Goal: Information Seeking & Learning: Learn about a topic

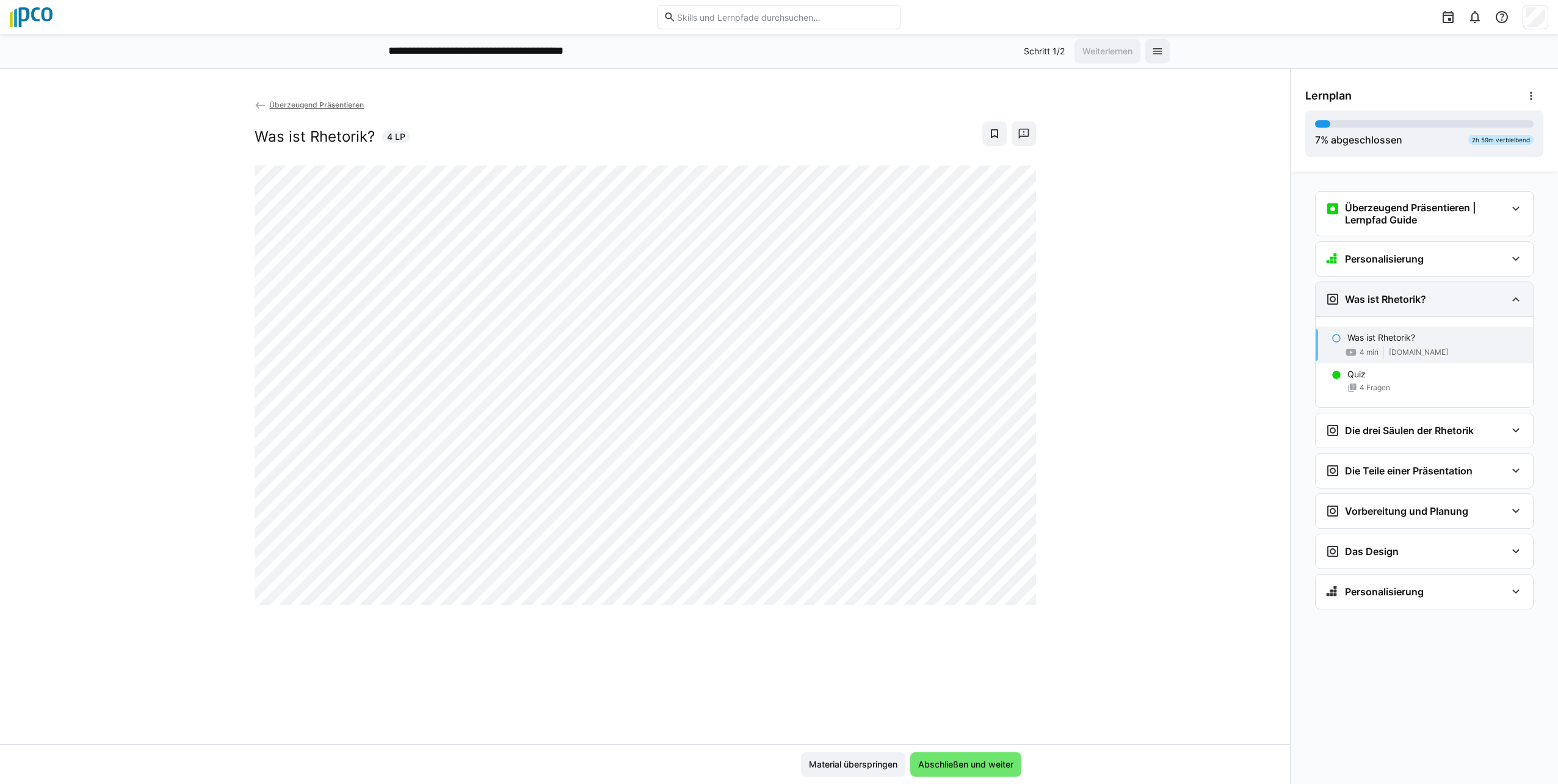
click at [775, 297] on eds-icon at bounding box center [1516, 299] width 15 height 15
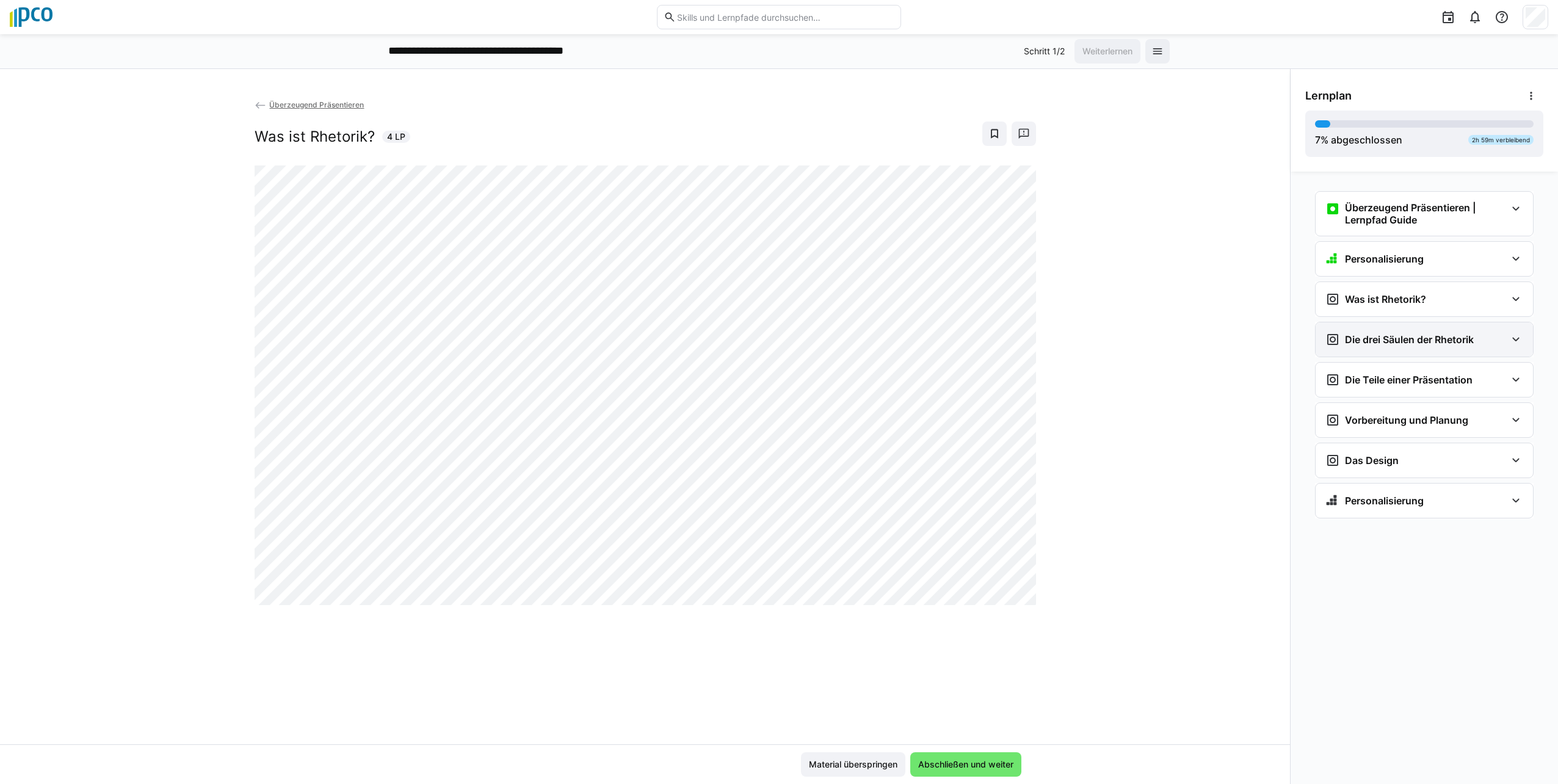
click at [775, 333] on eds-icon at bounding box center [1516, 340] width 15 height 15
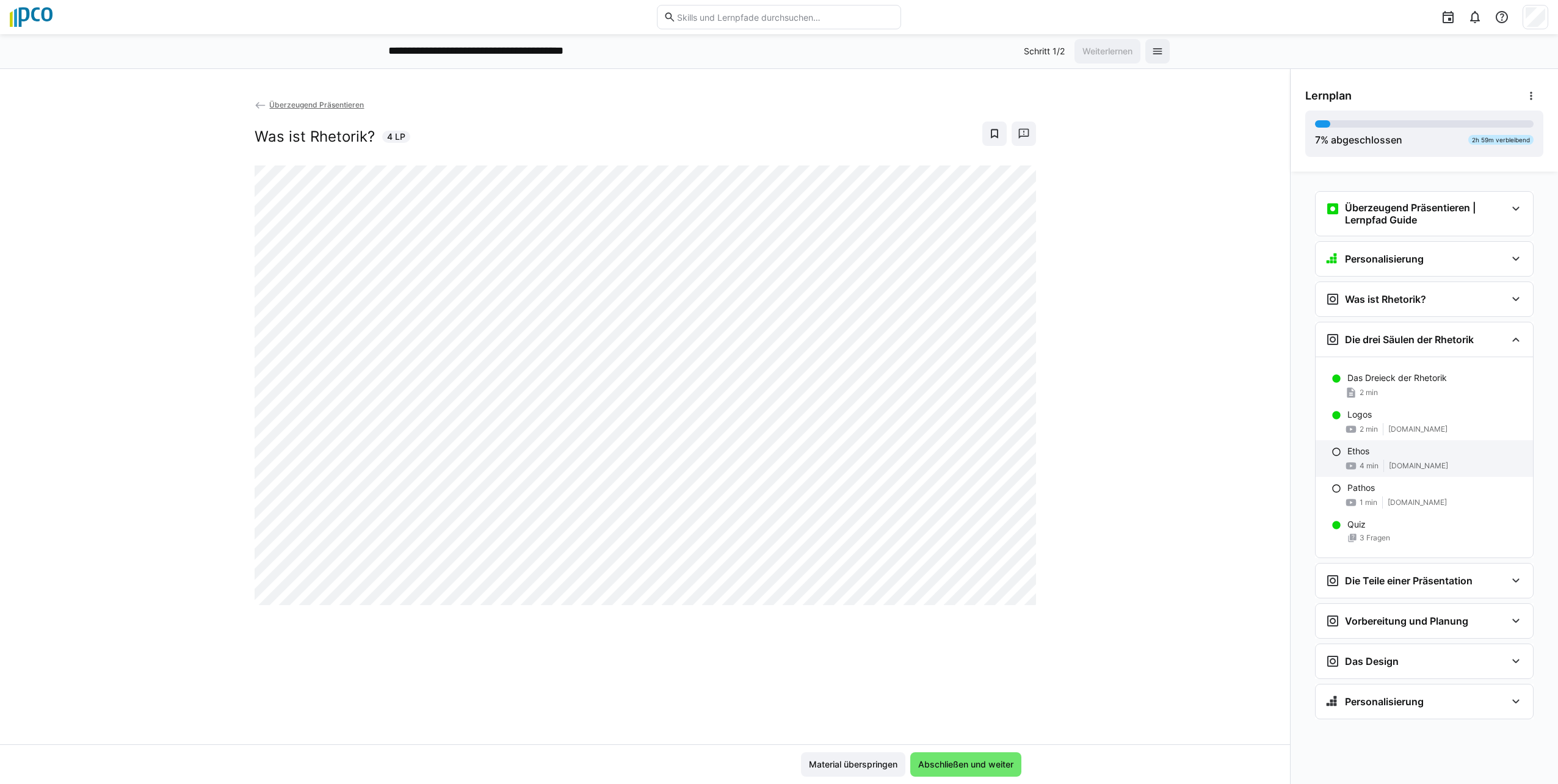
click at [775, 447] on eds-icon at bounding box center [1336, 452] width 9 height 9
click at [775, 490] on p "Pathos" at bounding box center [1361, 488] width 28 height 12
click at [775, 526] on p "Quiz" at bounding box center [1356, 524] width 18 height 12
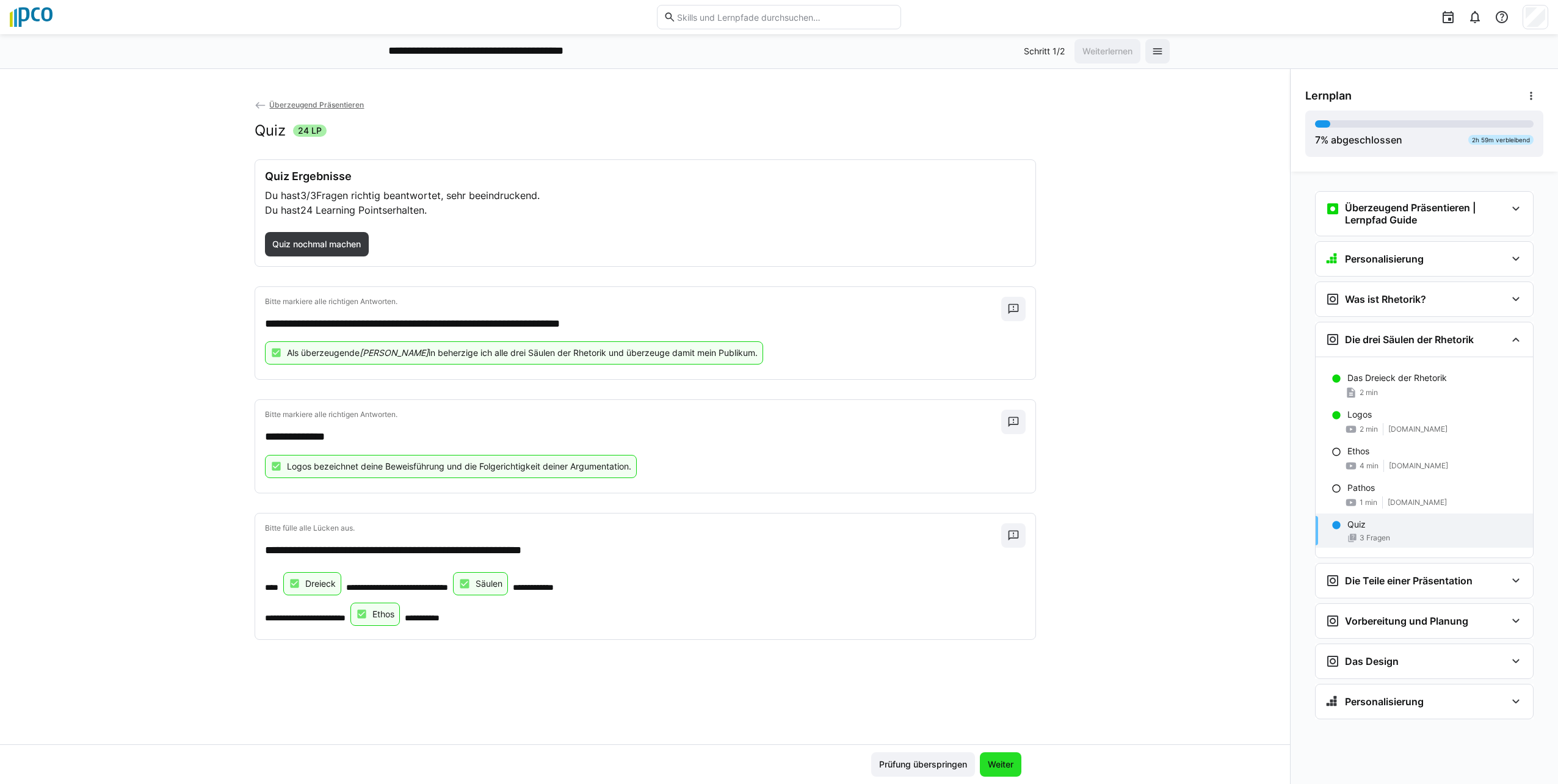
click at [775, 763] on span "Weiter" at bounding box center [1000, 764] width 29 height 12
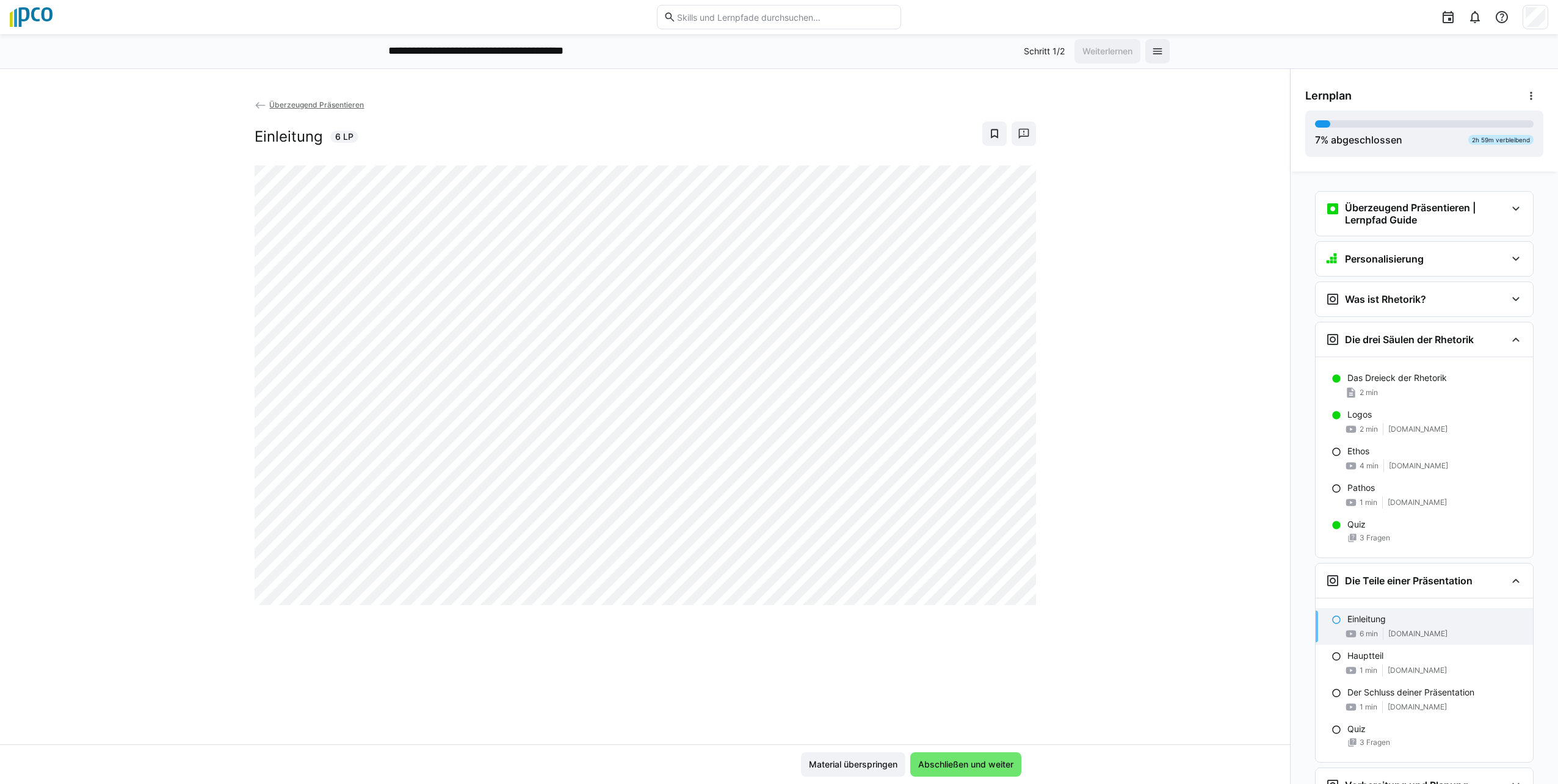
click at [775, 616] on eds-icon at bounding box center [1336, 620] width 9 height 9
click at [775, 675] on div "1 min [DOMAIN_NAME]" at bounding box center [1436, 670] width 176 height 12
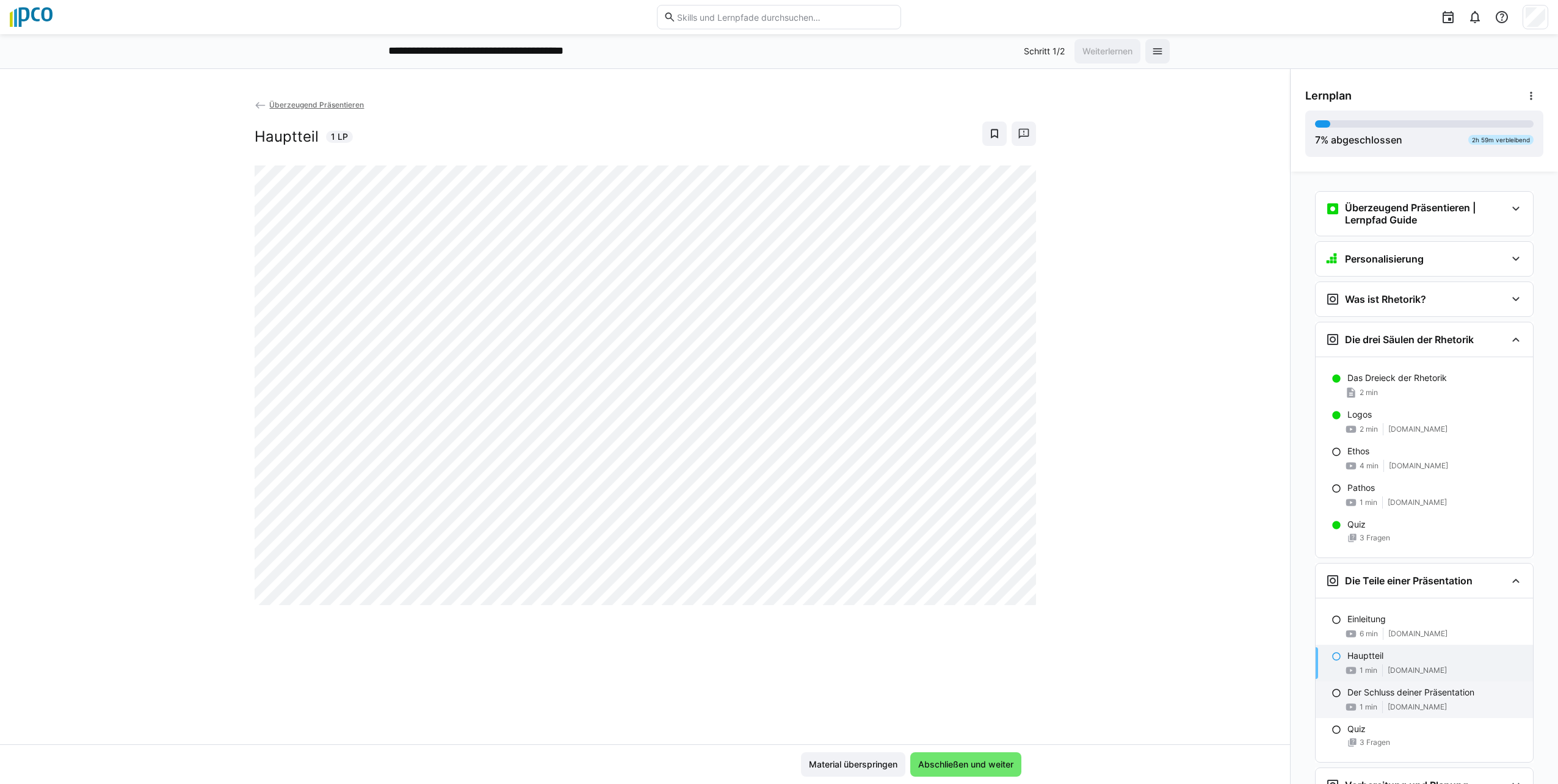
click at [775, 704] on span "[DOMAIN_NAME]" at bounding box center [1417, 707] width 60 height 9
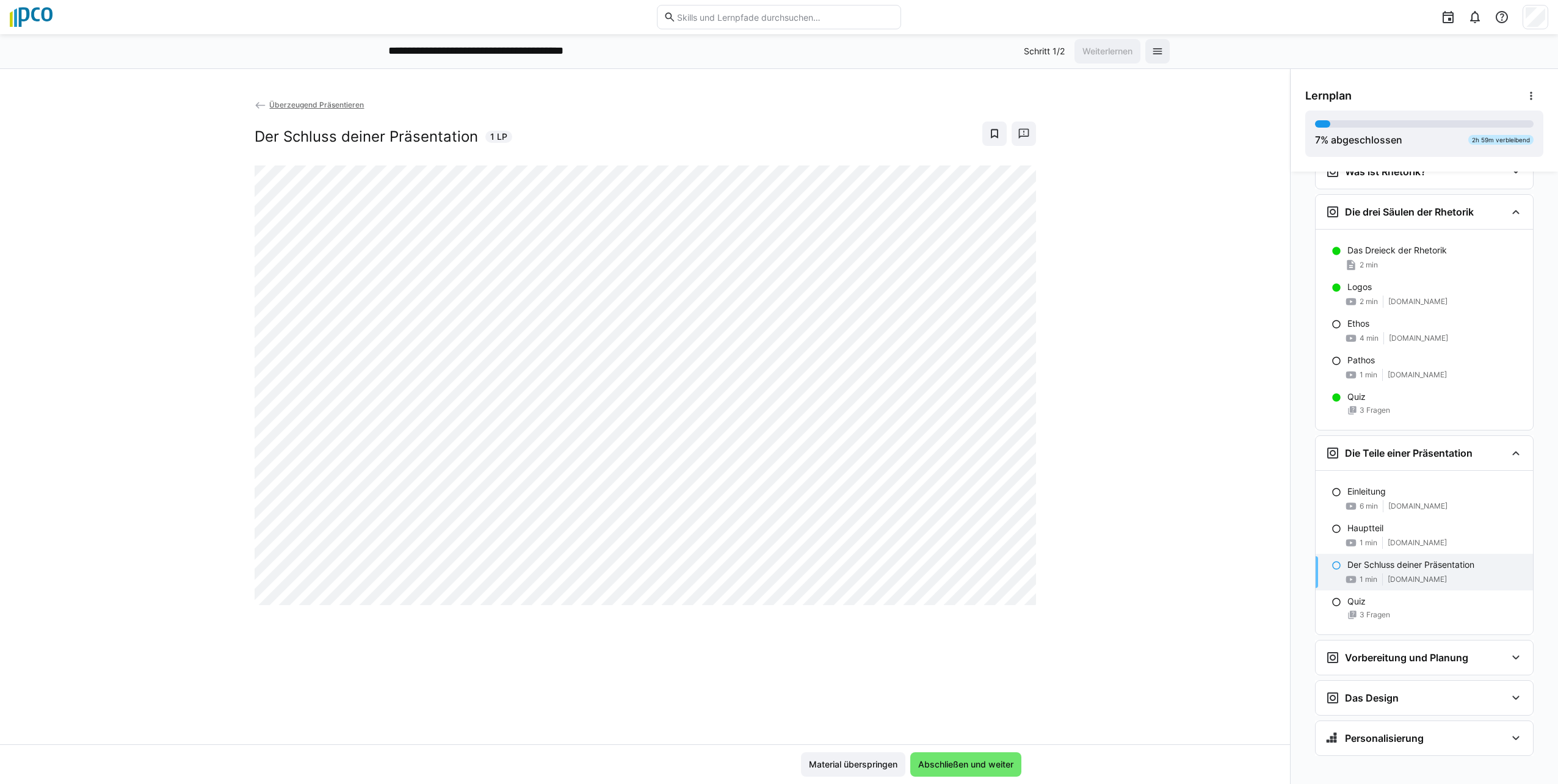
scroll to position [131, 0]
click at [775, 601] on div "Quiz" at bounding box center [1436, 597] width 176 height 12
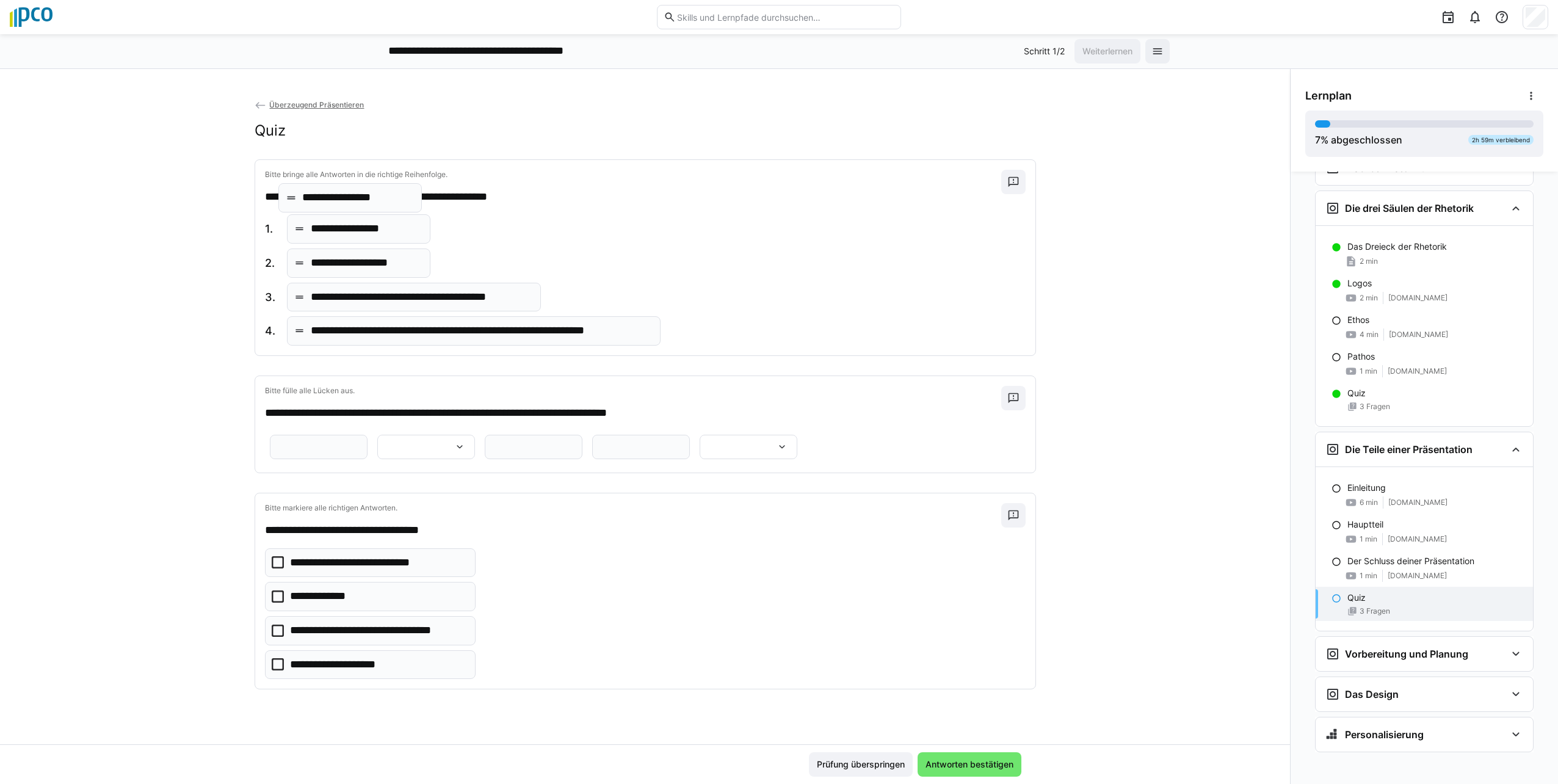
drag, startPoint x: 348, startPoint y: 264, endPoint x: 346, endPoint y: 198, distance: 66.0
drag, startPoint x: 483, startPoint y: 310, endPoint x: 468, endPoint y: 272, distance: 40.9
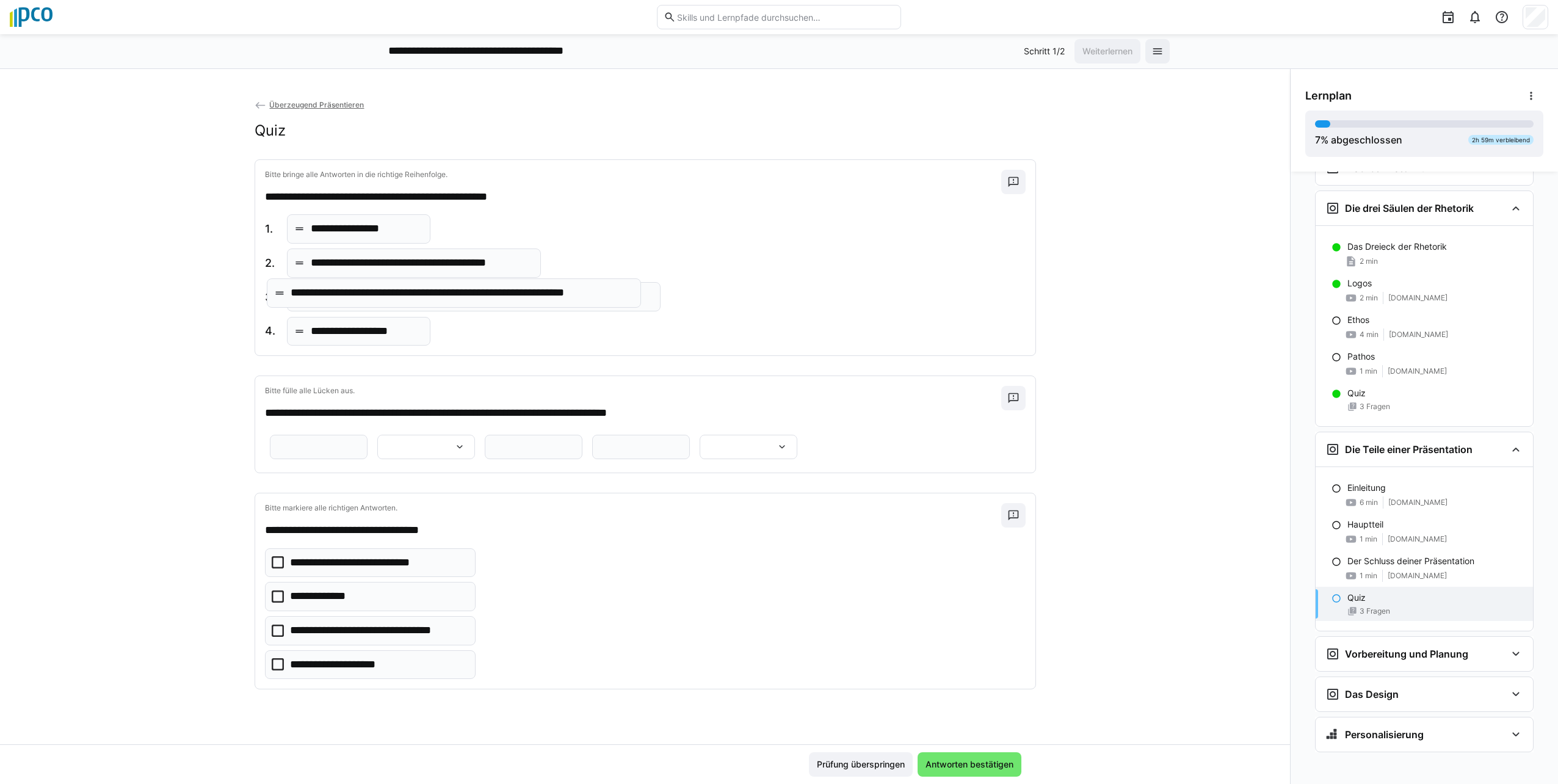
drag, startPoint x: 499, startPoint y: 340, endPoint x: 485, endPoint y: 302, distance: 40.5
click at [361, 448] on input "text" at bounding box center [319, 446] width 85 height 11
type input "**********"
click at [671, 459] on eds-input at bounding box center [641, 447] width 97 height 24
click at [475, 450] on div at bounding box center [426, 447] width 97 height 24
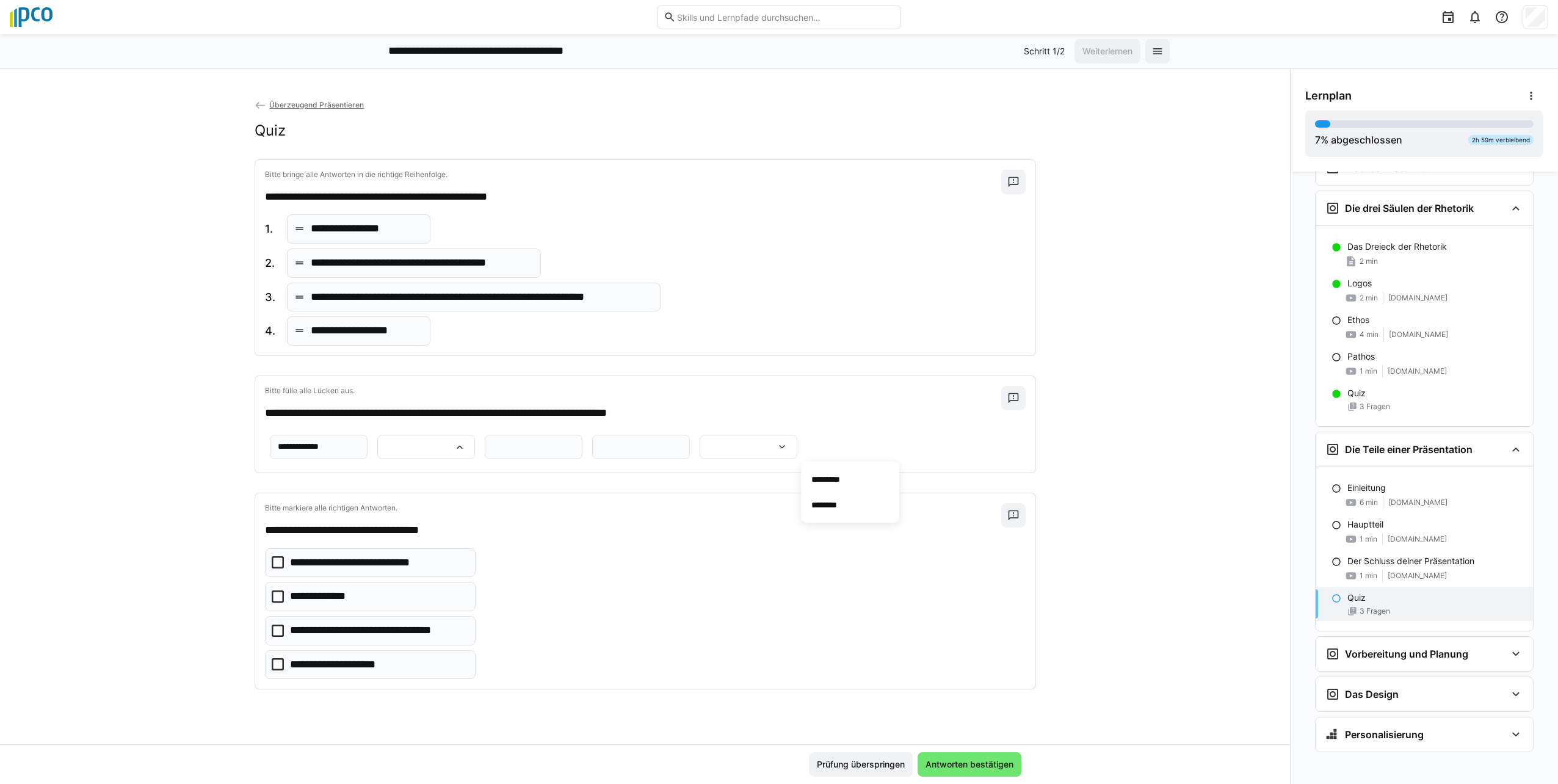
click at [475, 443] on div "********* ********" at bounding box center [426, 447] width 97 height 24
click at [475, 445] on div at bounding box center [426, 447] width 97 height 24
click at [775, 482] on span "*********" at bounding box center [850, 479] width 97 height 26
click at [491, 453] on input "text" at bounding box center [533, 446] width 85 height 11
click at [272, 568] on icon at bounding box center [278, 562] width 12 height 12
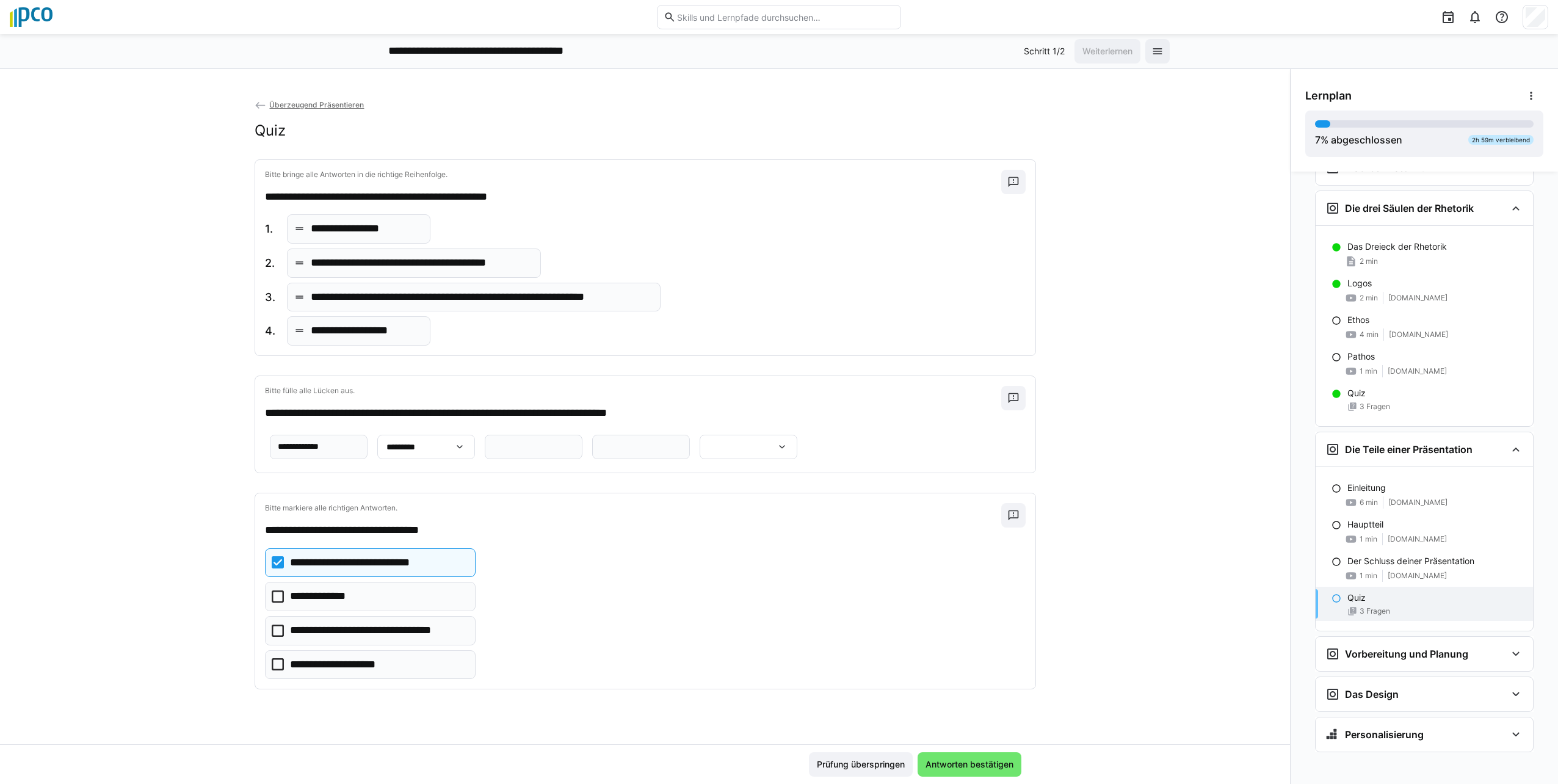
click at [272, 670] on icon at bounding box center [278, 664] width 12 height 12
click at [775, 756] on span "Antworten bestätigen" at bounding box center [969, 764] width 104 height 24
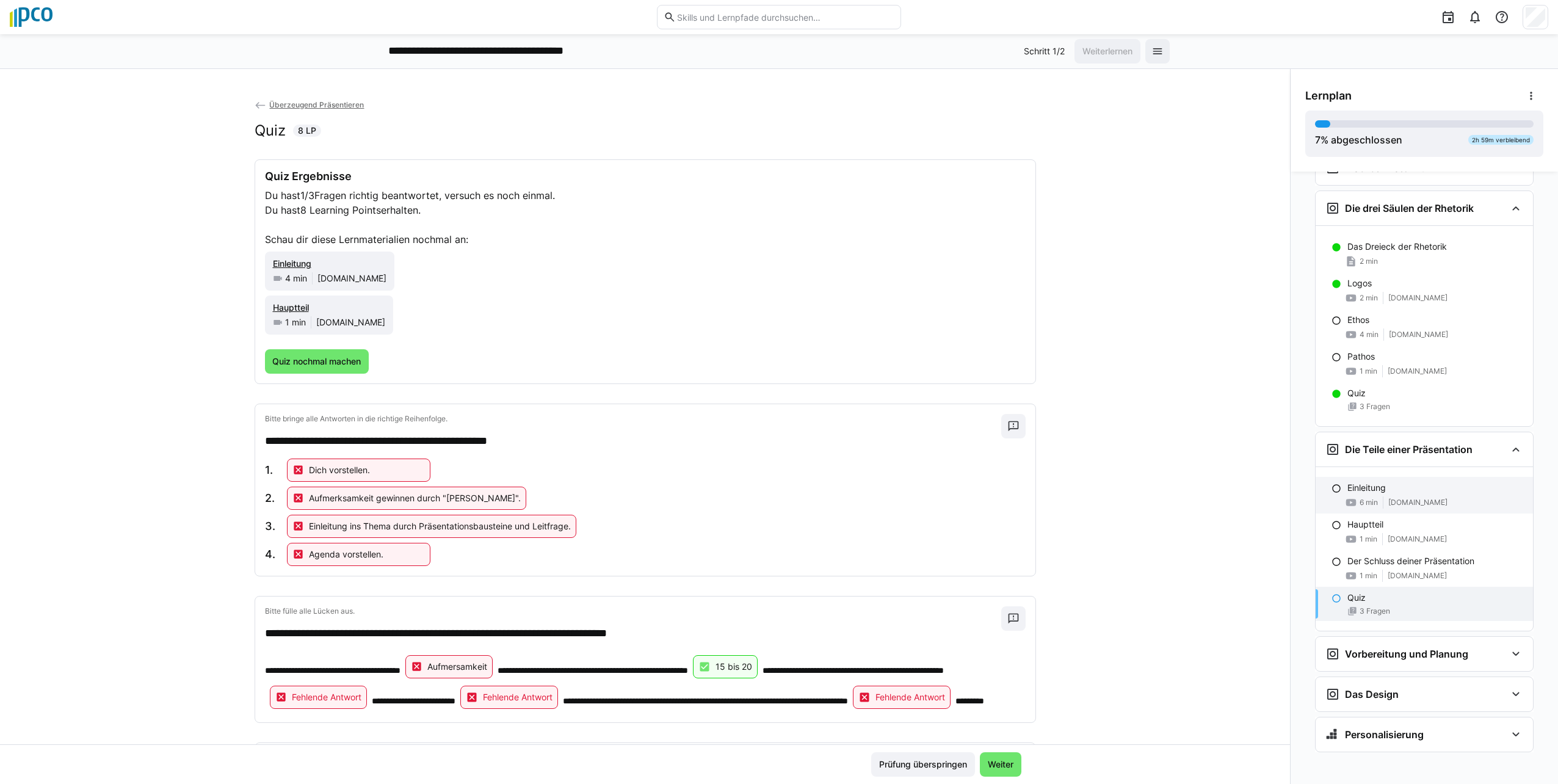
click at [775, 496] on div "Einleitung 6 min [DOMAIN_NAME]" at bounding box center [1424, 495] width 217 height 37
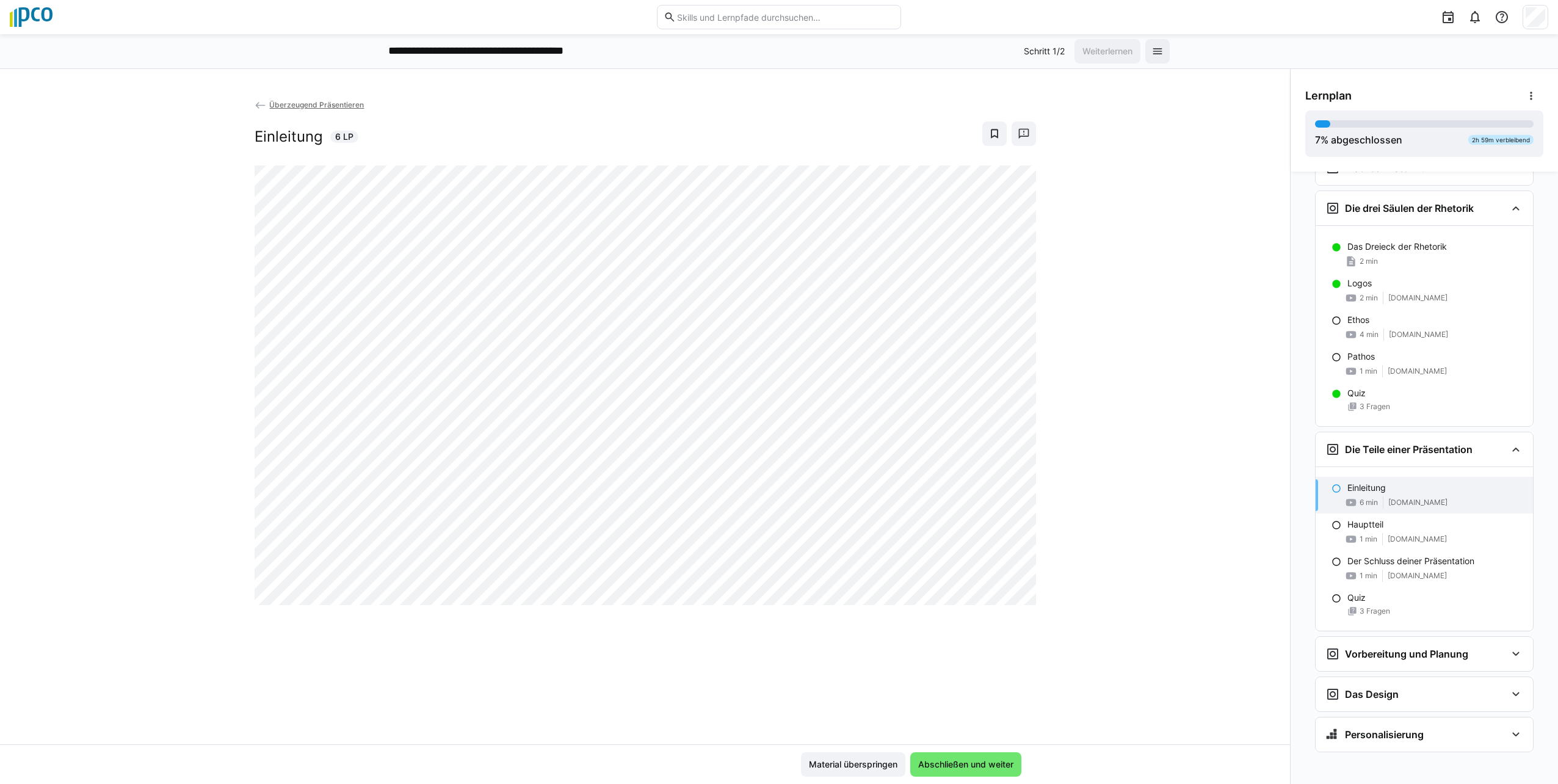
click at [775, 665] on div "Überzeugend Präsentieren Einleitung 6 LP" at bounding box center [645, 421] width 1290 height 646
click at [775, 528] on eds-icon at bounding box center [1336, 525] width 9 height 9
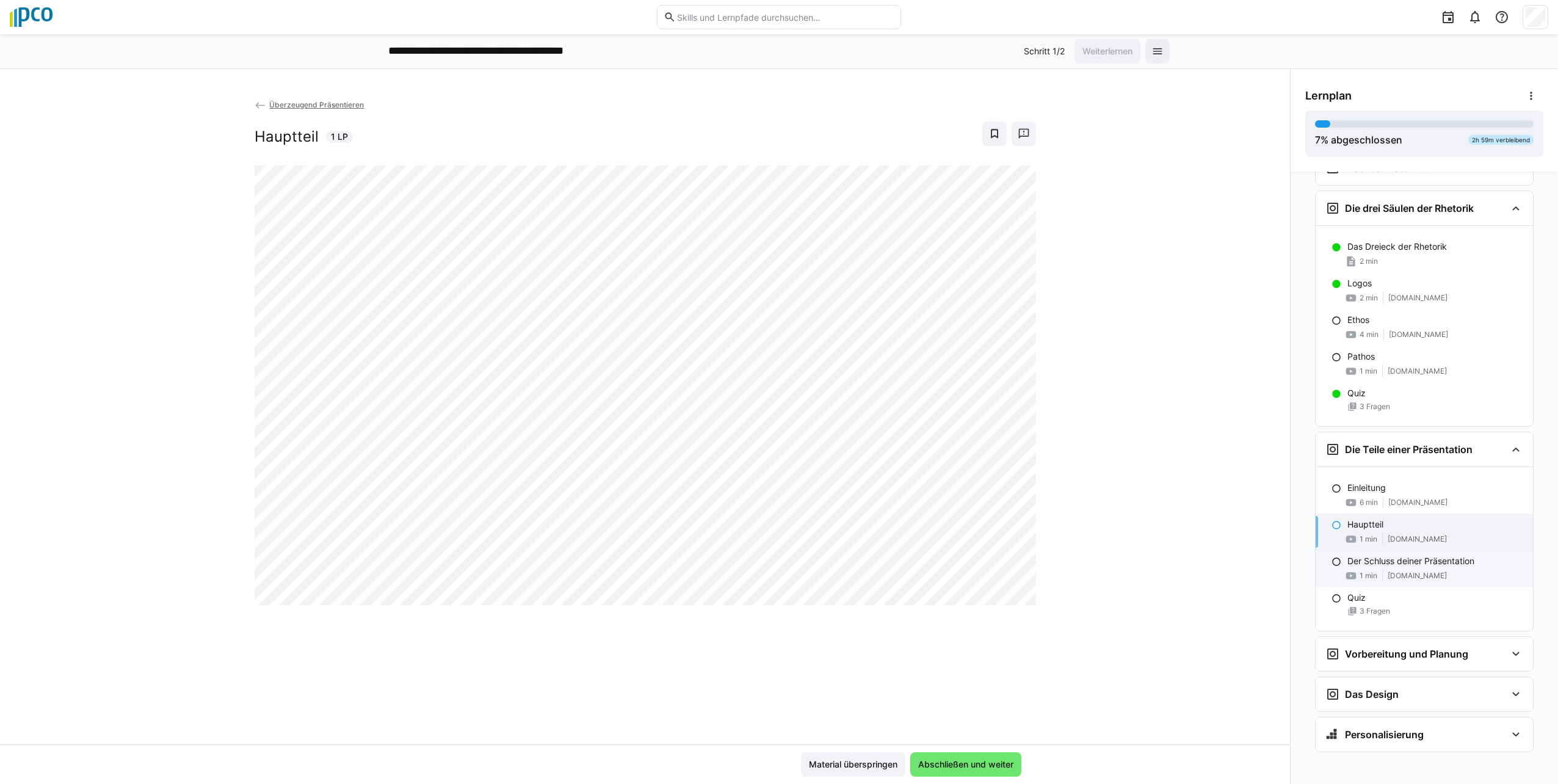
click at [775, 559] on eds-icon at bounding box center [1336, 561] width 9 height 9
click at [775, 596] on eds-icon at bounding box center [1336, 598] width 9 height 9
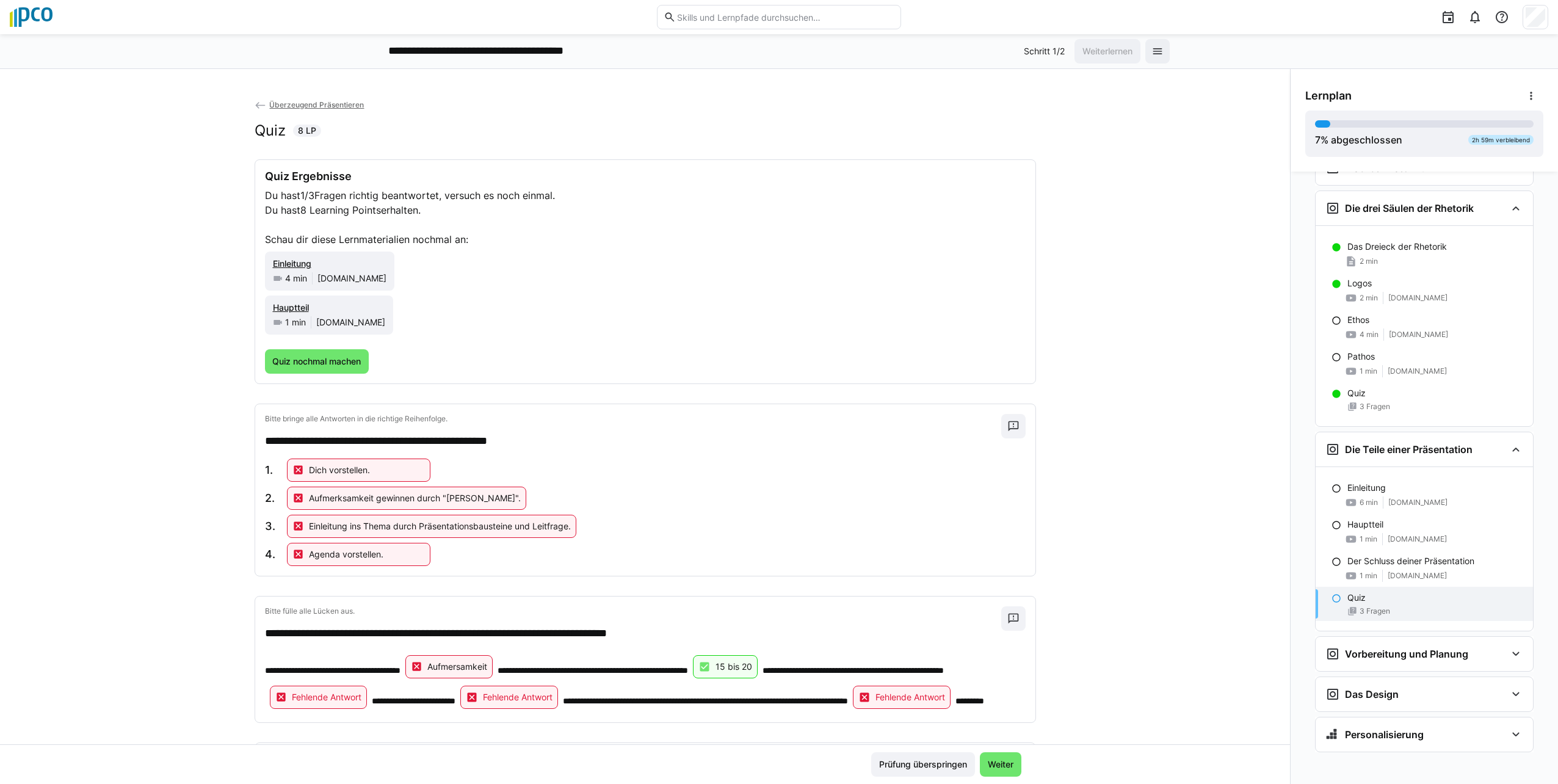
scroll to position [0, 0]
click at [316, 362] on span "Quiz nochmal machen" at bounding box center [317, 361] width 92 height 12
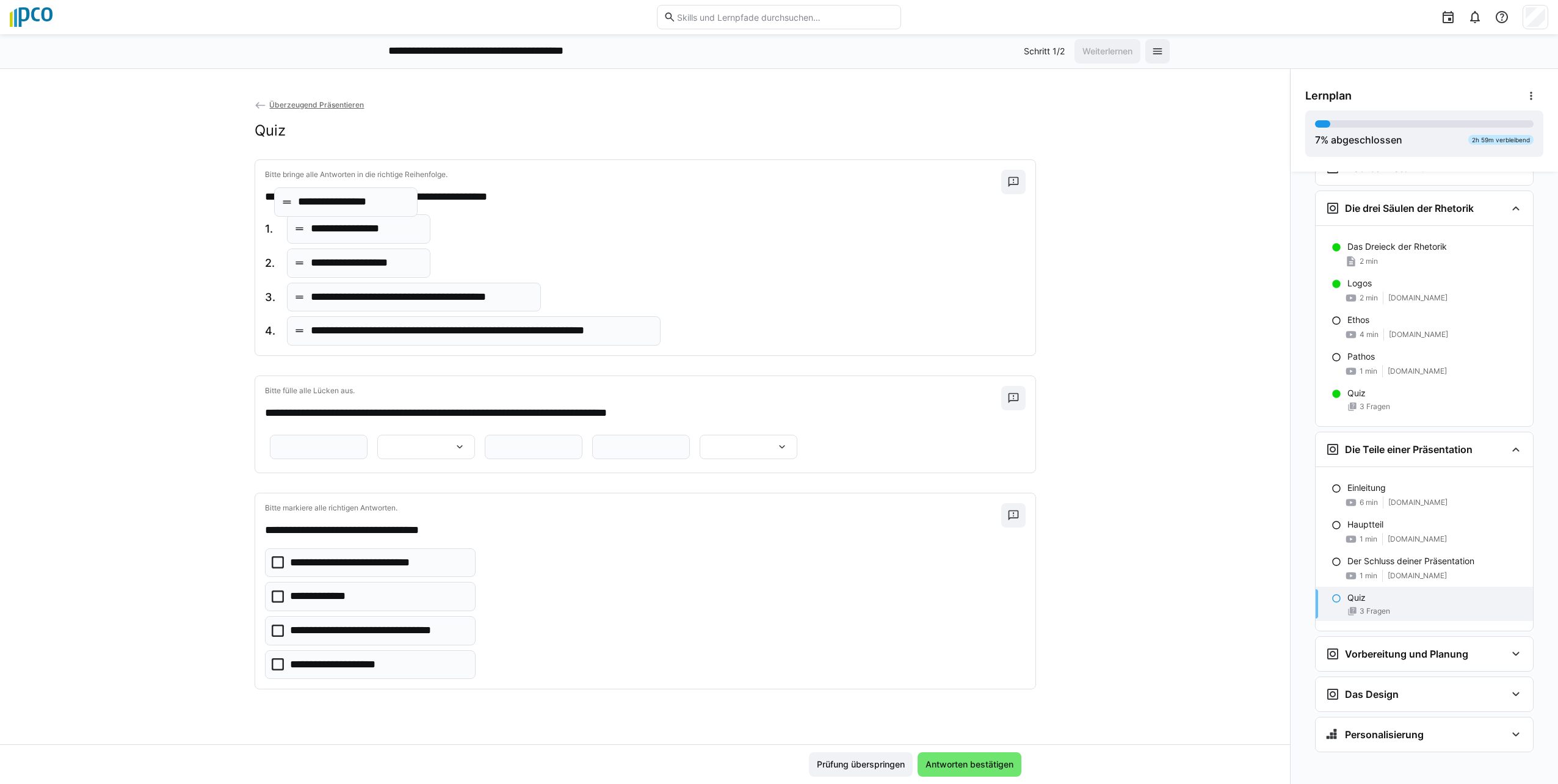
drag, startPoint x: 379, startPoint y: 270, endPoint x: 372, endPoint y: 209, distance: 61.4
drag, startPoint x: 368, startPoint y: 347, endPoint x: 503, endPoint y: 313, distance: 139.2
click at [503, 313] on div "**********" at bounding box center [645, 257] width 780 height 195
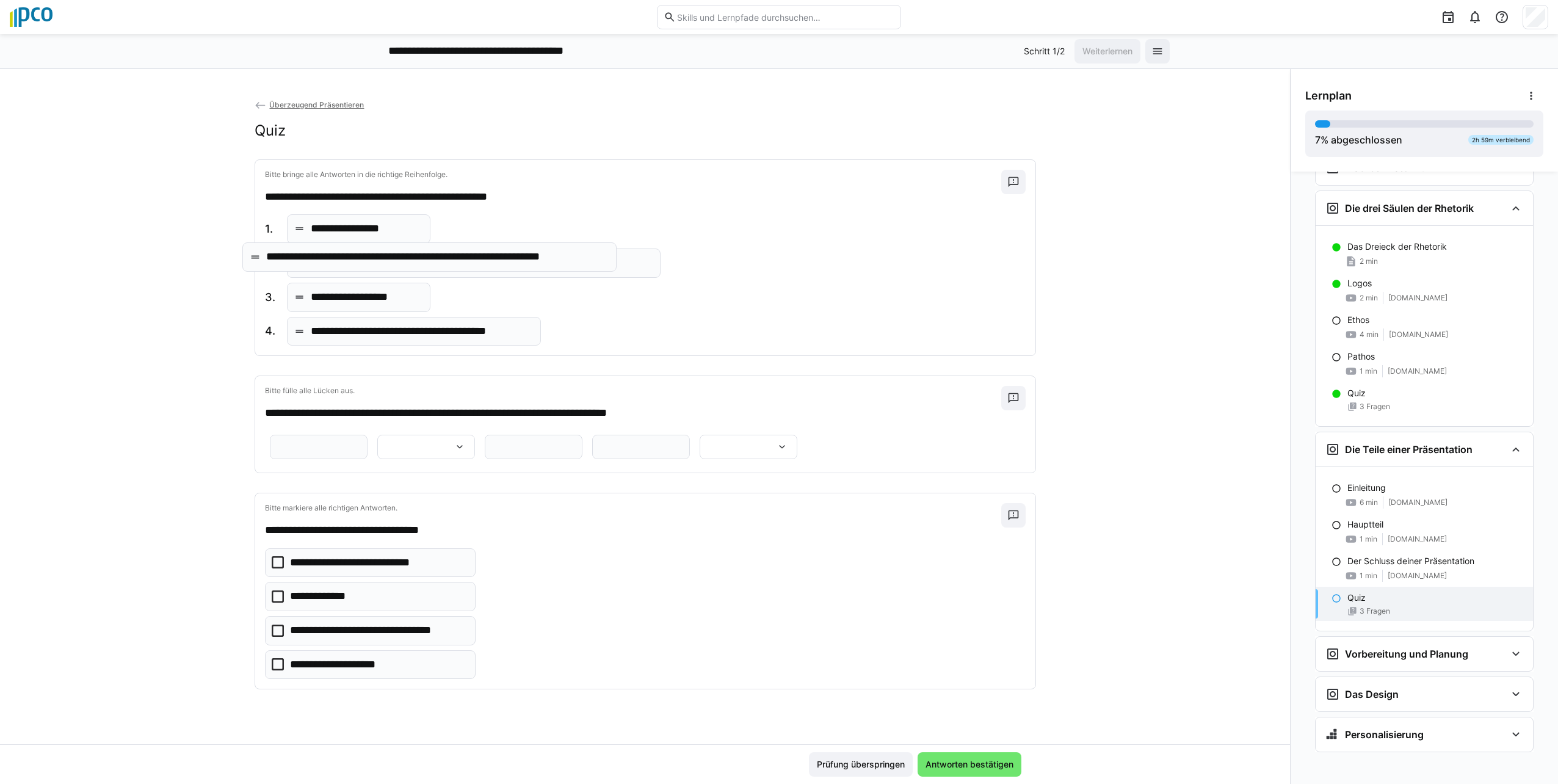
drag, startPoint x: 503, startPoint y: 313, endPoint x: 477, endPoint y: 261, distance: 58.1
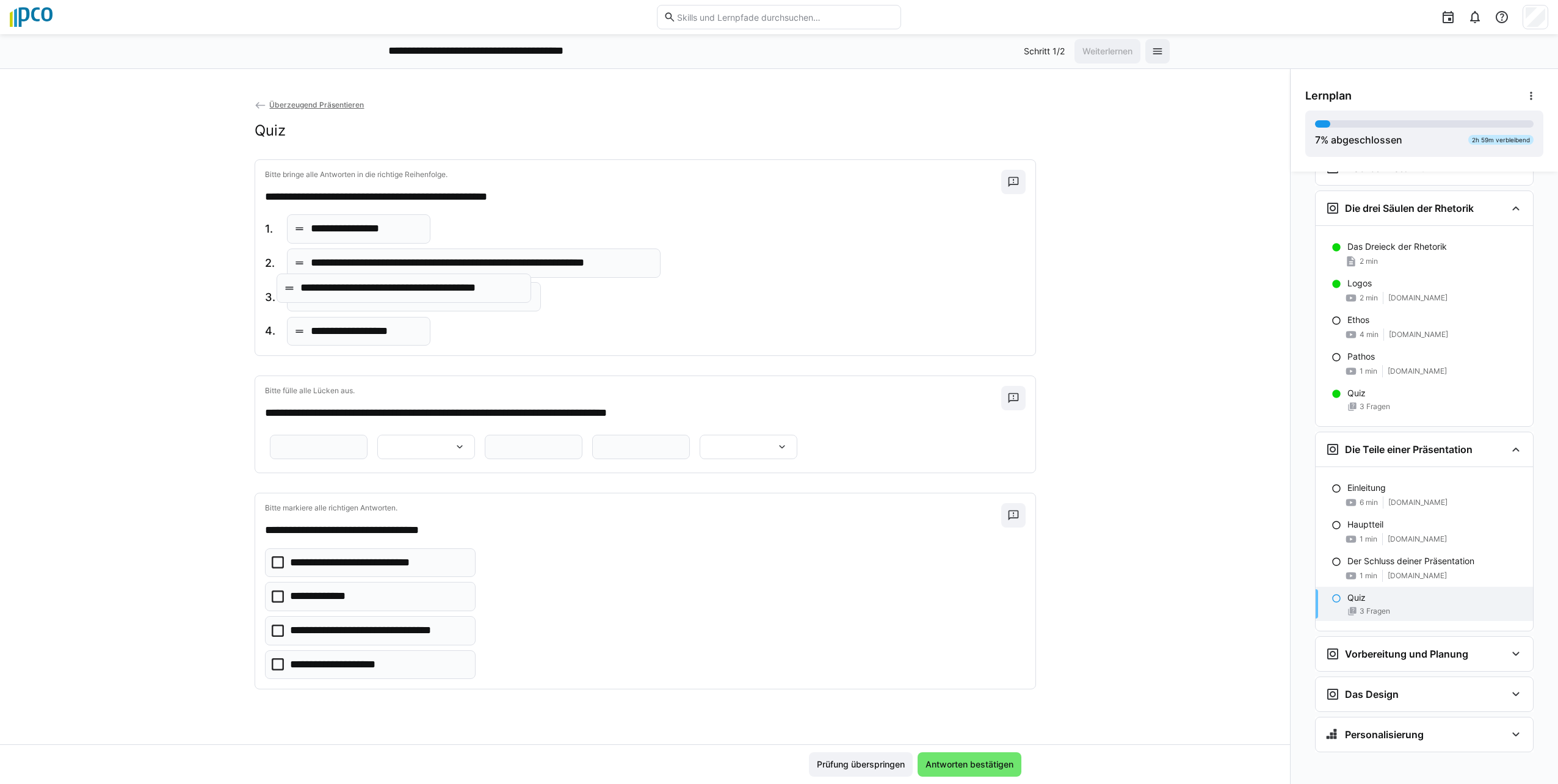
drag, startPoint x: 370, startPoint y: 344, endPoint x: 366, endPoint y: 301, distance: 43.2
click at [361, 444] on input "text" at bounding box center [319, 446] width 85 height 11
click at [775, 498] on span "6 min" at bounding box center [1369, 502] width 18 height 9
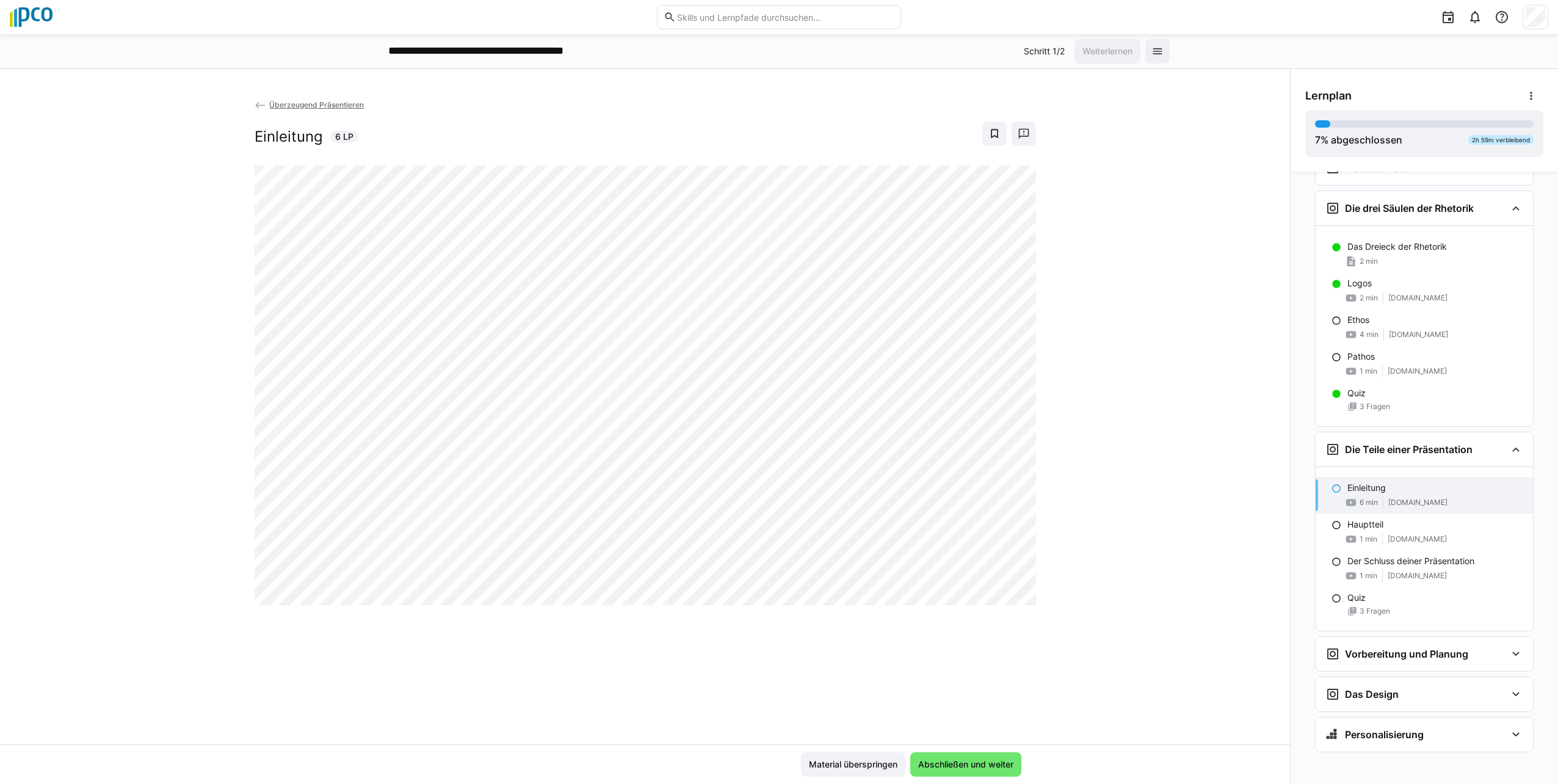
click at [566, 703] on div "Überzeugend Präsentieren Einleitung 6 LP" at bounding box center [645, 421] width 1290 height 646
click at [707, 706] on div "Überzeugend Präsentieren Einleitung 6 LP" at bounding box center [645, 421] width 1290 height 646
click at [775, 596] on div "Quiz 3 Fragen" at bounding box center [1424, 603] width 217 height 34
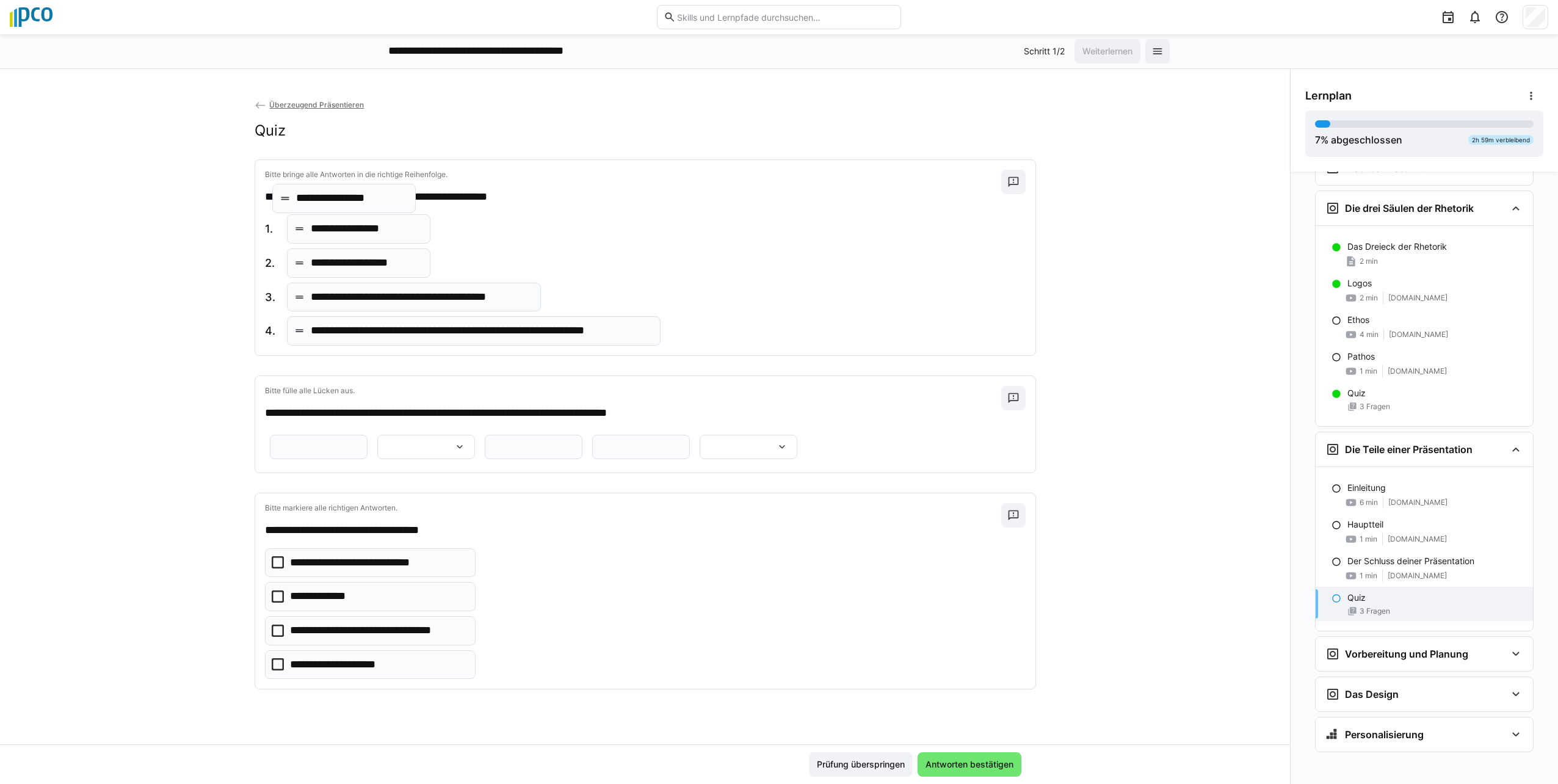
drag, startPoint x: 372, startPoint y: 260, endPoint x: 363, endPoint y: 195, distance: 65.6
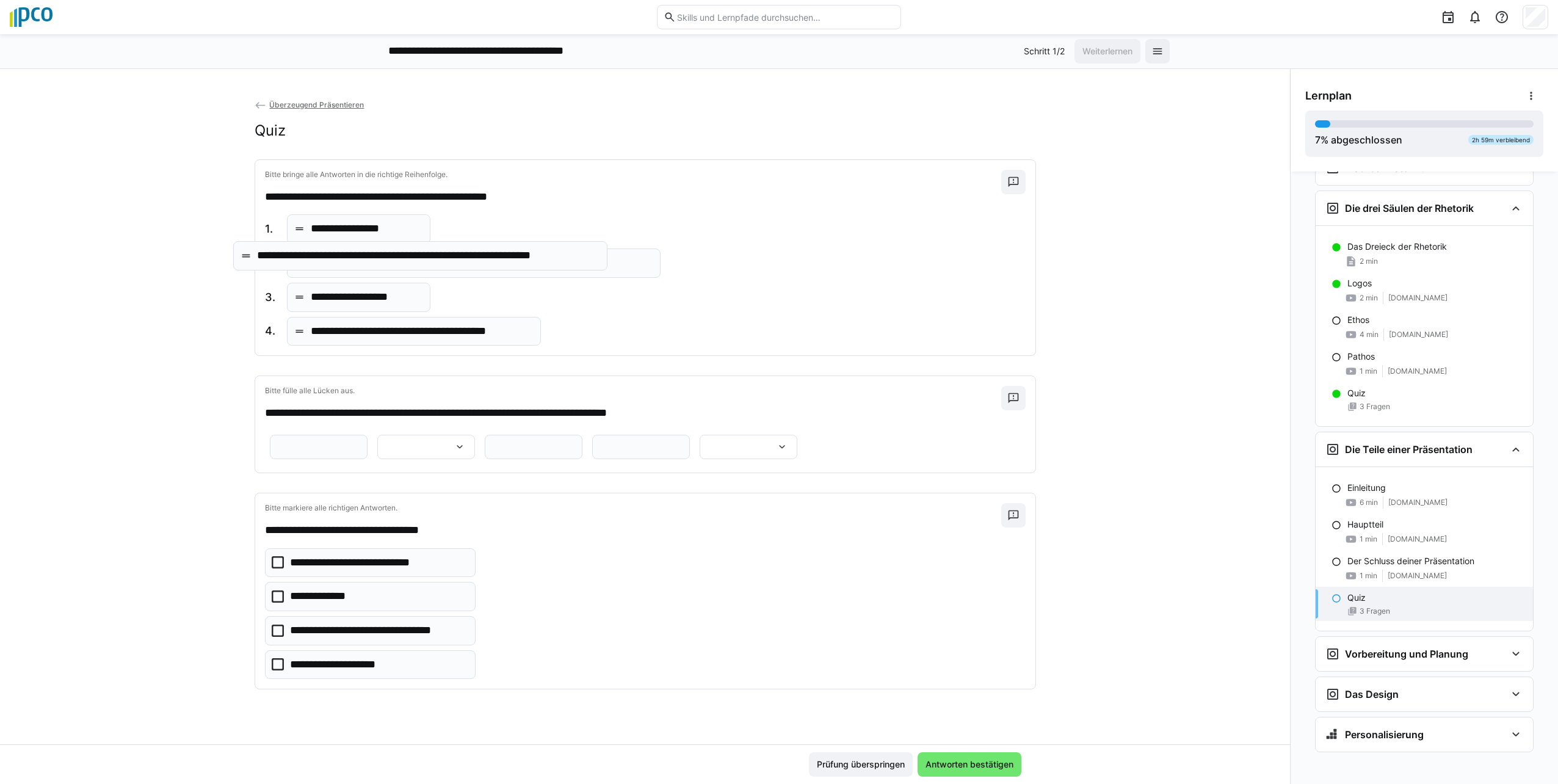
drag, startPoint x: 379, startPoint y: 337, endPoint x: 331, endPoint y: 261, distance: 89.9
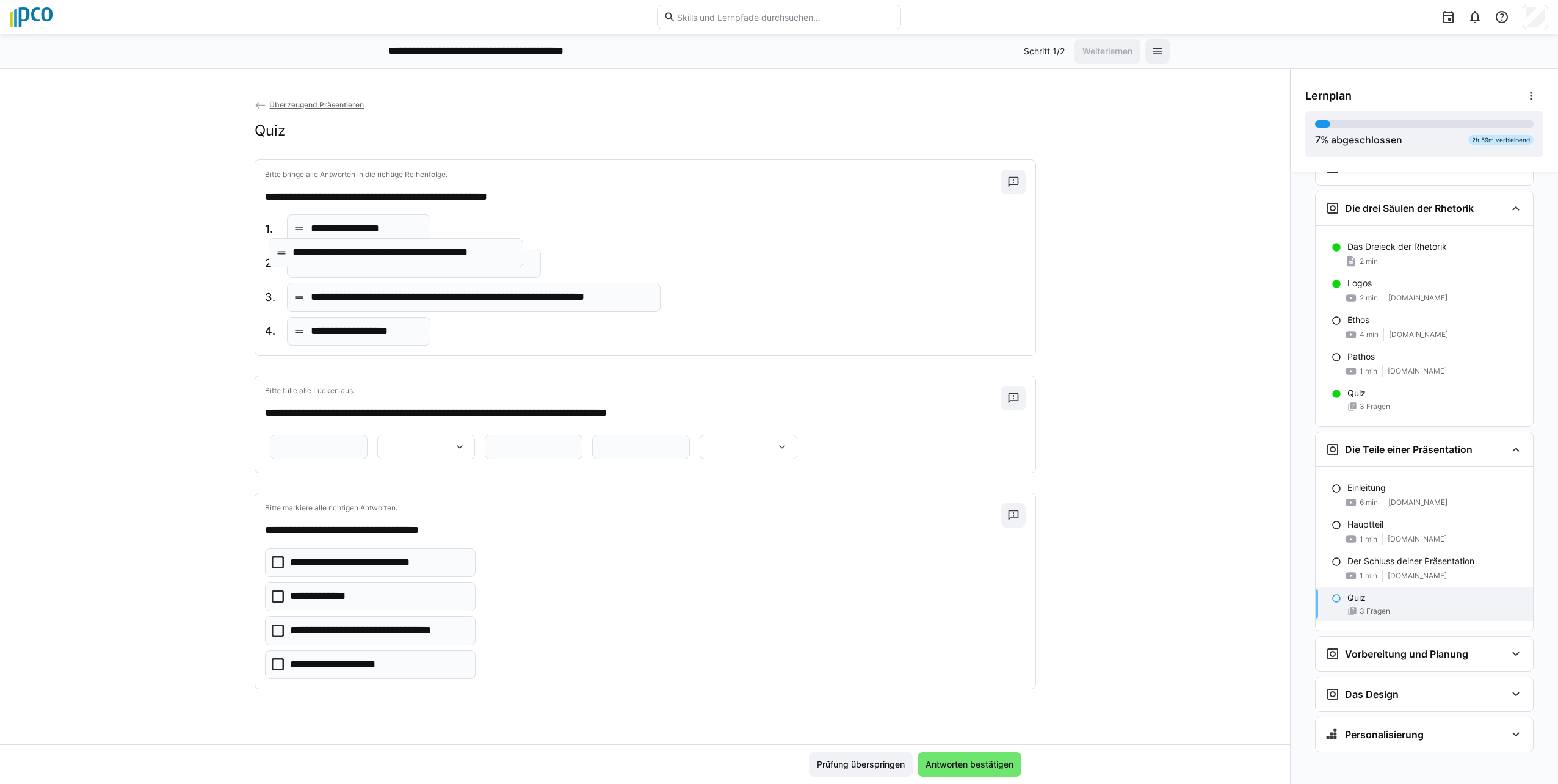
drag, startPoint x: 348, startPoint y: 341, endPoint x: 336, endPoint y: 262, distance: 79.9
click at [361, 448] on input "text" at bounding box center [319, 446] width 85 height 11
type input "**********"
click at [466, 450] on eds-icon at bounding box center [459, 447] width 12 height 12
click at [775, 503] on p "*********" at bounding box center [829, 505] width 36 height 12
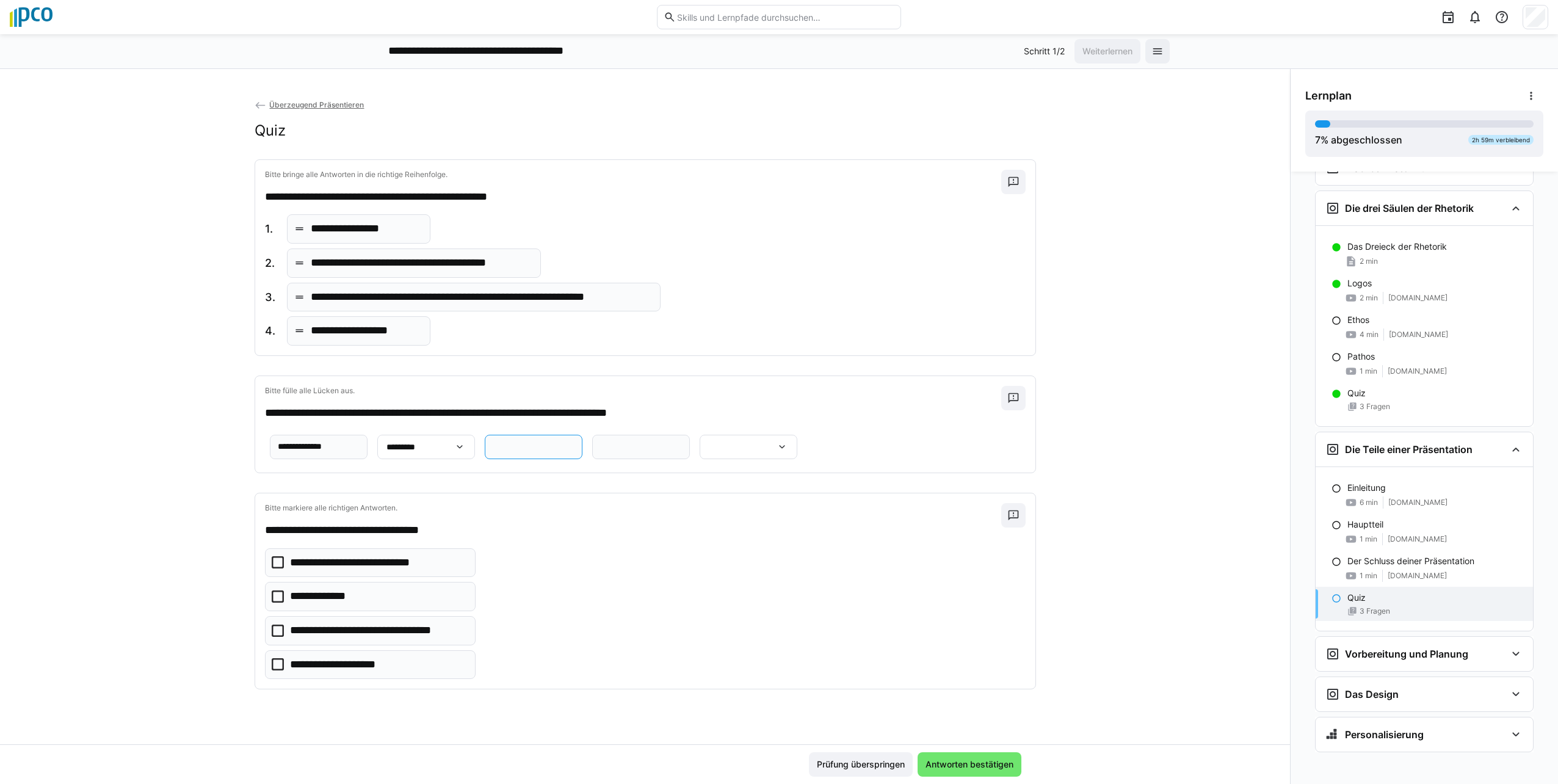
click at [491, 453] on input "text" at bounding box center [533, 446] width 85 height 11
click at [775, 765] on span "Prüfung überspringen" at bounding box center [861, 764] width 91 height 12
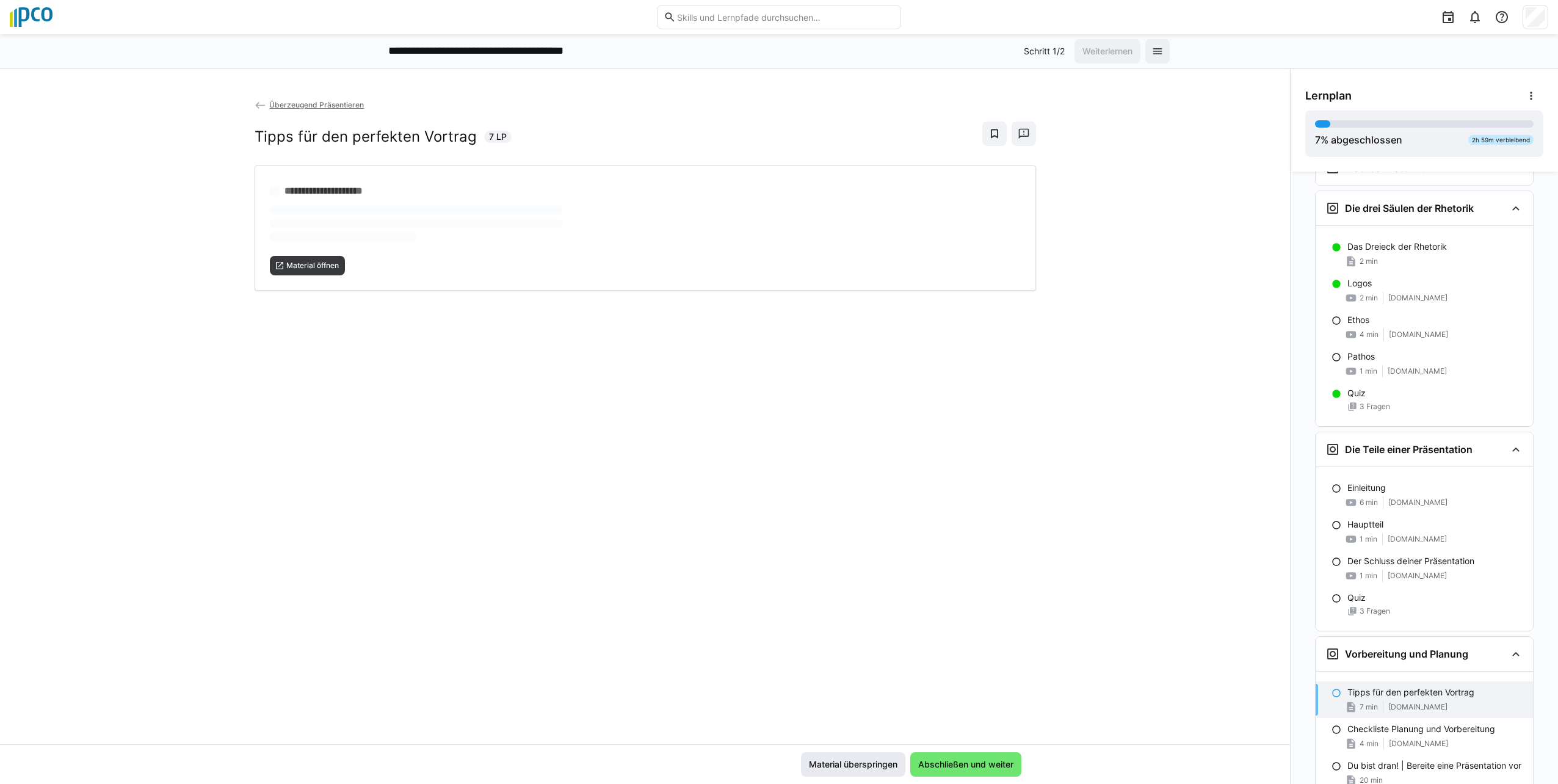
scroll to position [137, 0]
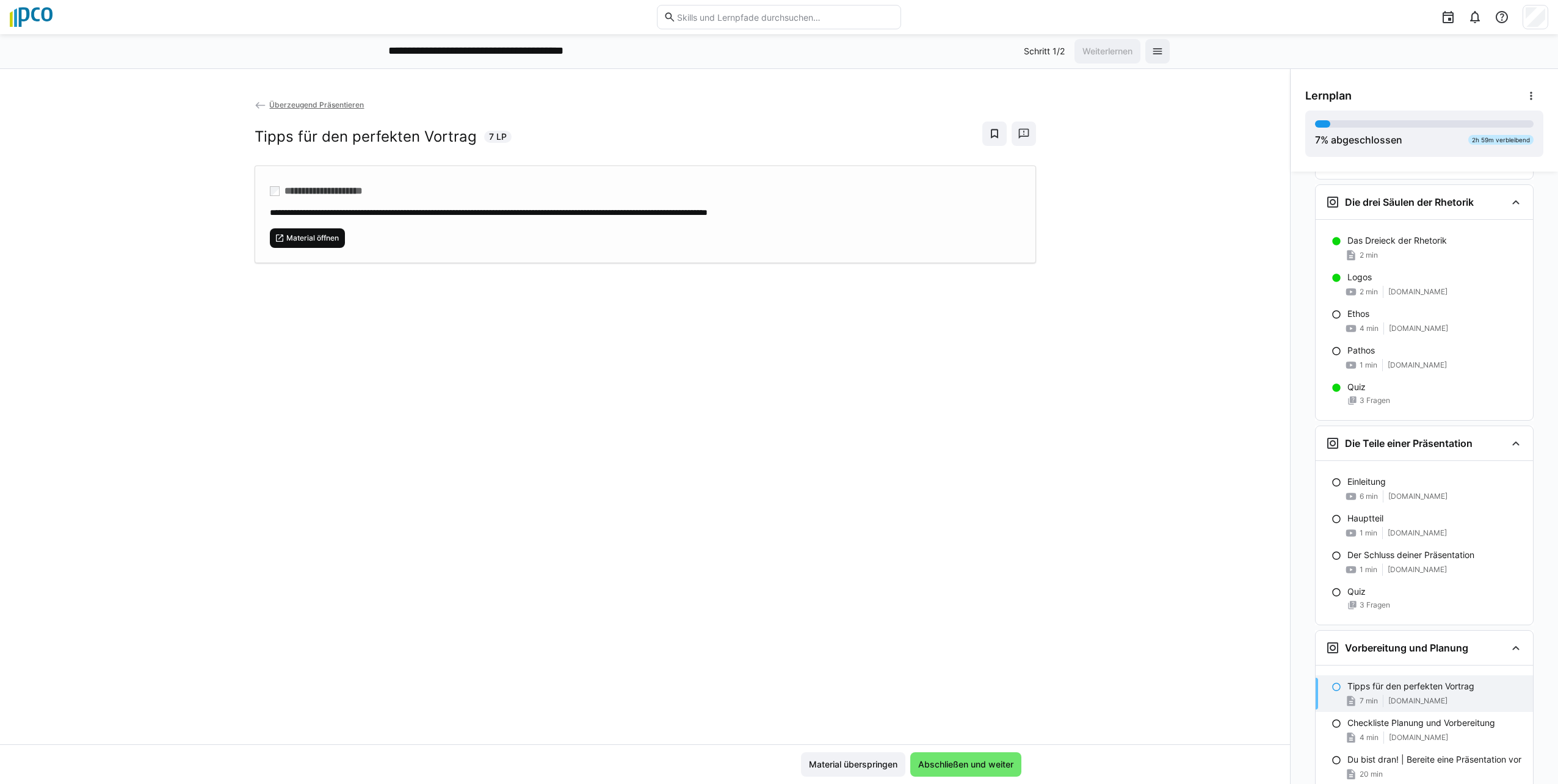
click at [321, 234] on span "Material öffnen" at bounding box center [312, 238] width 55 height 9
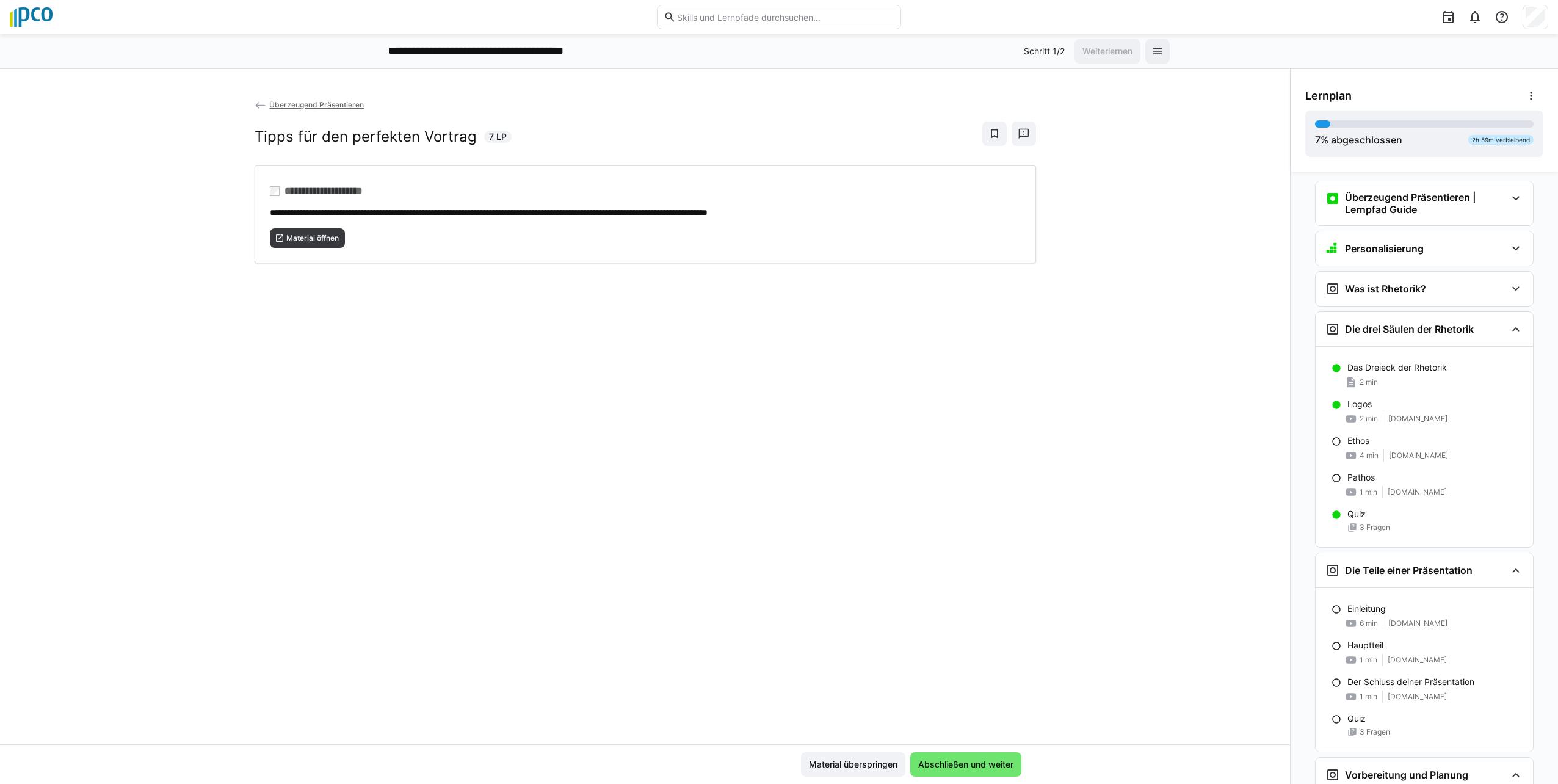
scroll to position [0, 0]
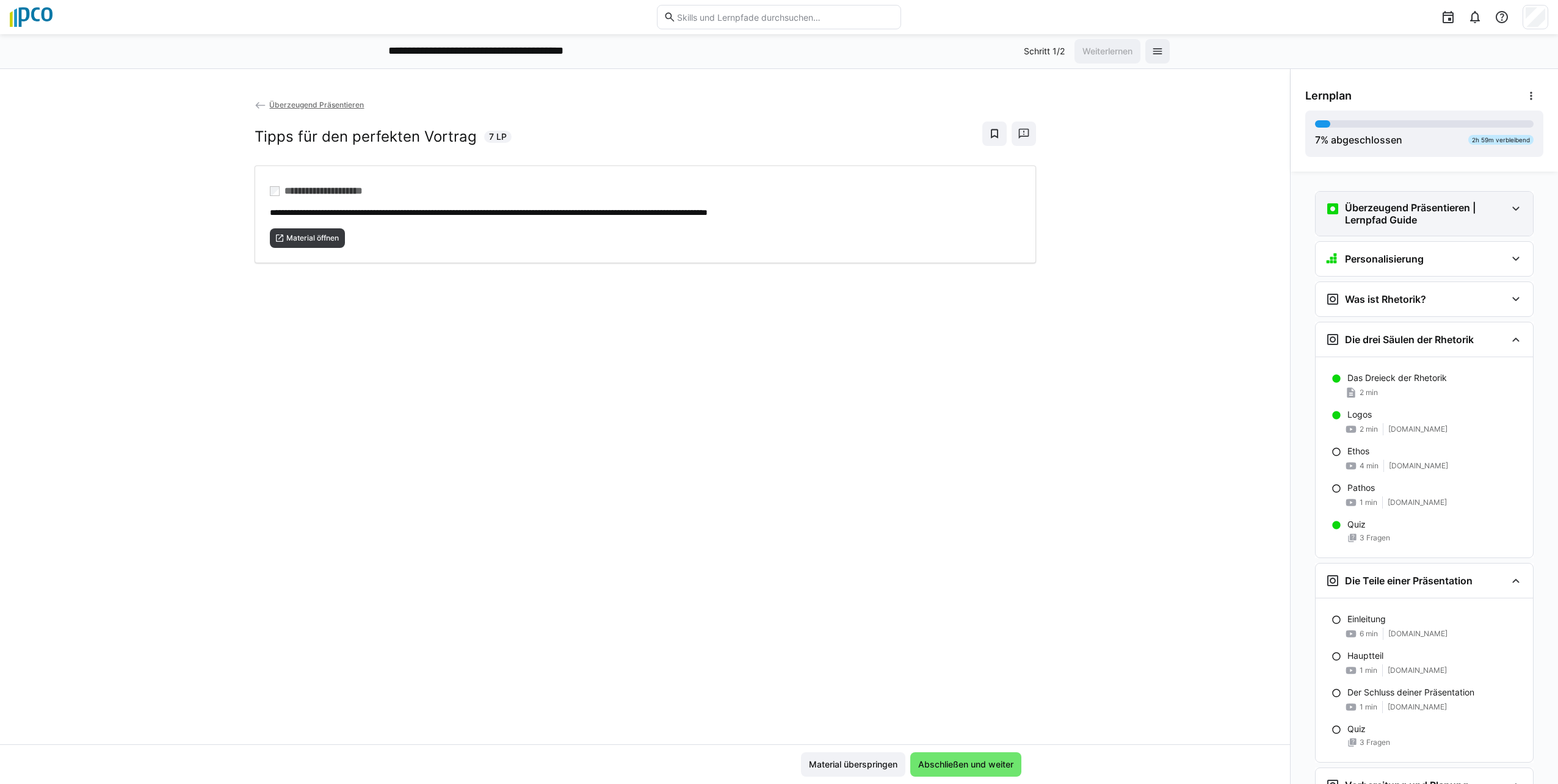
click at [775, 206] on eds-icon at bounding box center [1516, 209] width 15 height 15
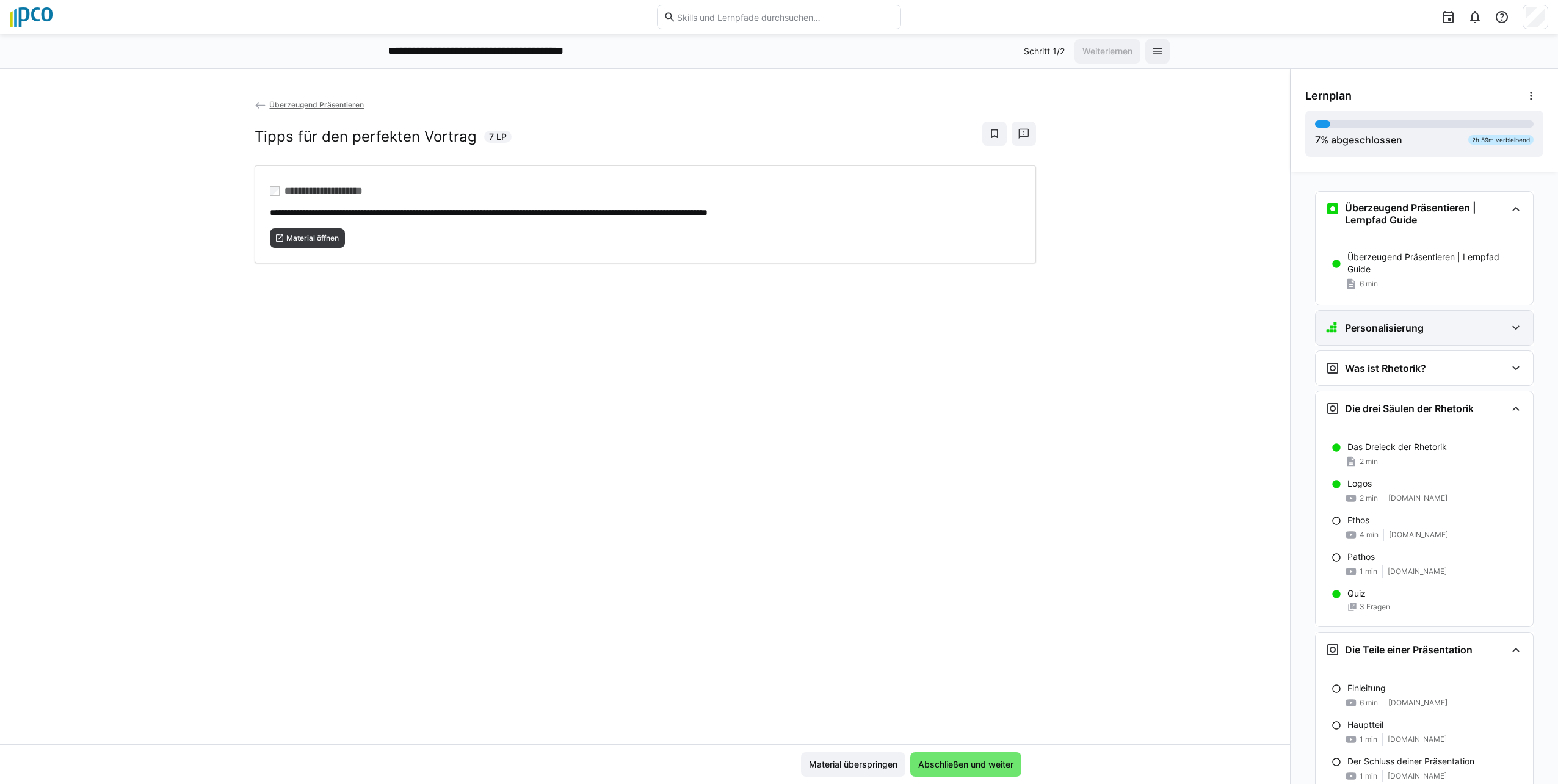
click at [775, 327] on eds-icon at bounding box center [1516, 328] width 15 height 15
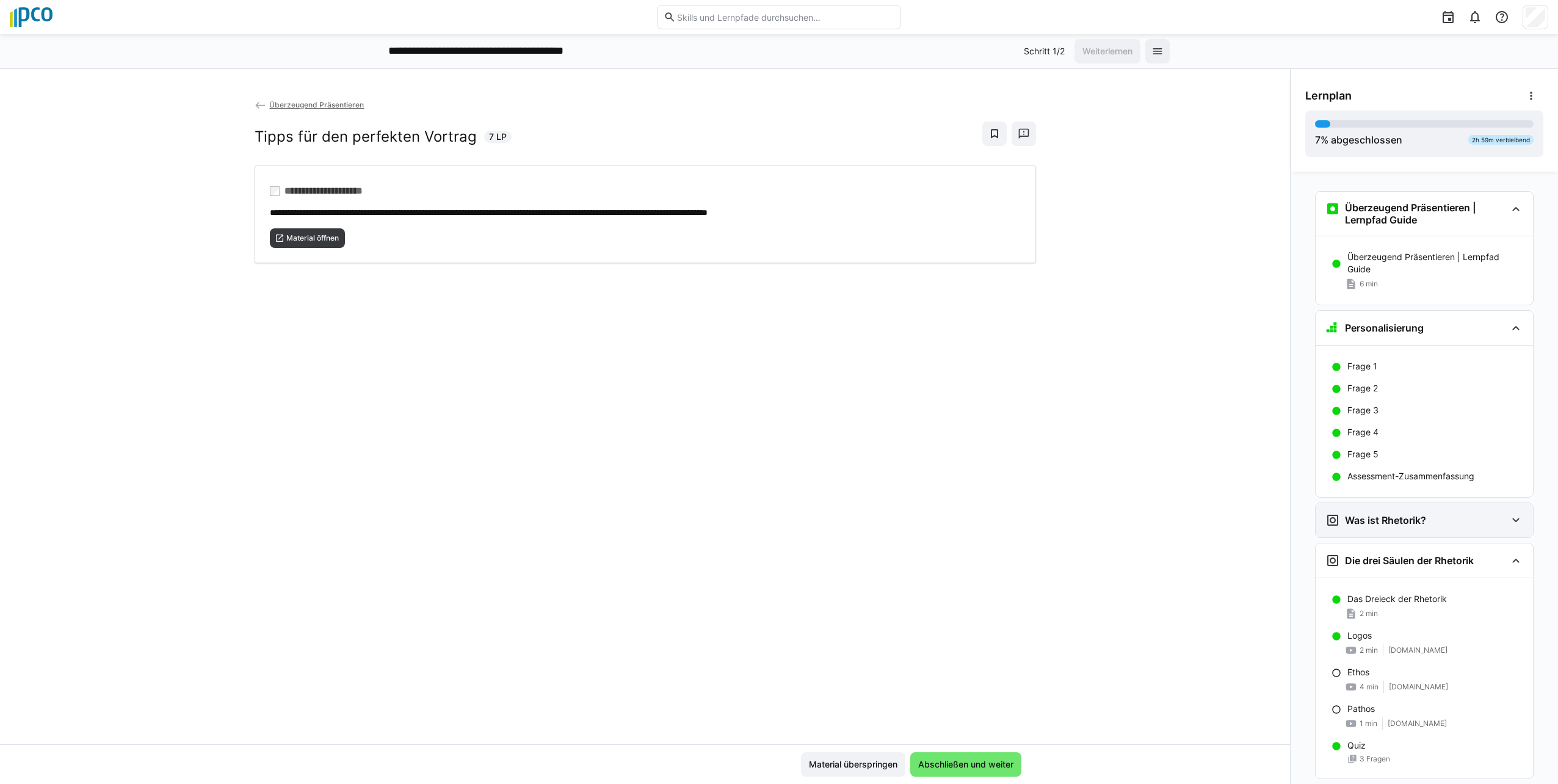
click at [775, 528] on div "Was ist Rhetorik?" at bounding box center [1424, 520] width 217 height 34
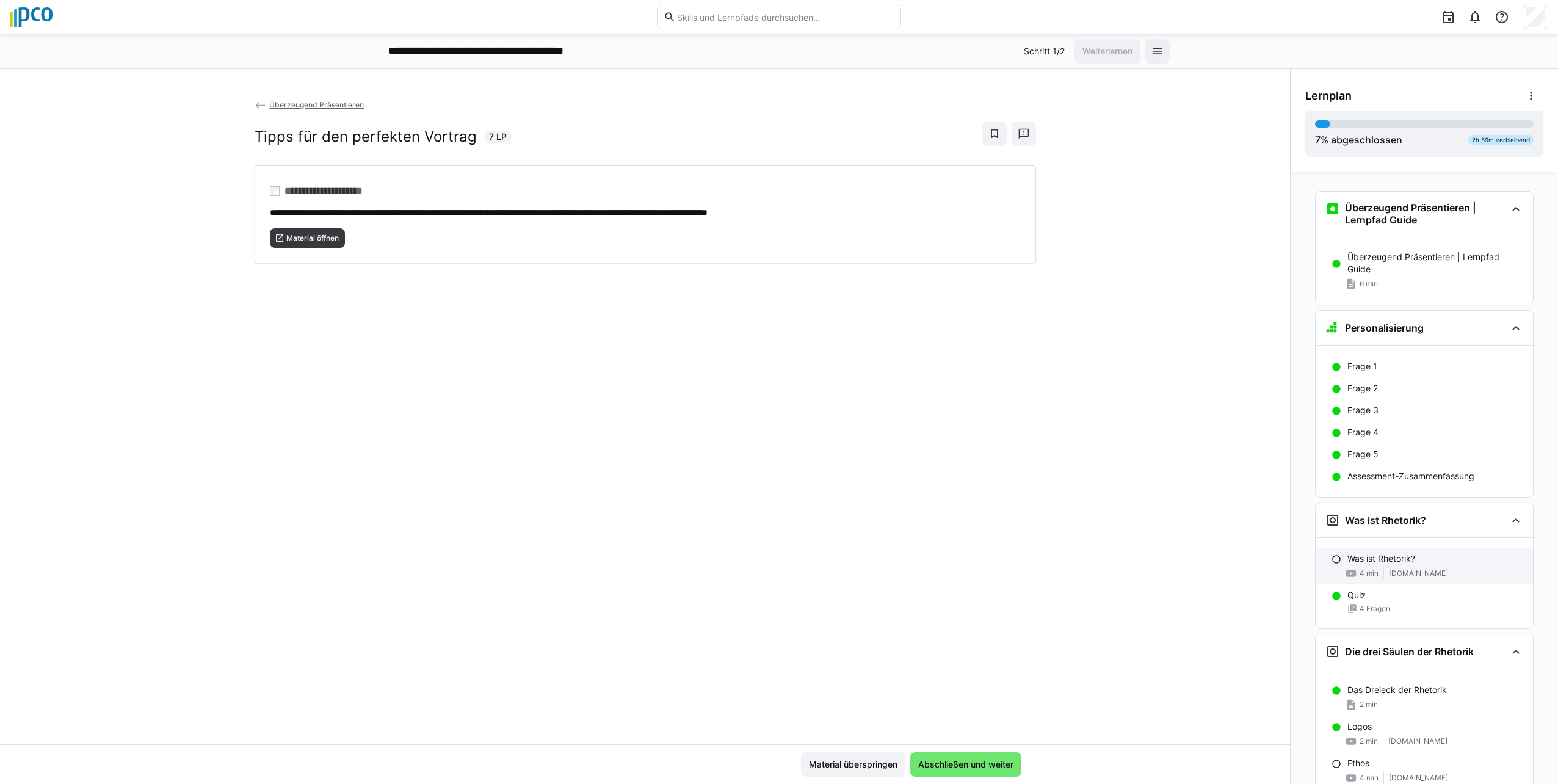
click at [775, 557] on eds-icon at bounding box center [1336, 559] width 9 height 9
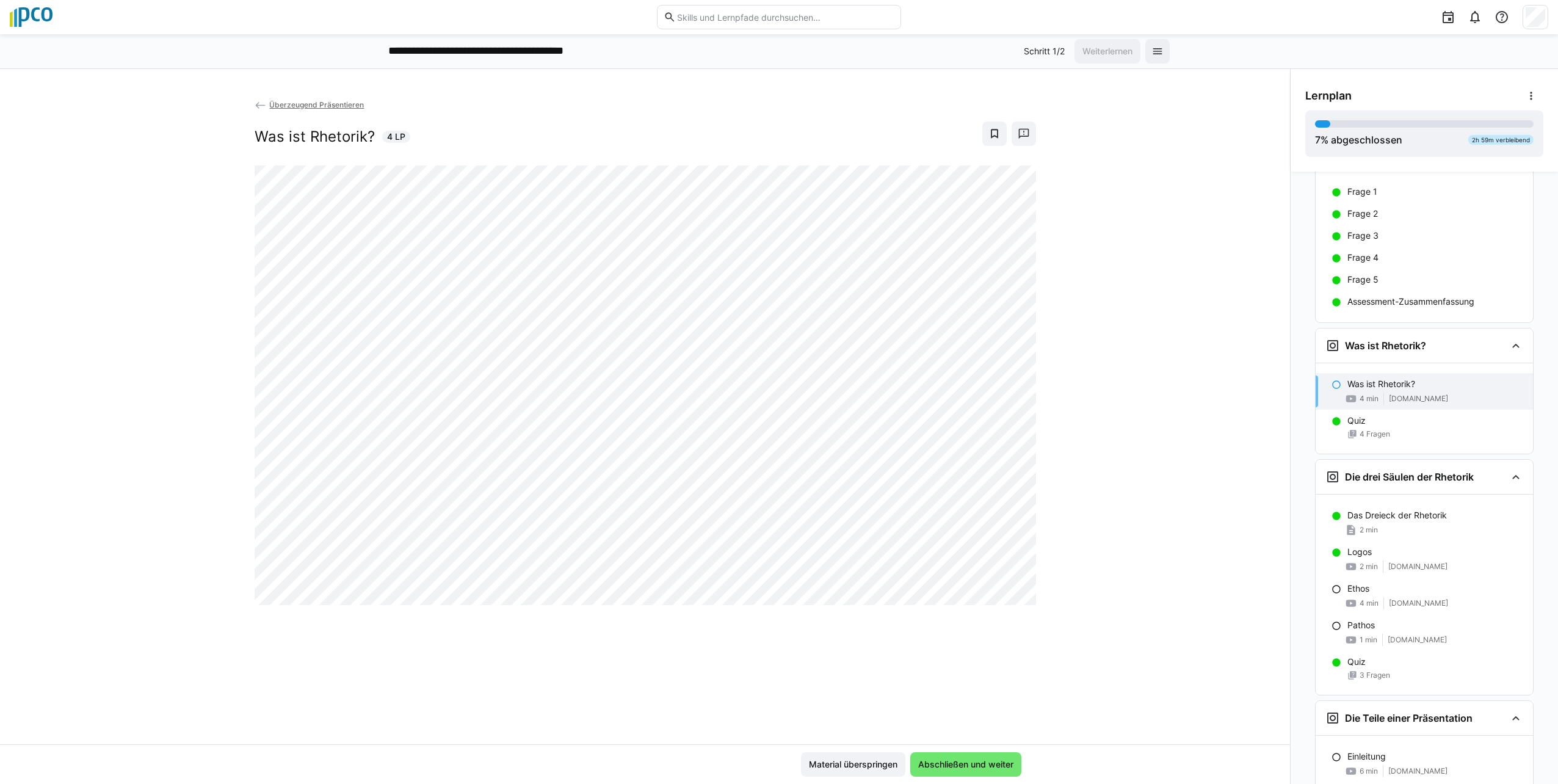
scroll to position [331, 0]
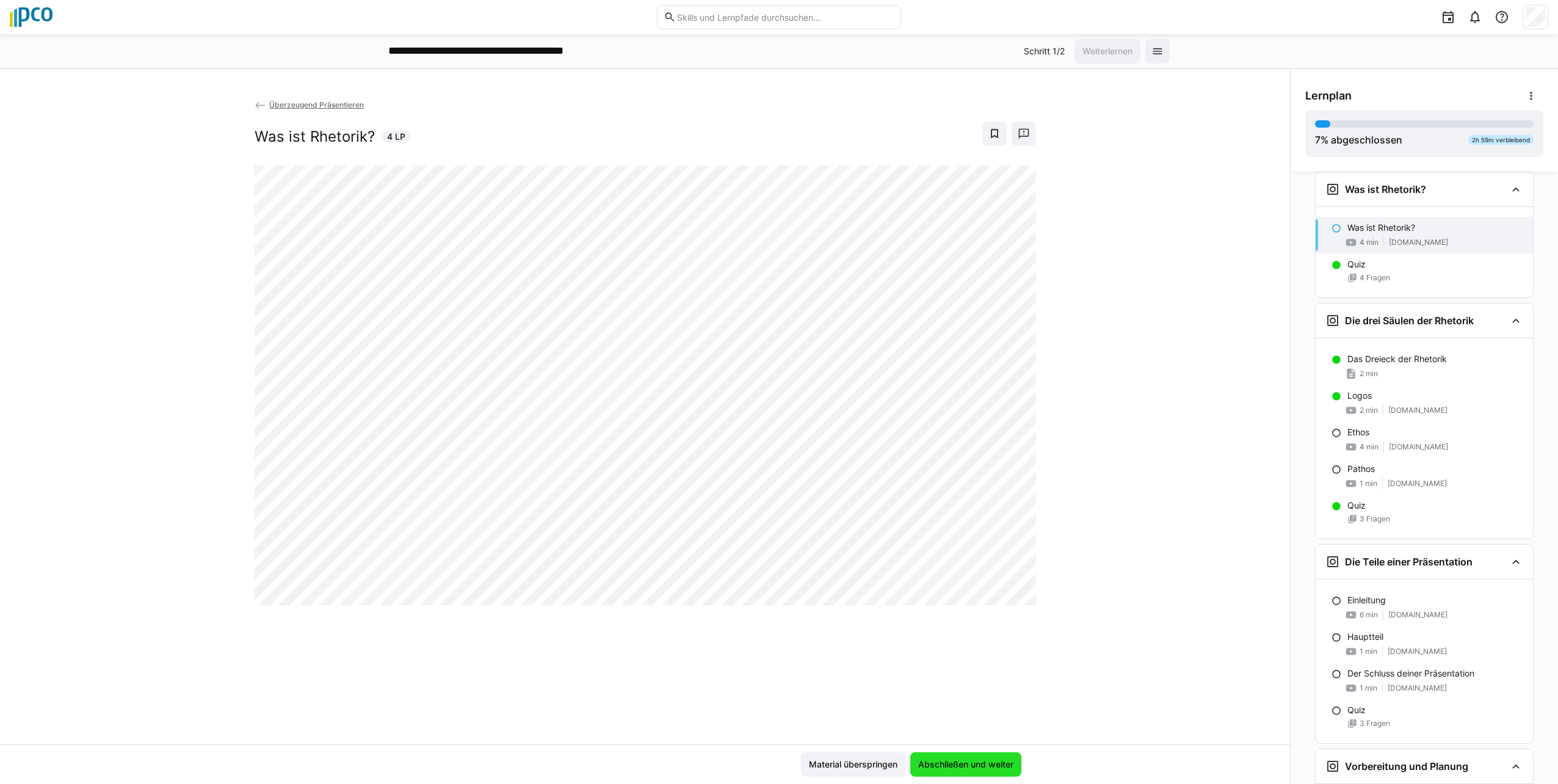
click at [775, 766] on span "Abschließen und weiter" at bounding box center [965, 764] width 99 height 12
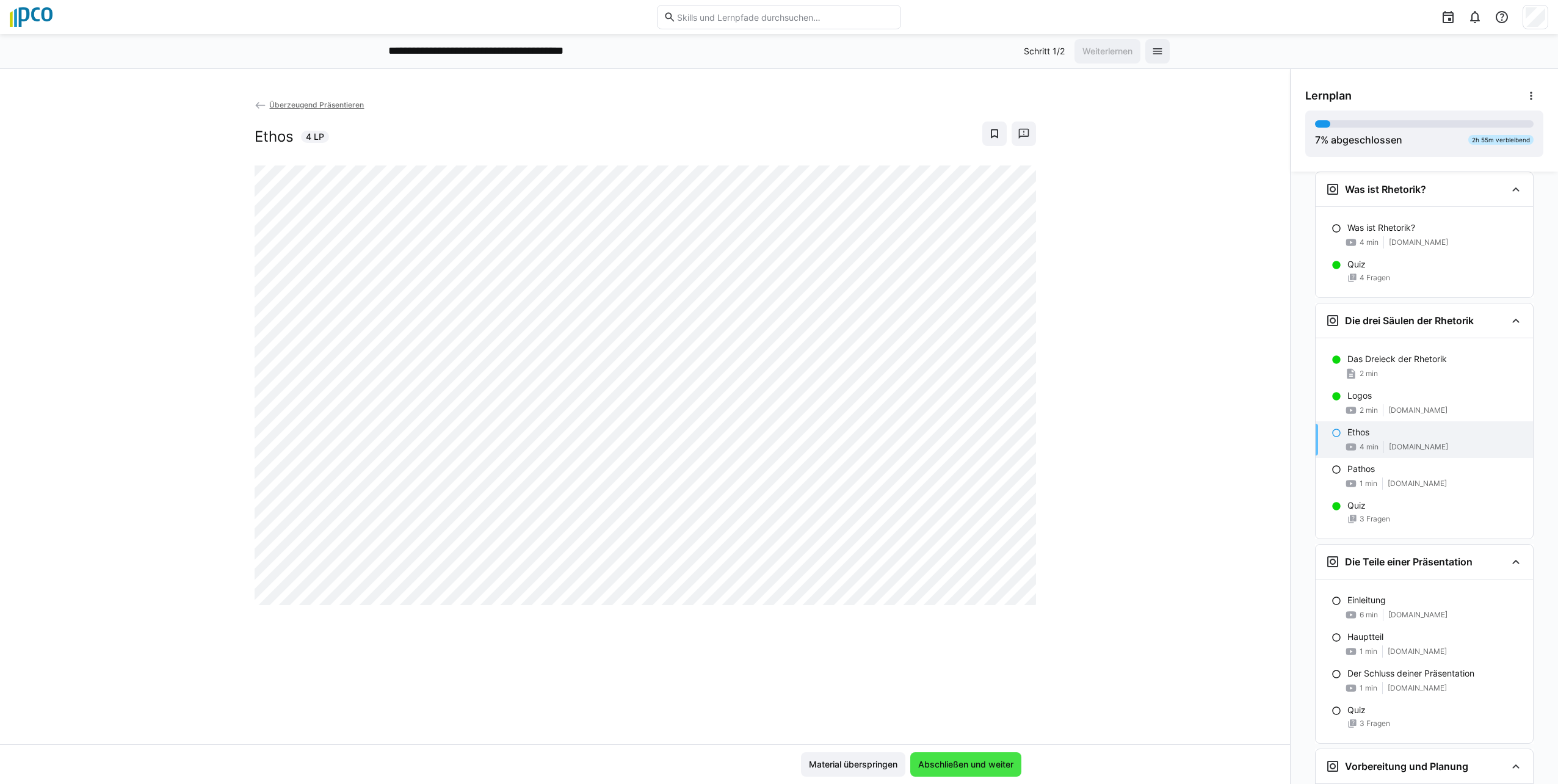
scroll to position [462, 0]
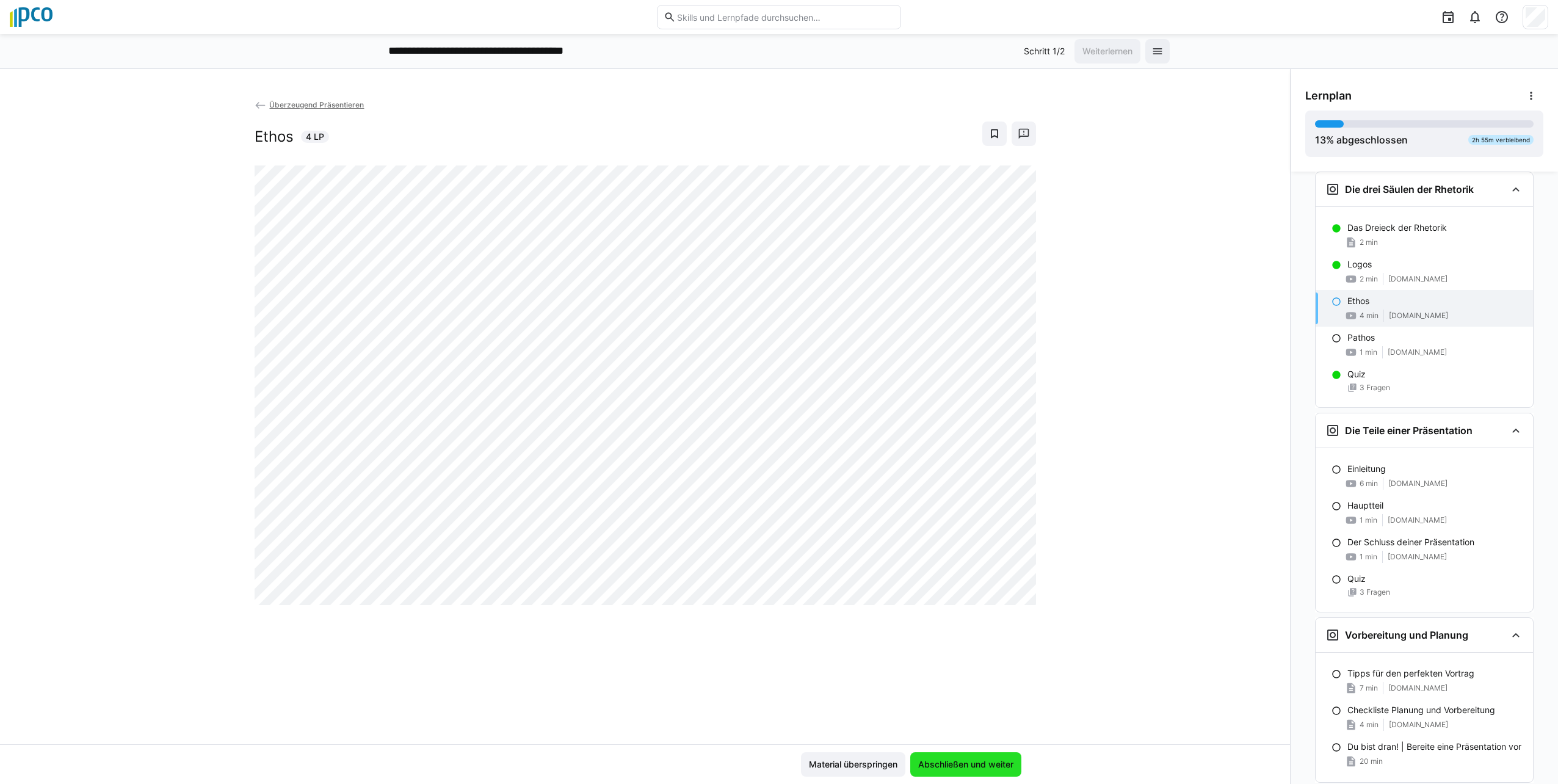
click at [775, 768] on span "Abschließen und weiter" at bounding box center [965, 764] width 99 height 12
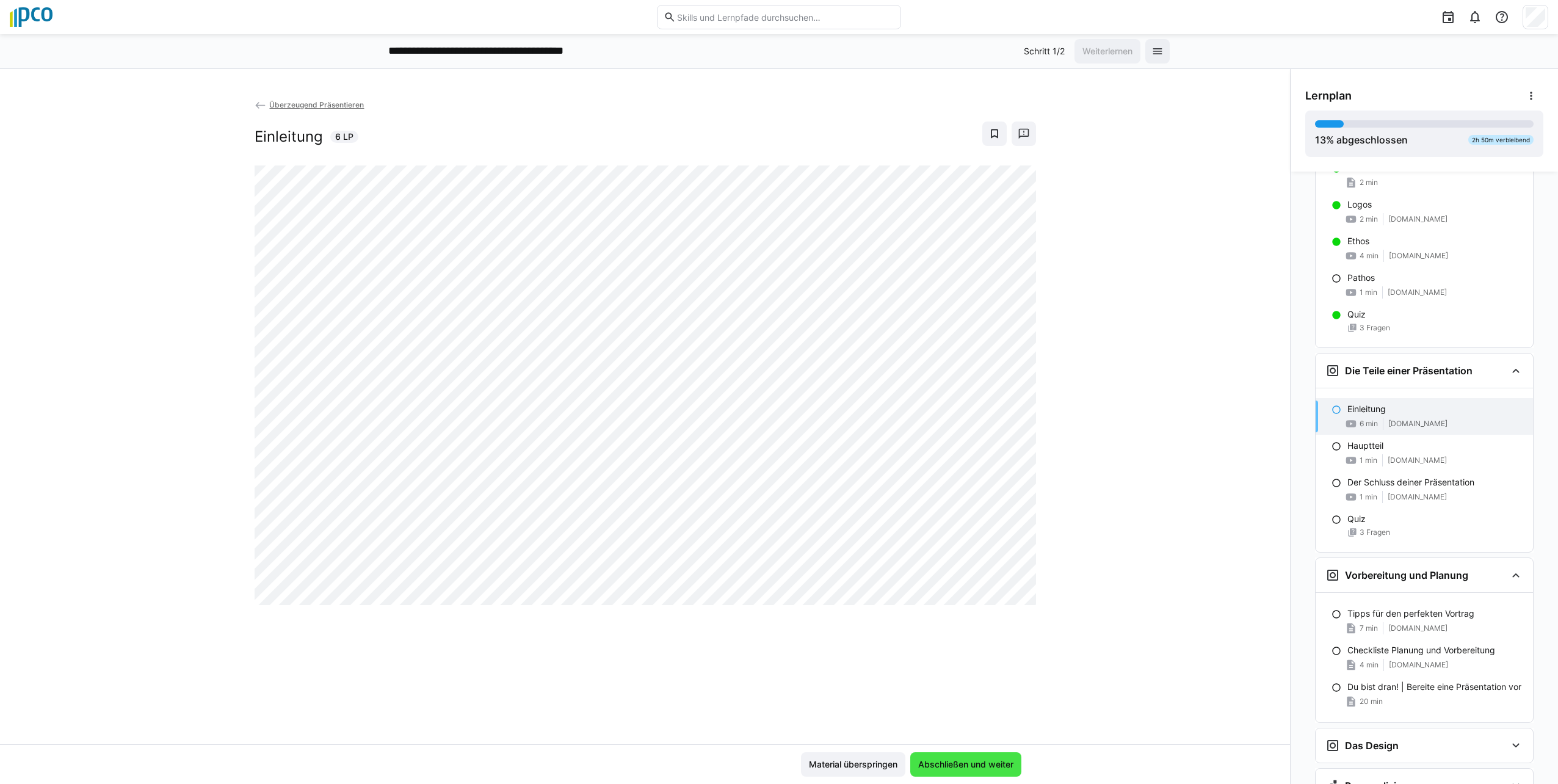
scroll to position [579, 0]
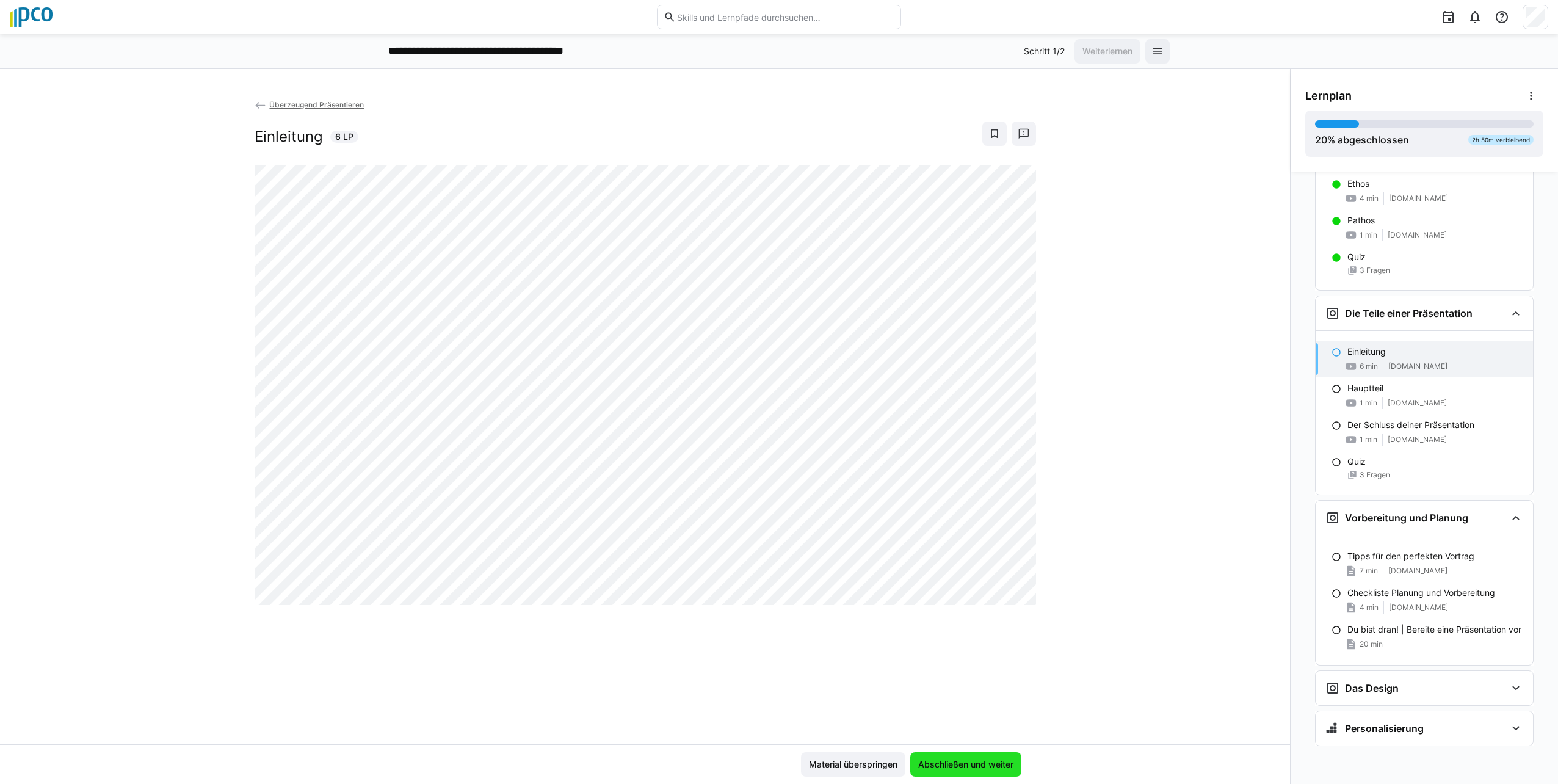
click at [775, 768] on span "Abschließen und weiter" at bounding box center [965, 764] width 99 height 12
click at [775, 757] on span "Abschließen und weiter" at bounding box center [965, 764] width 111 height 24
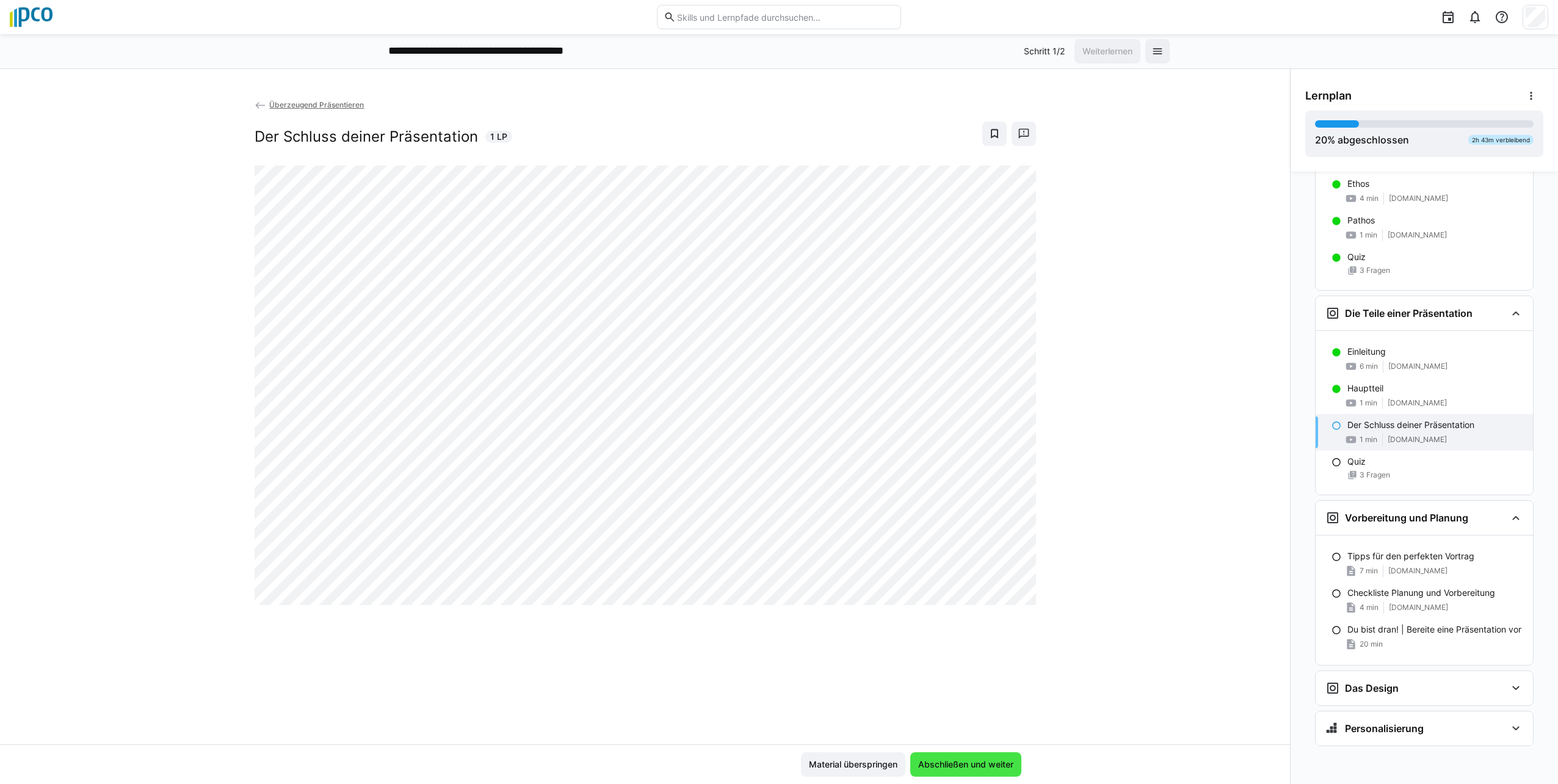
click at [775, 768] on span "Abschließen und weiter" at bounding box center [965, 764] width 99 height 12
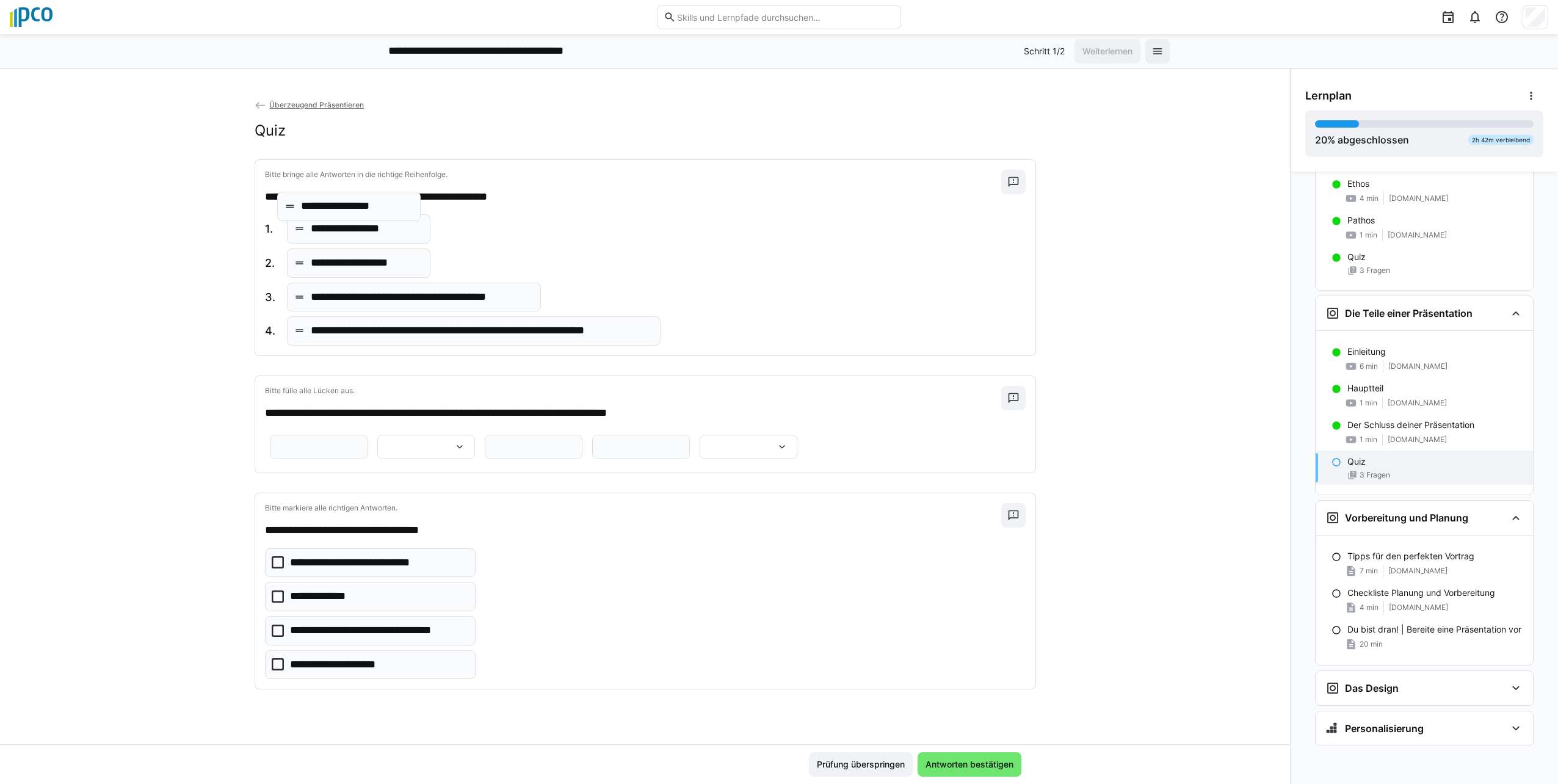
drag, startPoint x: 328, startPoint y: 264, endPoint x: 324, endPoint y: 208, distance: 56.1
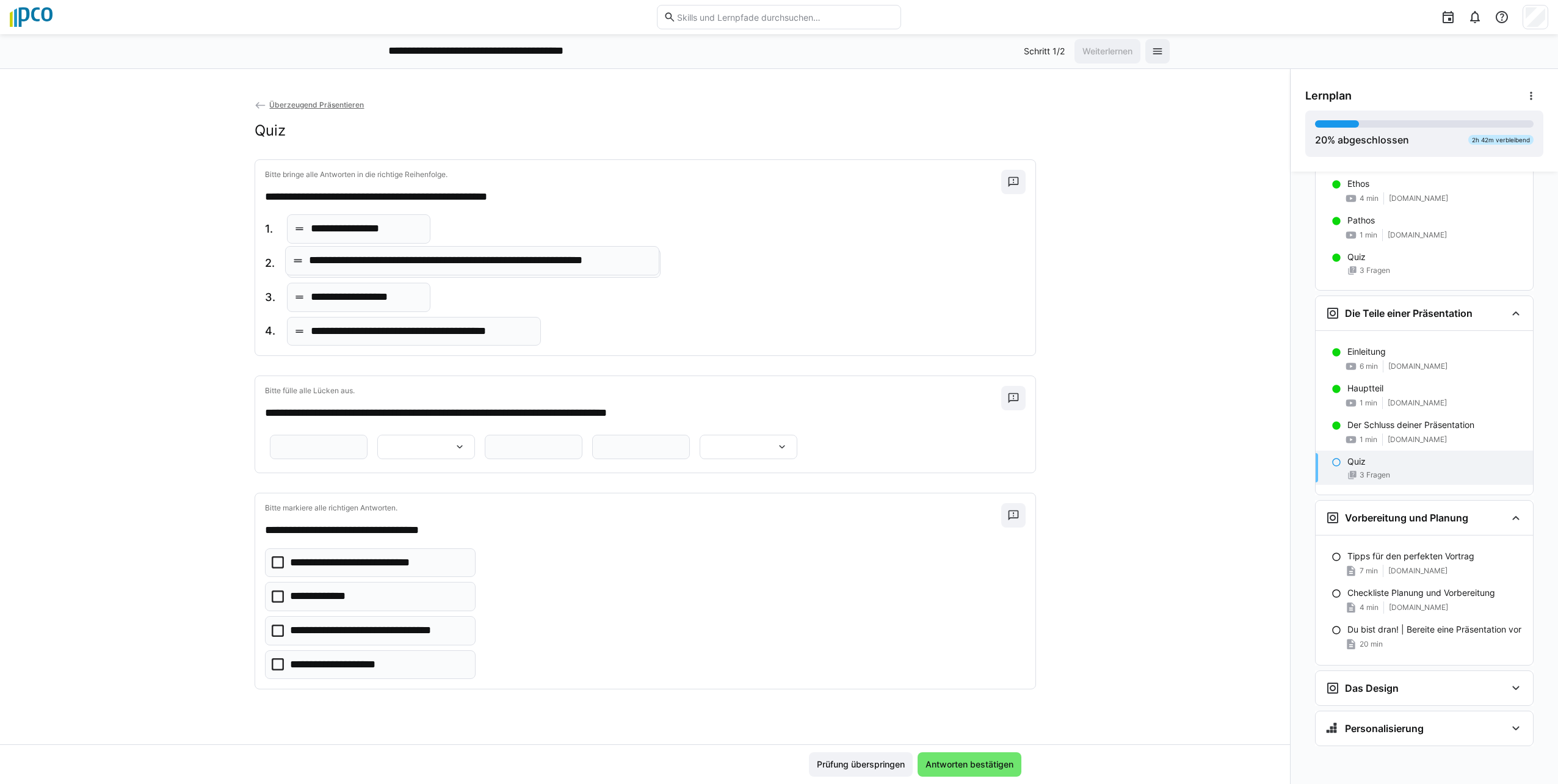
drag, startPoint x: 360, startPoint y: 334, endPoint x: 364, endPoint y: 263, distance: 71.1
drag, startPoint x: 371, startPoint y: 336, endPoint x: 364, endPoint y: 290, distance: 46.5
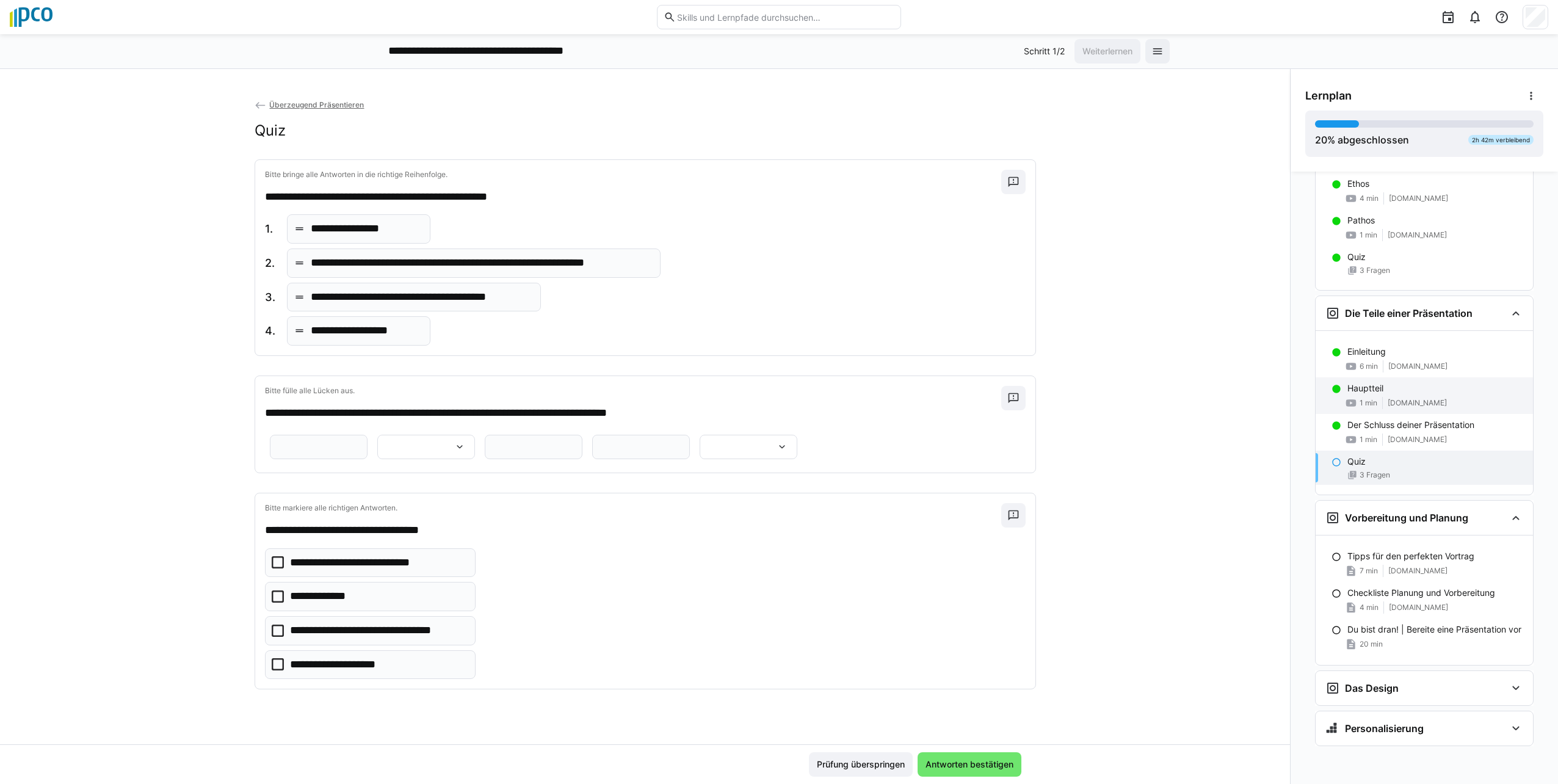
click at [775, 388] on p "Hauptteil" at bounding box center [1365, 388] width 36 height 12
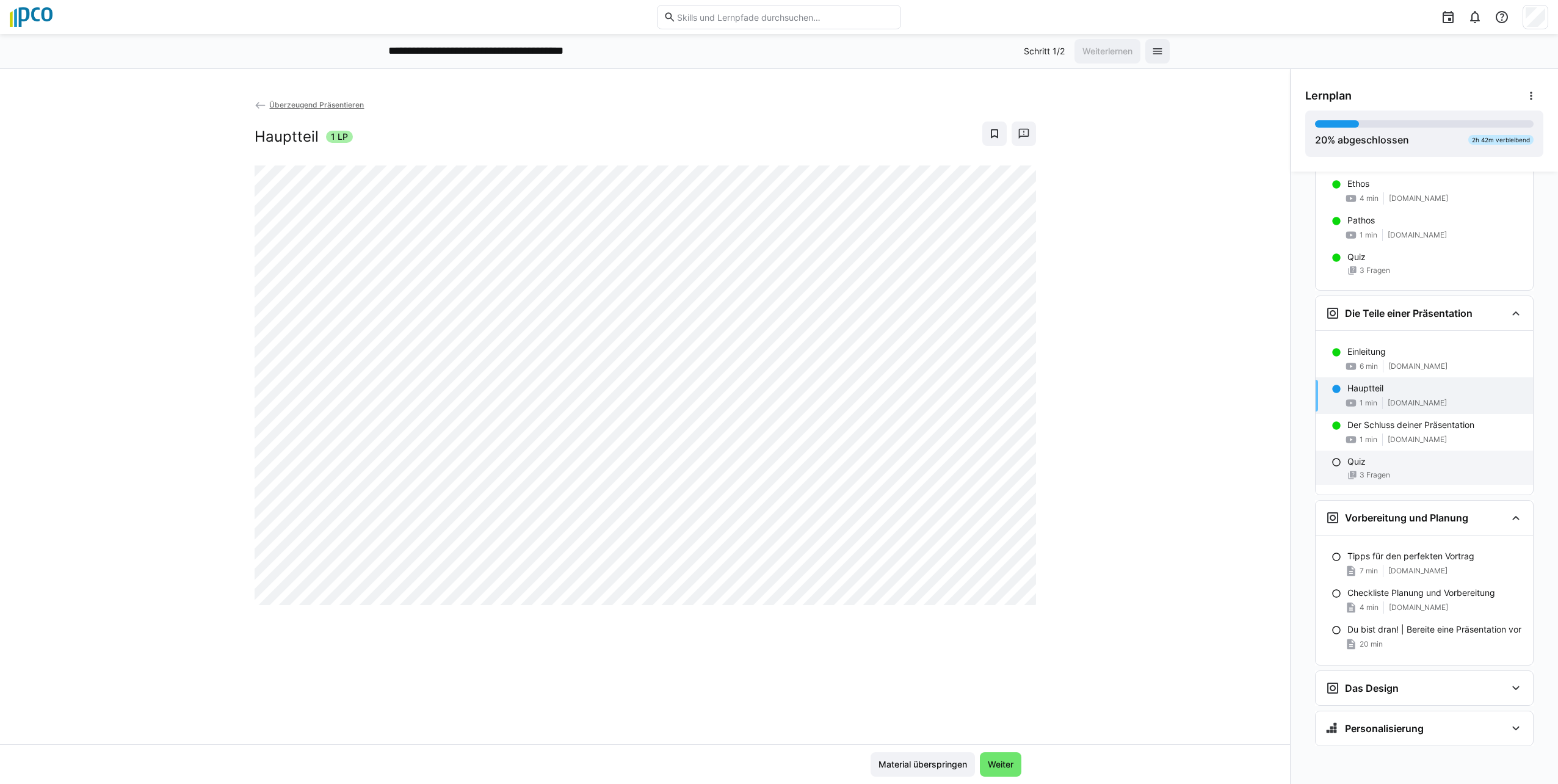
click at [775, 461] on div "Quiz" at bounding box center [1436, 461] width 176 height 12
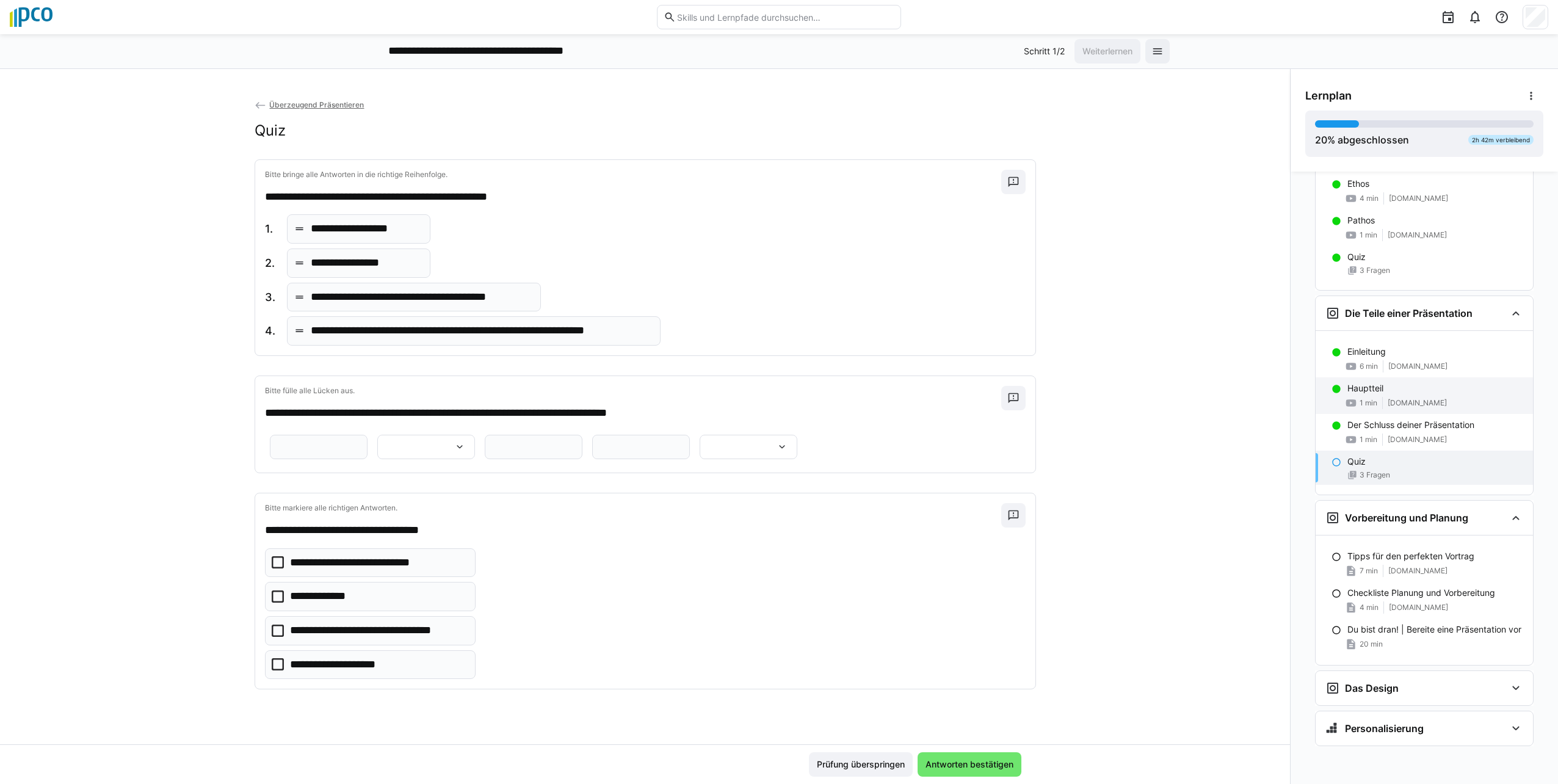
click at [775, 396] on div "Hauptteil 1 min [DOMAIN_NAME]" at bounding box center [1424, 396] width 217 height 37
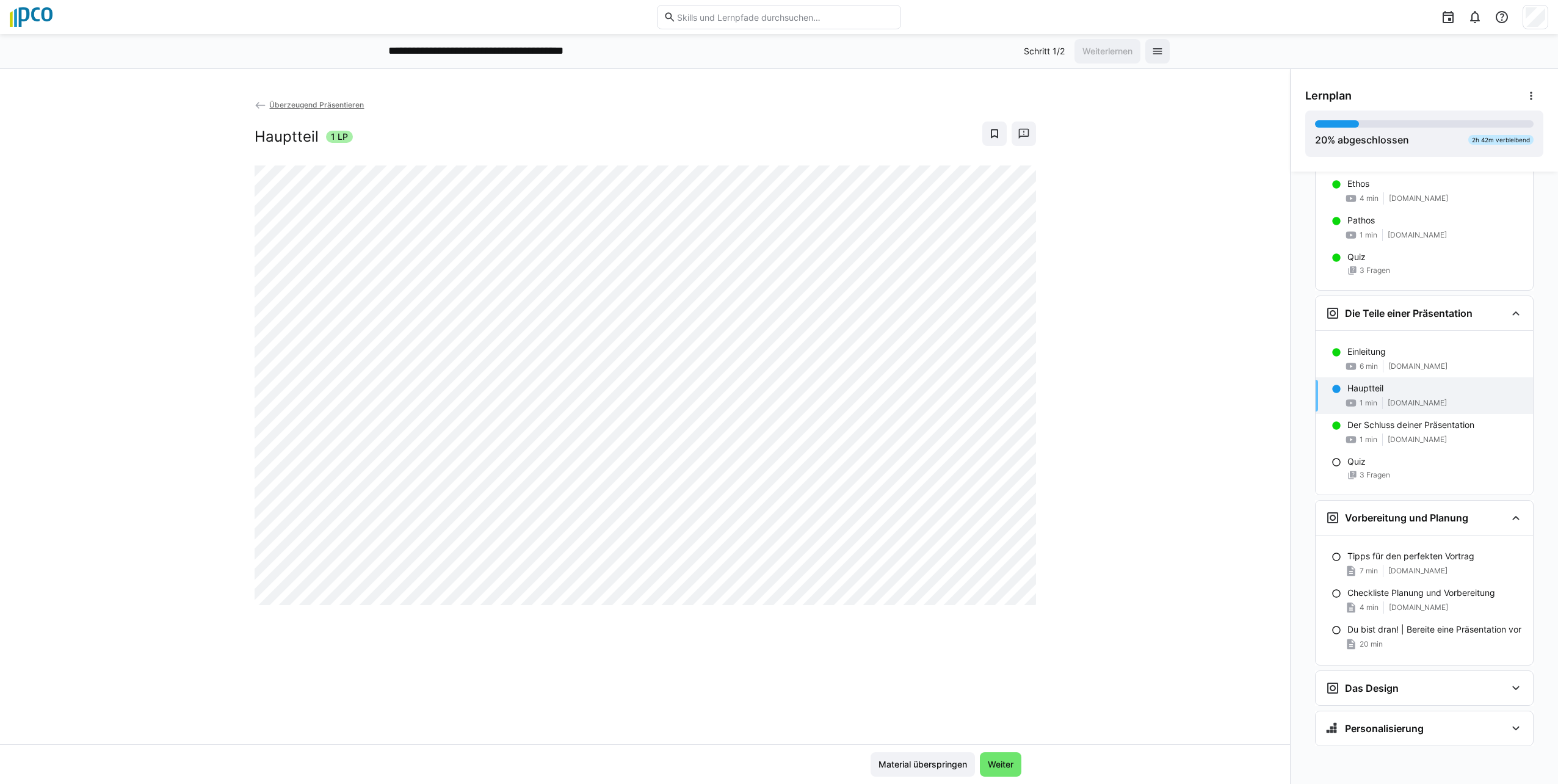
click at [669, 680] on div "Überzeugend Präsentieren Hauptteil 1 LP" at bounding box center [645, 421] width 1290 height 646
click at [190, 747] on div "Material überspringen Weiter" at bounding box center [645, 764] width 1290 height 40
click at [610, 697] on div "Überzeugend Präsentieren Hauptteil 1 LP" at bounding box center [645, 421] width 1290 height 646
click at [775, 729] on div "Überzeugend Präsentieren Hauptteil 1 LP" at bounding box center [645, 421] width 1290 height 646
click at [623, 704] on div "Überzeugend Präsentieren Hauptteil 1 LP" at bounding box center [645, 421] width 1290 height 646
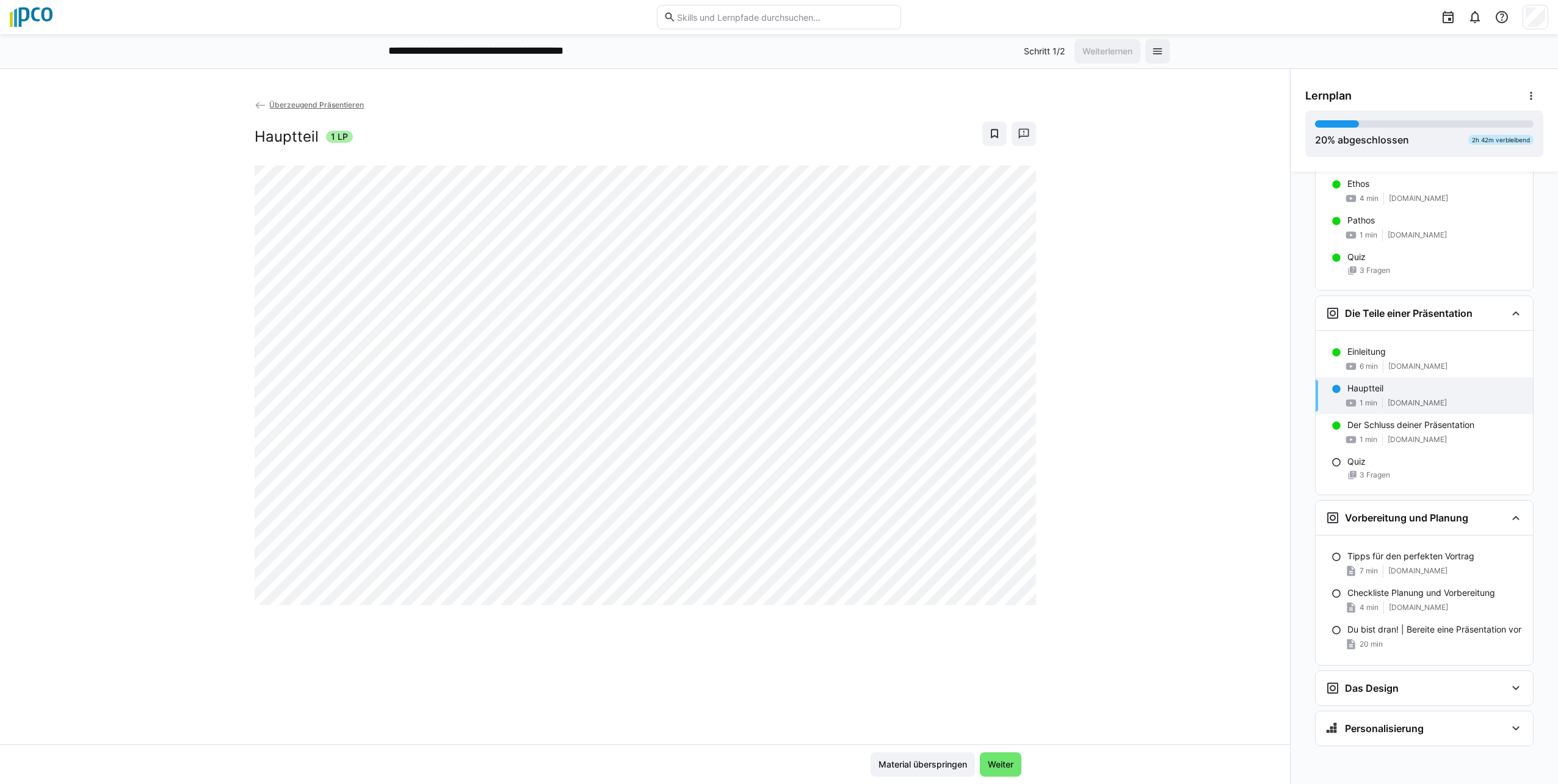
click at [602, 660] on div "Überzeugend Präsentieren Hauptteil 1 LP" at bounding box center [645, 421] width 1290 height 646
click at [775, 758] on span "Weiter" at bounding box center [1000, 764] width 29 height 12
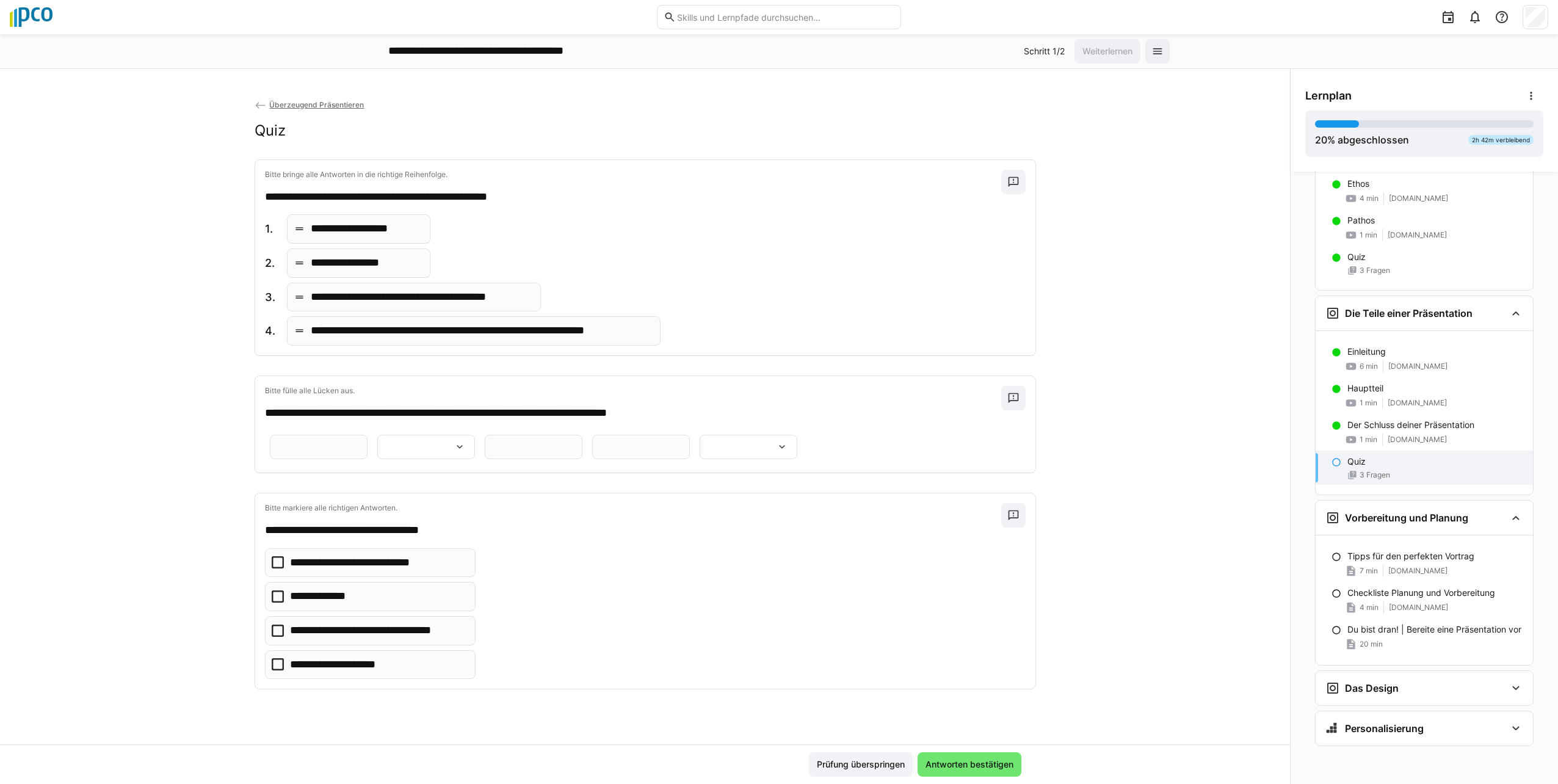
click at [361, 441] on input "text" at bounding box center [319, 446] width 85 height 11
type input "*"
type input "**********"
click at [361, 445] on input "**********" at bounding box center [319, 446] width 85 height 11
drag, startPoint x: 522, startPoint y: 447, endPoint x: 428, endPoint y: 429, distance: 95.7
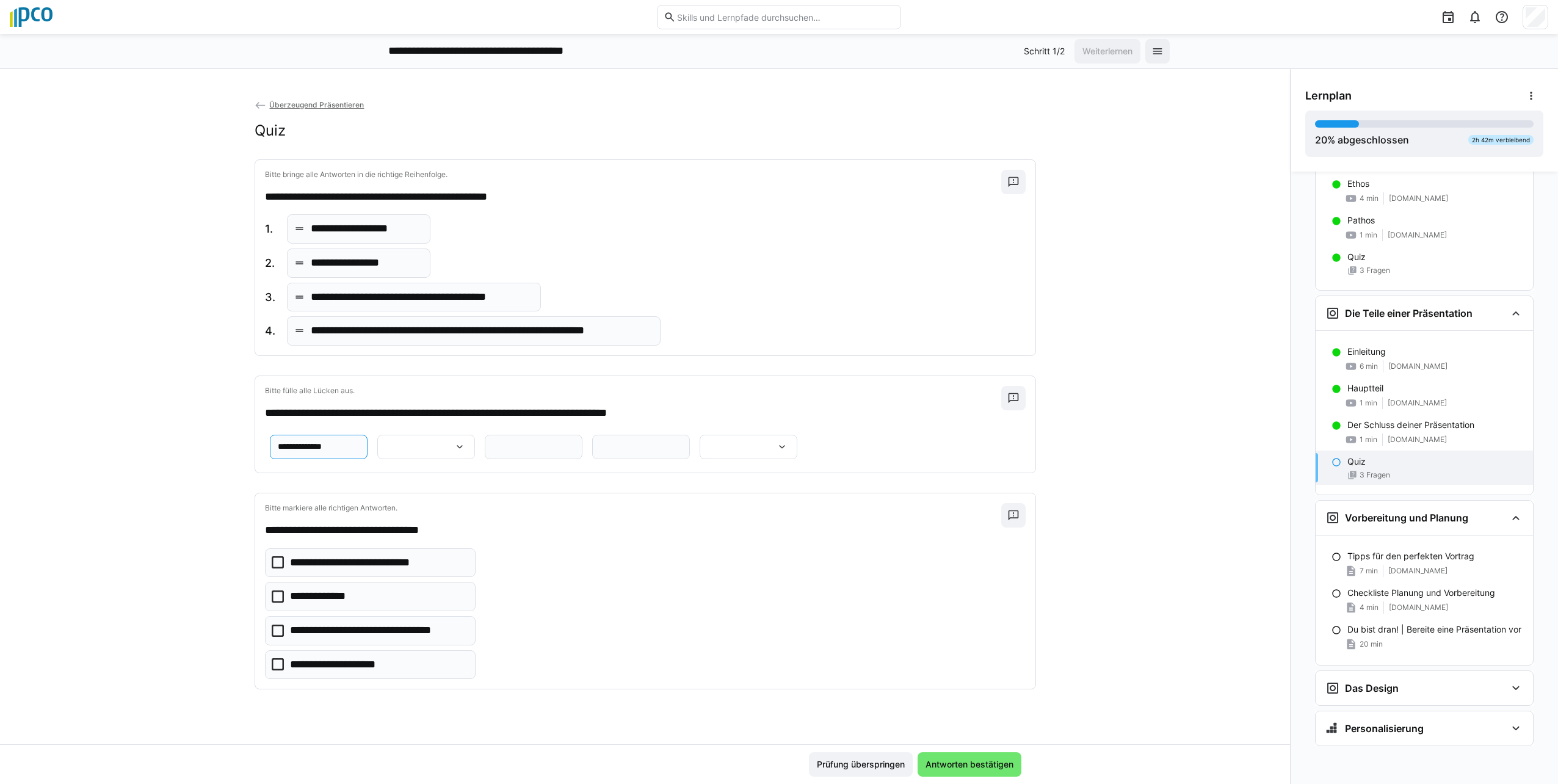
click at [428, 429] on div "**********" at bounding box center [645, 424] width 780 height 97
type input "**********"
click at [475, 443] on div at bounding box center [426, 447] width 97 height 24
click at [775, 478] on p "*********" at bounding box center [829, 479] width 36 height 12
click at [491, 453] on input "text" at bounding box center [533, 446] width 85 height 11
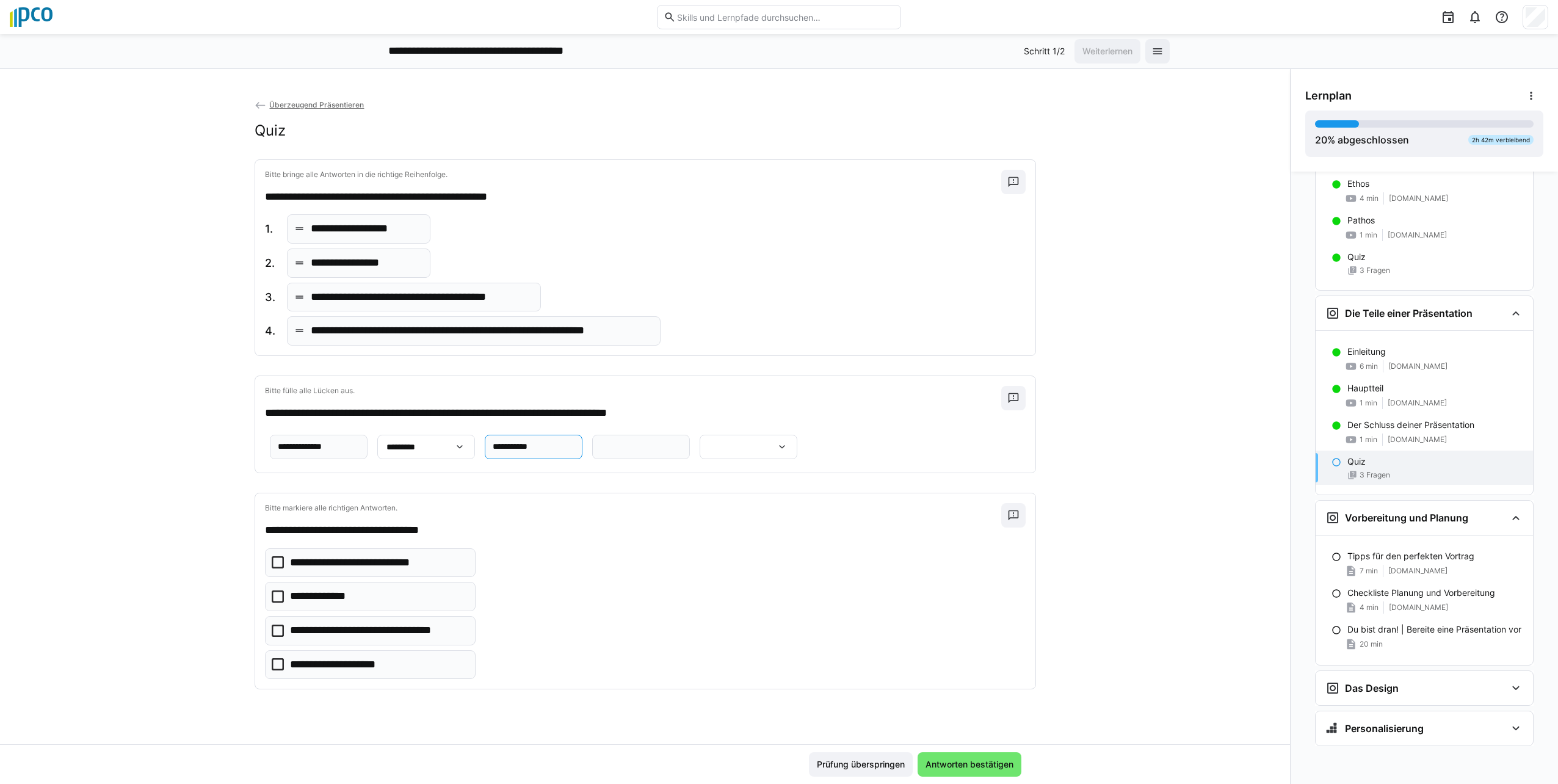
type input "**********"
click at [655, 459] on eds-input at bounding box center [641, 447] width 97 height 24
type input "**********"
click at [775, 453] on eds-icon at bounding box center [782, 447] width 12 height 12
click at [418, 541] on p "**********" at bounding box center [409, 543] width 75 height 12
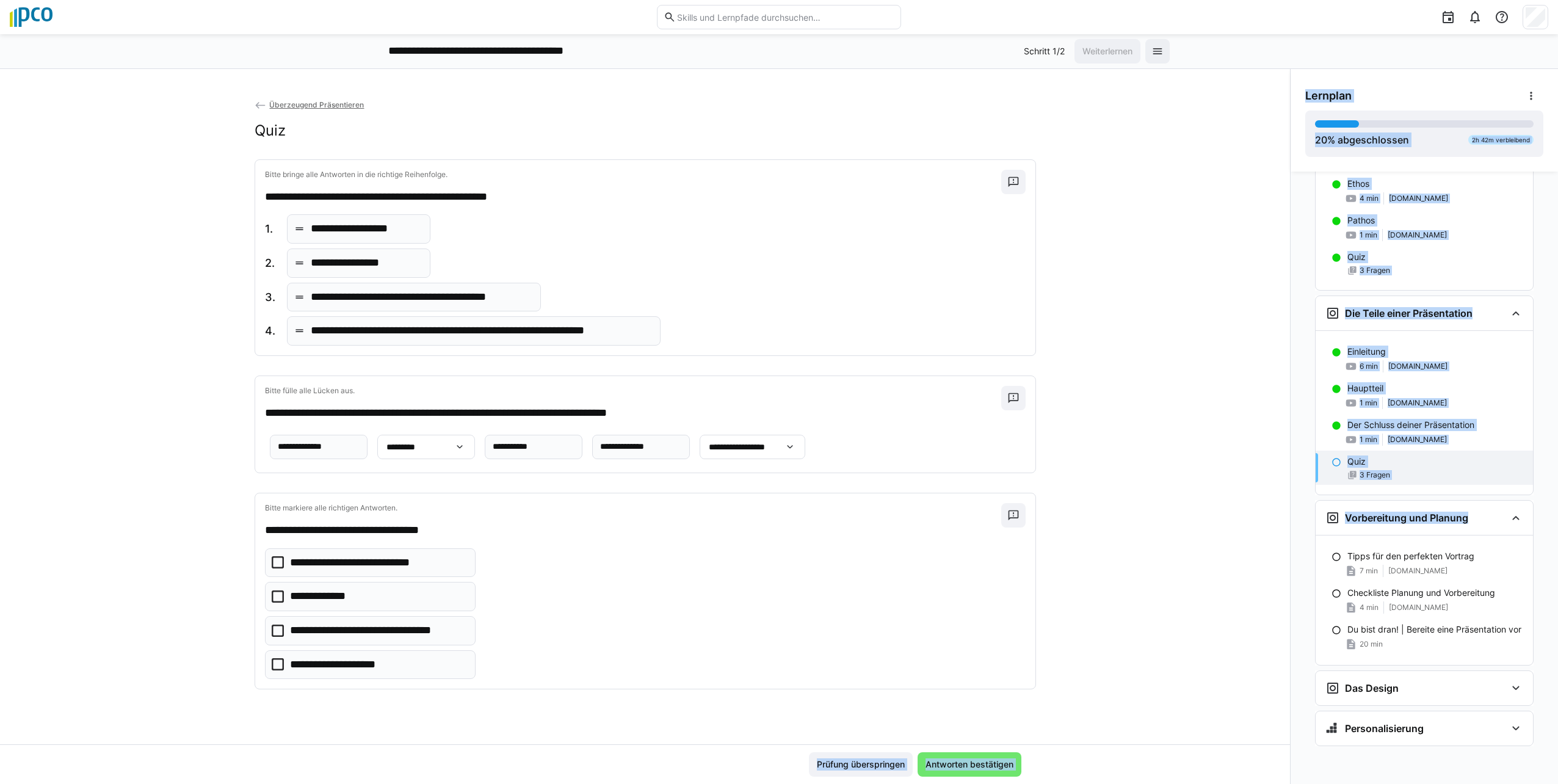
drag, startPoint x: 1285, startPoint y: 640, endPoint x: 1262, endPoint y: 680, distance: 46.1
click at [775, 680] on div "**********" at bounding box center [779, 426] width 1558 height 715
click at [272, 670] on icon at bounding box center [278, 664] width 12 height 12
click at [272, 568] on icon at bounding box center [278, 562] width 12 height 12
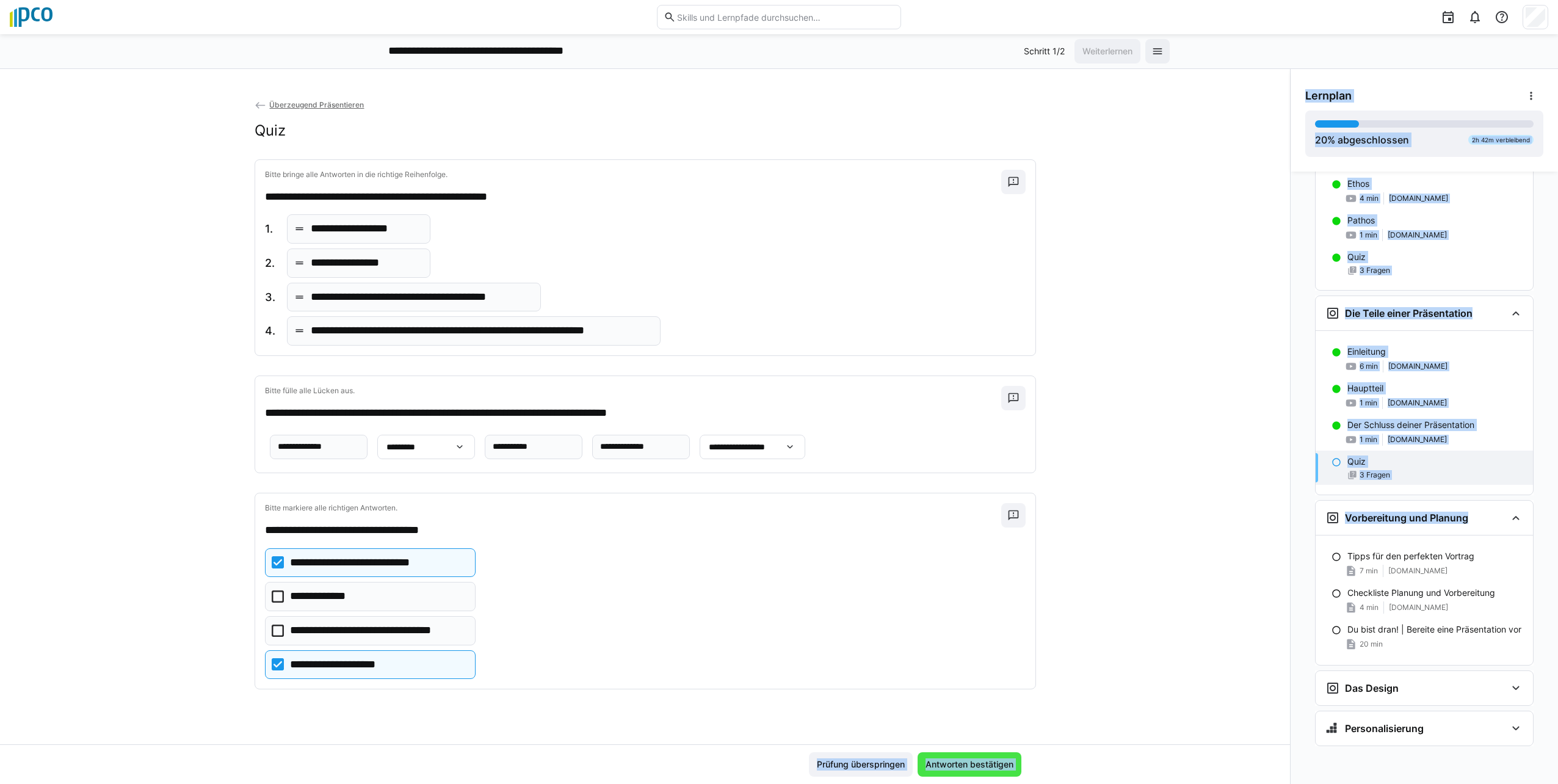
click at [775, 768] on span "Antworten bestätigen" at bounding box center [969, 764] width 91 height 12
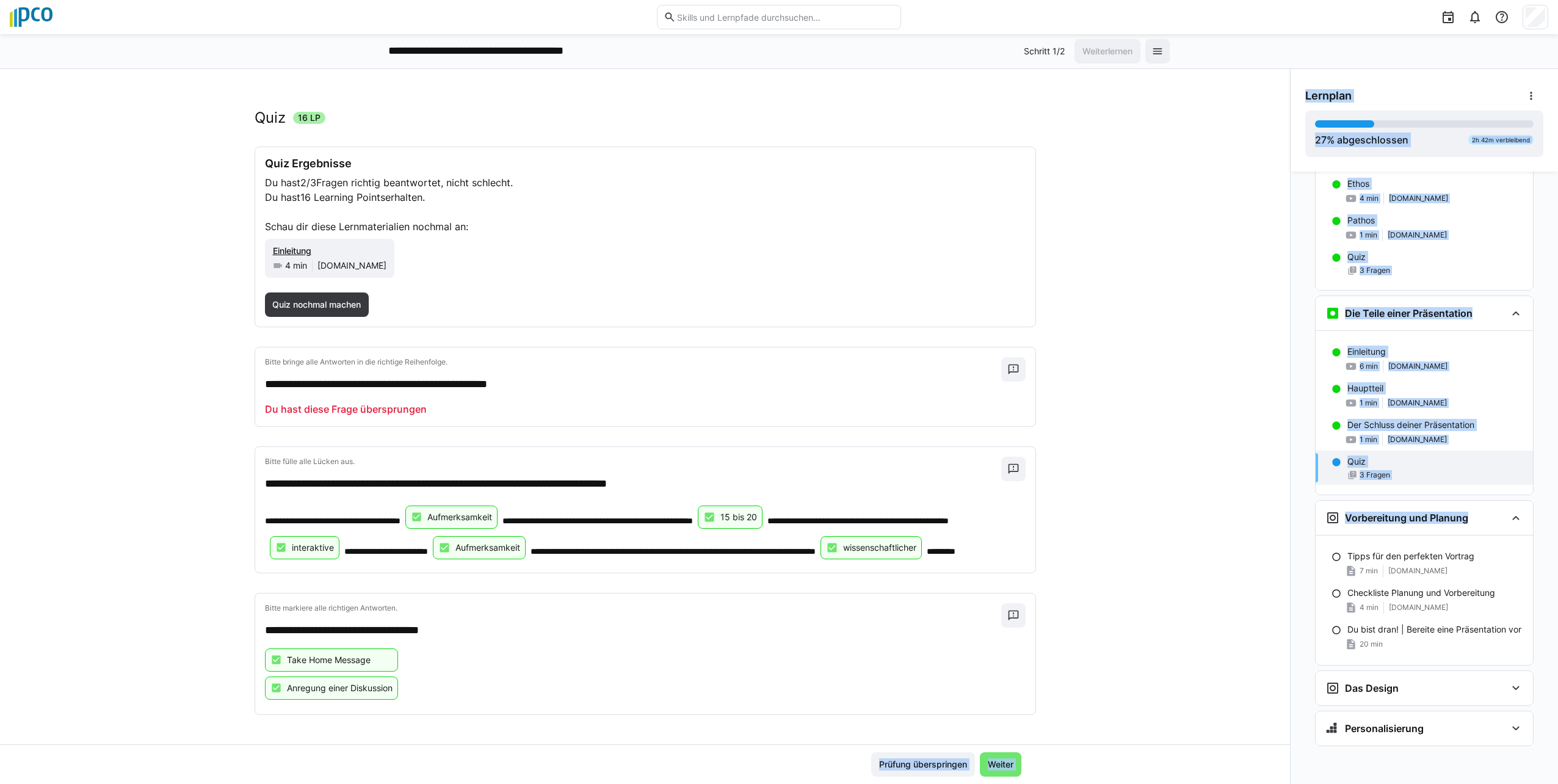
scroll to position [0, 0]
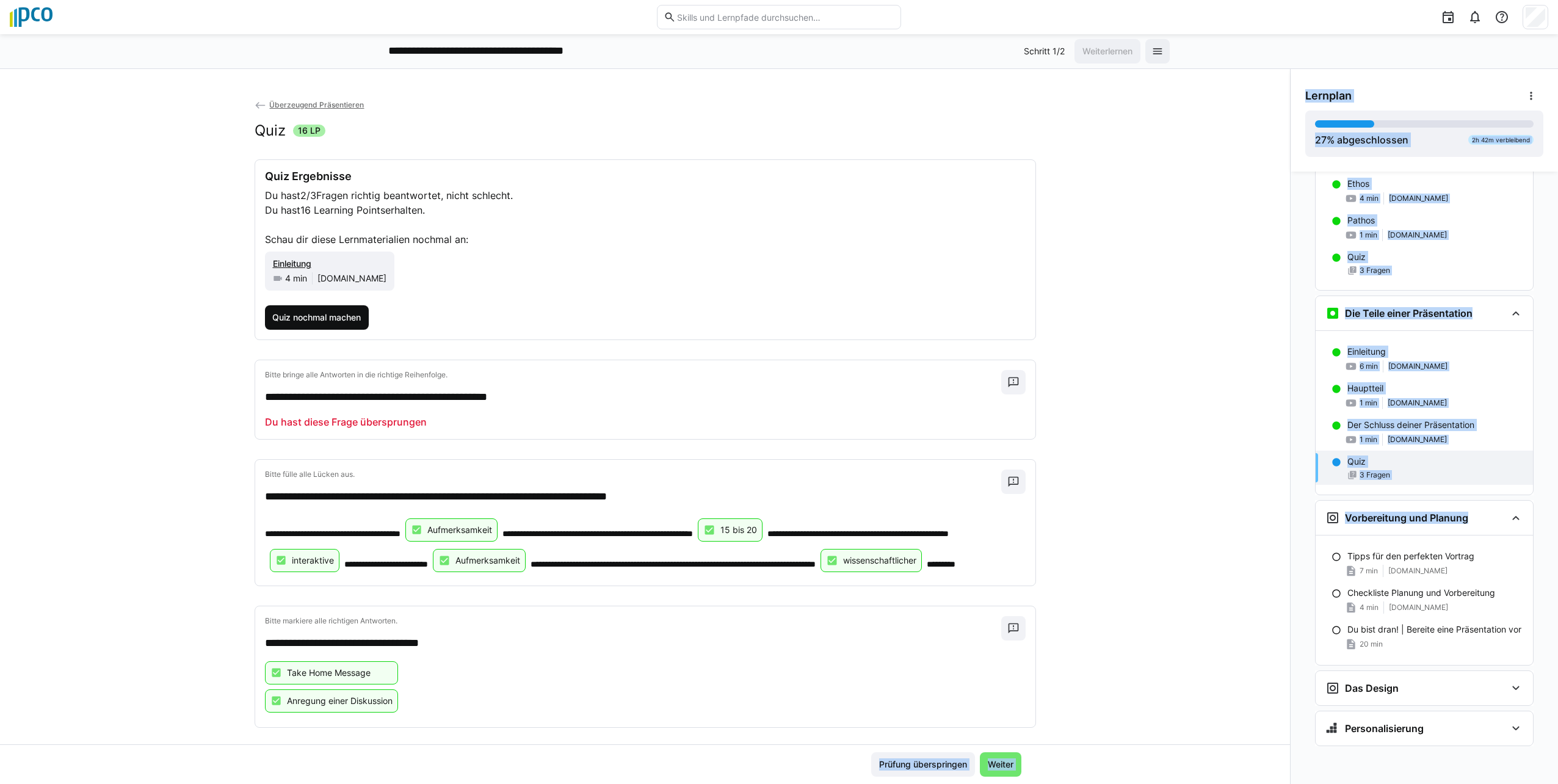
click at [325, 323] on span "Quiz nochmal machen" at bounding box center [317, 317] width 104 height 24
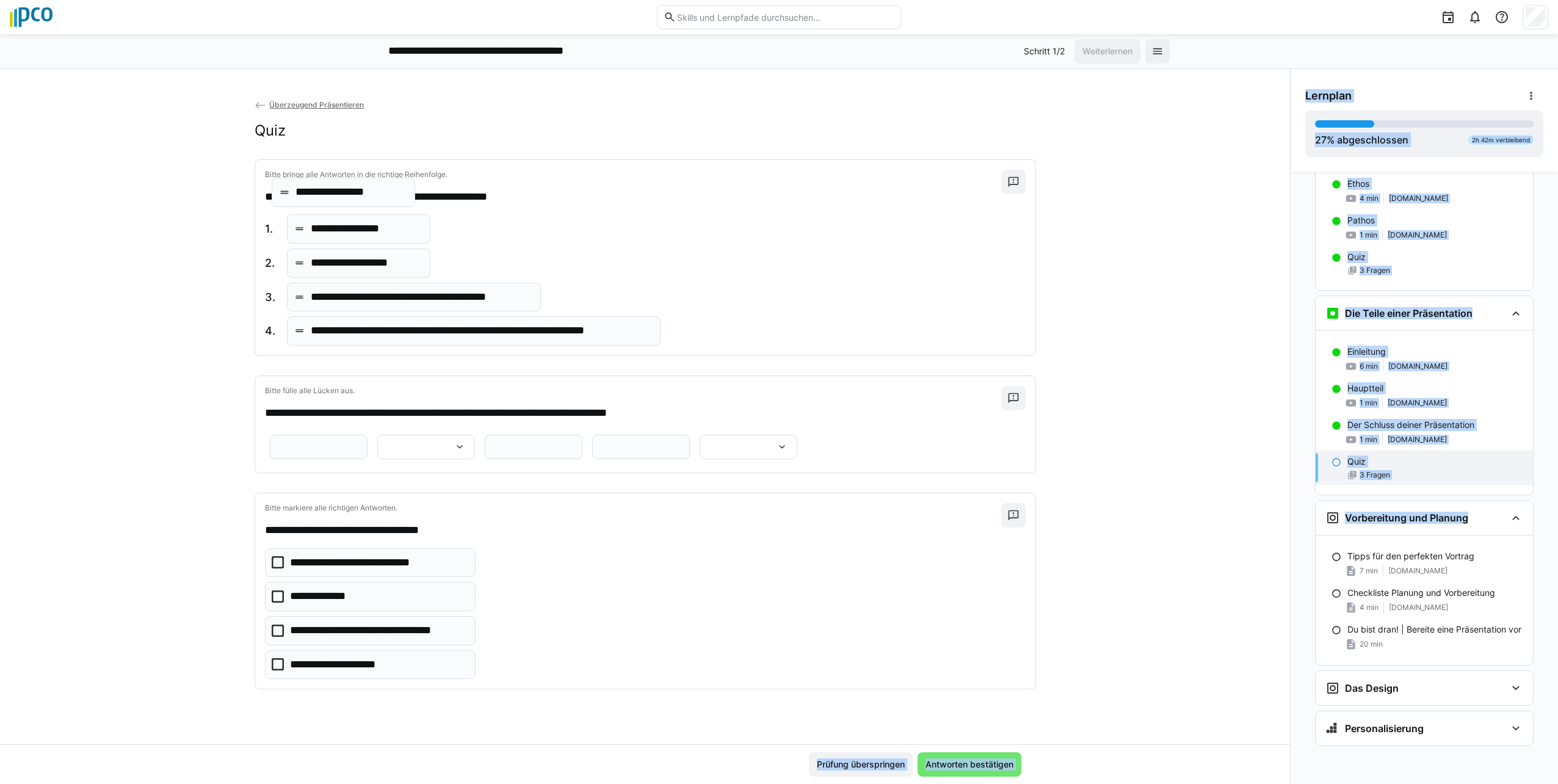
drag, startPoint x: 350, startPoint y: 266, endPoint x: 341, endPoint y: 195, distance: 71.6
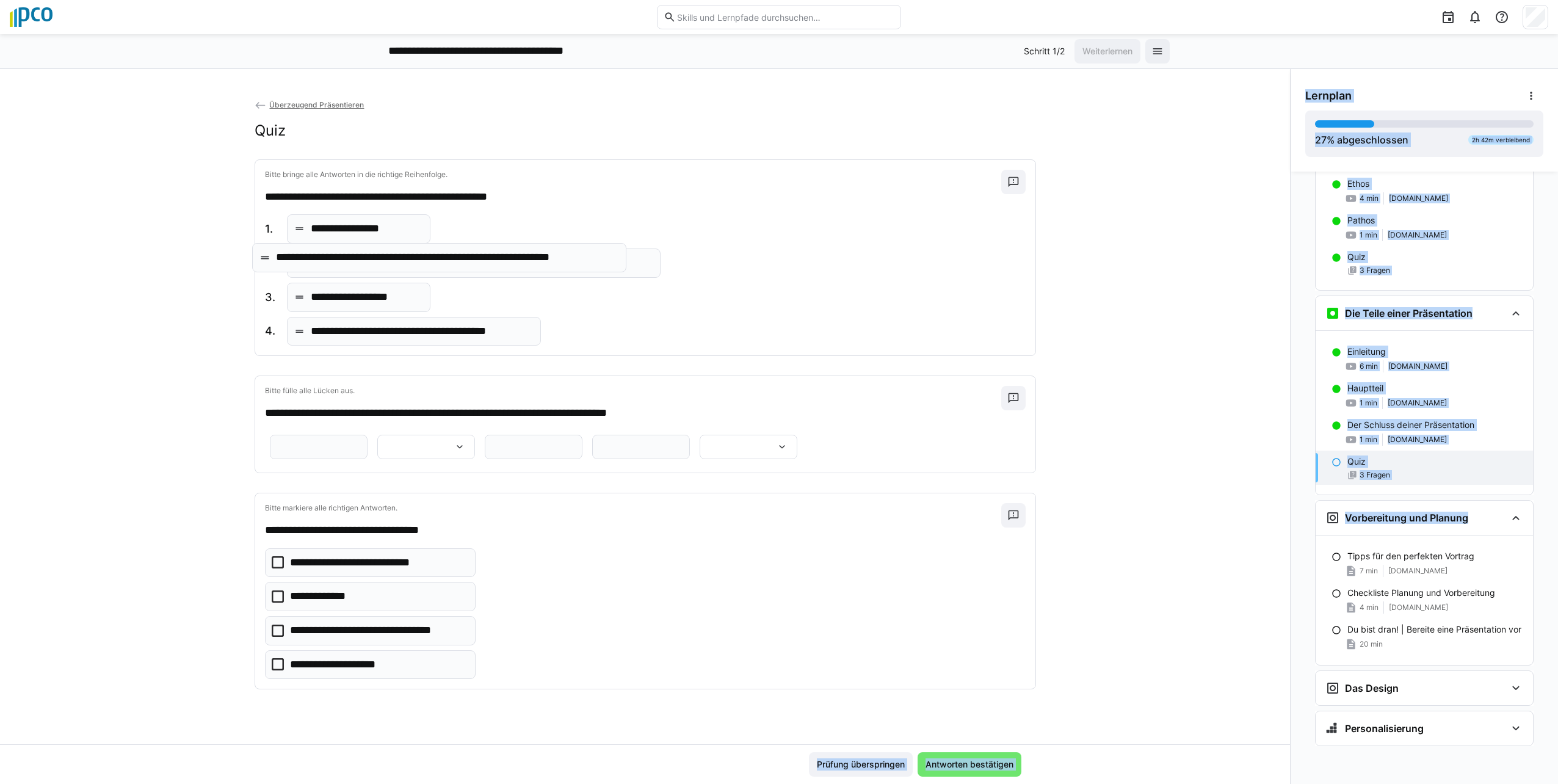
drag, startPoint x: 378, startPoint y: 331, endPoint x: 349, endPoint y: 257, distance: 79.5
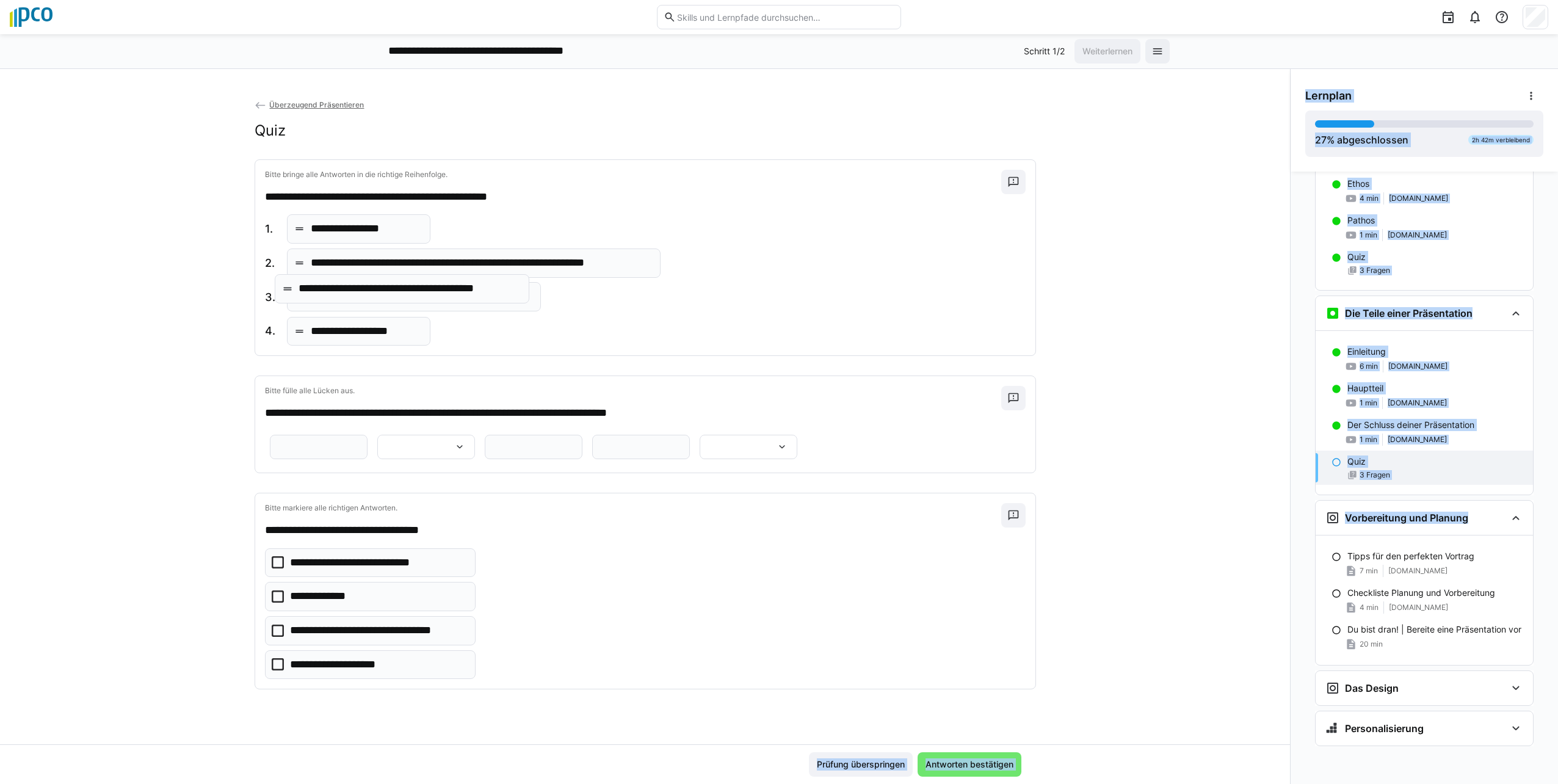
drag, startPoint x: 326, startPoint y: 340, endPoint x: 320, endPoint y: 297, distance: 43.4
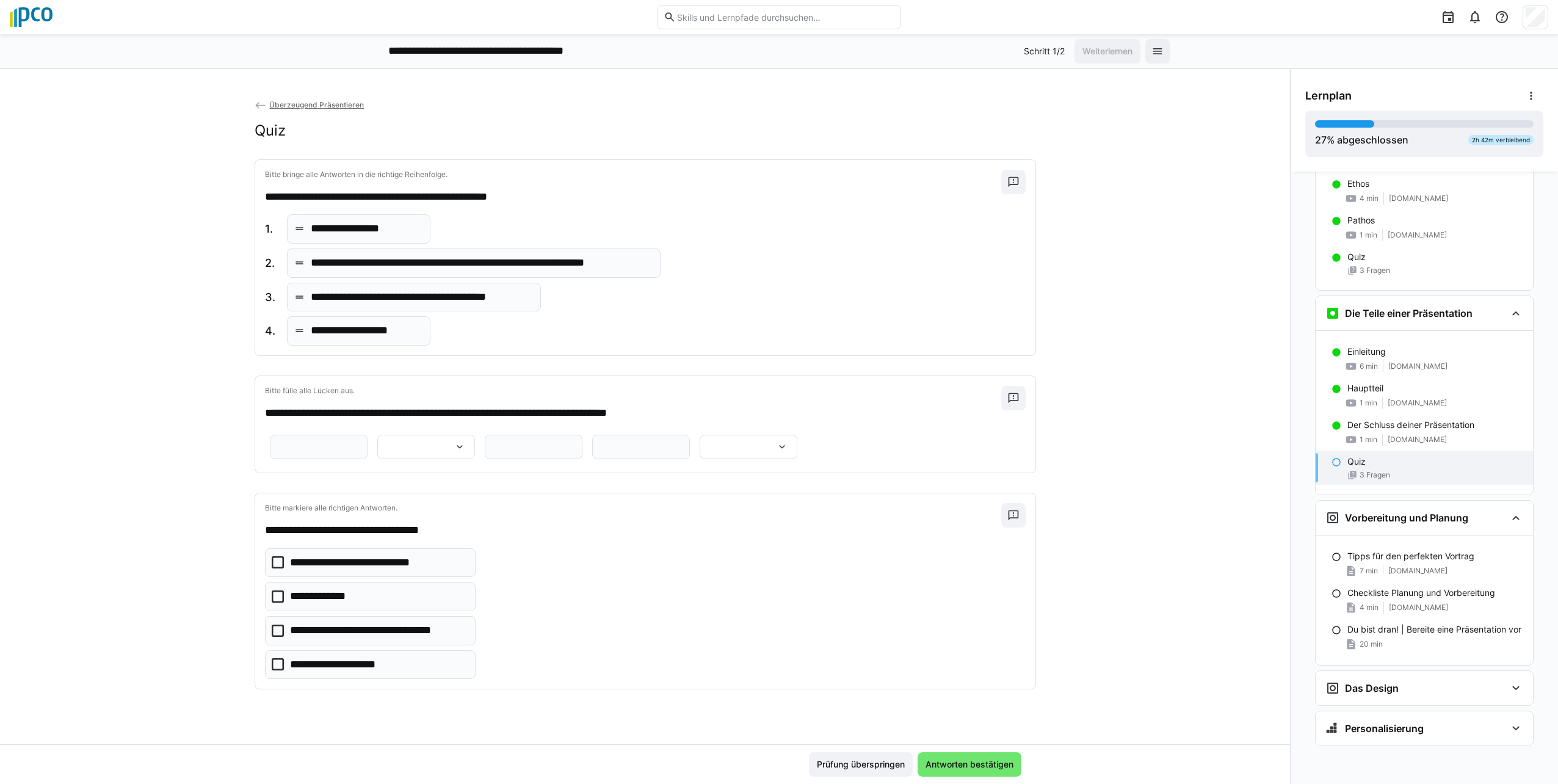
click at [361, 447] on input "text" at bounding box center [319, 446] width 85 height 11
type input "**********"
click at [466, 447] on eds-icon at bounding box center [459, 447] width 12 height 12
click at [775, 479] on span "*********" at bounding box center [850, 479] width 97 height 26
click at [491, 453] on input "text" at bounding box center [533, 446] width 85 height 11
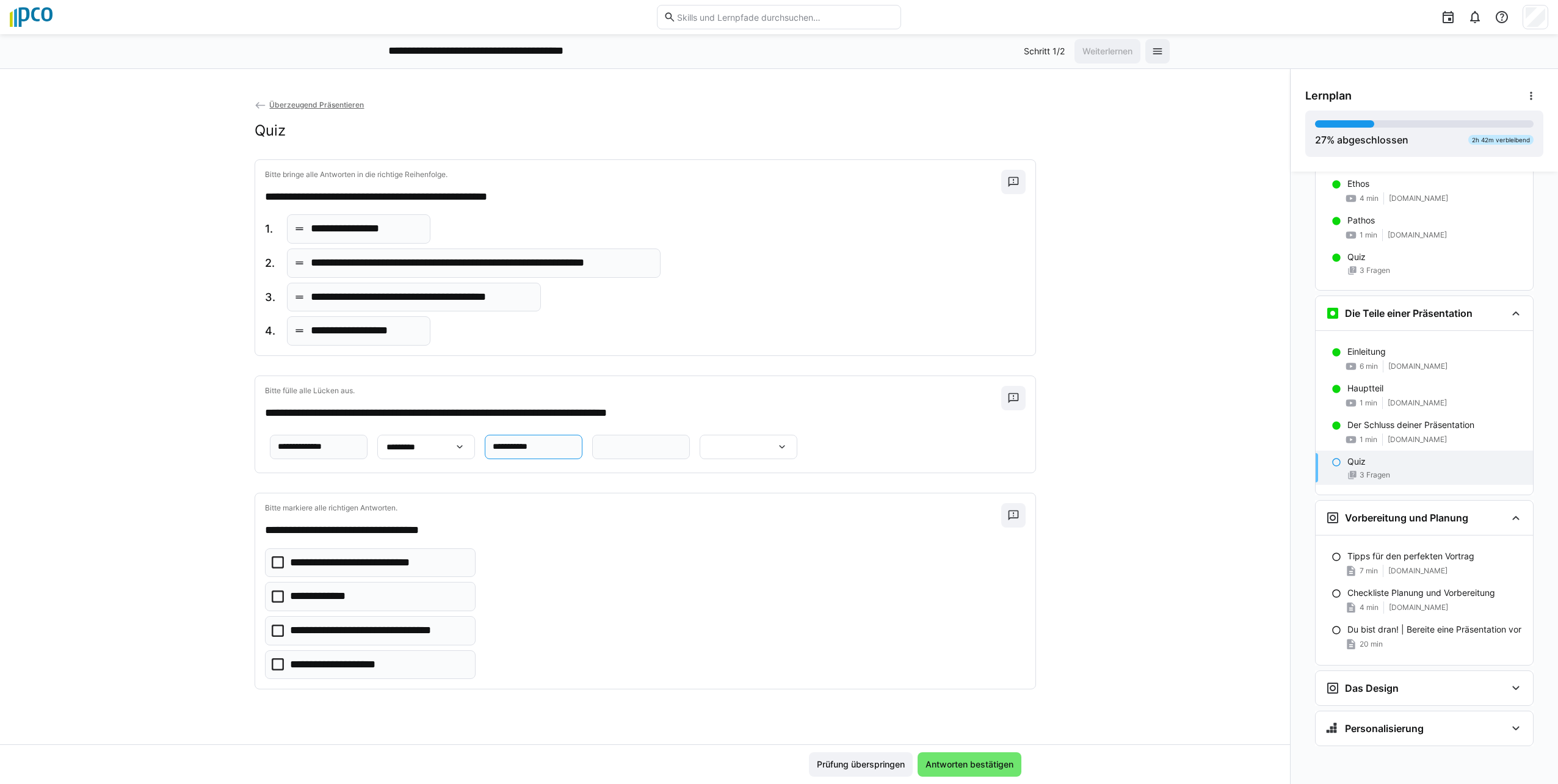
type input "**********"
click at [665, 453] on input "text" at bounding box center [641, 446] width 85 height 11
type input "**********"
click at [775, 453] on eds-icon at bounding box center [782, 447] width 12 height 12
click at [438, 572] on p "**********" at bounding box center [409, 568] width 75 height 12
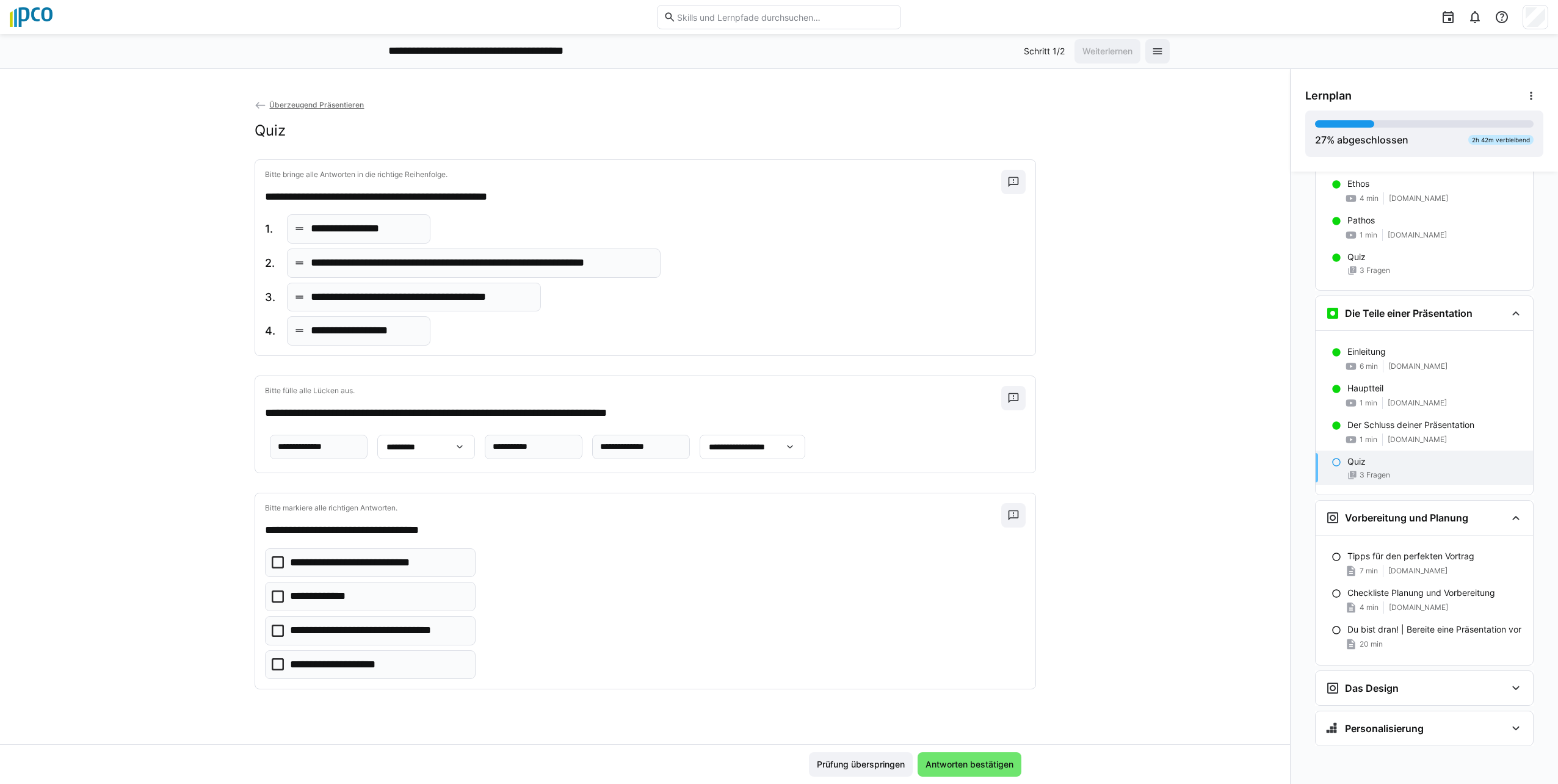
click at [272, 670] on icon at bounding box center [278, 664] width 12 height 12
click at [272, 568] on icon at bounding box center [278, 562] width 12 height 12
click at [775, 766] on span "Antworten bestätigen" at bounding box center [969, 764] width 91 height 12
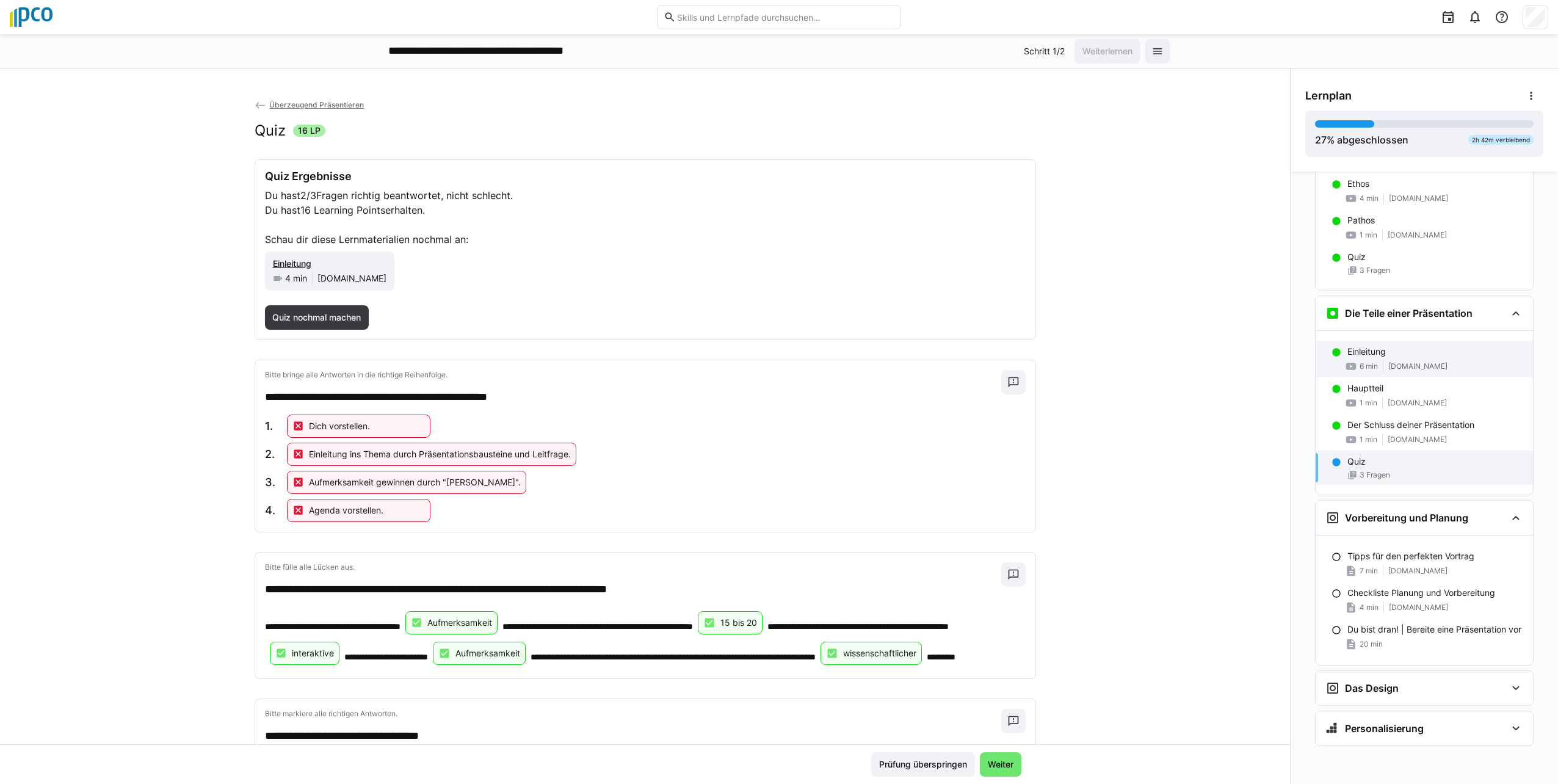
click at [775, 359] on div "Einleitung 6 min [DOMAIN_NAME]" at bounding box center [1424, 359] width 217 height 37
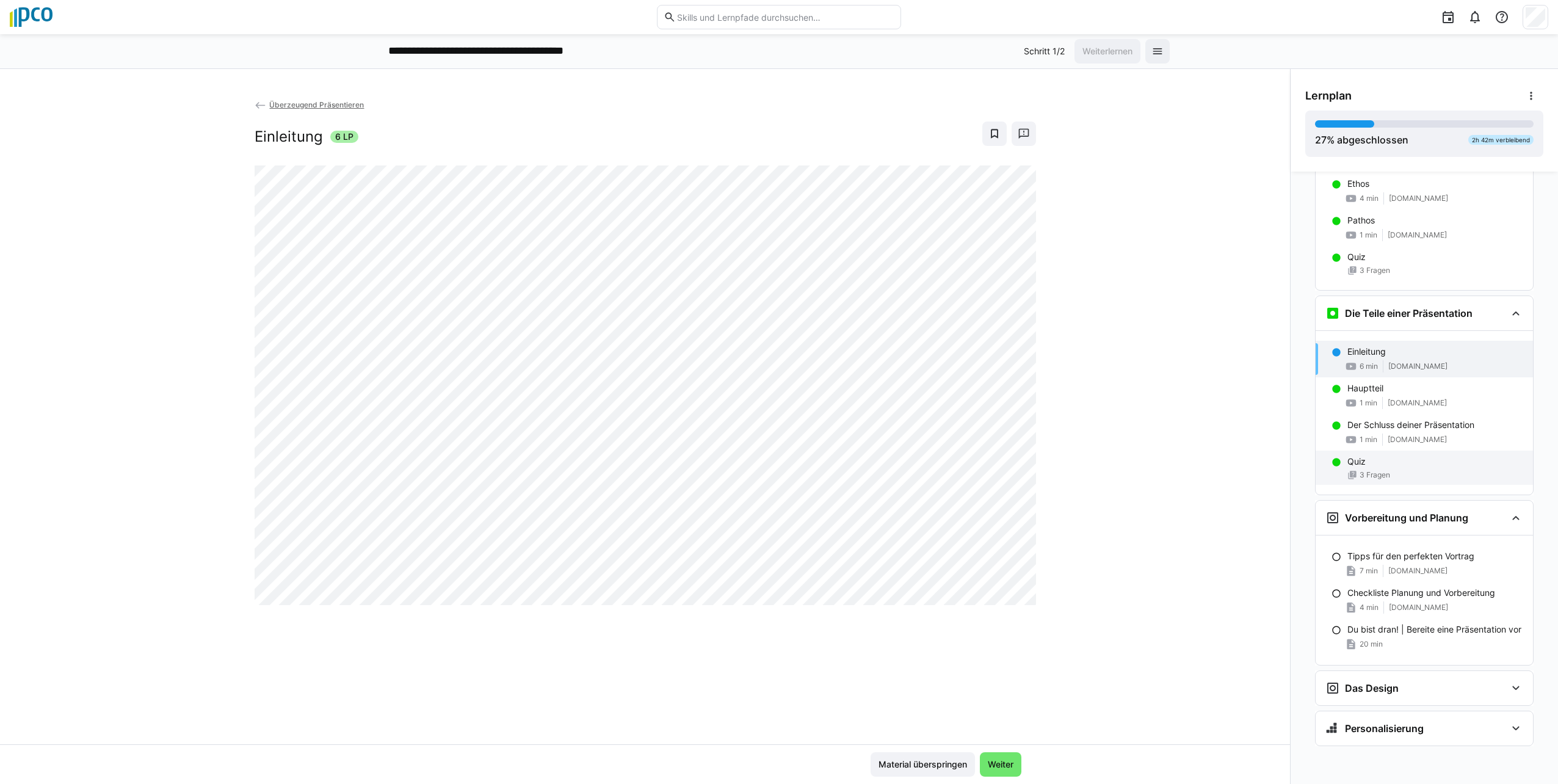
click at [775, 467] on div "Quiz" at bounding box center [1436, 461] width 176 height 12
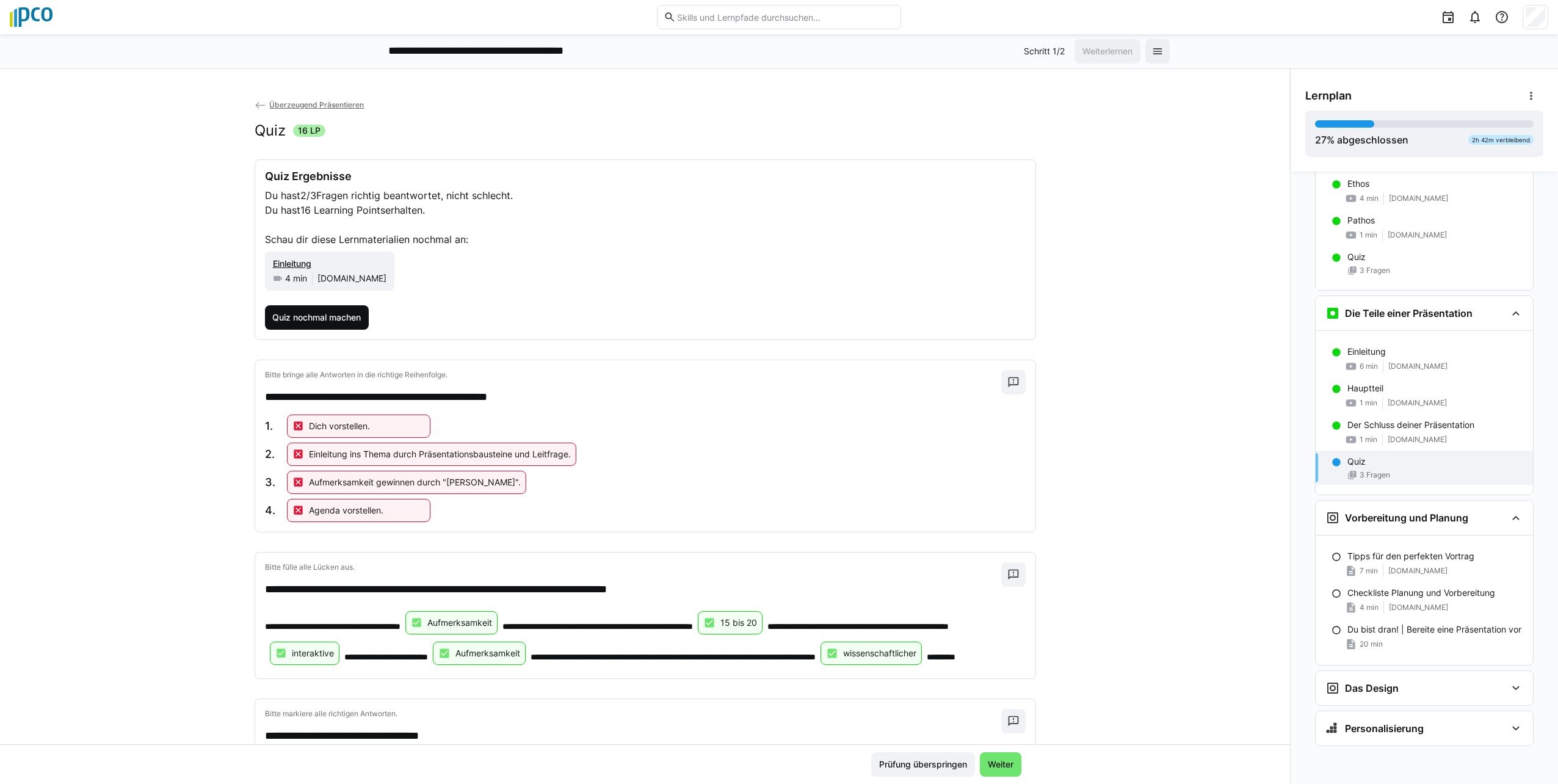
click at [306, 312] on span "Quiz nochmal machen" at bounding box center [317, 317] width 92 height 12
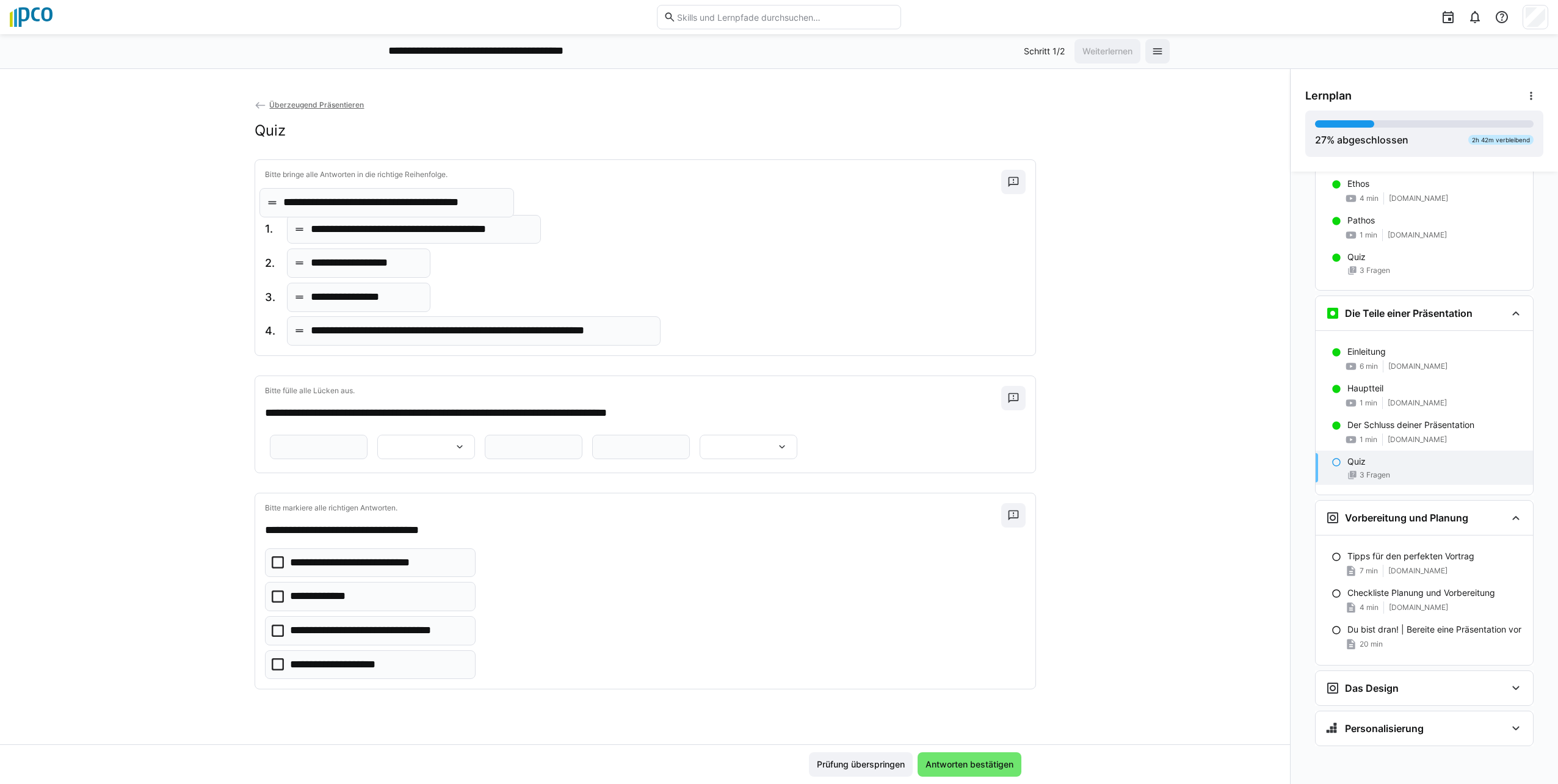
drag, startPoint x: 341, startPoint y: 303, endPoint x: 320, endPoint y: 208, distance: 97.3
drag, startPoint x: 365, startPoint y: 260, endPoint x: 371, endPoint y: 254, distance: 8.5
click at [361, 441] on input "text" at bounding box center [319, 446] width 85 height 11
type input "**********"
click at [466, 442] on eds-icon at bounding box center [459, 447] width 12 height 12
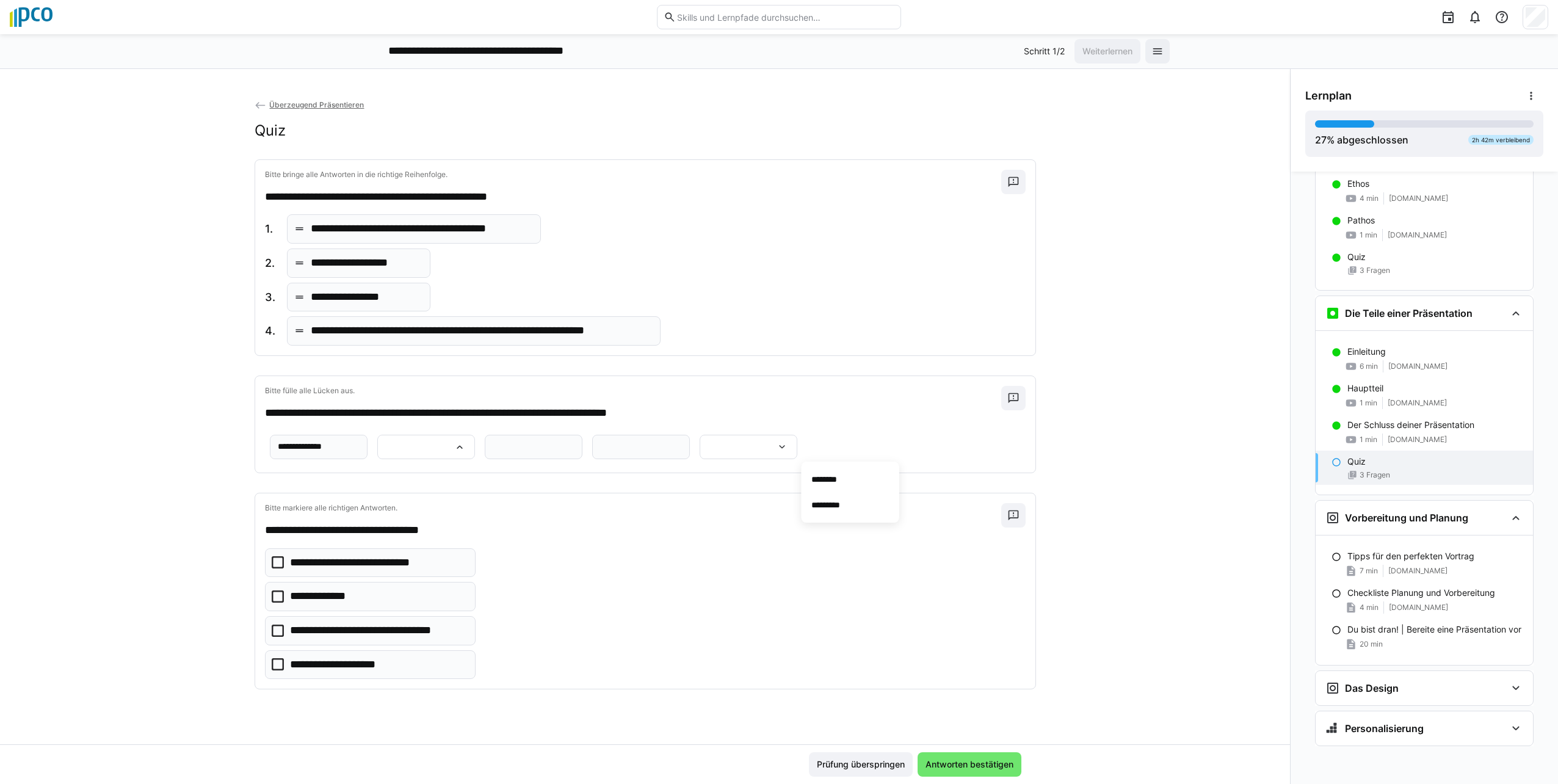
click at [775, 502] on span "*********" at bounding box center [850, 505] width 97 height 26
click at [491, 453] on input "text" at bounding box center [533, 446] width 85 height 11
type input "**********"
drag, startPoint x: 649, startPoint y: 482, endPoint x: 664, endPoint y: 472, distance: 18.0
click at [649, 453] on input "text" at bounding box center [641, 446] width 85 height 11
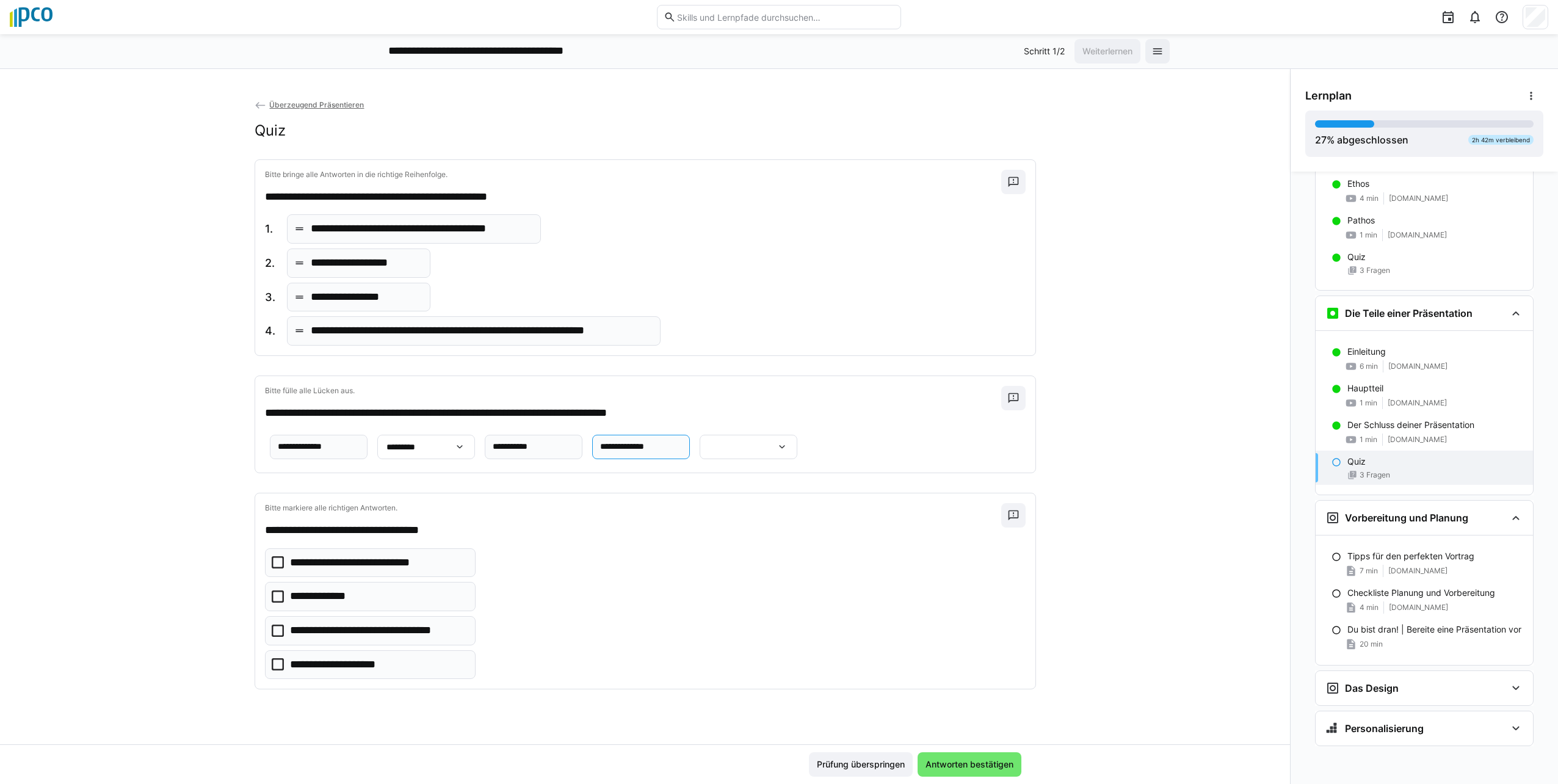
type input "**********"
click at [775, 453] on eds-icon at bounding box center [782, 447] width 12 height 12
click at [442, 539] on p "**********" at bounding box center [409, 543] width 75 height 12
click at [272, 568] on icon at bounding box center [278, 562] width 12 height 12
click at [272, 670] on icon at bounding box center [278, 664] width 12 height 12
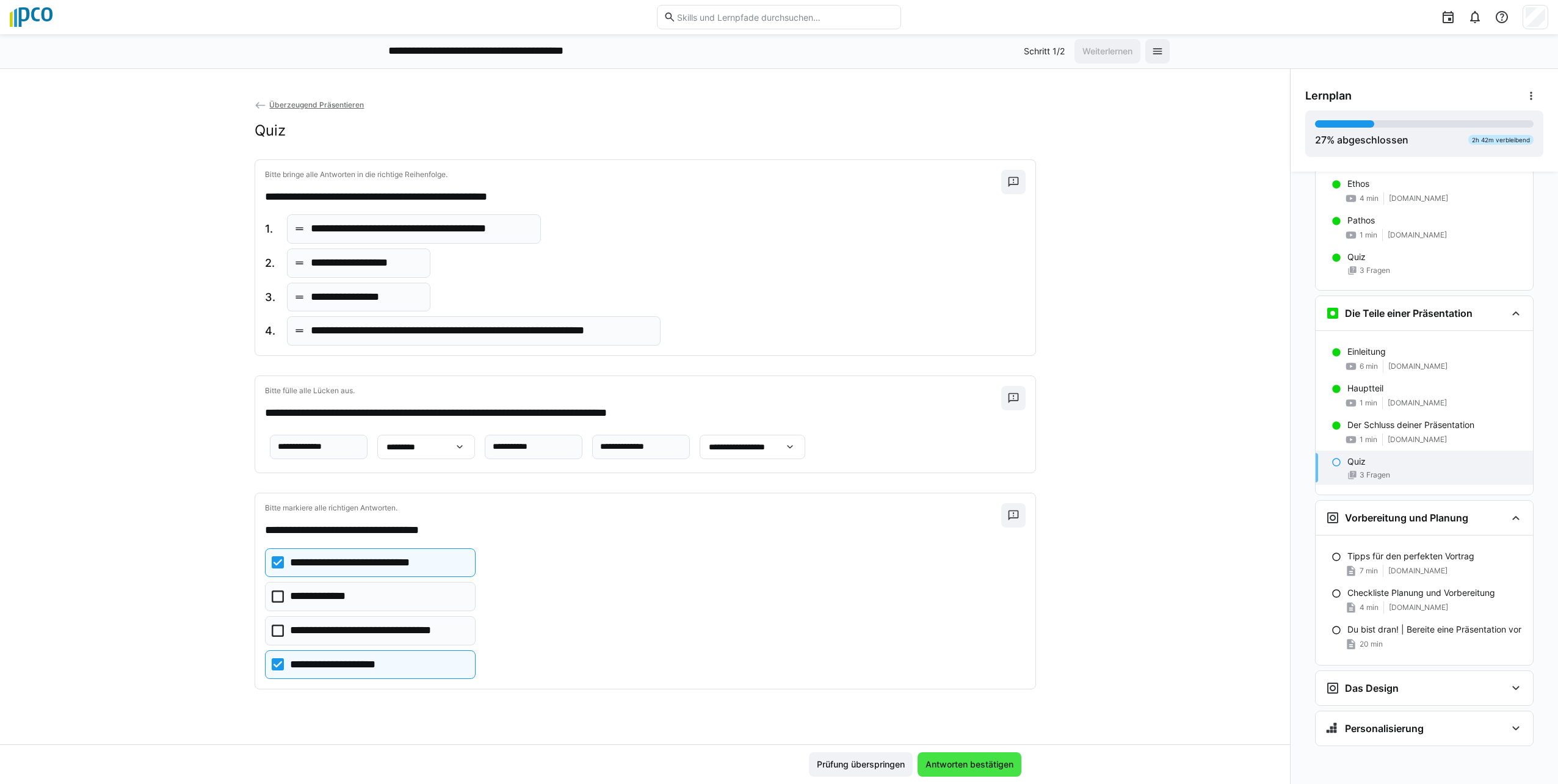
click at [775, 766] on span "Antworten bestätigen" at bounding box center [969, 764] width 91 height 12
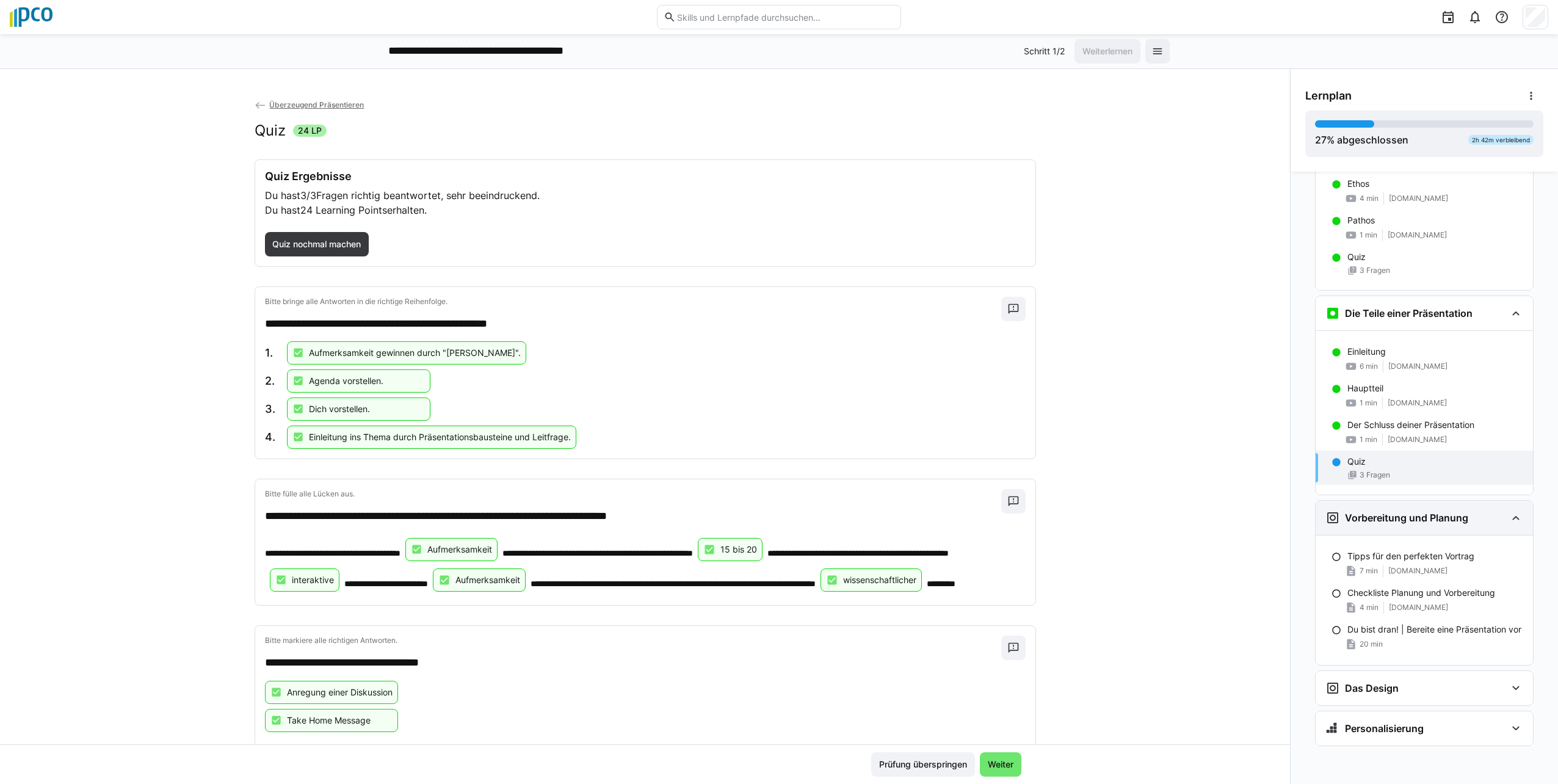
click at [775, 521] on eds-icon at bounding box center [1516, 517] width 15 height 15
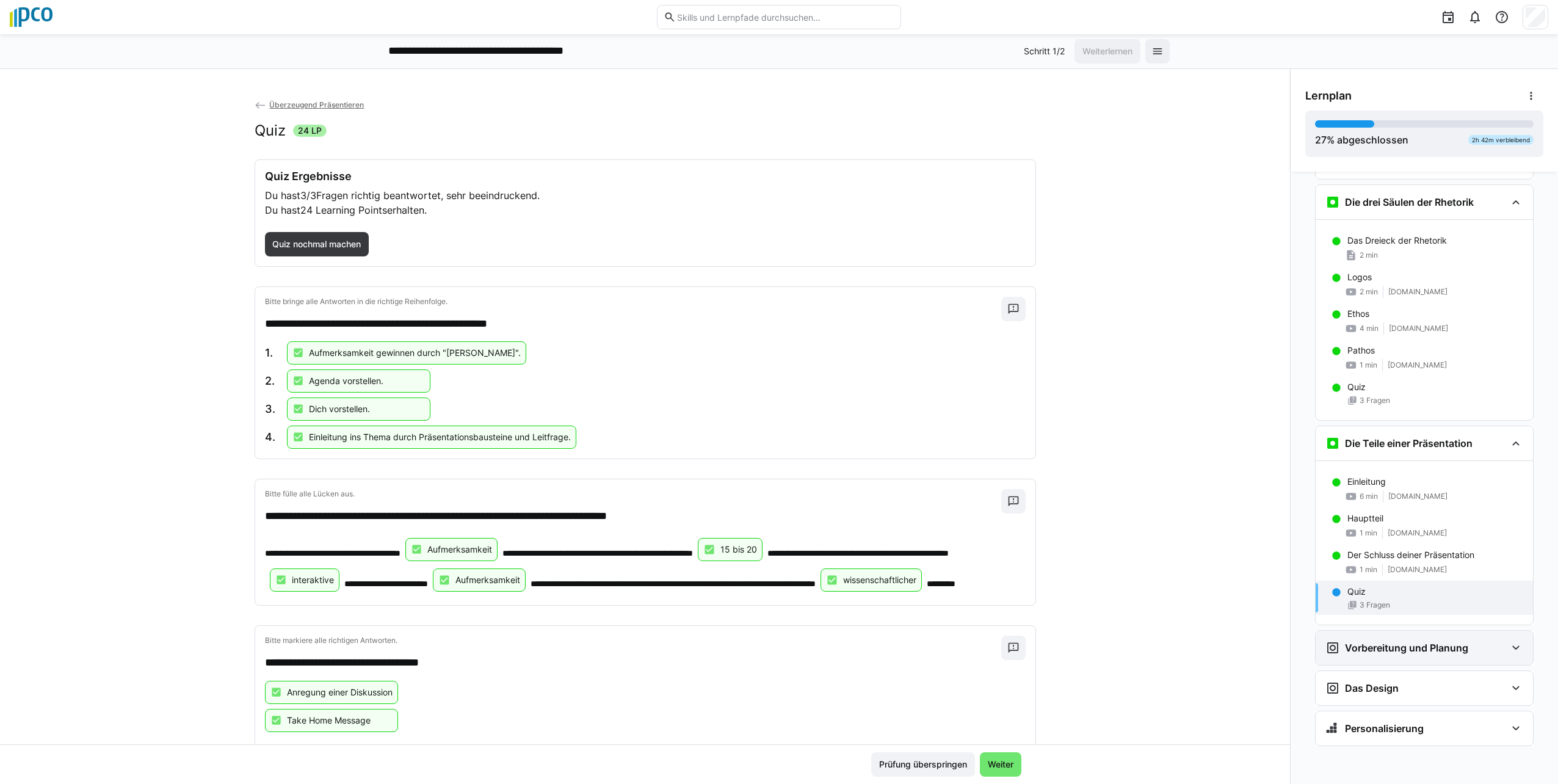
scroll to position [449, 0]
click at [775, 646] on eds-icon at bounding box center [1516, 648] width 15 height 15
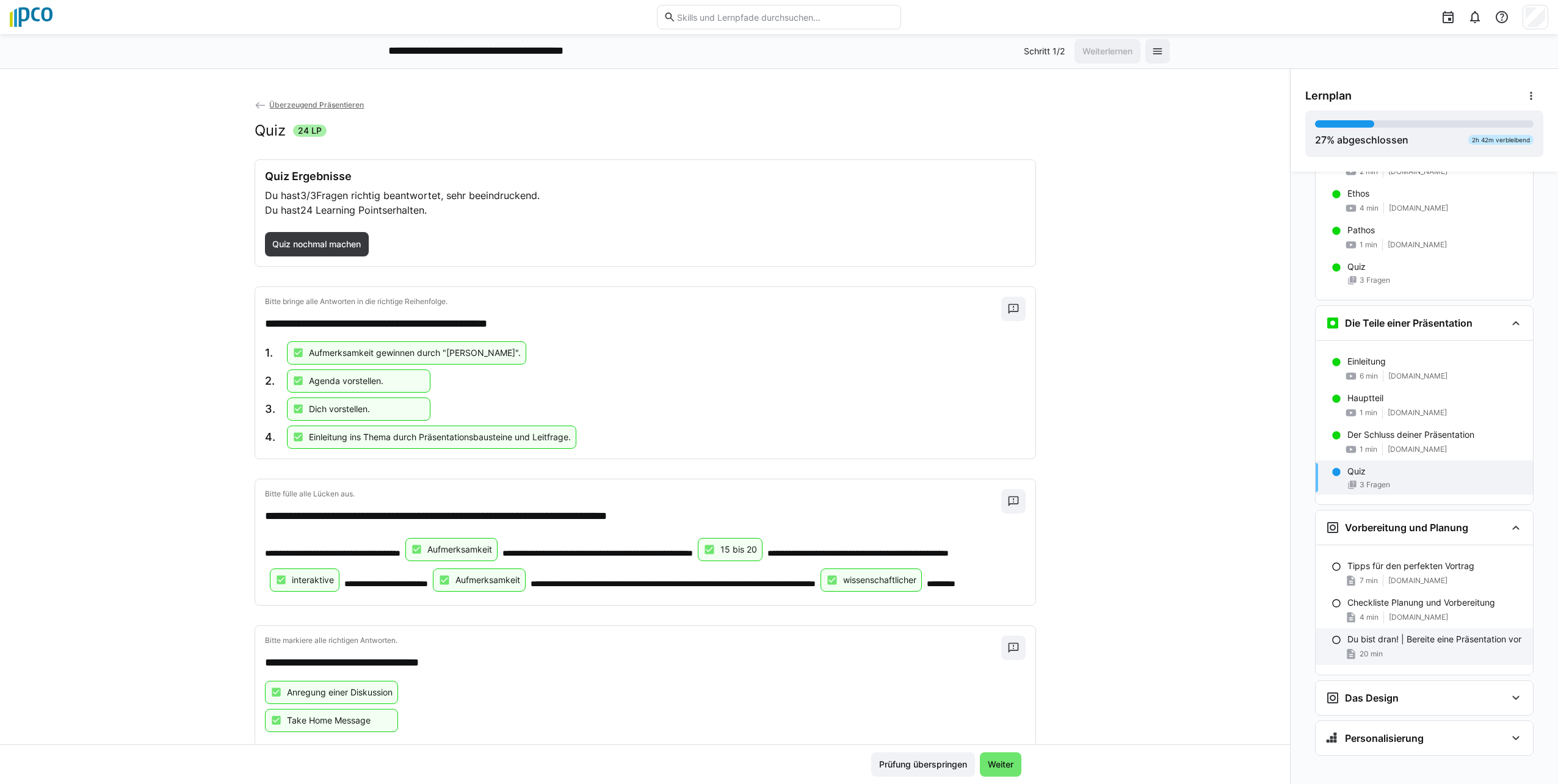
scroll to position [579, 0]
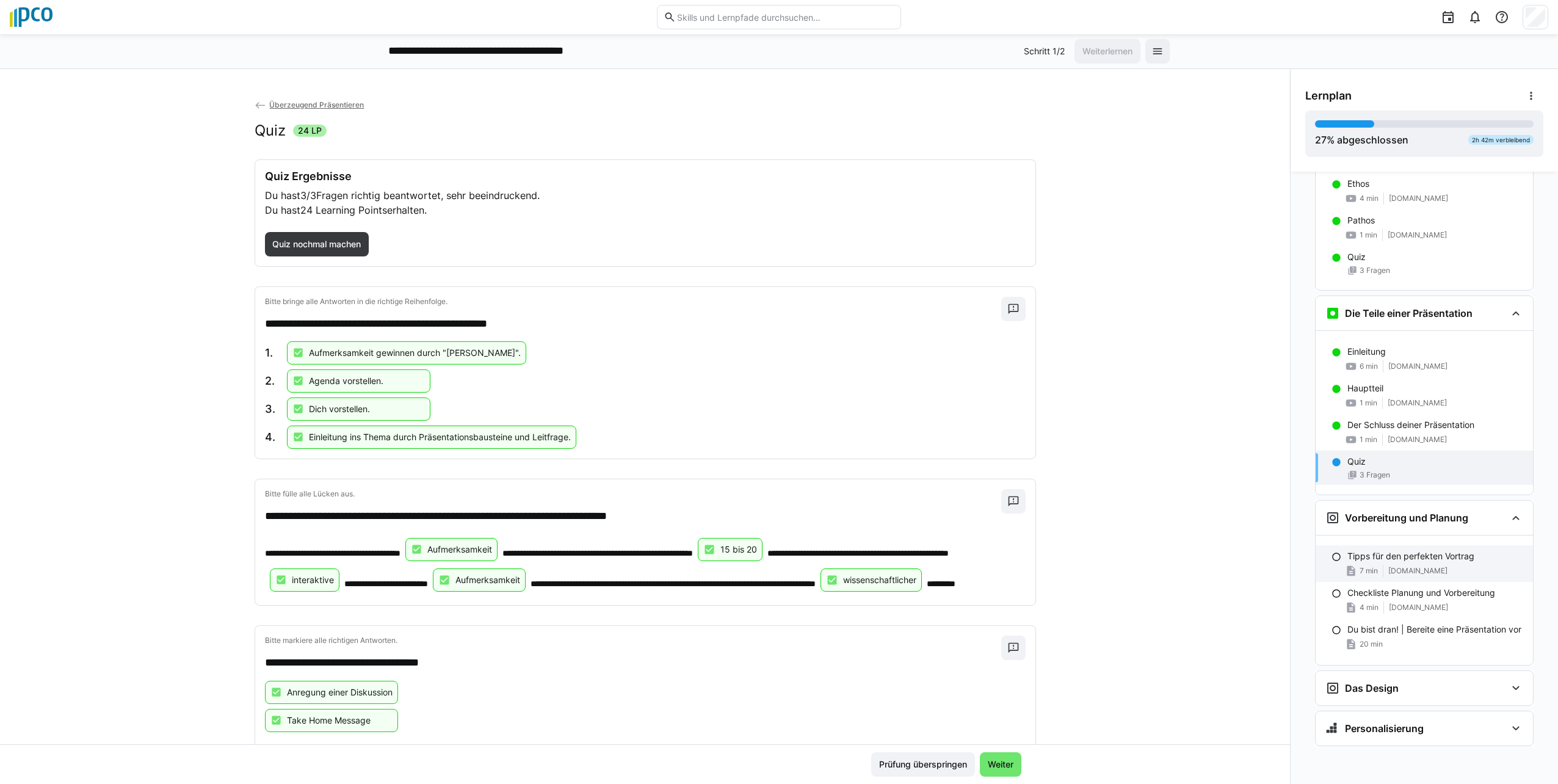
click at [775, 558] on p "Tipps für den perfekten Vortrag" at bounding box center [1411, 556] width 127 height 12
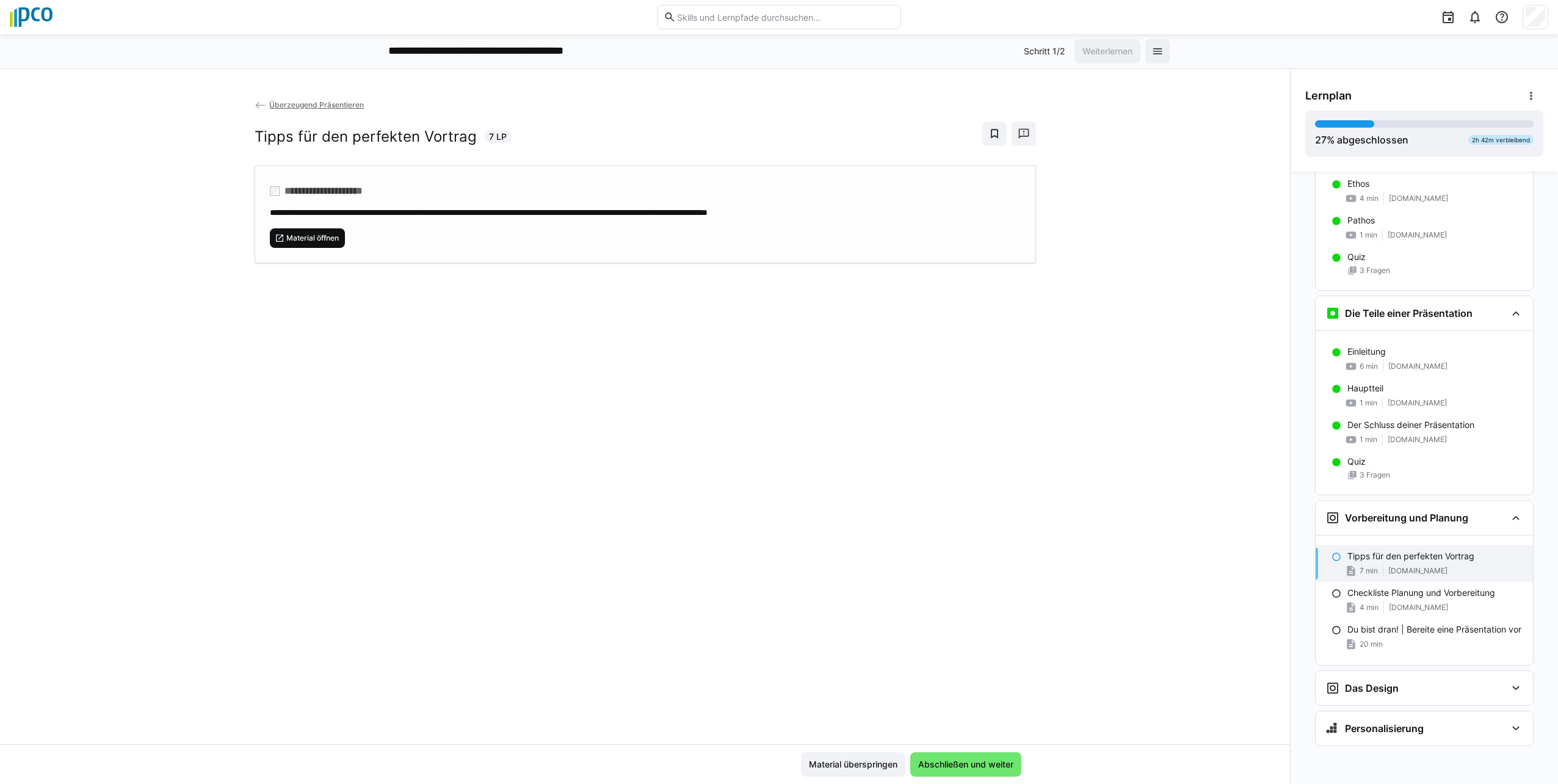
click at [297, 241] on span "Material öffnen" at bounding box center [312, 238] width 55 height 9
click at [775, 559] on p "Tipps für den perfekten Vortrag" at bounding box center [1411, 556] width 127 height 12
drag, startPoint x: 1379, startPoint y: 559, endPoint x: 1337, endPoint y: 557, distance: 42.0
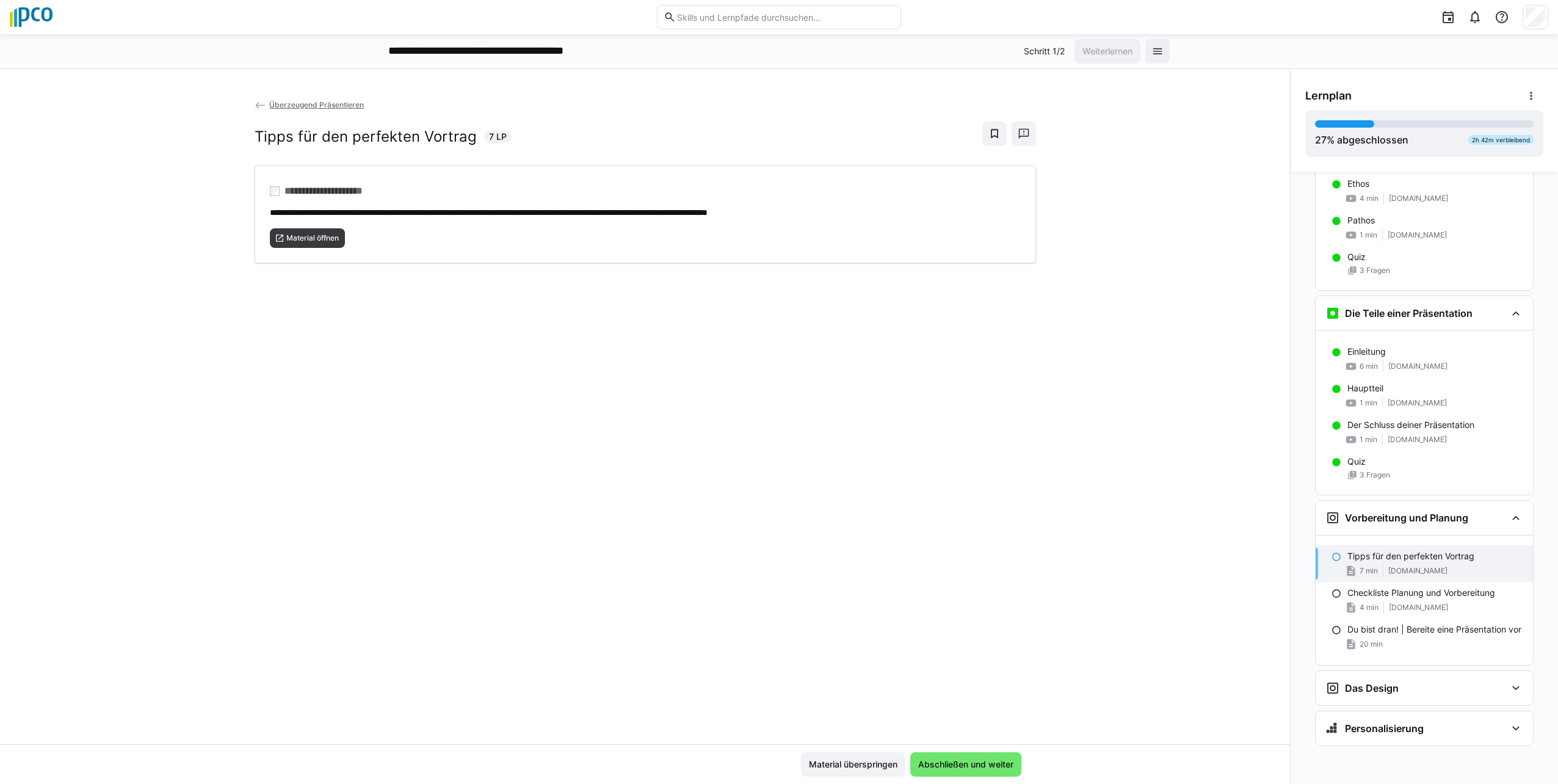
click at [775, 557] on div "Tipps für den perfekten Vortrag 7 min [DOMAIN_NAME]" at bounding box center [1424, 563] width 217 height 37
click at [775, 756] on span "Abschließen und weiter" at bounding box center [965, 764] width 111 height 24
click at [289, 237] on span "Material öffnen" at bounding box center [312, 238] width 55 height 9
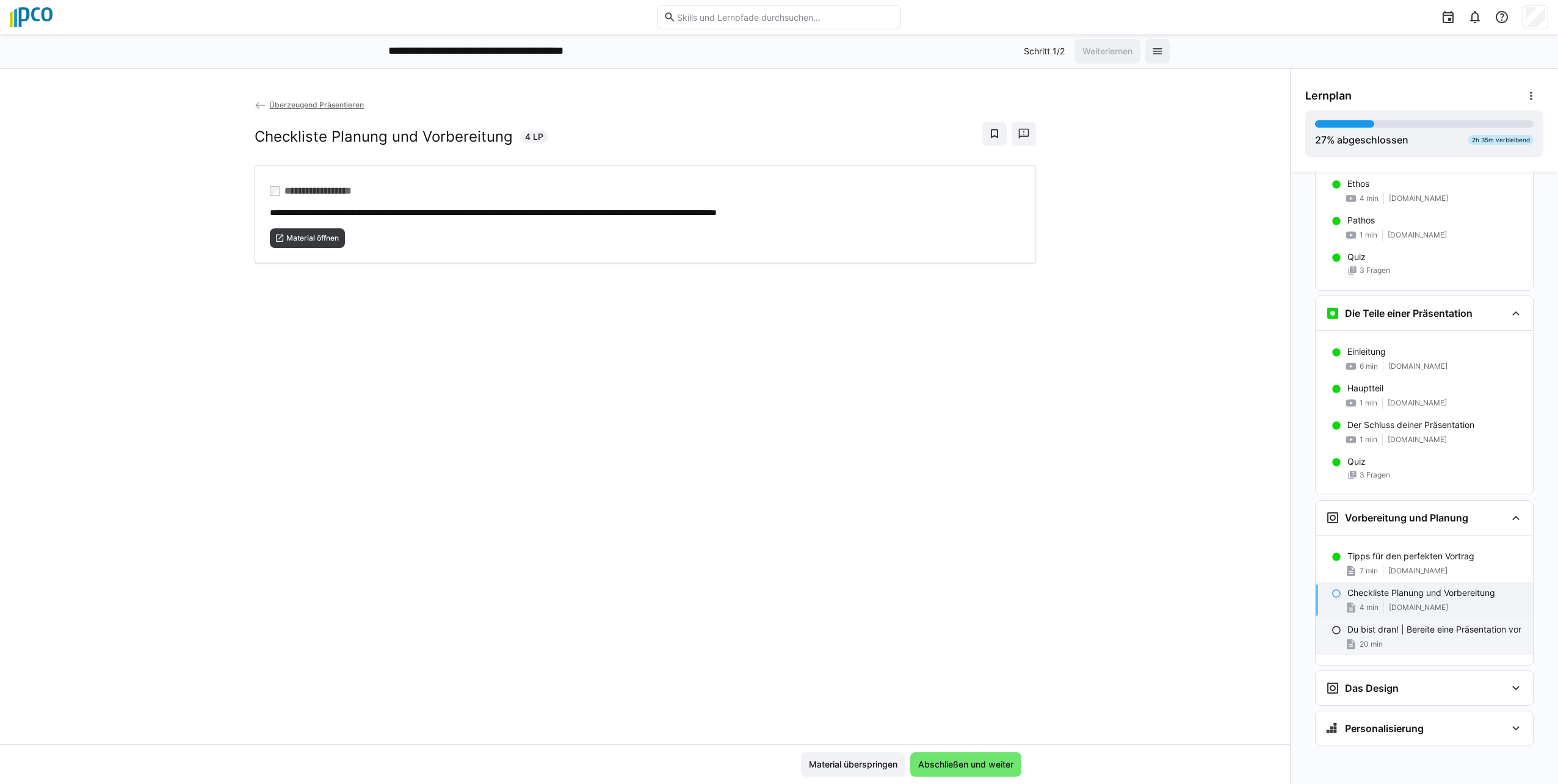
click at [775, 631] on p "Du bist dran! | Bereite eine Präsentation vor" at bounding box center [1434, 629] width 174 height 12
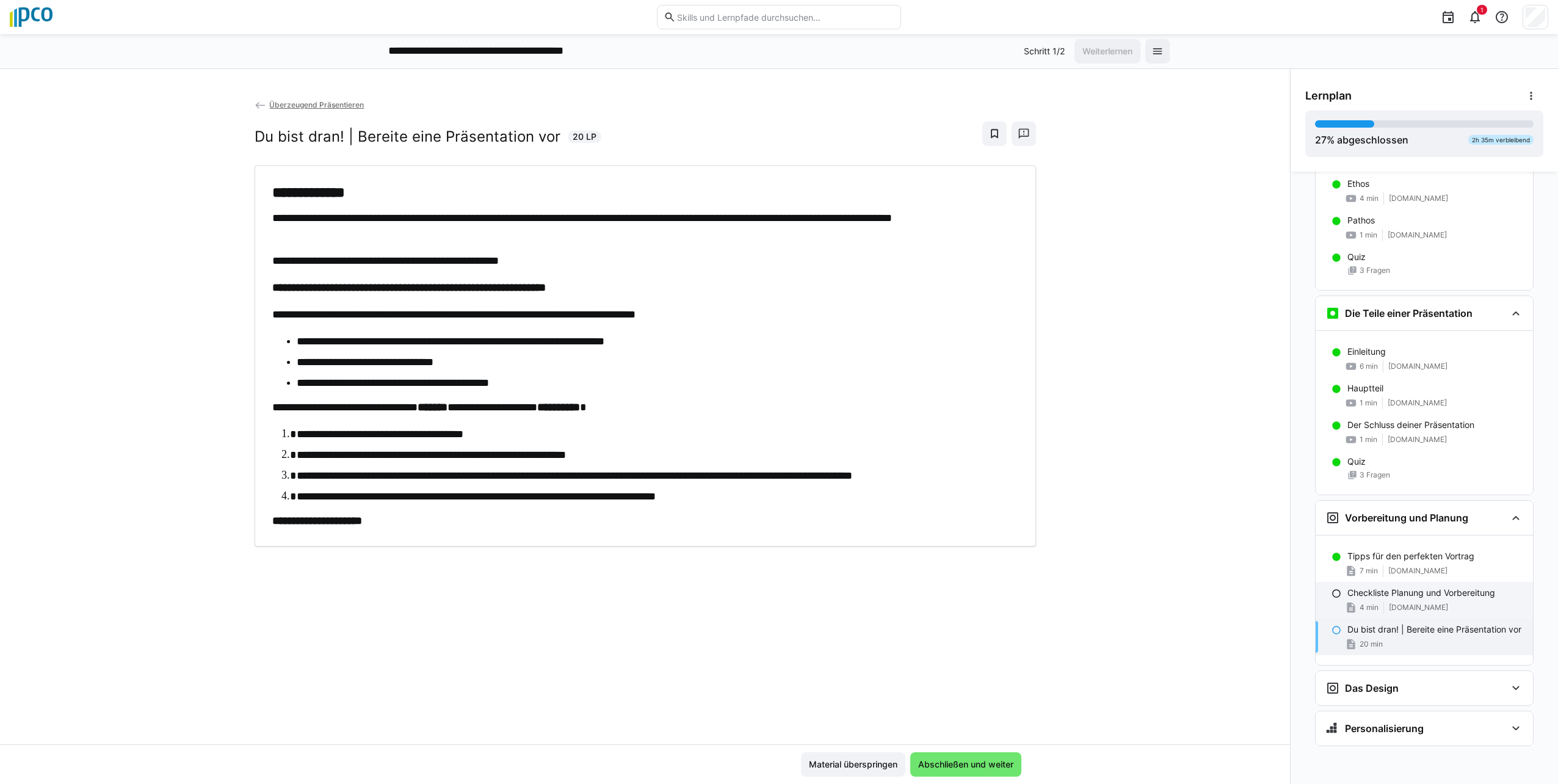
click at [775, 603] on span "[DOMAIN_NAME]" at bounding box center [1419, 607] width 60 height 9
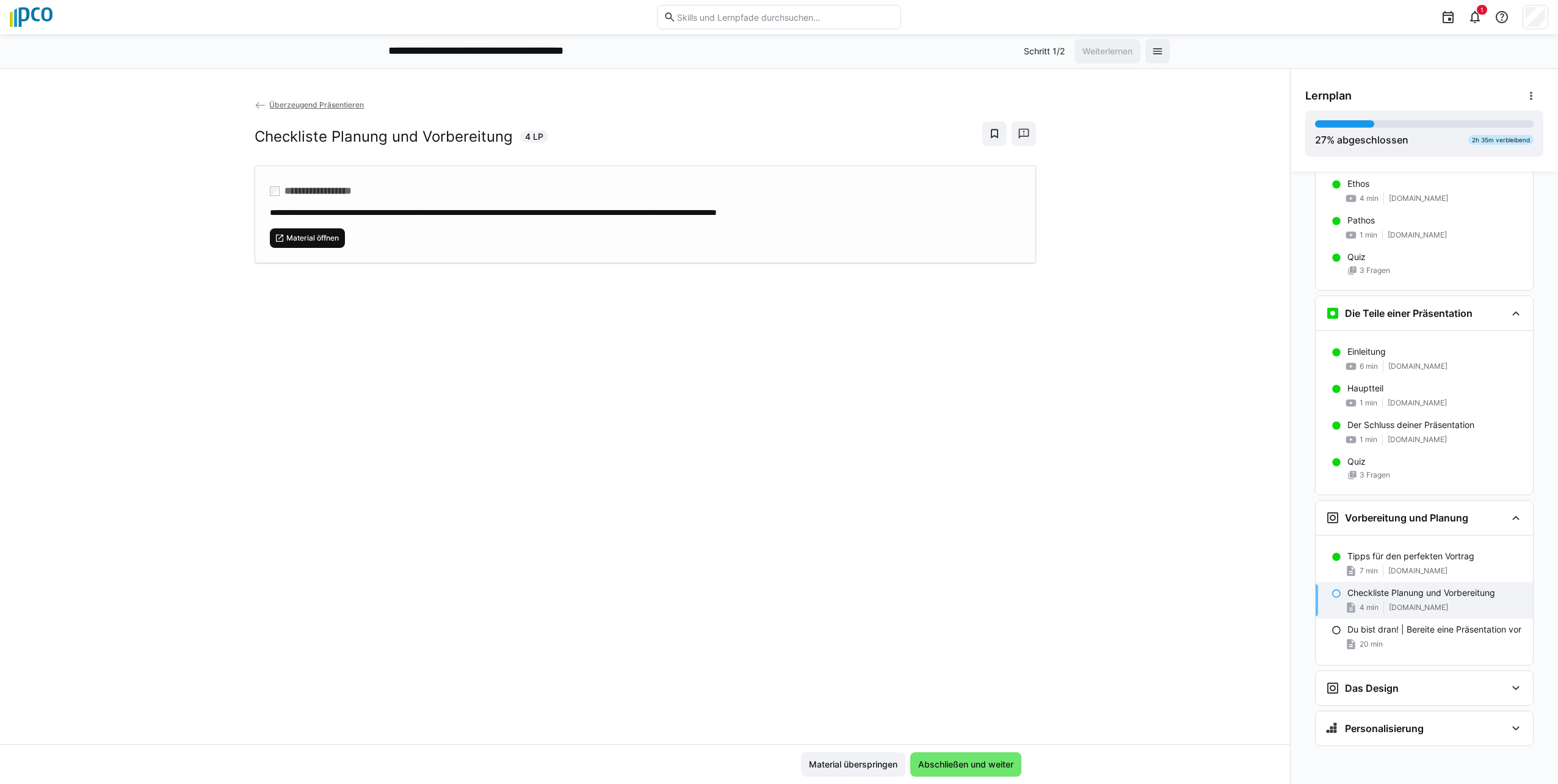
click at [314, 231] on span "Material öffnen" at bounding box center [308, 237] width 76 height 20
click at [775, 768] on span "Abschließen und weiter" at bounding box center [965, 764] width 99 height 12
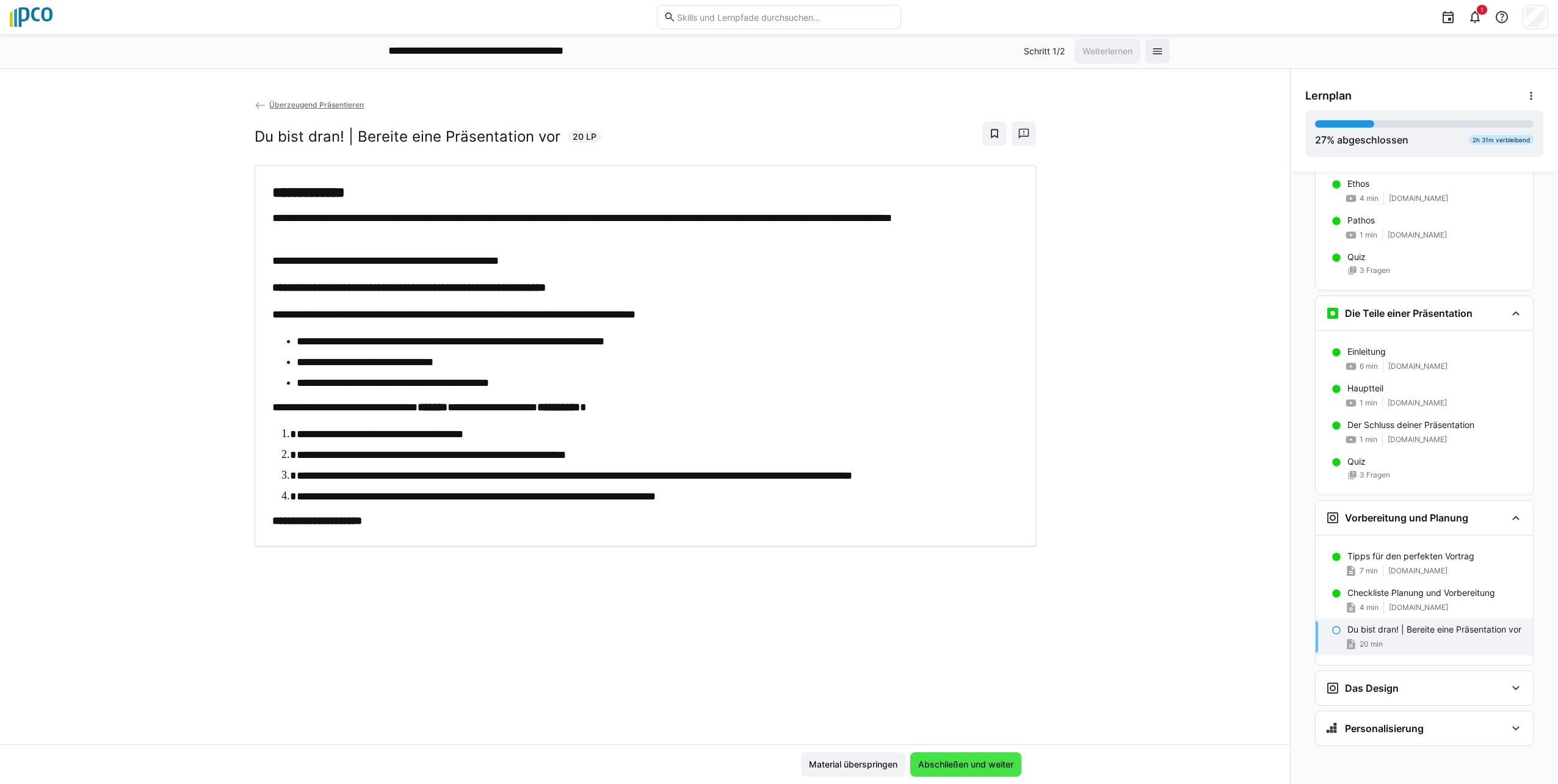
click at [775, 765] on span "Abschließen und weiter" at bounding box center [965, 764] width 99 height 12
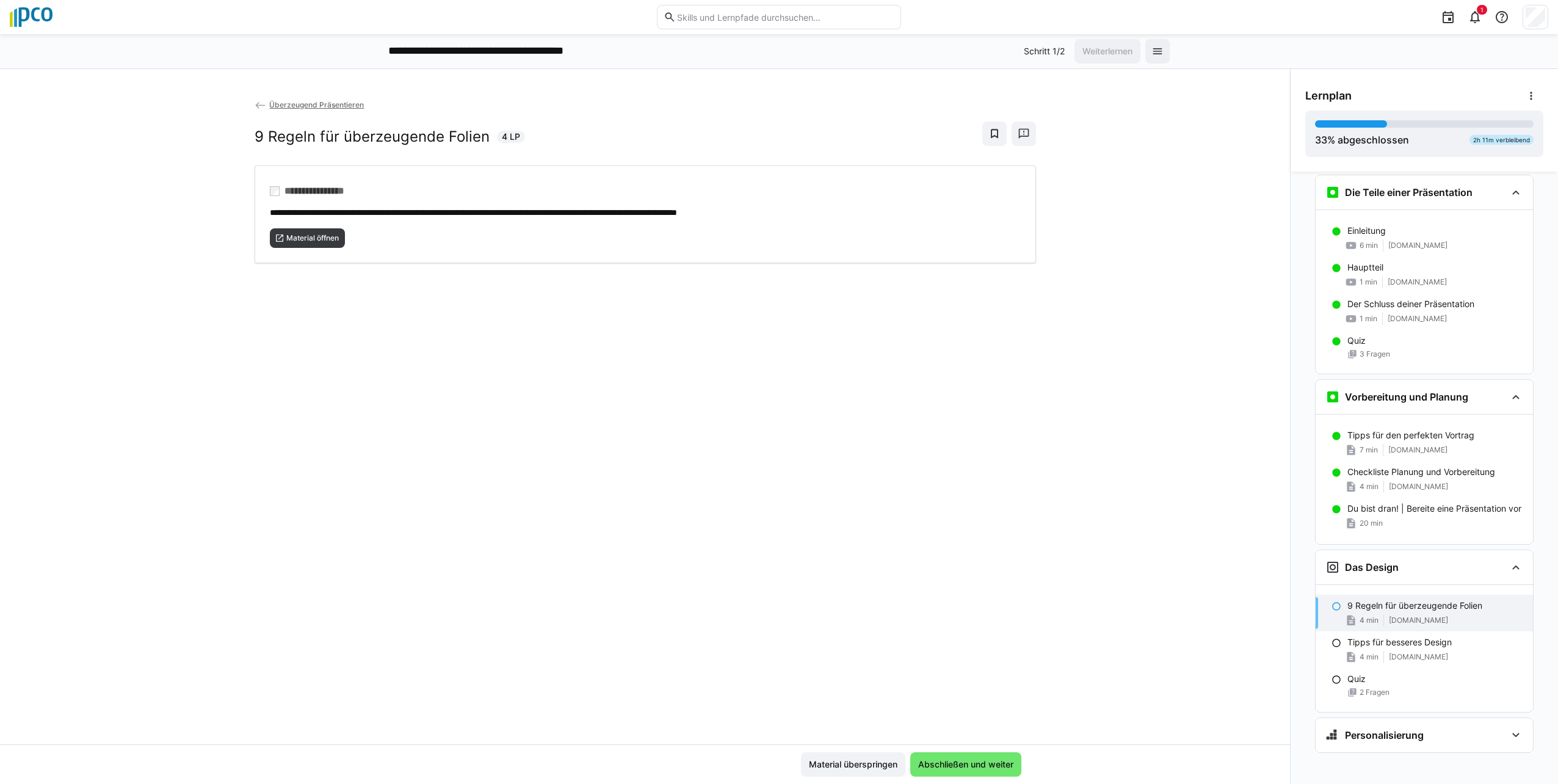
scroll to position [707, 0]
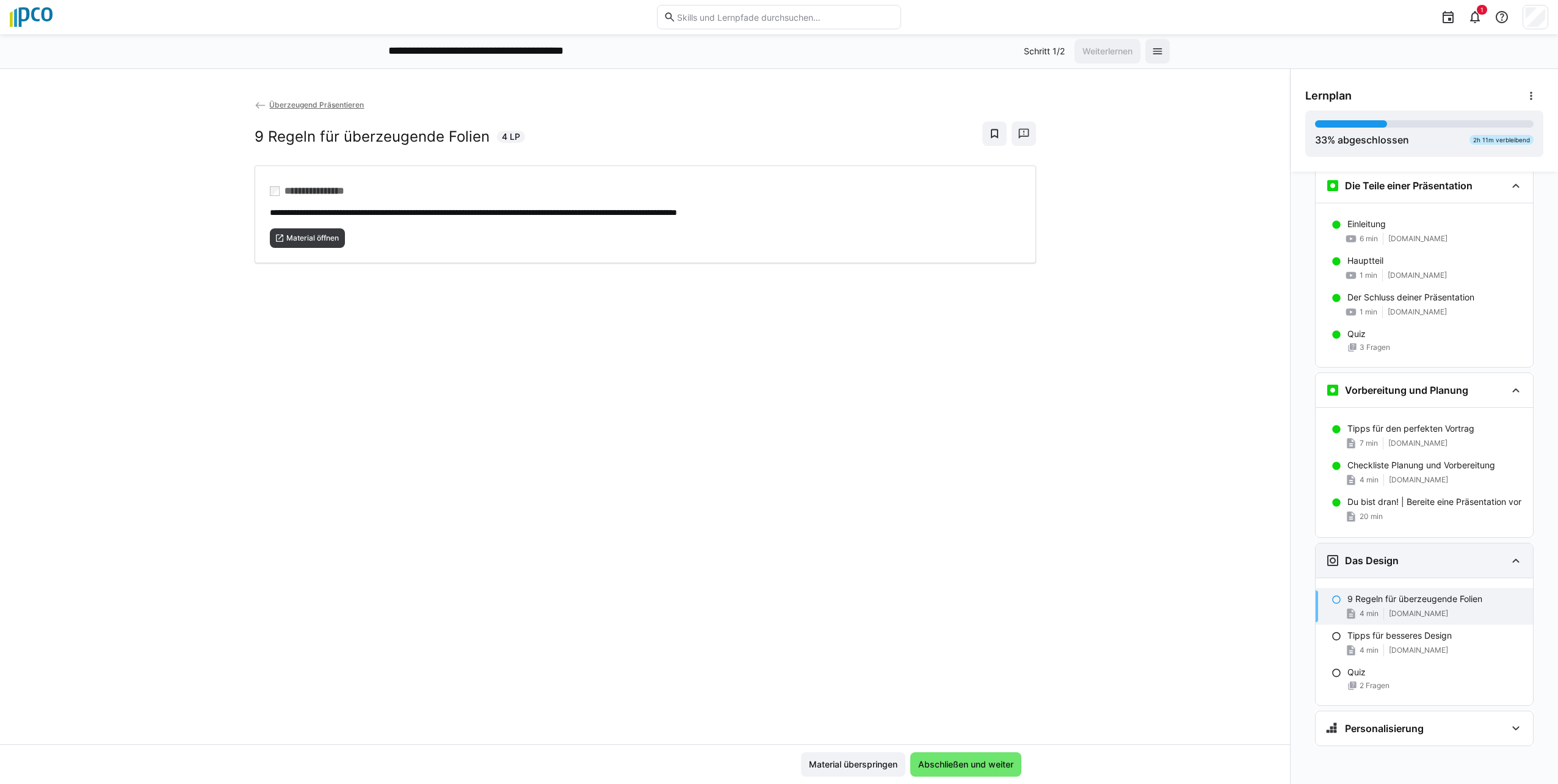
click at [775, 561] on div "Das Design" at bounding box center [1424, 560] width 217 height 34
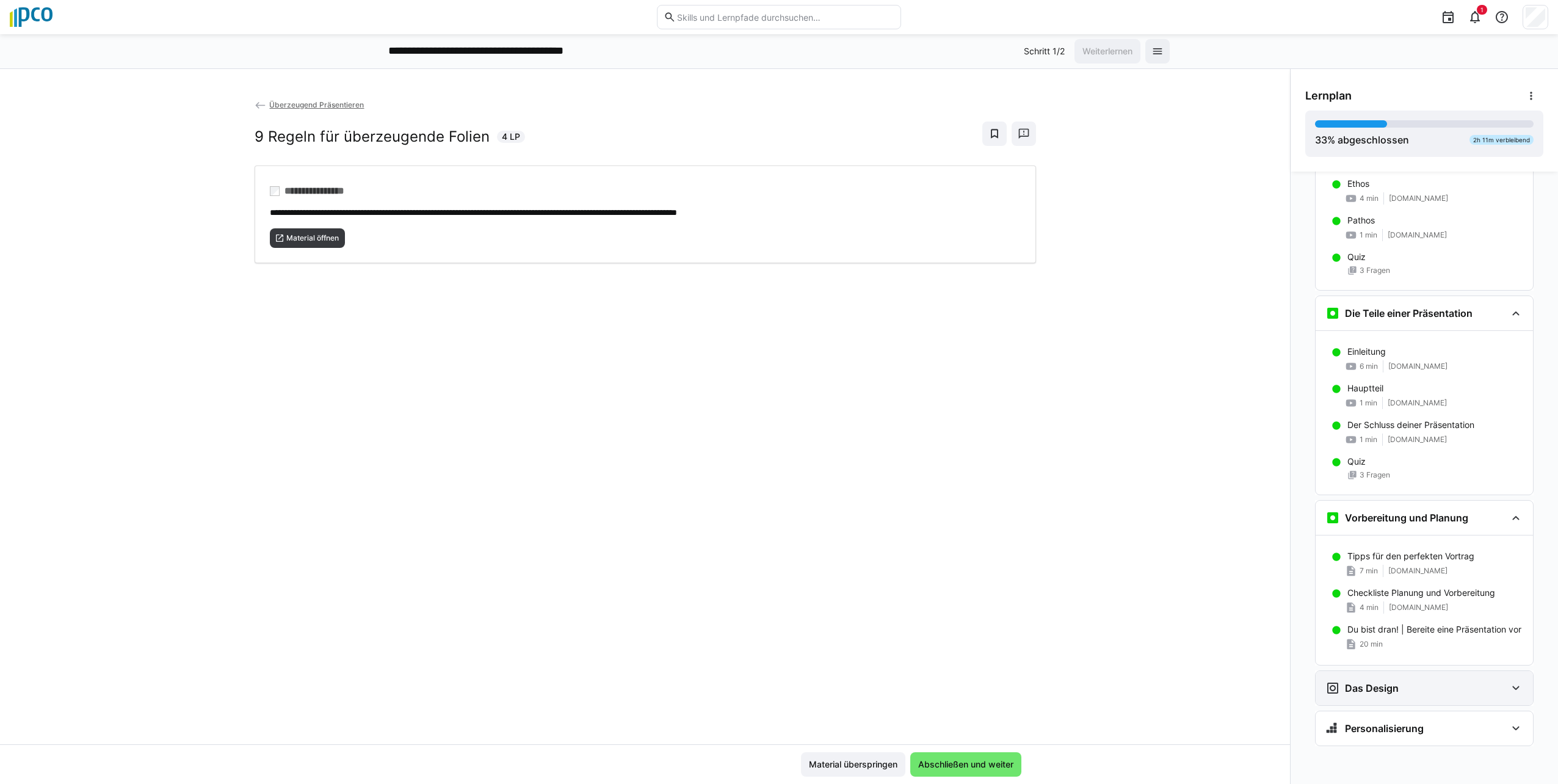
scroll to position [579, 0]
click at [775, 684] on eds-icon at bounding box center [1516, 688] width 15 height 15
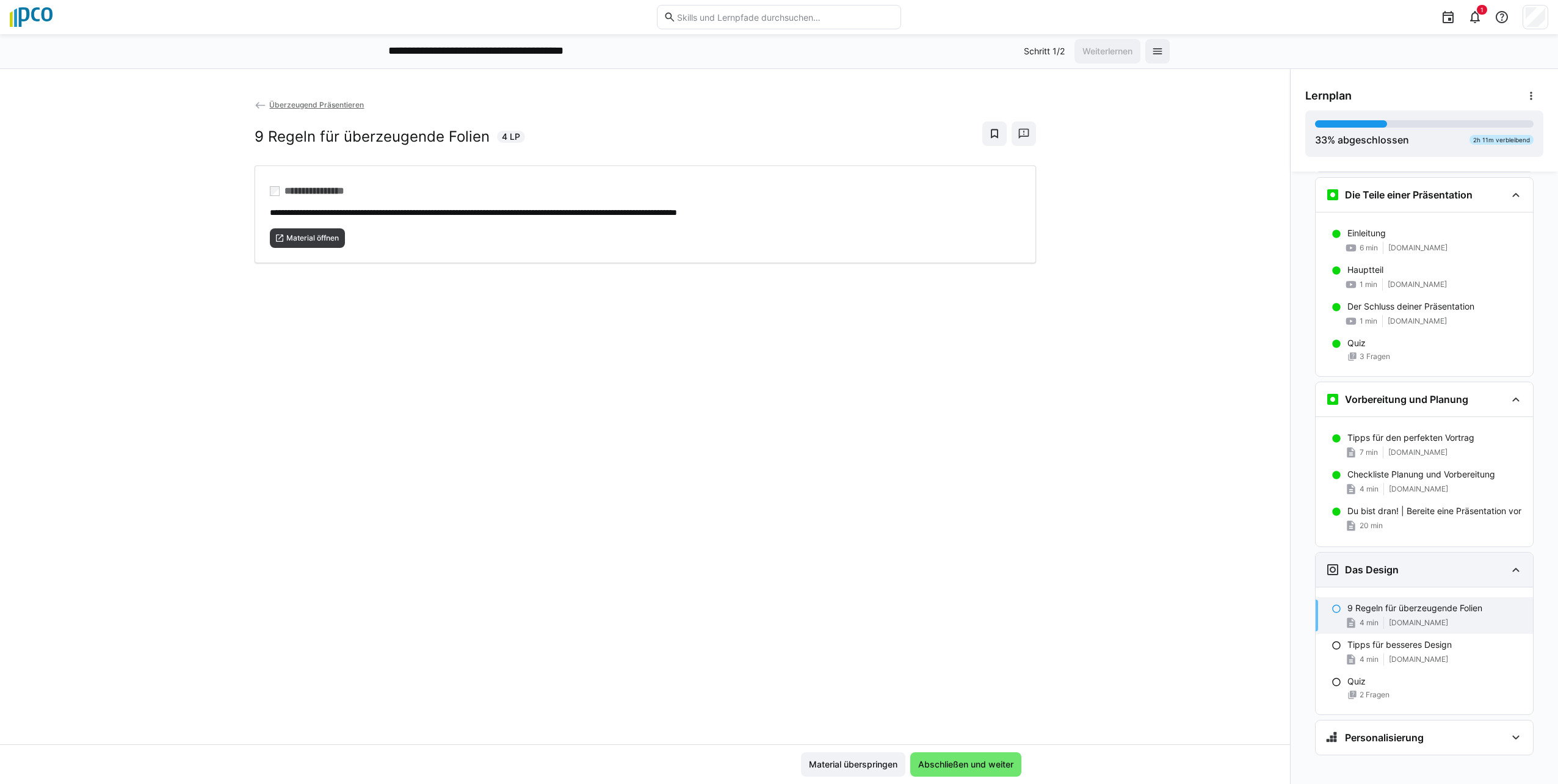
scroll to position [707, 0]
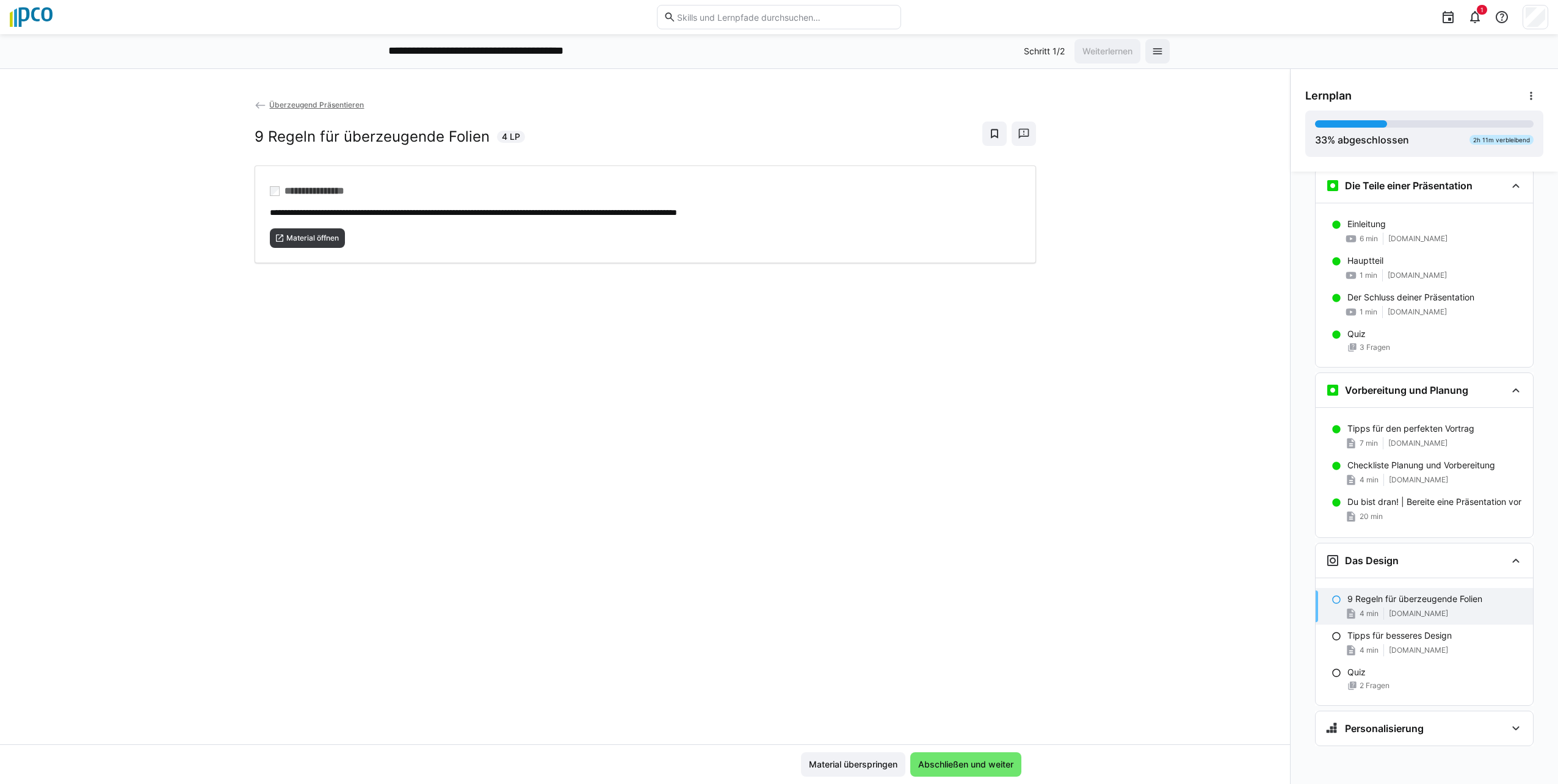
click at [775, 609] on span "4 min" at bounding box center [1369, 614] width 19 height 9
click at [775, 601] on eds-icon at bounding box center [1336, 599] width 9 height 9
click at [303, 237] on span "Material öffnen" at bounding box center [312, 238] width 55 height 9
click at [775, 645] on div "Tipps für besseres Design 4 min [DOMAIN_NAME]" at bounding box center [1424, 643] width 217 height 37
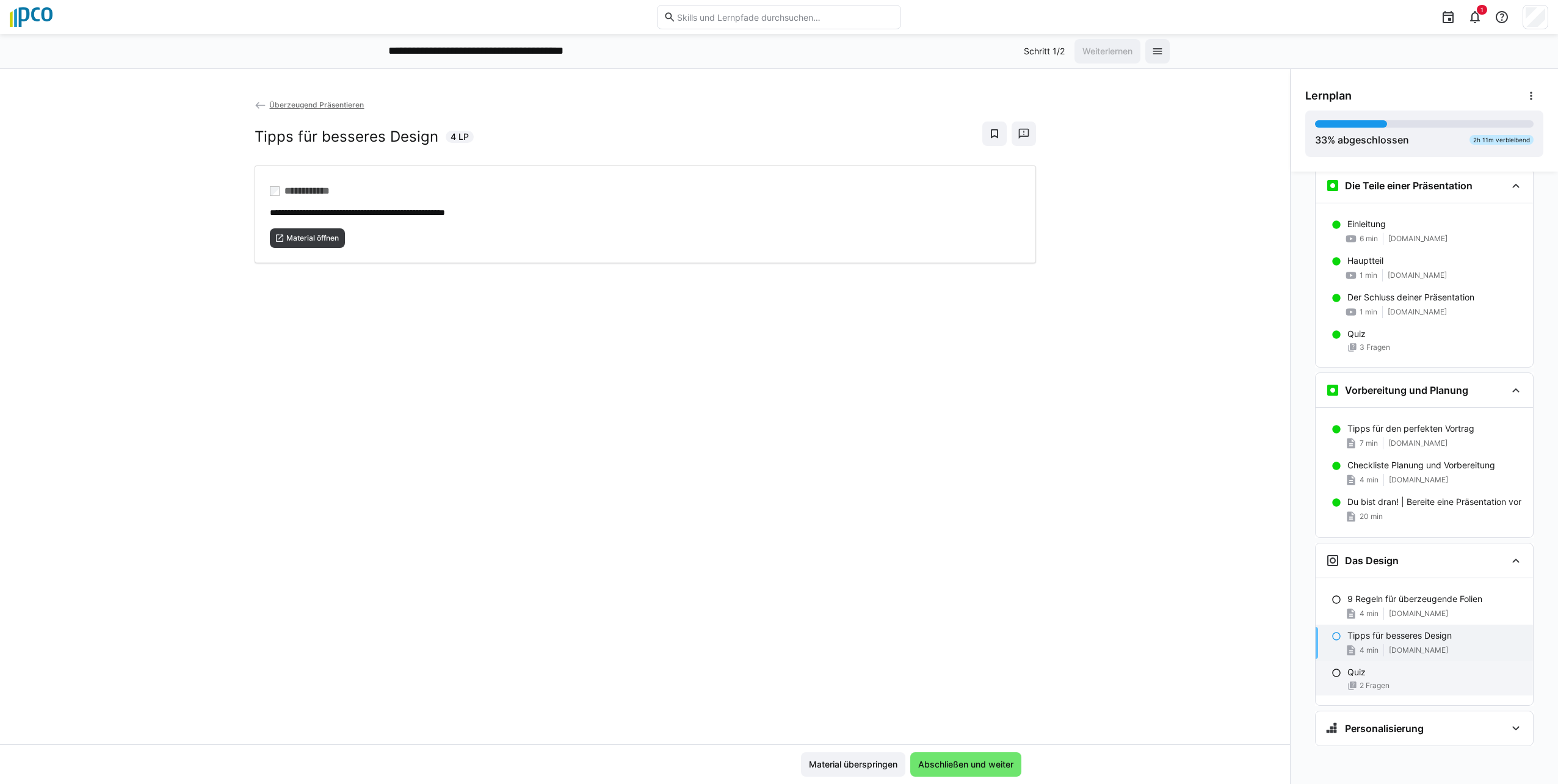
click at [775, 680] on div "Quiz 2 Fragen" at bounding box center [1424, 678] width 217 height 34
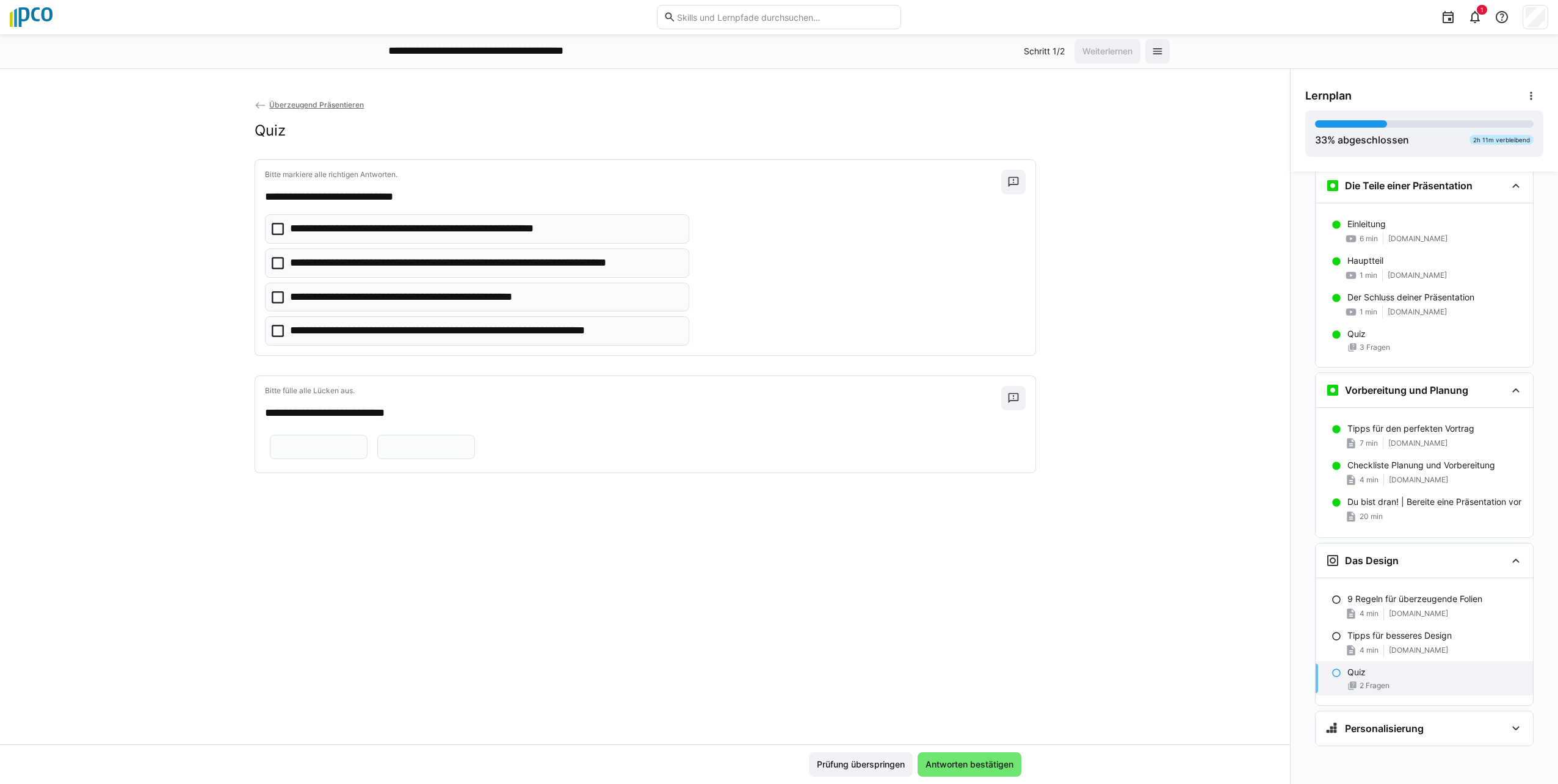
click at [273, 332] on icon at bounding box center [278, 331] width 12 height 12
click at [272, 263] on icon at bounding box center [278, 263] width 12 height 12
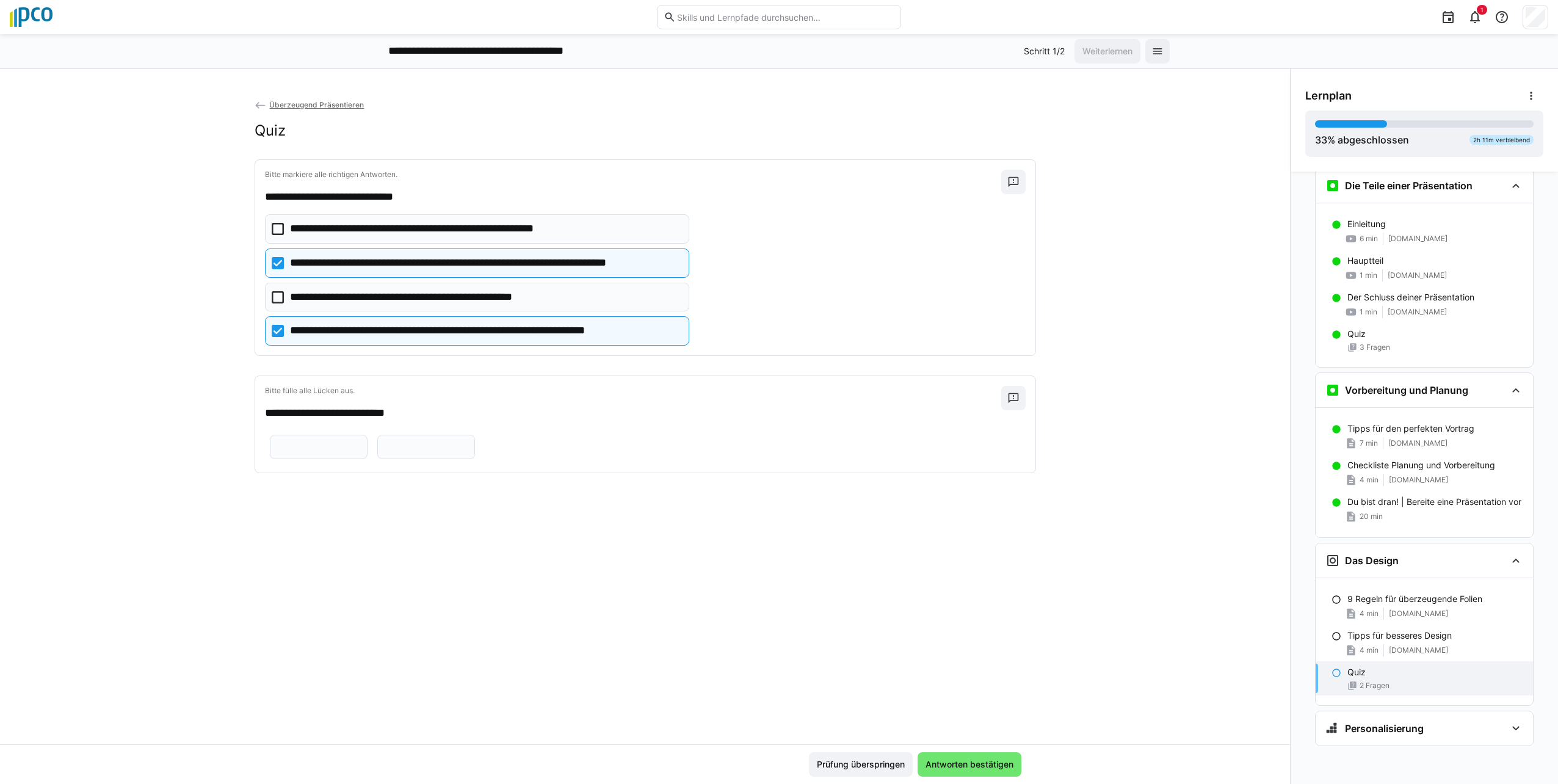
click at [327, 444] on input "text" at bounding box center [319, 446] width 85 height 11
click at [775, 609] on span at bounding box center [1383, 614] width 1 height 12
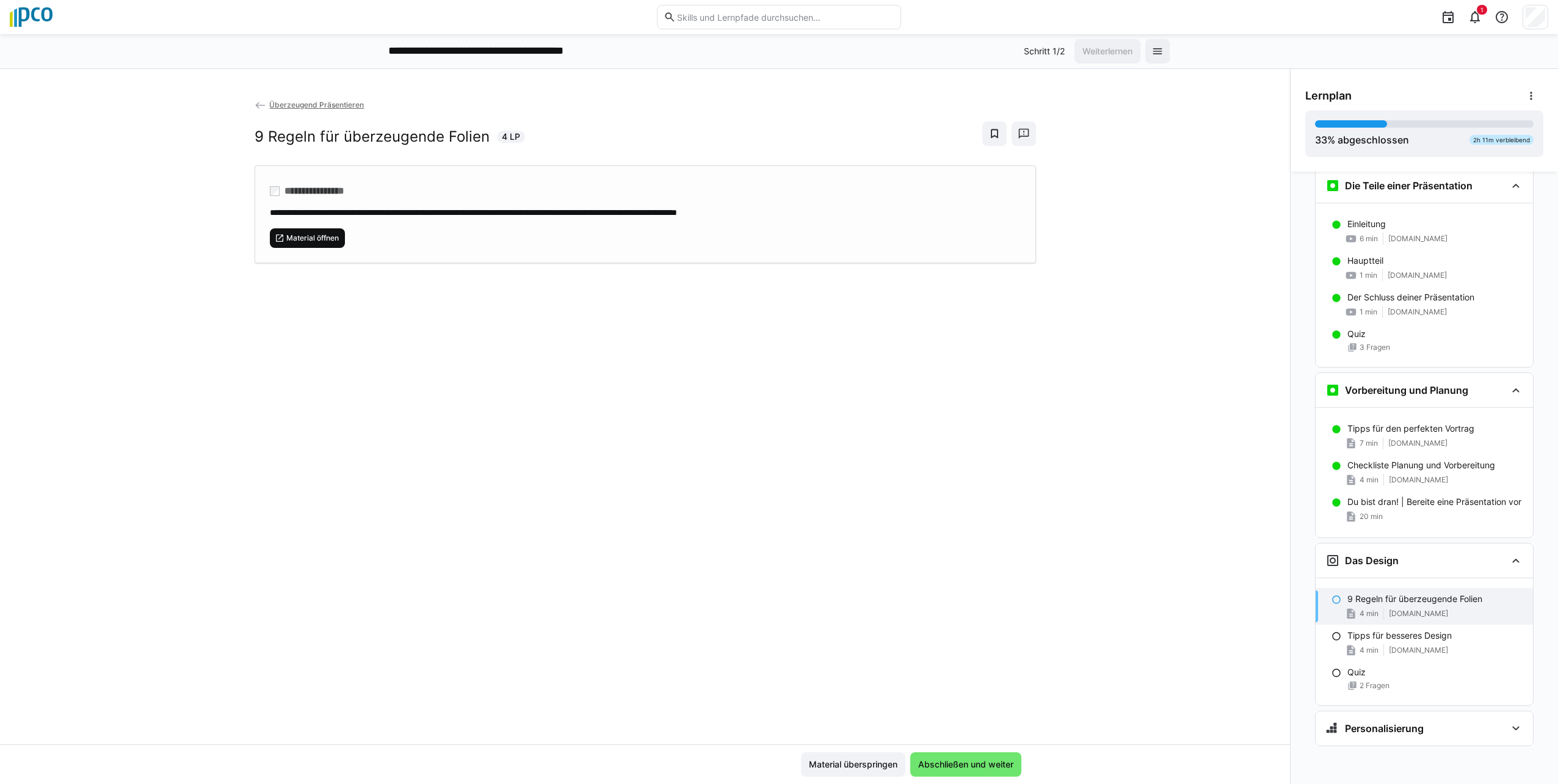
click at [300, 243] on span "Material öffnen" at bounding box center [308, 237] width 76 height 20
click at [775, 685] on span "2 Fragen" at bounding box center [1375, 685] width 30 height 9
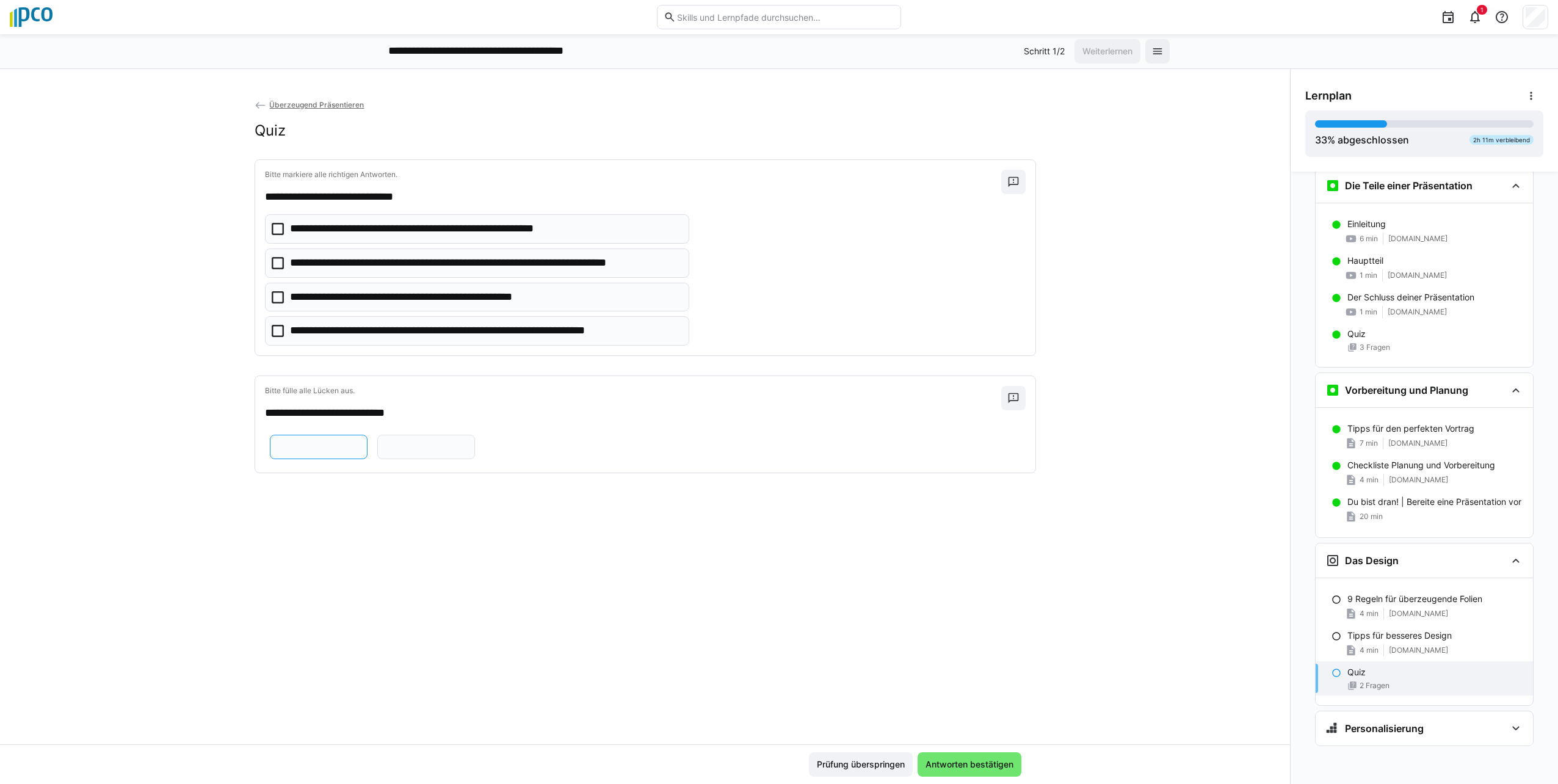
click at [347, 444] on input "text" at bounding box center [319, 446] width 85 height 11
click at [775, 438] on div "7 min" at bounding box center [1361, 443] width 33 height 12
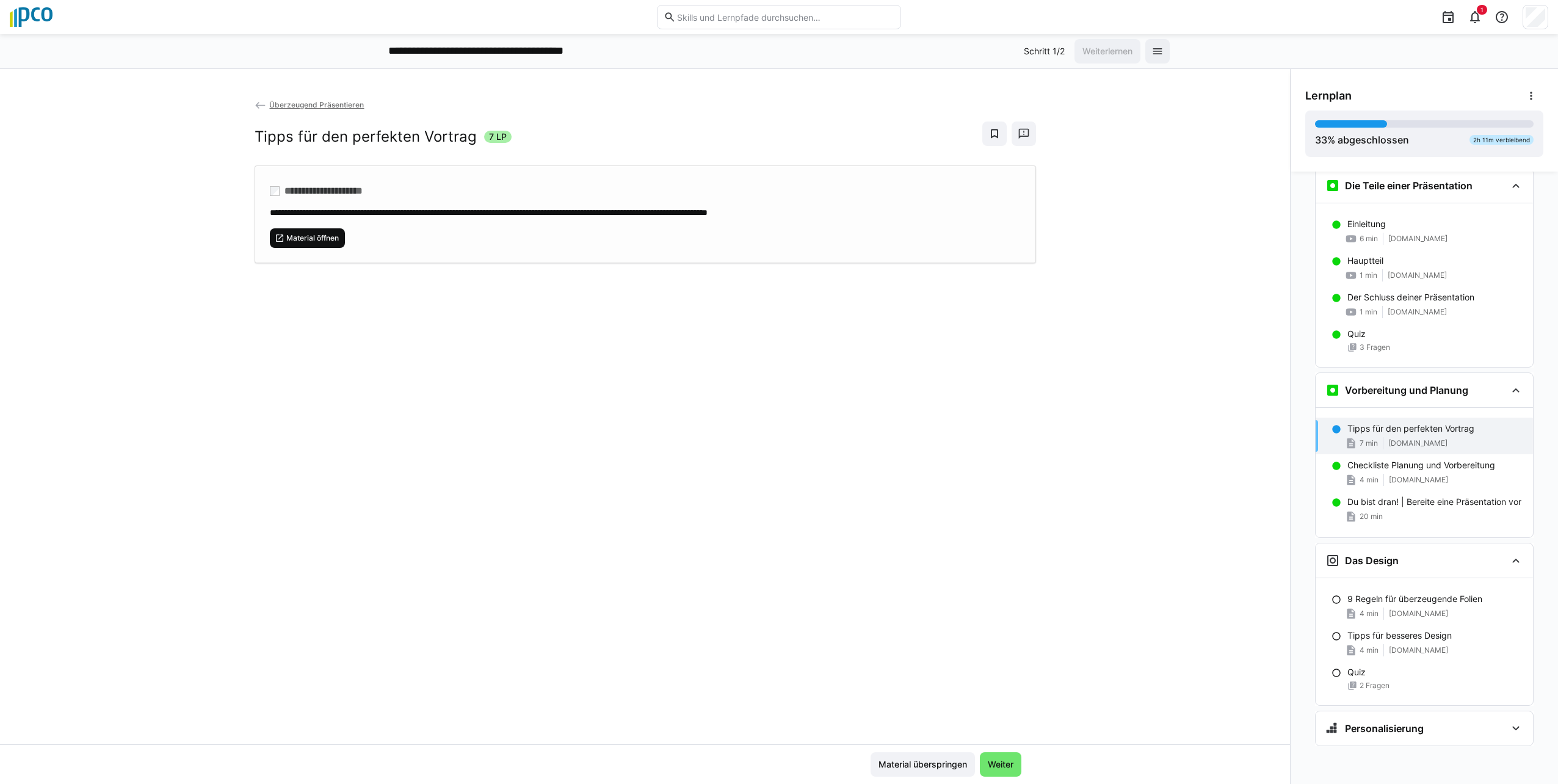
click at [310, 246] on span "Material öffnen" at bounding box center [308, 237] width 76 height 20
click at [775, 605] on div "9 Regeln für überzeugende Folien 4 min [DOMAIN_NAME]" at bounding box center [1424, 606] width 217 height 37
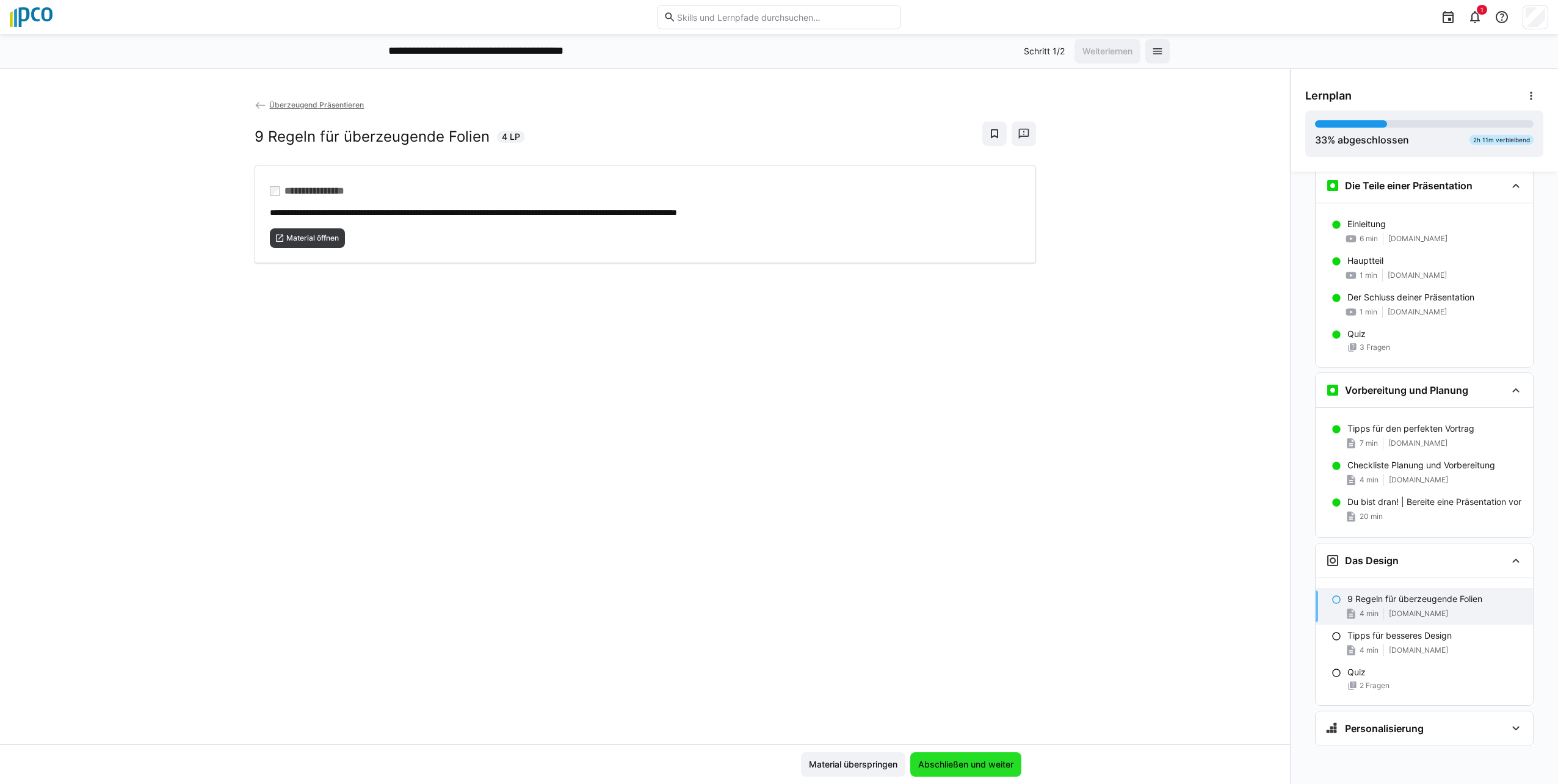
click at [775, 769] on span "Abschließen und weiter" at bounding box center [965, 764] width 99 height 12
click at [775, 766] on span "Abschließen und weiter" at bounding box center [965, 764] width 99 height 12
click at [775, 692] on div "**********" at bounding box center [645, 421] width 1290 height 646
click at [705, 18] on input "text" at bounding box center [785, 17] width 219 height 11
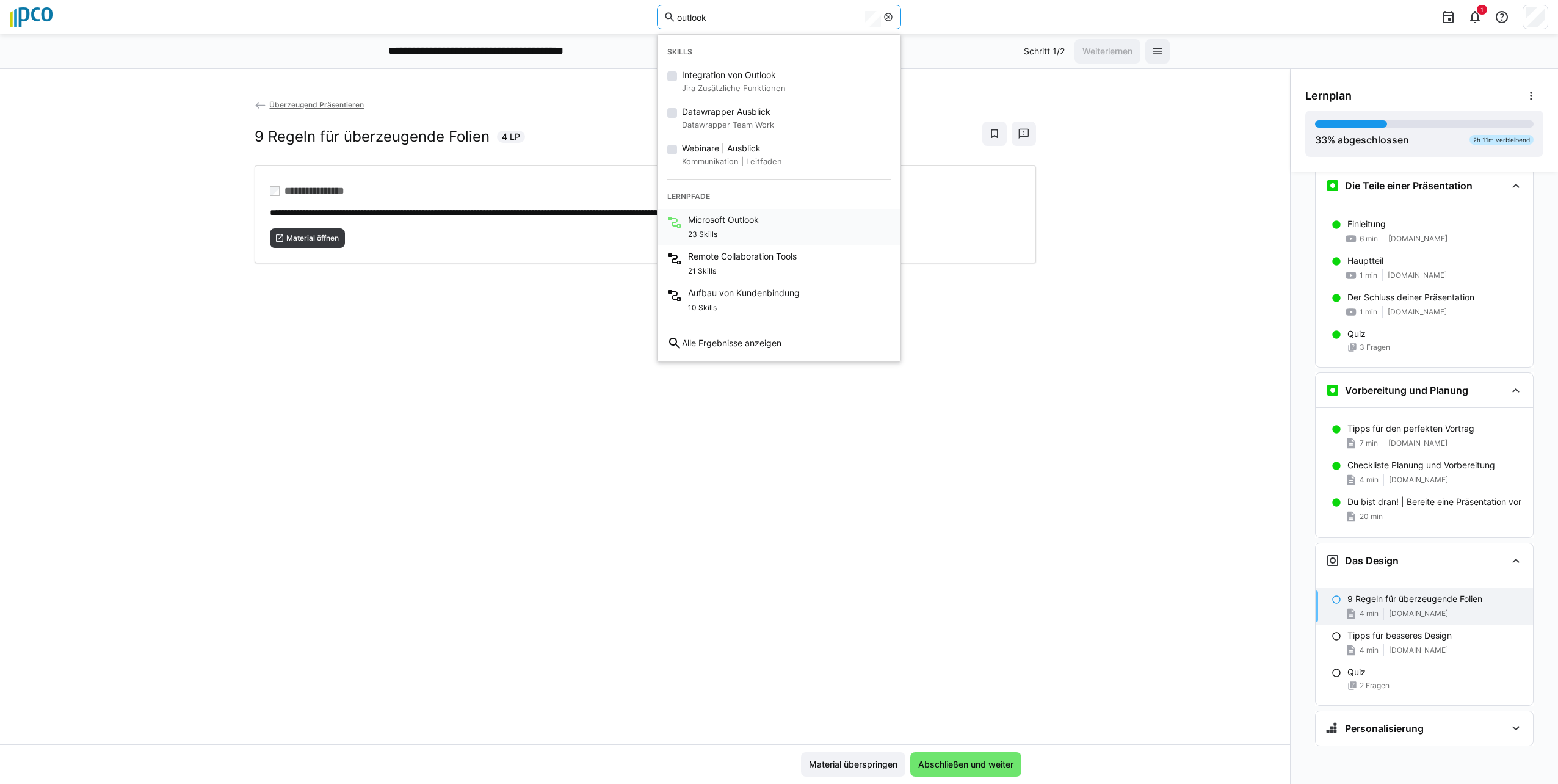
type input "outlook"
click at [727, 231] on div "23 Skills" at bounding box center [723, 233] width 71 height 15
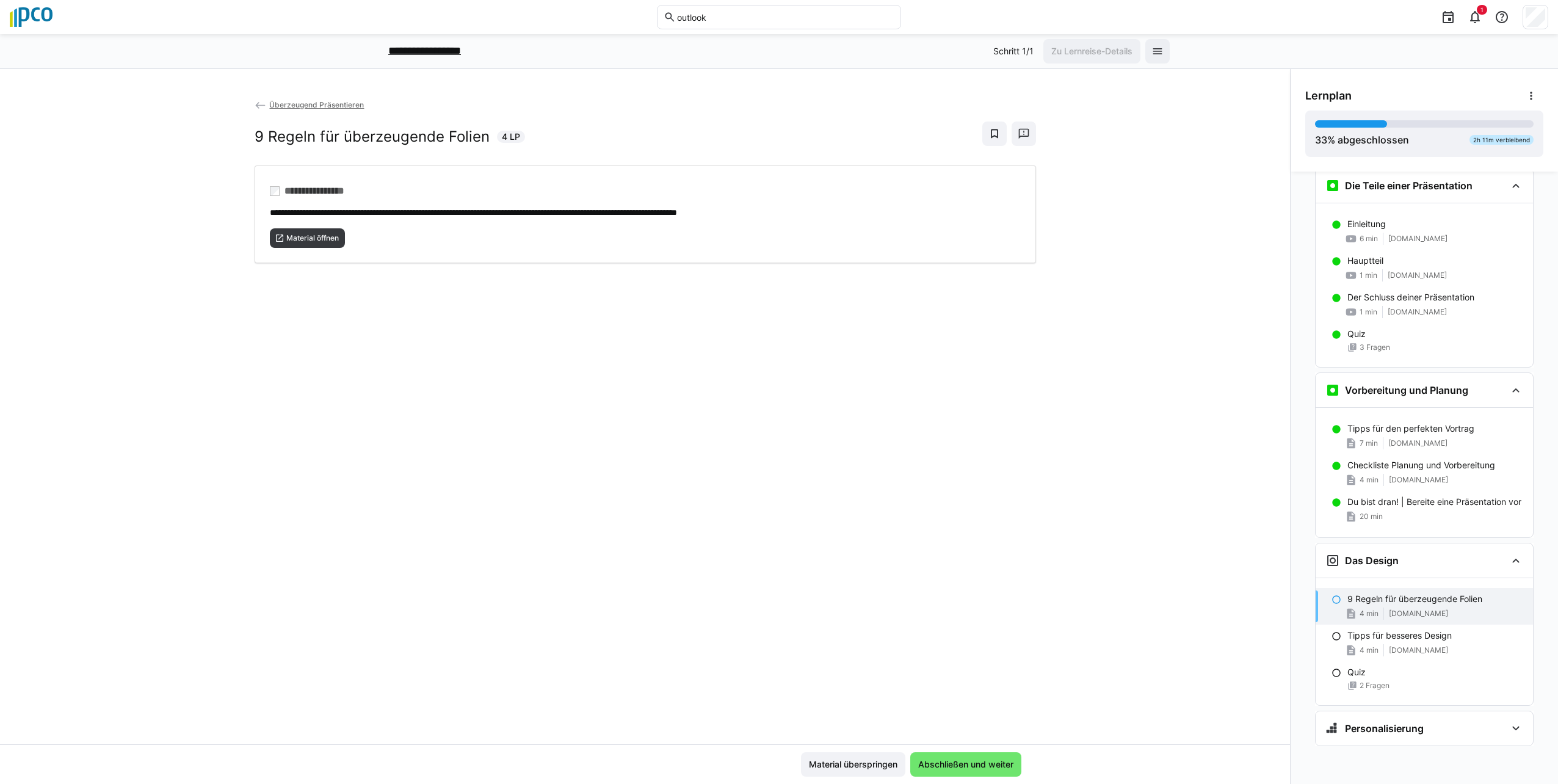
click at [437, 47] on p "**********" at bounding box center [435, 51] width 94 height 16
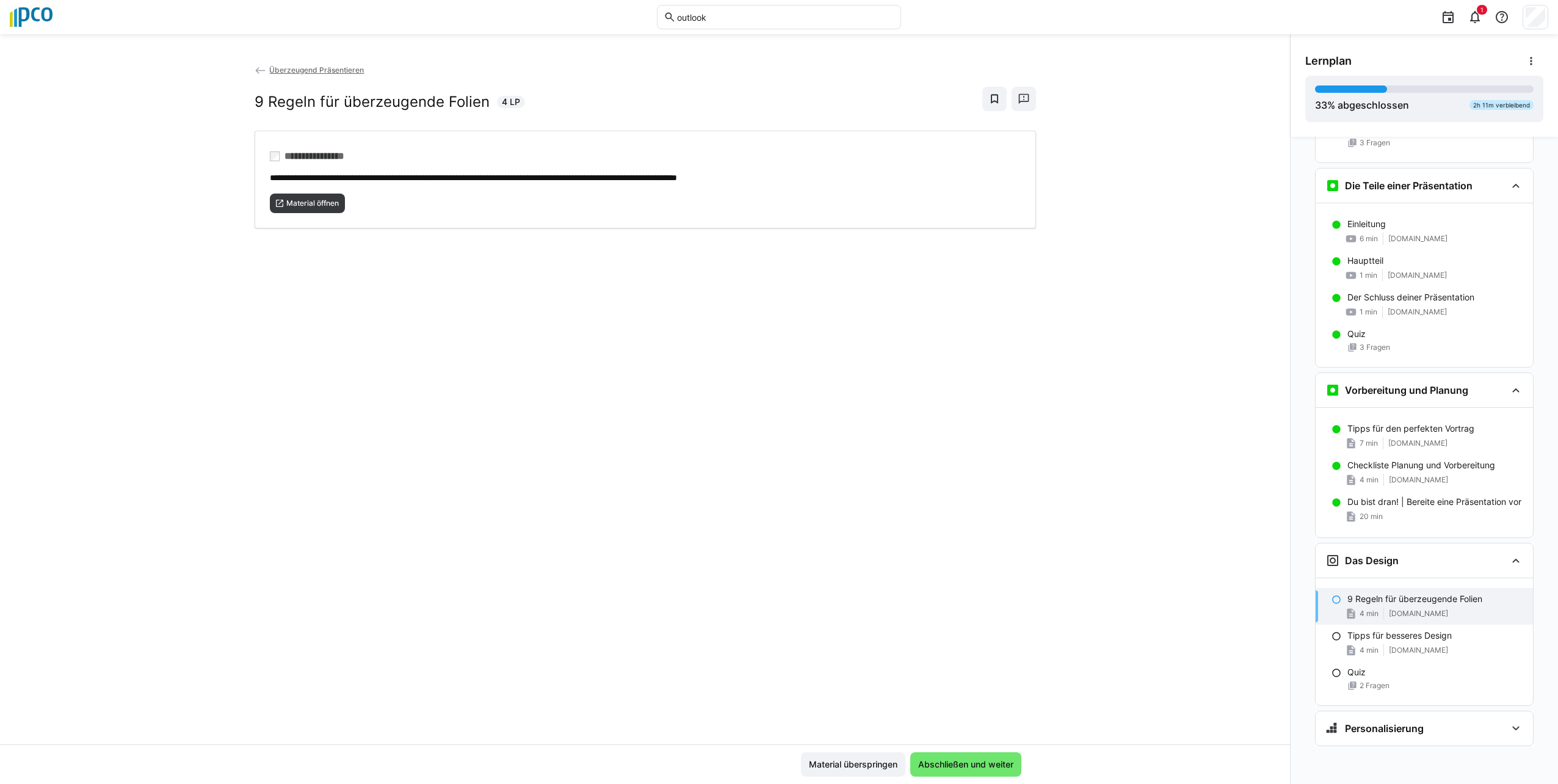
scroll to position [672, 0]
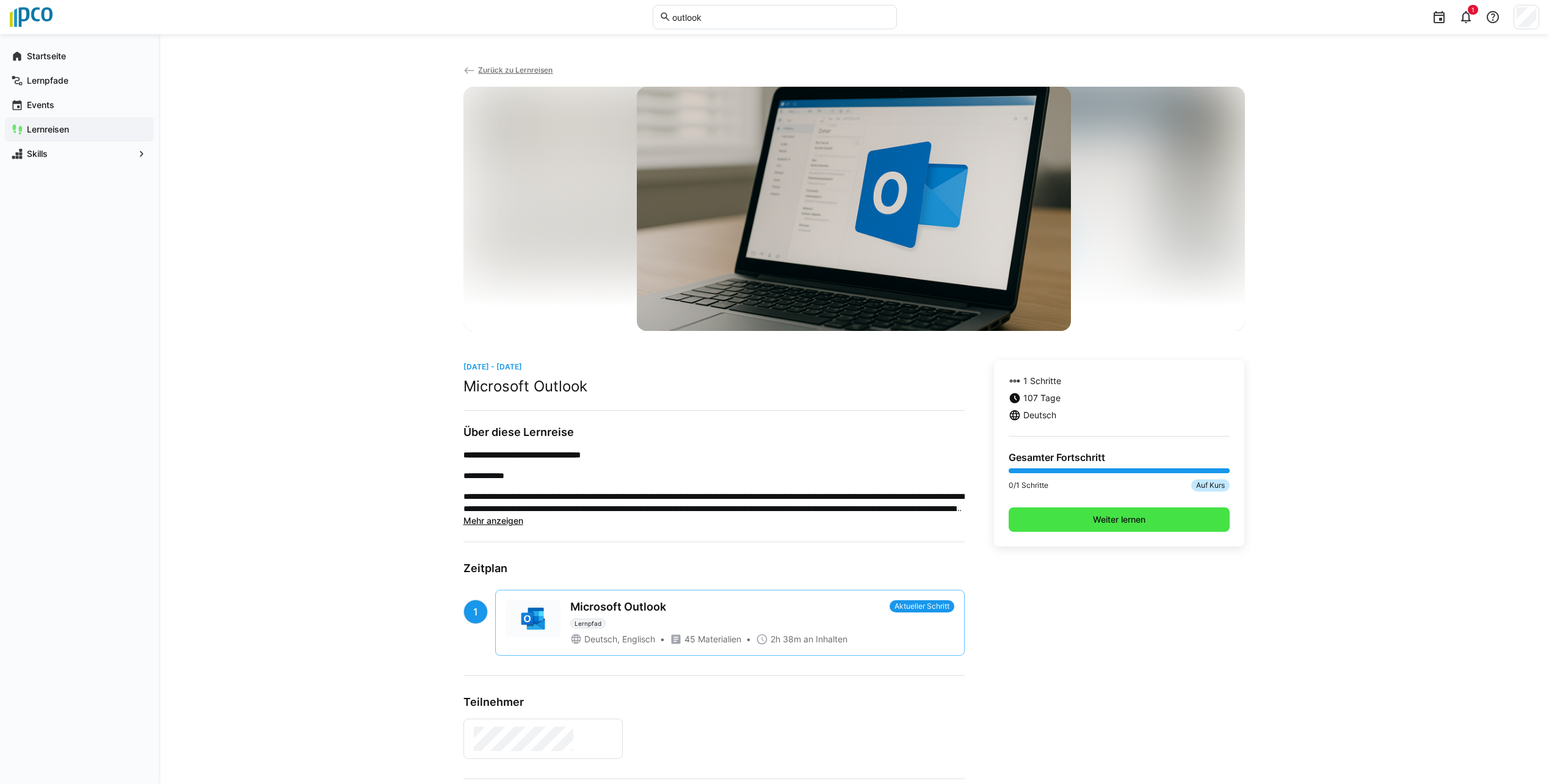
click at [775, 522] on span "Weiter lernen" at bounding box center [1119, 520] width 56 height 12
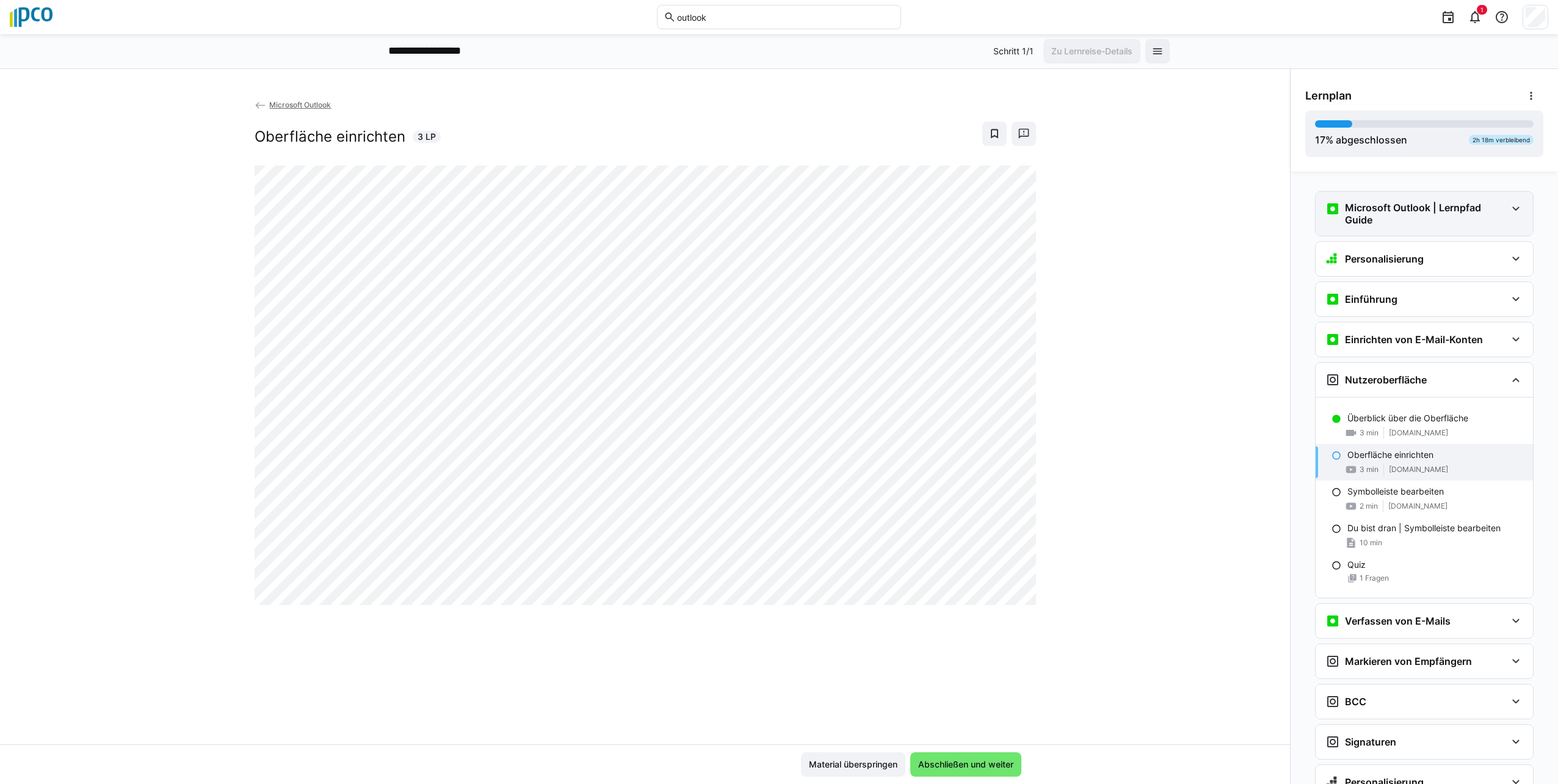
click at [775, 209] on eds-icon at bounding box center [1516, 209] width 15 height 15
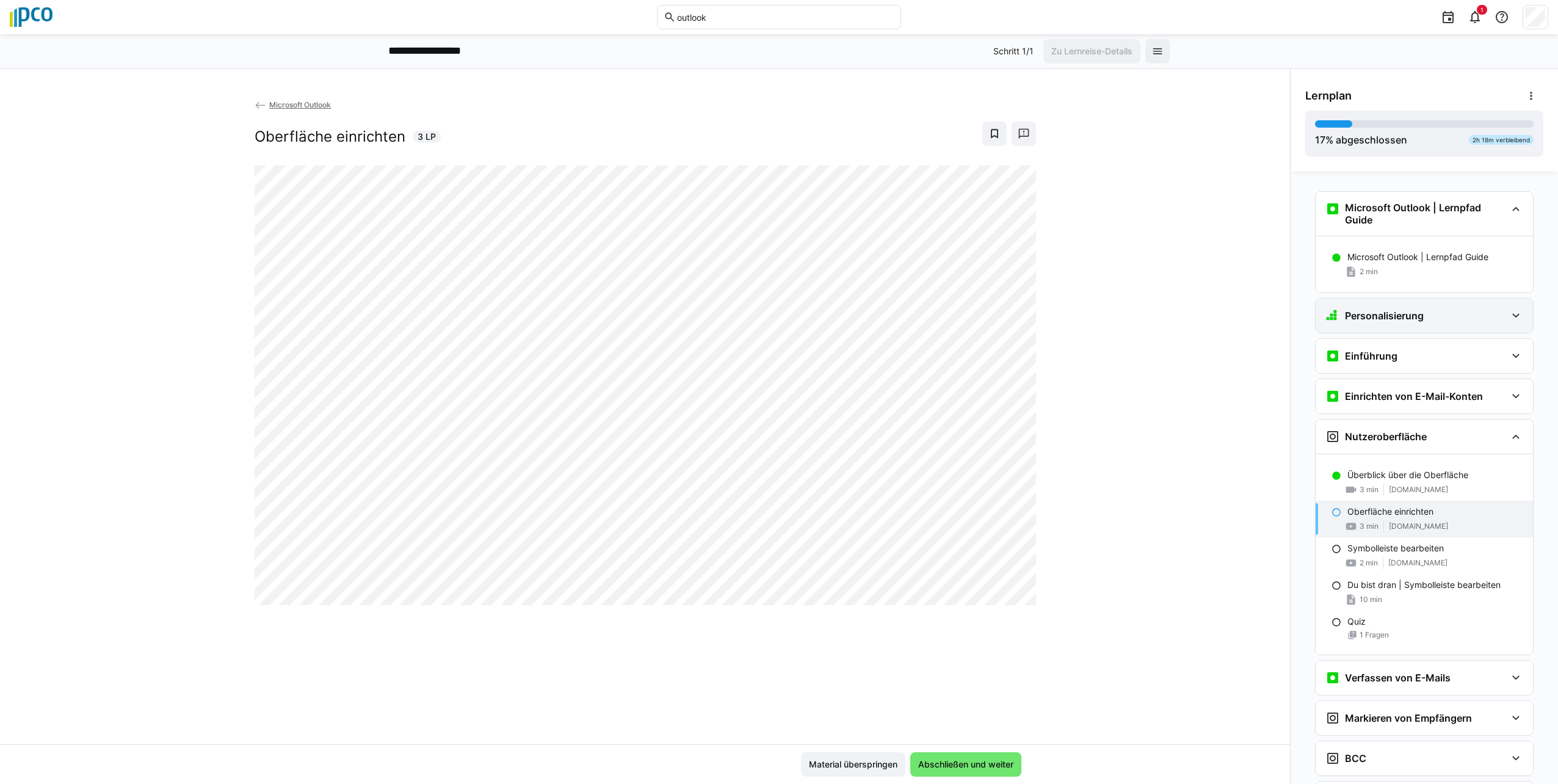
click at [775, 313] on eds-icon at bounding box center [1516, 316] width 15 height 15
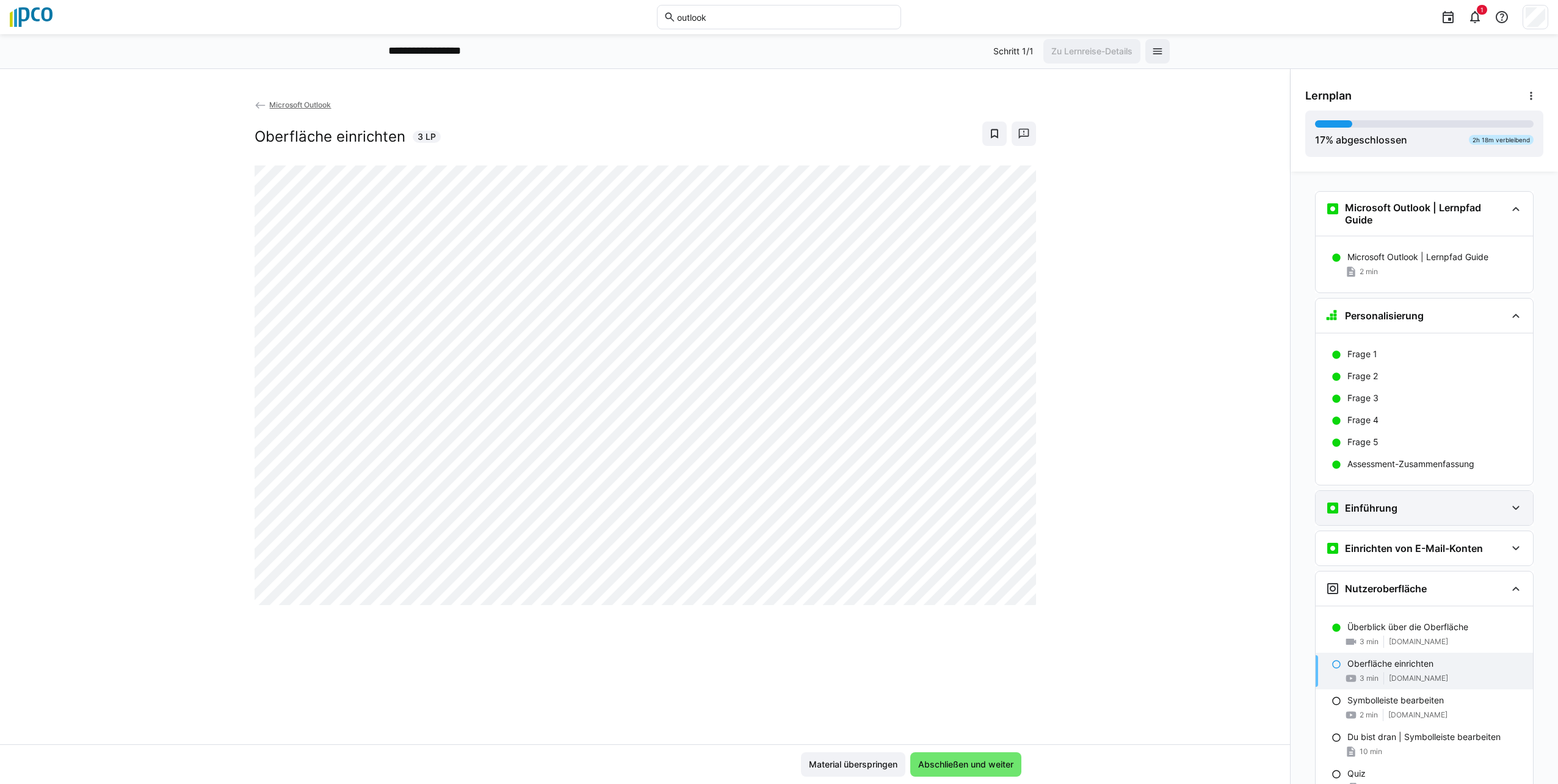
click at [775, 511] on eds-icon at bounding box center [1516, 508] width 15 height 15
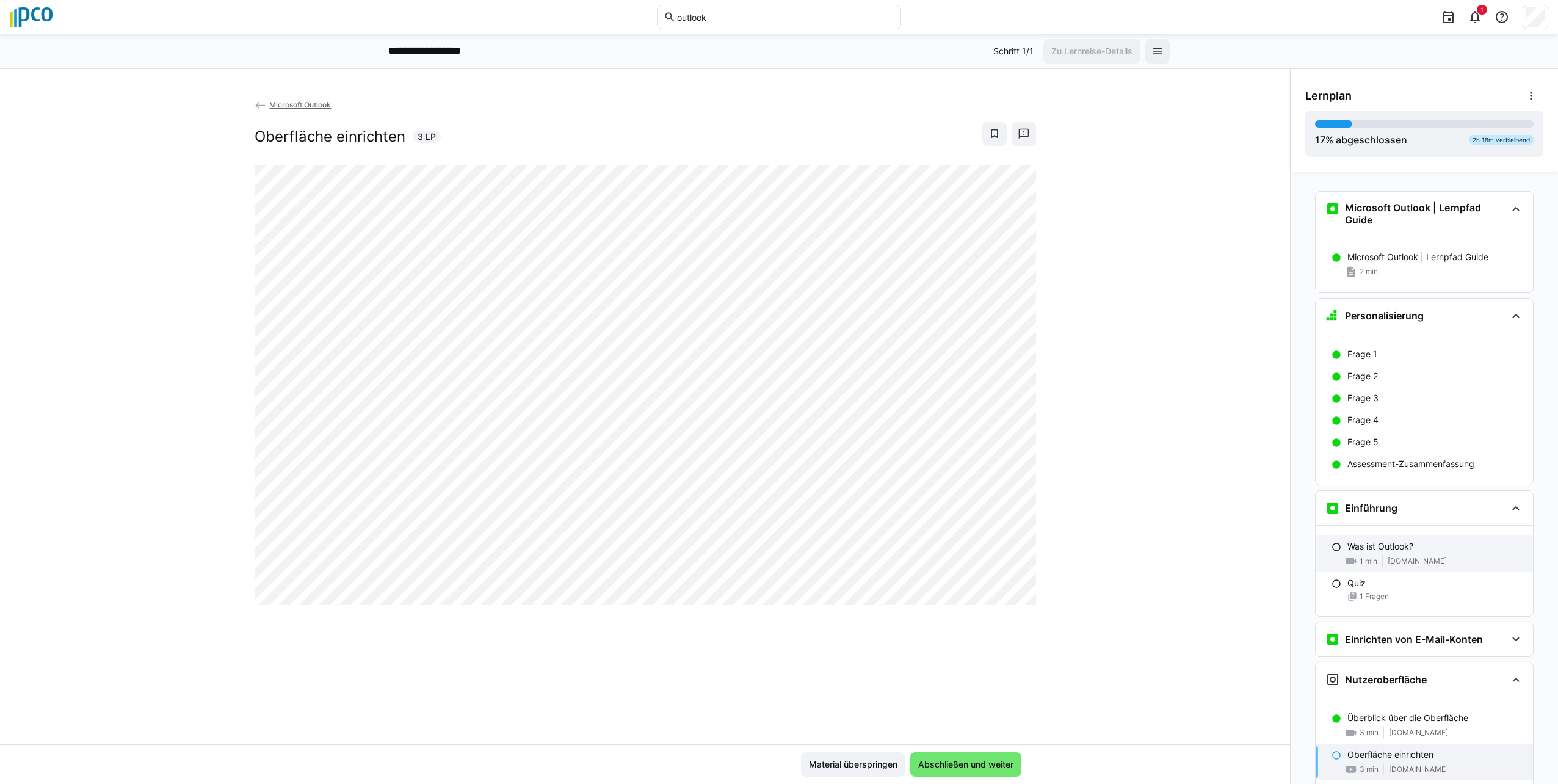
click at [775, 545] on p "Was ist Outlook?" at bounding box center [1380, 547] width 66 height 12
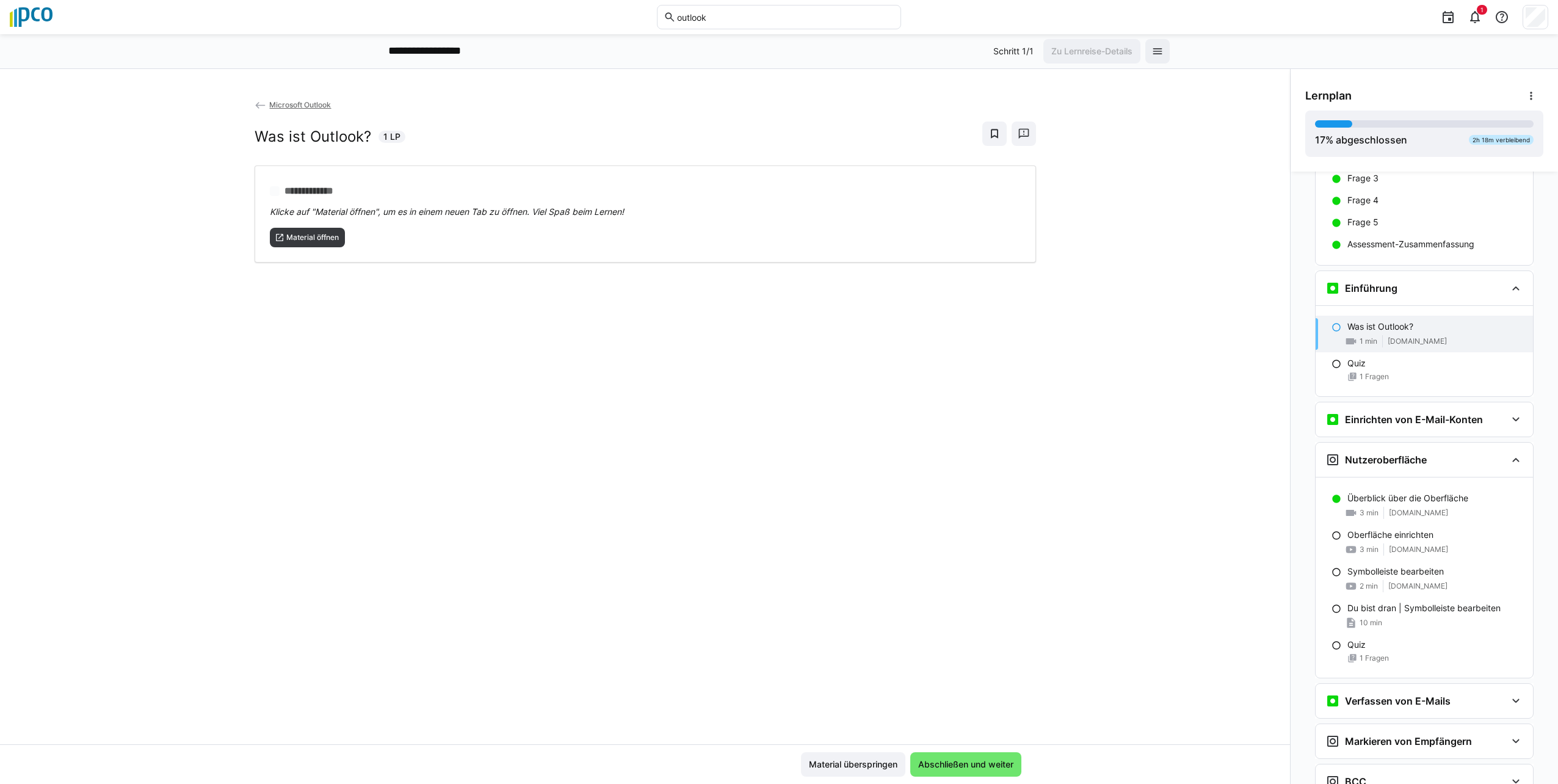
scroll to position [319, 0]
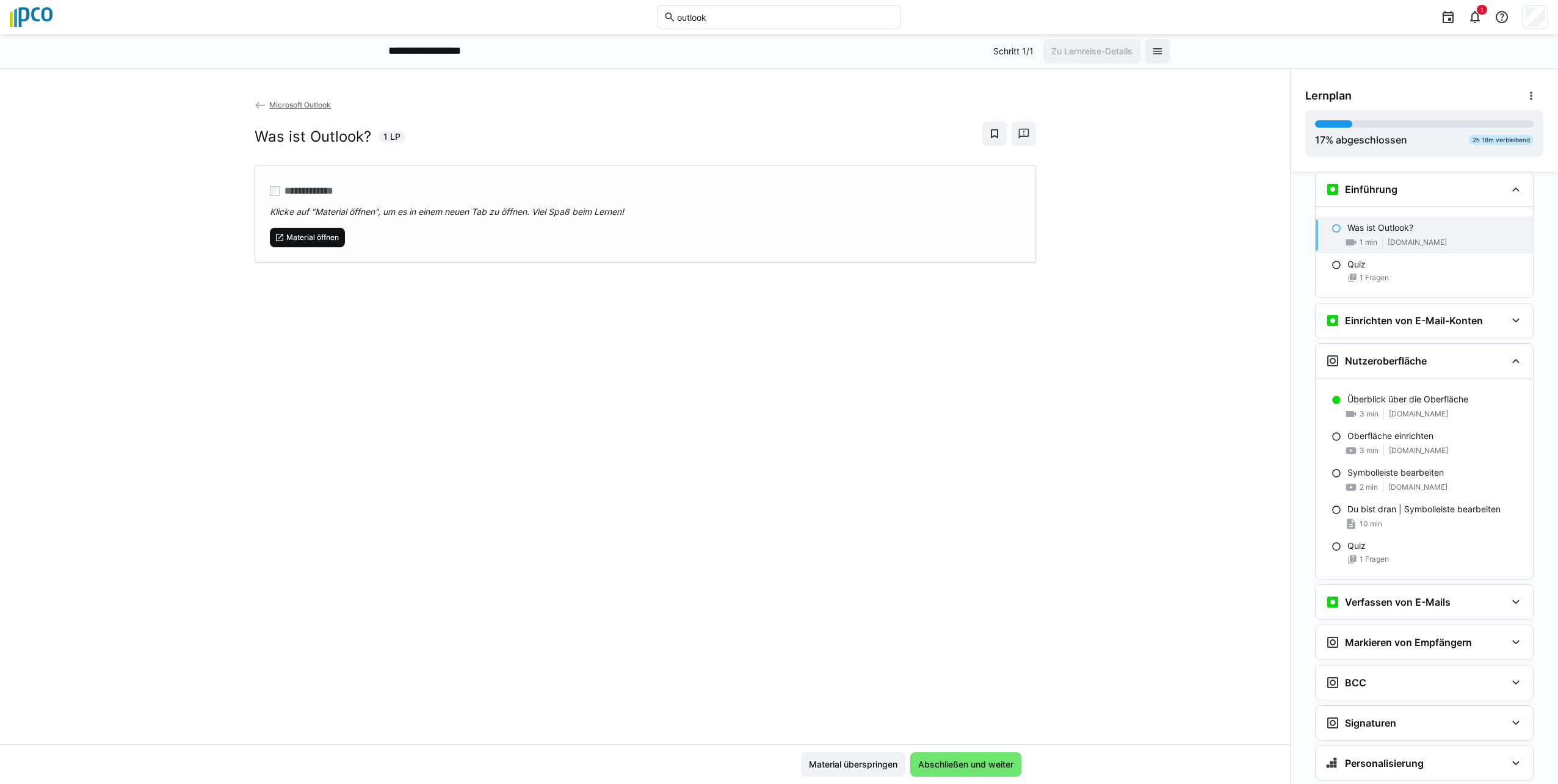
click at [307, 237] on span "Material öffnen" at bounding box center [312, 237] width 55 height 9
click at [775, 765] on span "Abschließen und weiter" at bounding box center [965, 764] width 99 height 12
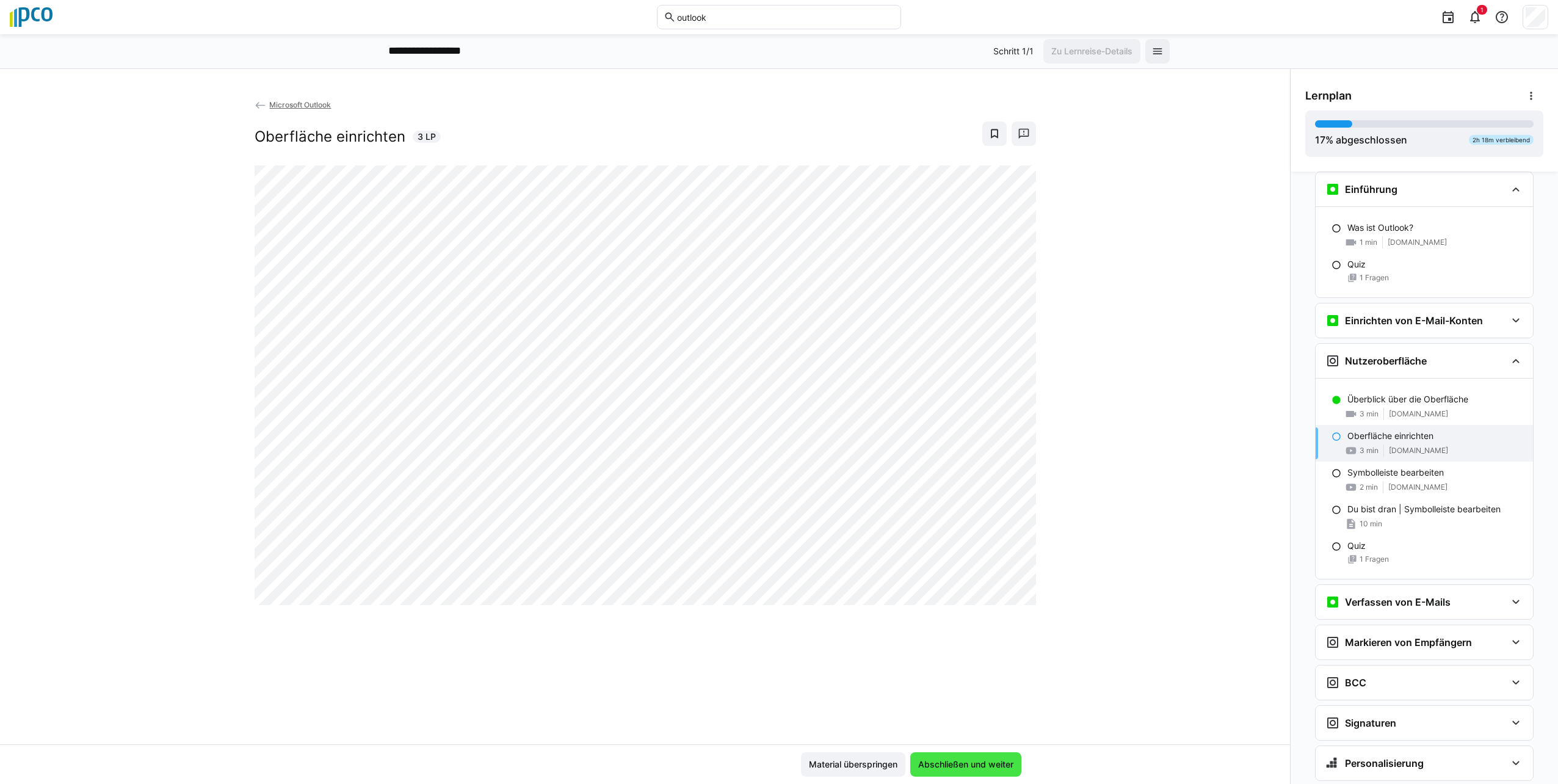
scroll to position [353, 0]
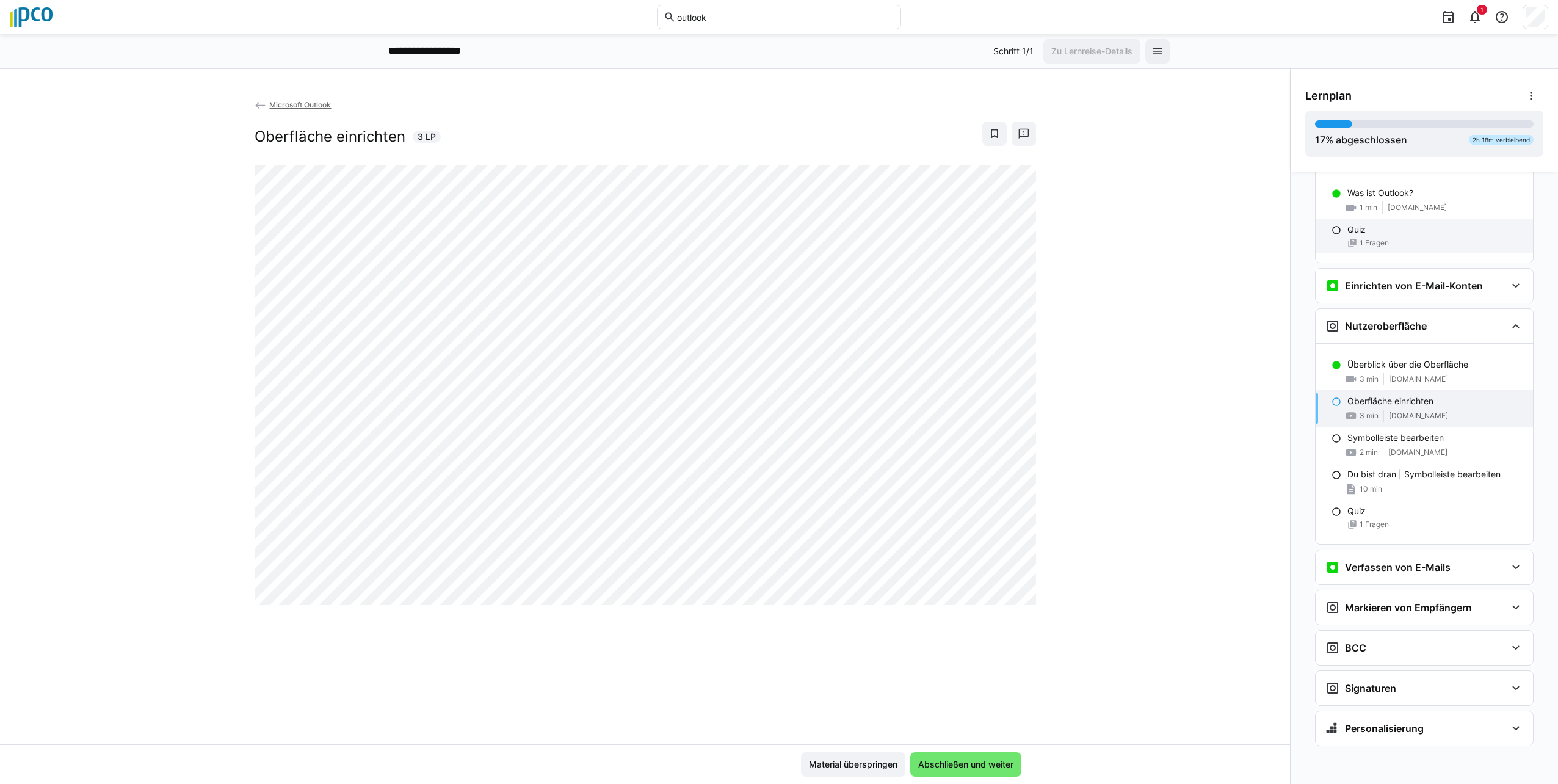
click at [775, 227] on eds-icon at bounding box center [1336, 230] width 9 height 9
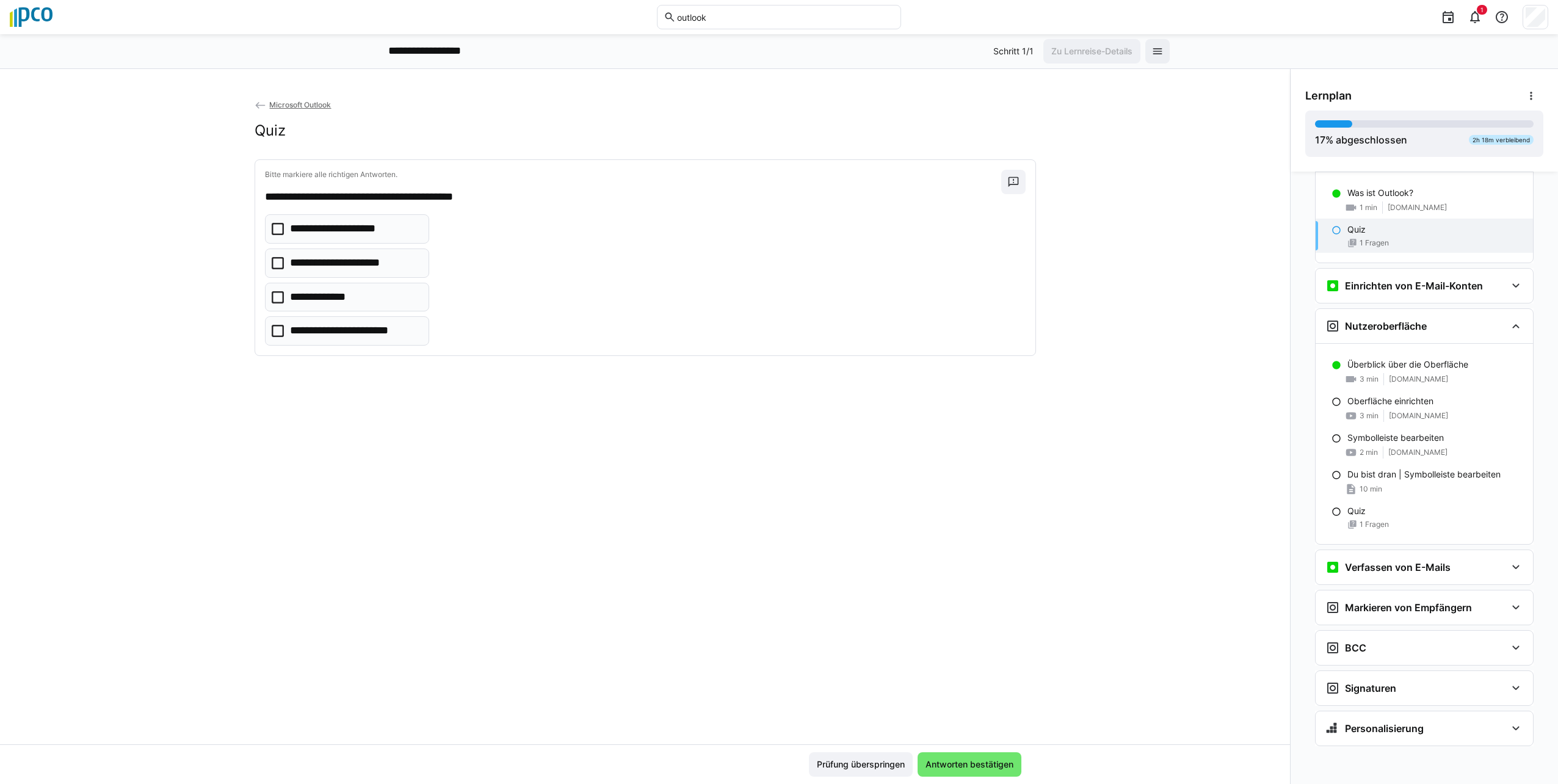
scroll to position [319, 0]
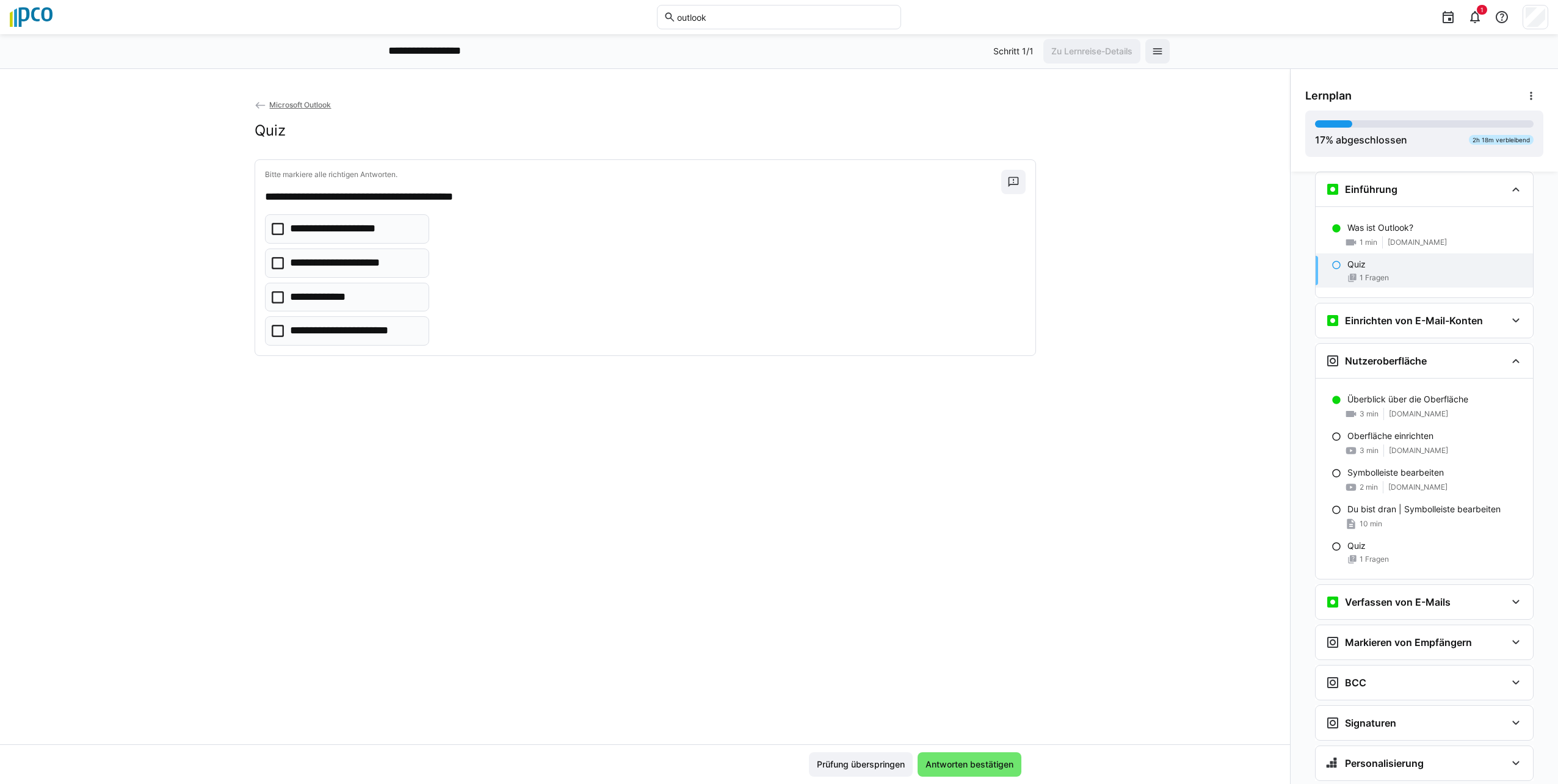
click at [272, 227] on icon at bounding box center [278, 229] width 12 height 12
click at [273, 260] on icon at bounding box center [278, 263] width 12 height 12
click at [775, 760] on span "Antworten bestätigen" at bounding box center [969, 764] width 91 height 12
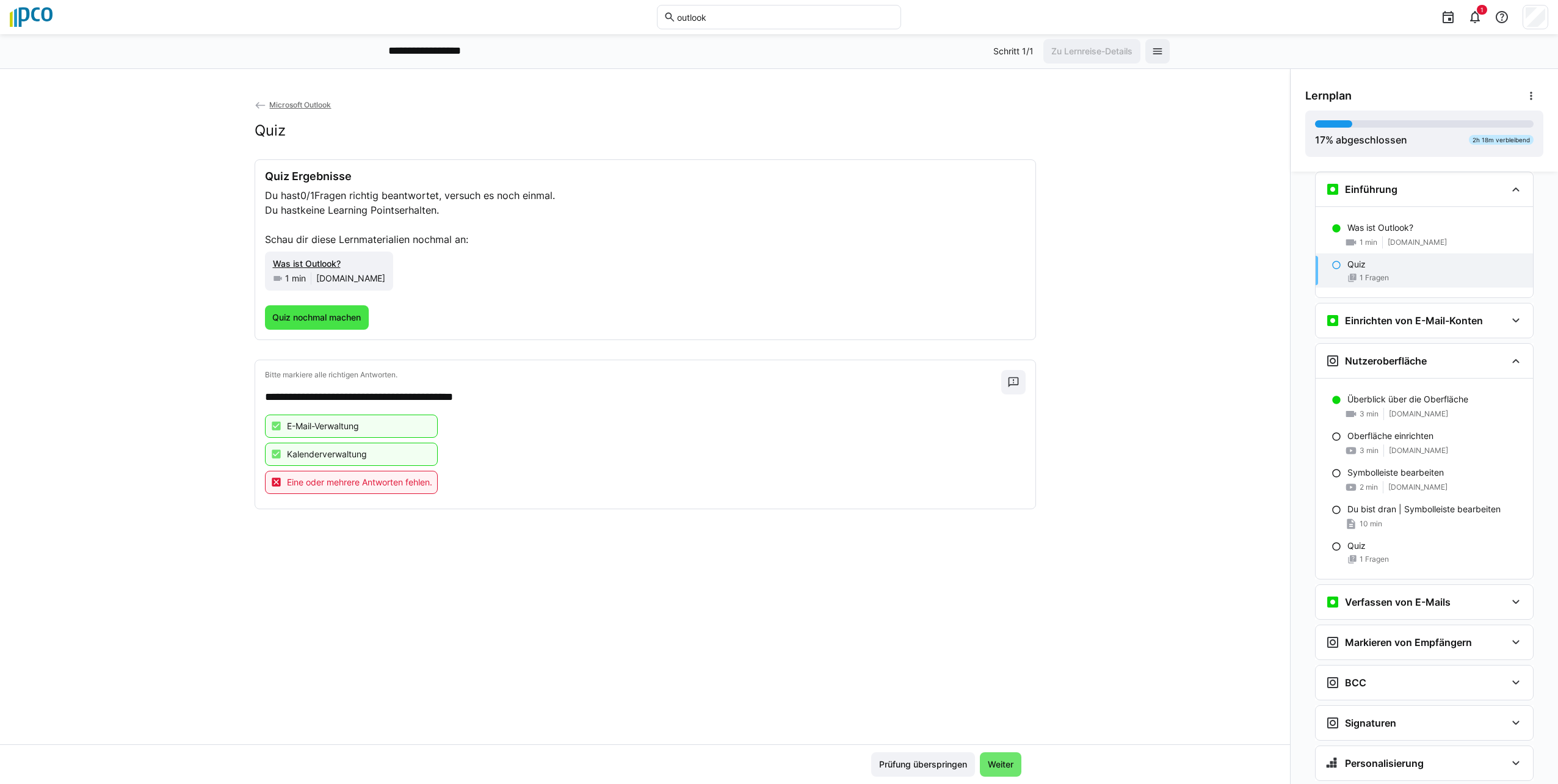
click at [320, 326] on span "Quiz nochmal machen" at bounding box center [317, 317] width 104 height 24
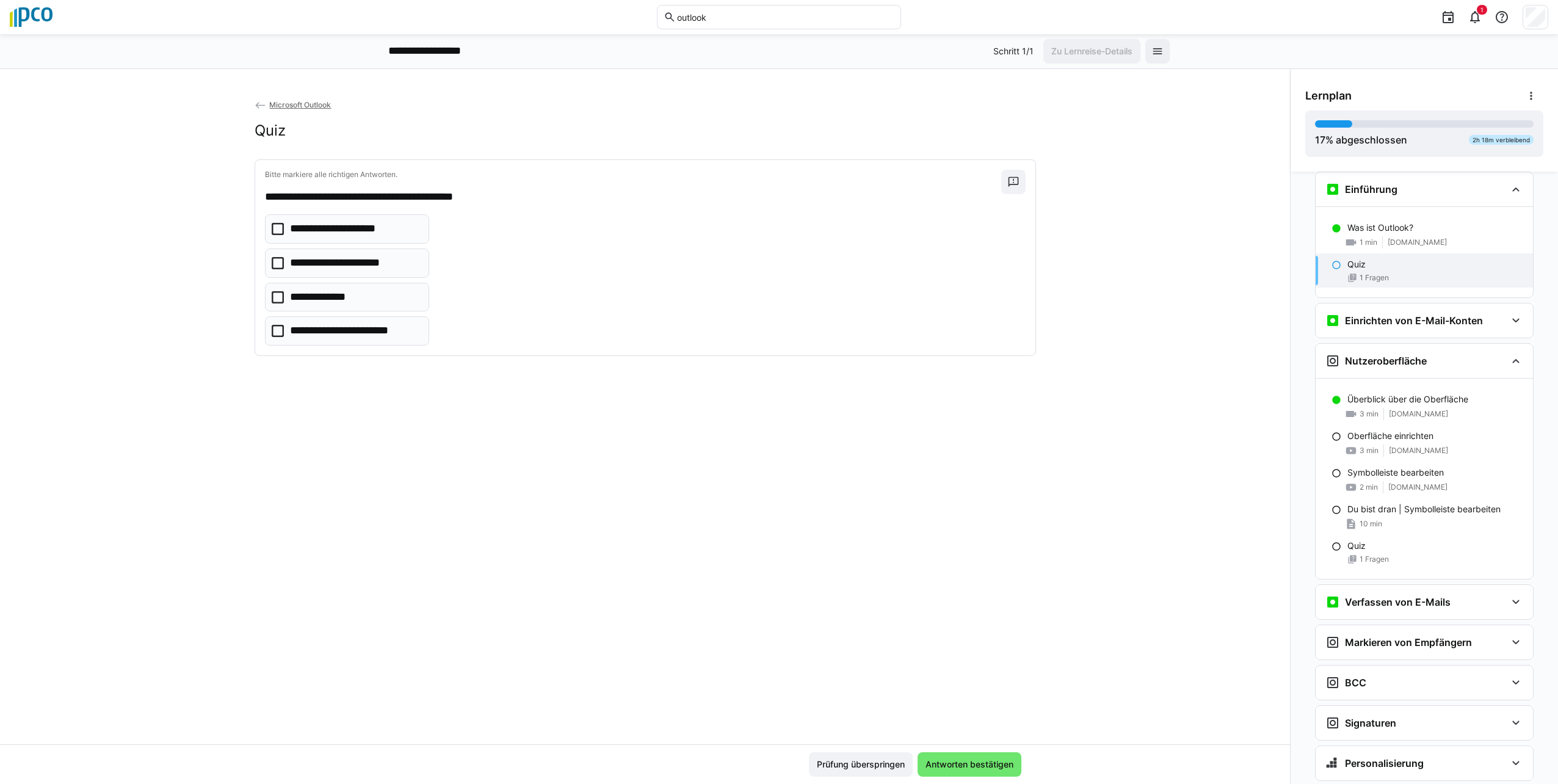
click at [276, 229] on icon at bounding box center [278, 229] width 12 height 12
click at [267, 257] on eds-checkbox "**********" at bounding box center [347, 262] width 164 height 29
click at [273, 330] on icon at bounding box center [278, 331] width 12 height 12
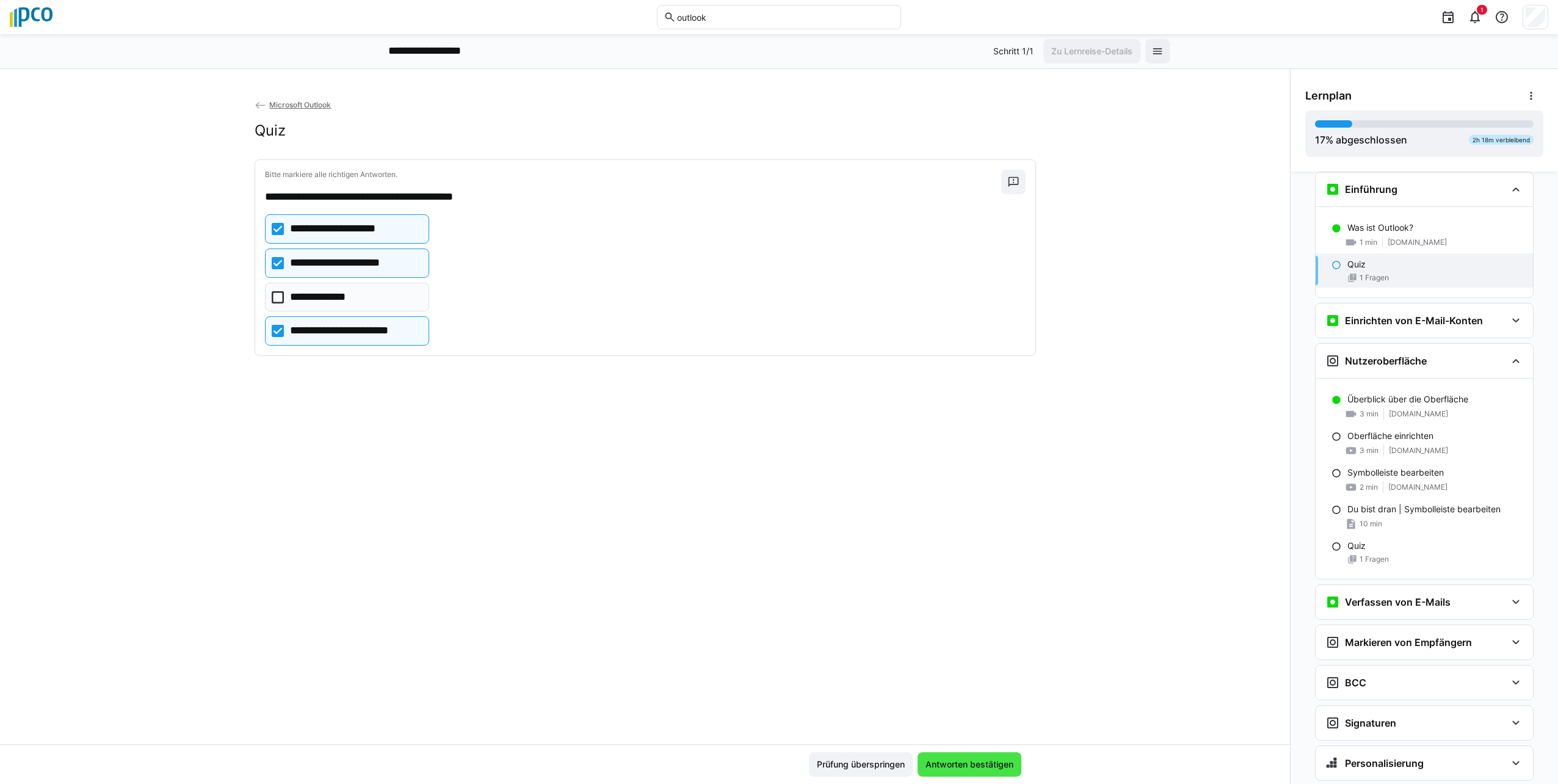
click at [775, 769] on span "Antworten bestätigen" at bounding box center [969, 764] width 91 height 12
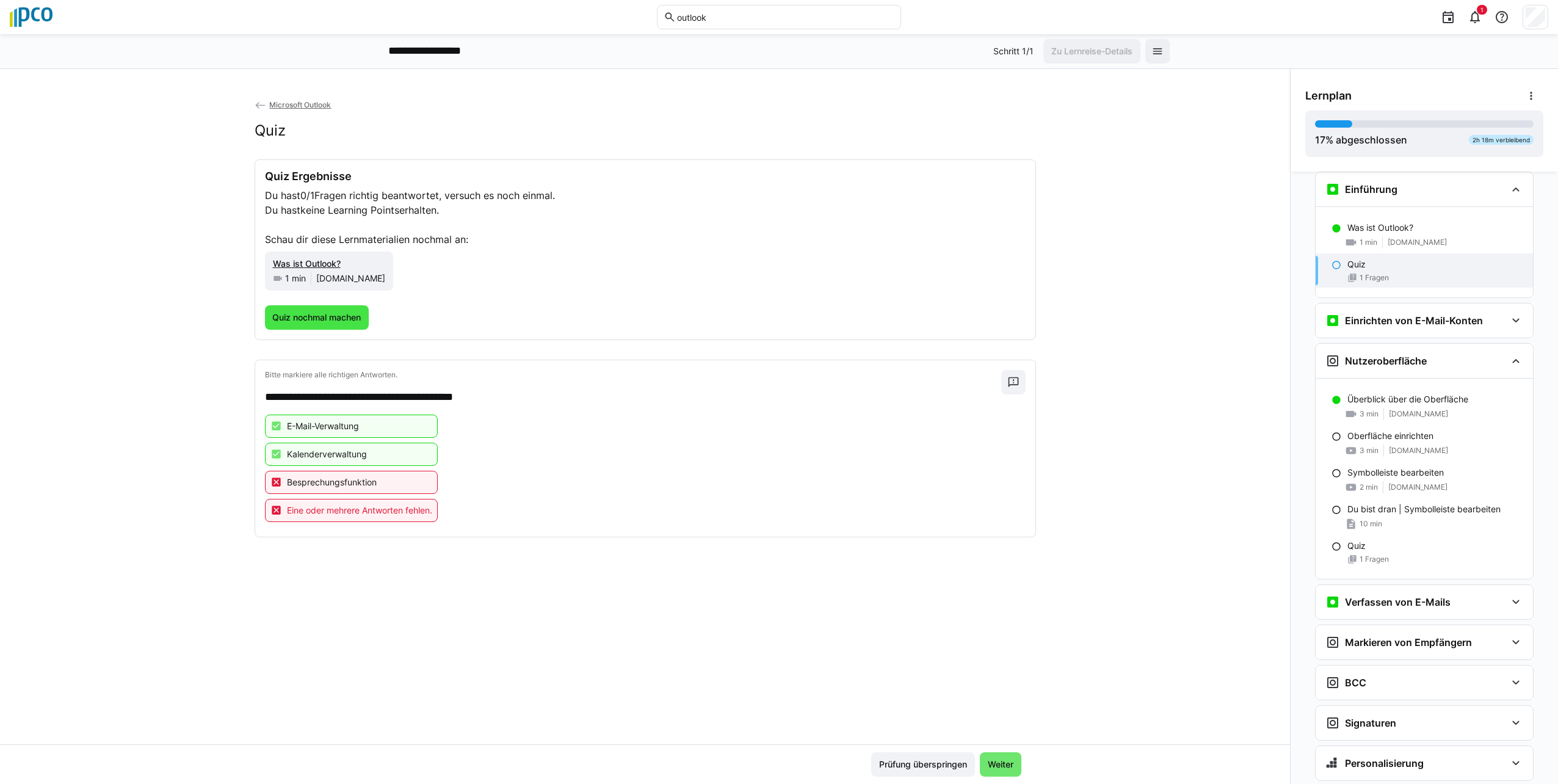
click at [316, 310] on span "Quiz nochmal machen" at bounding box center [317, 317] width 104 height 24
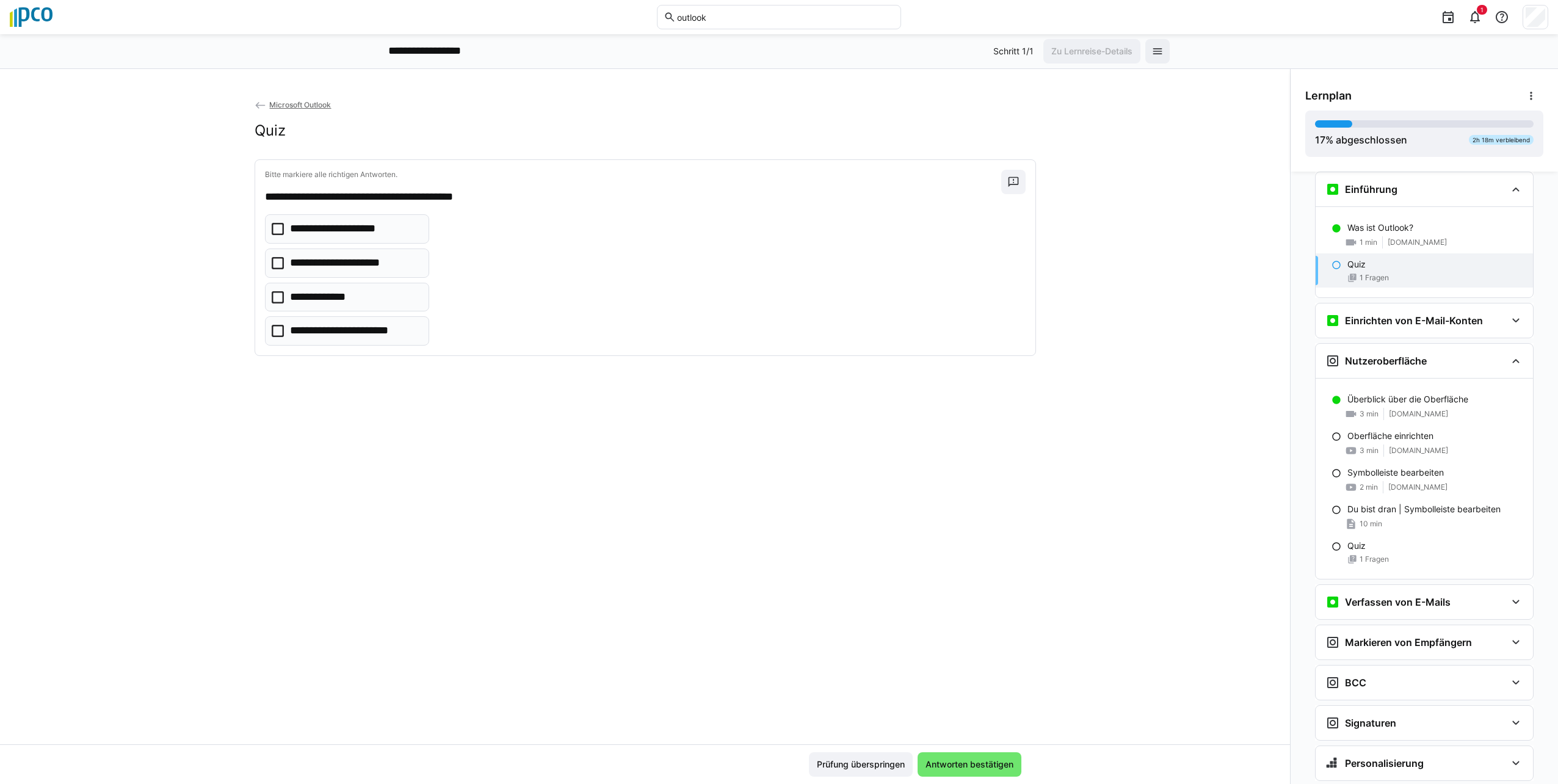
click at [273, 228] on icon at bounding box center [278, 229] width 12 height 12
click at [266, 264] on eds-checkbox "**********" at bounding box center [347, 262] width 164 height 29
click at [272, 295] on icon at bounding box center [278, 297] width 12 height 12
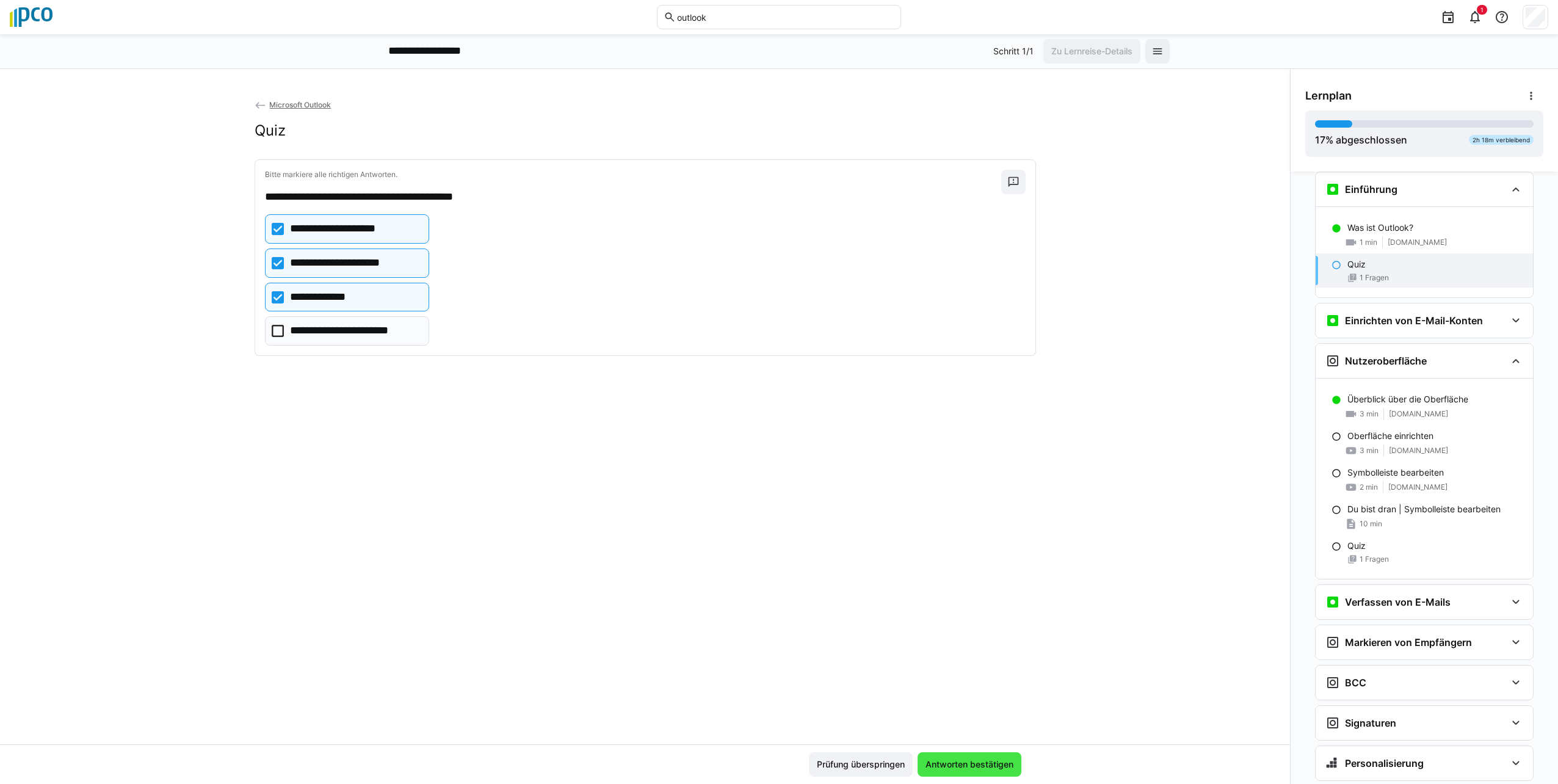
click at [775, 768] on span "Antworten bestätigen" at bounding box center [969, 764] width 91 height 12
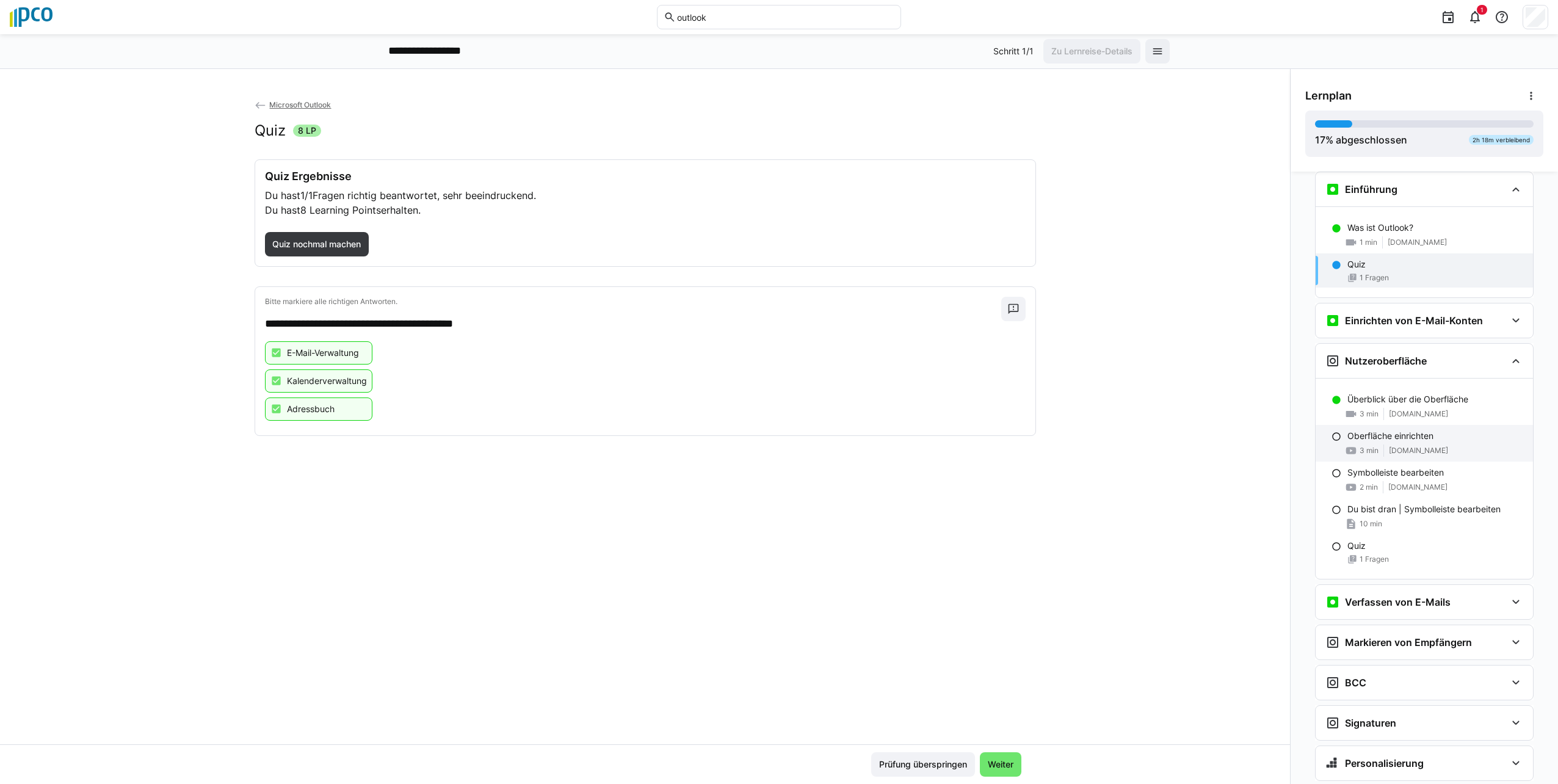
click at [775, 435] on p "Oberfläche einrichten" at bounding box center [1390, 436] width 86 height 12
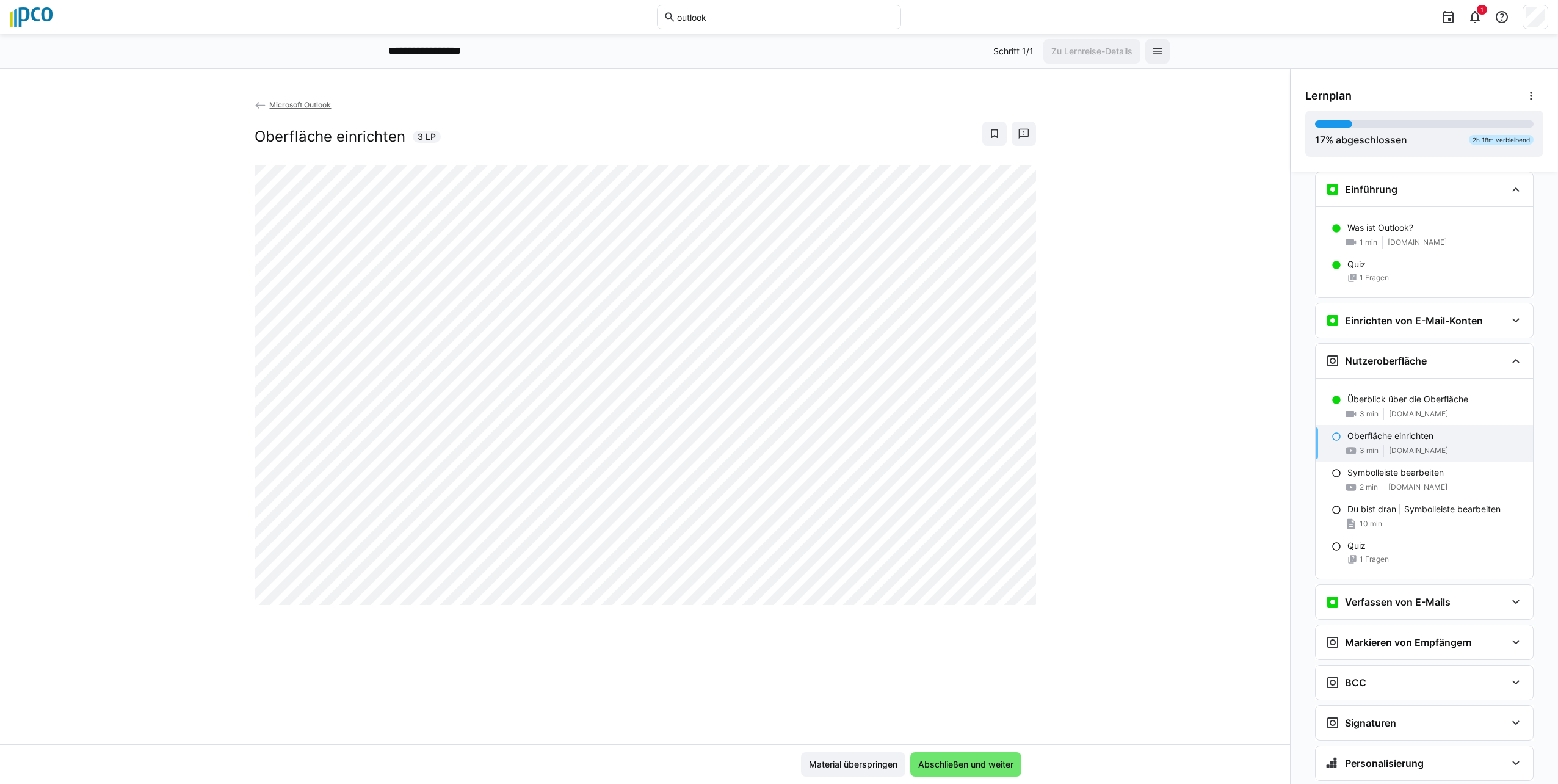
scroll to position [353, 0]
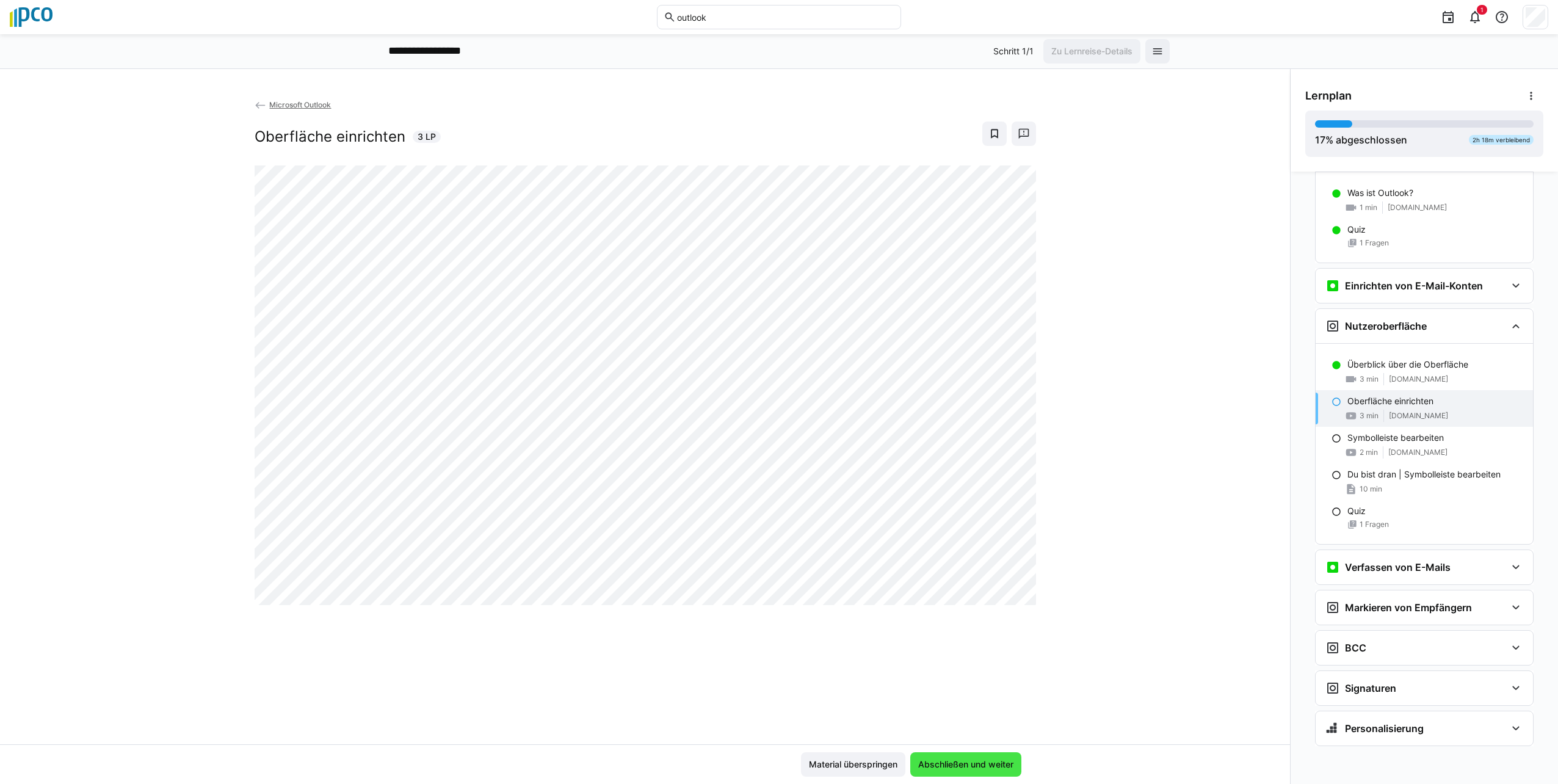
click at [775, 763] on span "Abschließen und weiter" at bounding box center [965, 764] width 99 height 12
click at [775, 759] on span "Abschließen und weiter" at bounding box center [965, 764] width 99 height 12
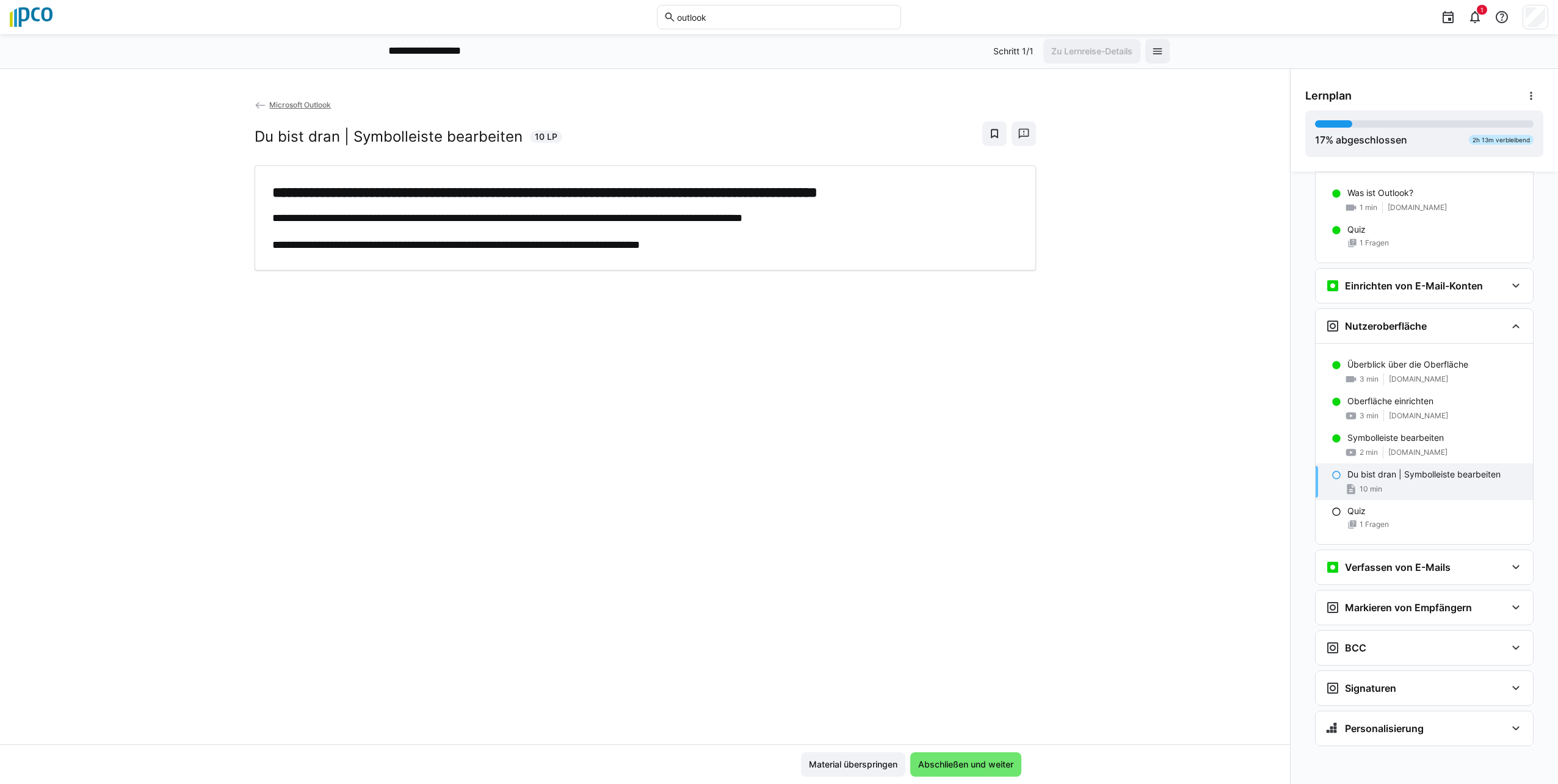
click at [775, 478] on p "Du bist dran | Symbolleiste bearbeiten" at bounding box center [1424, 474] width 153 height 12
click at [775, 473] on p "Du bist dran | Symbolleiste bearbeiten" at bounding box center [1424, 474] width 153 height 12
click at [775, 760] on span "Abschließen und weiter" at bounding box center [965, 764] width 99 height 12
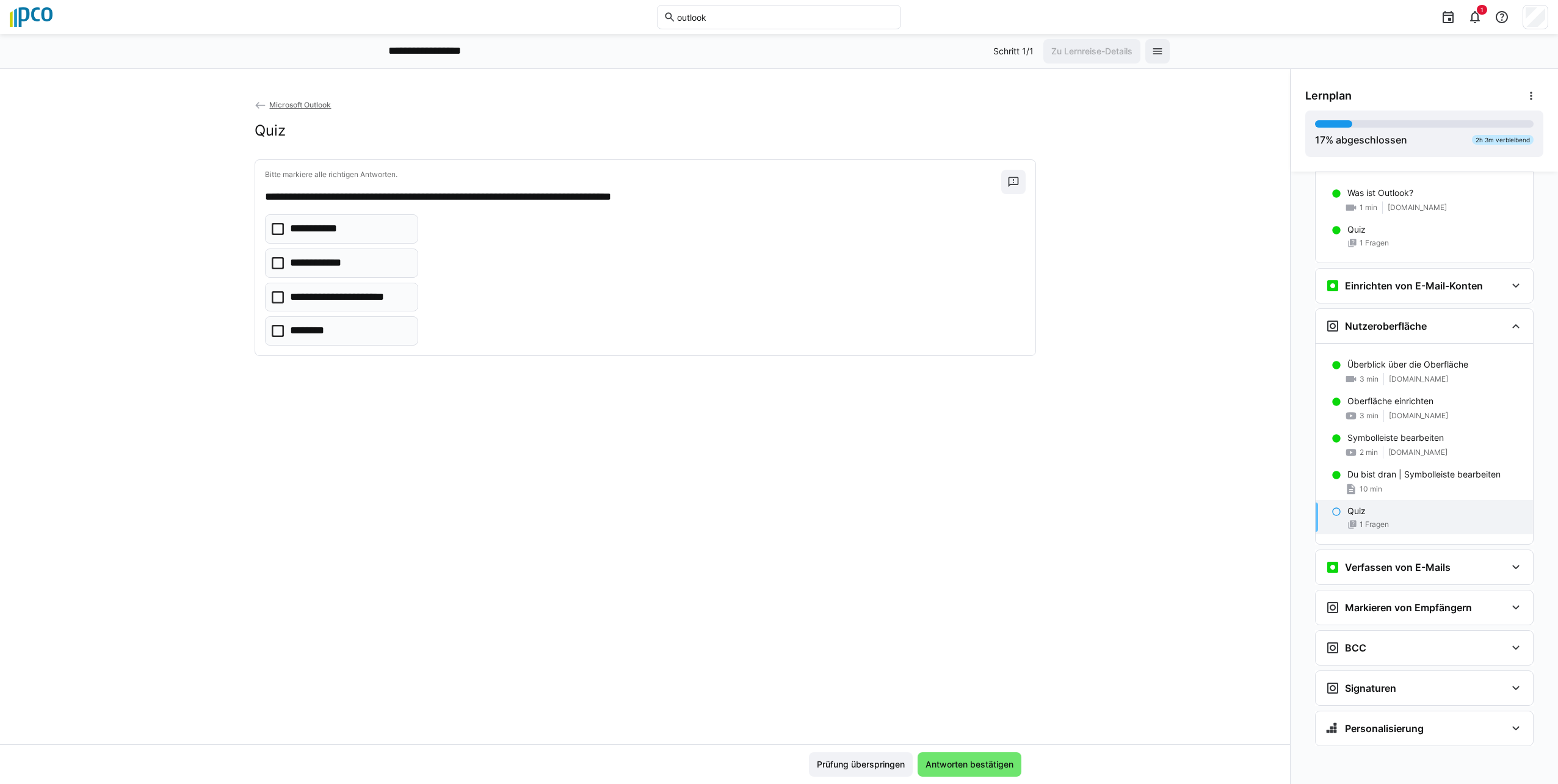
click at [272, 261] on icon at bounding box center [278, 263] width 12 height 12
click at [272, 296] on icon at bounding box center [278, 297] width 12 height 12
click at [277, 328] on icon at bounding box center [278, 331] width 12 height 12
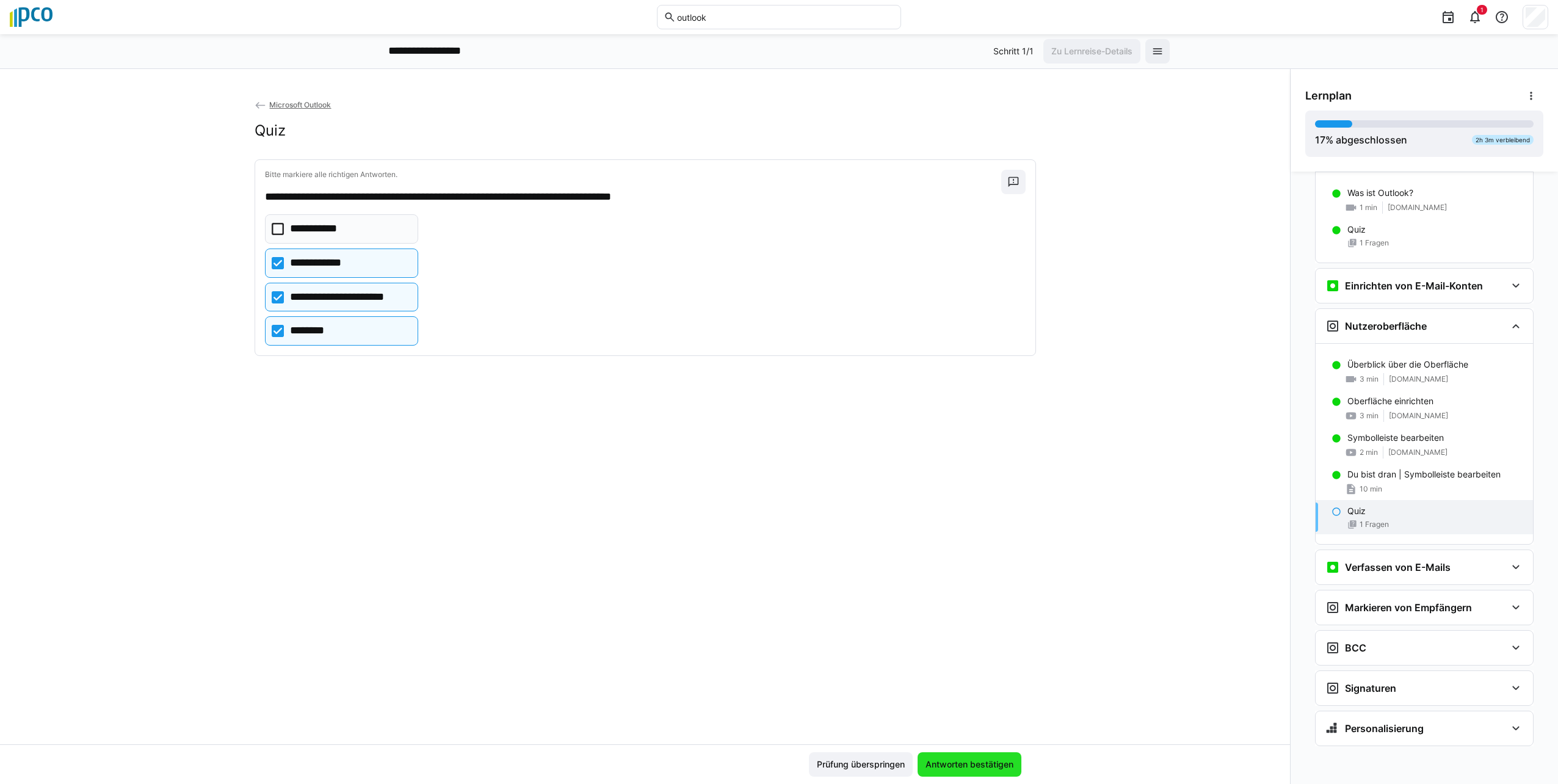
click at [775, 757] on span "Antworten bestätigen" at bounding box center [969, 764] width 104 height 24
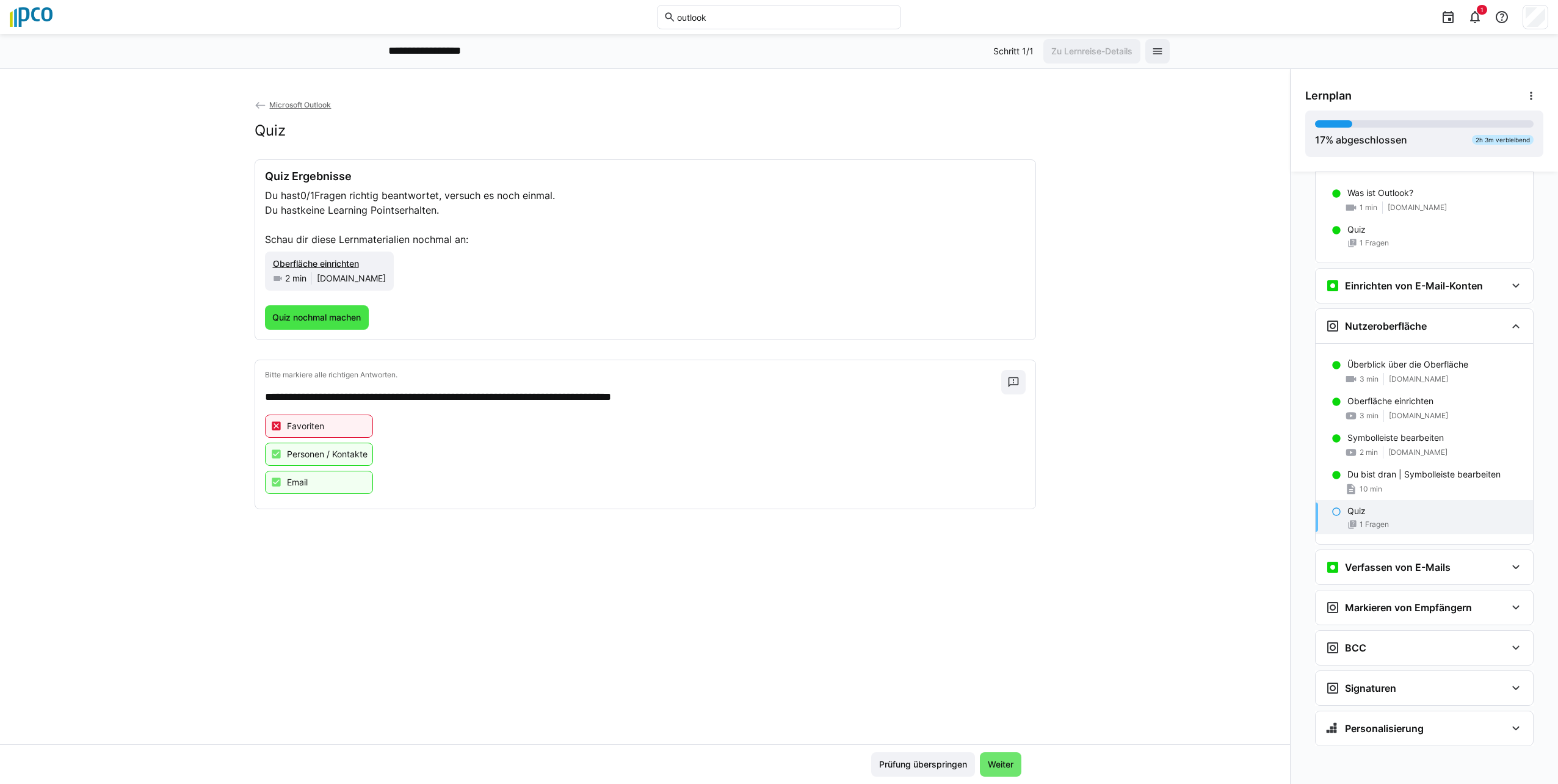
click at [330, 314] on span "Quiz nochmal machen" at bounding box center [317, 317] width 92 height 12
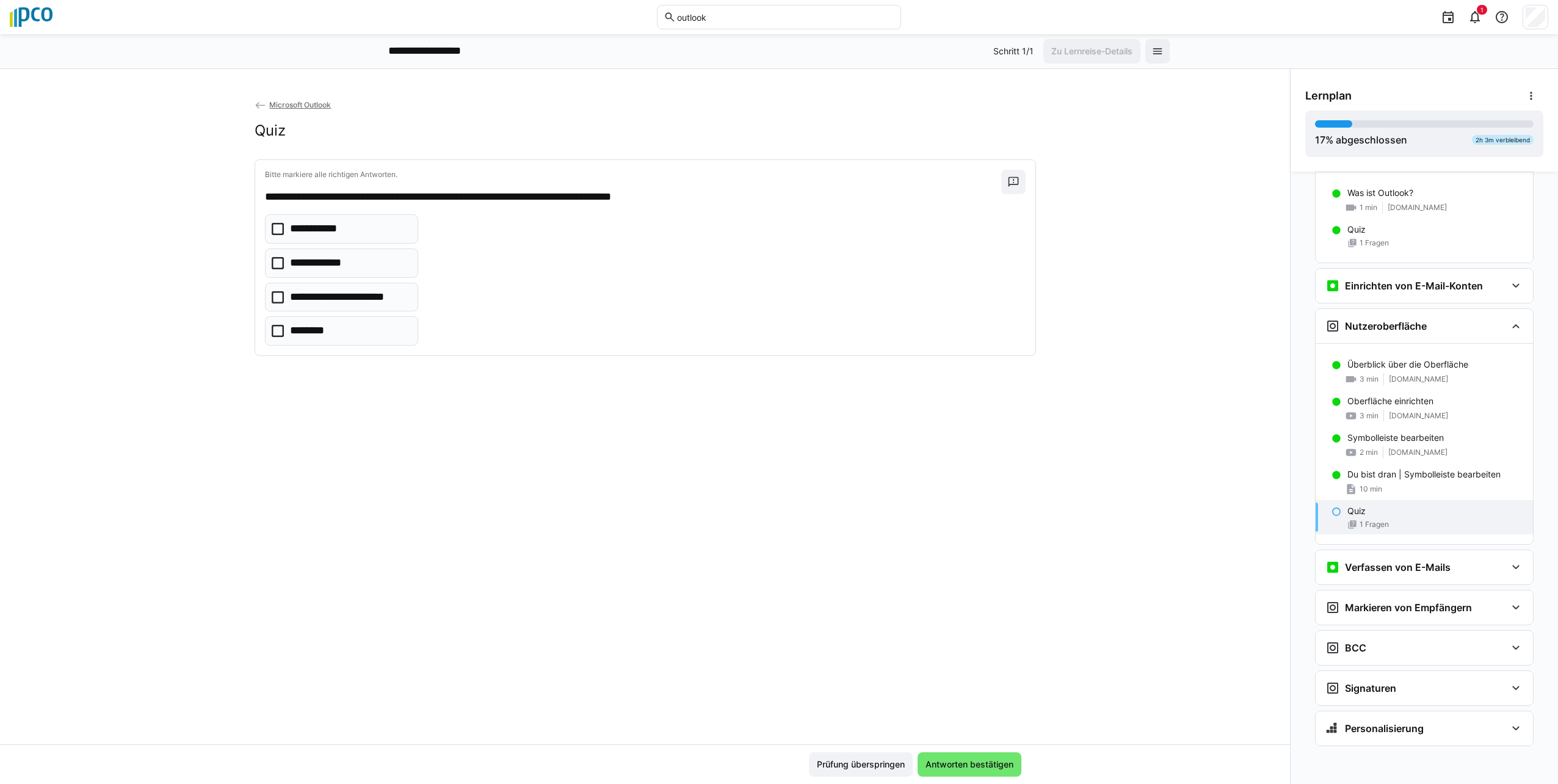
click at [267, 260] on eds-checkbox "**********" at bounding box center [342, 262] width 154 height 29
click at [265, 303] on eds-checkbox "**********" at bounding box center [342, 297] width 154 height 29
click at [265, 331] on eds-checkbox "********" at bounding box center [342, 330] width 154 height 29
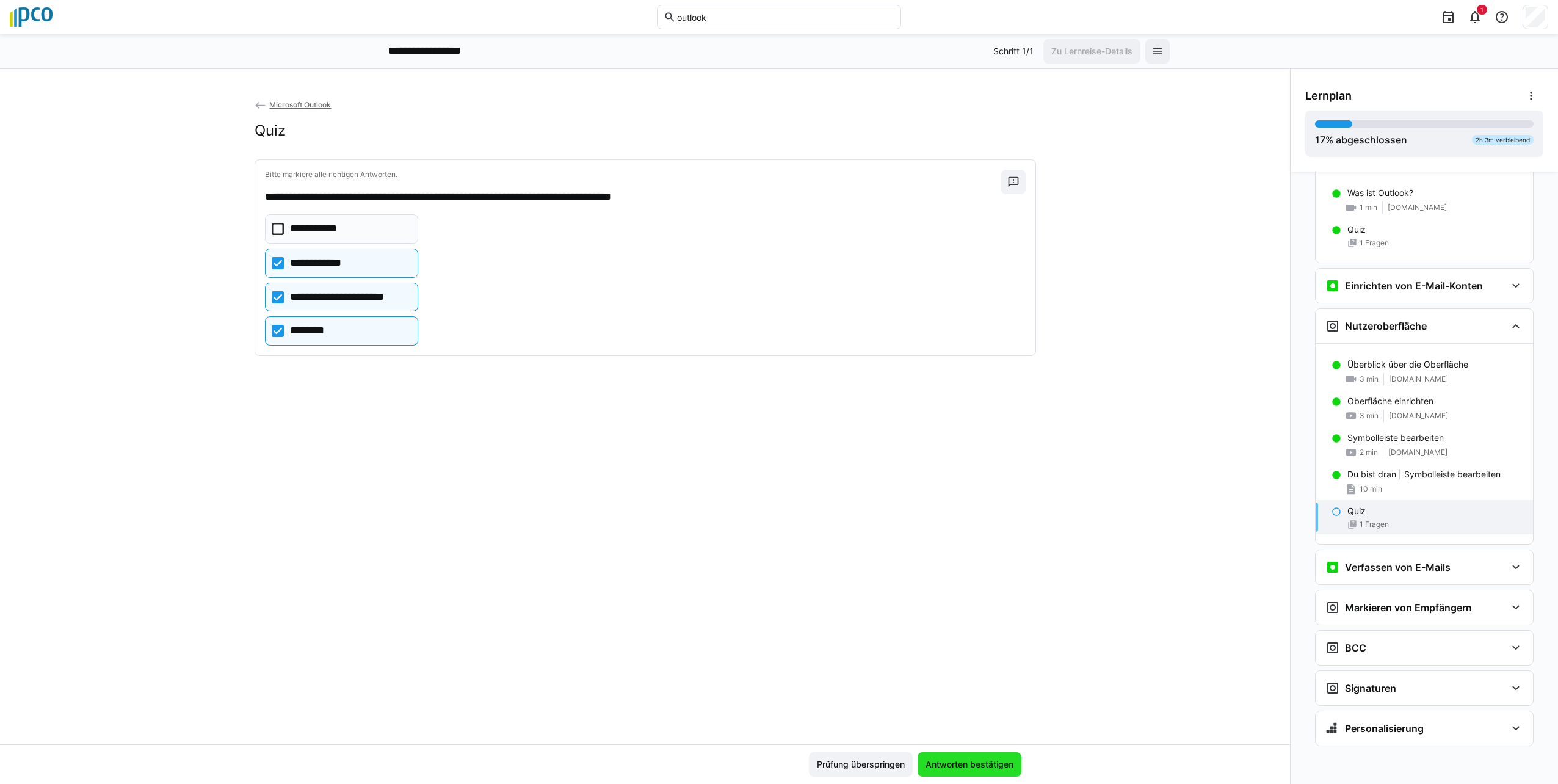
click at [775, 767] on span "Antworten bestätigen" at bounding box center [969, 764] width 91 height 12
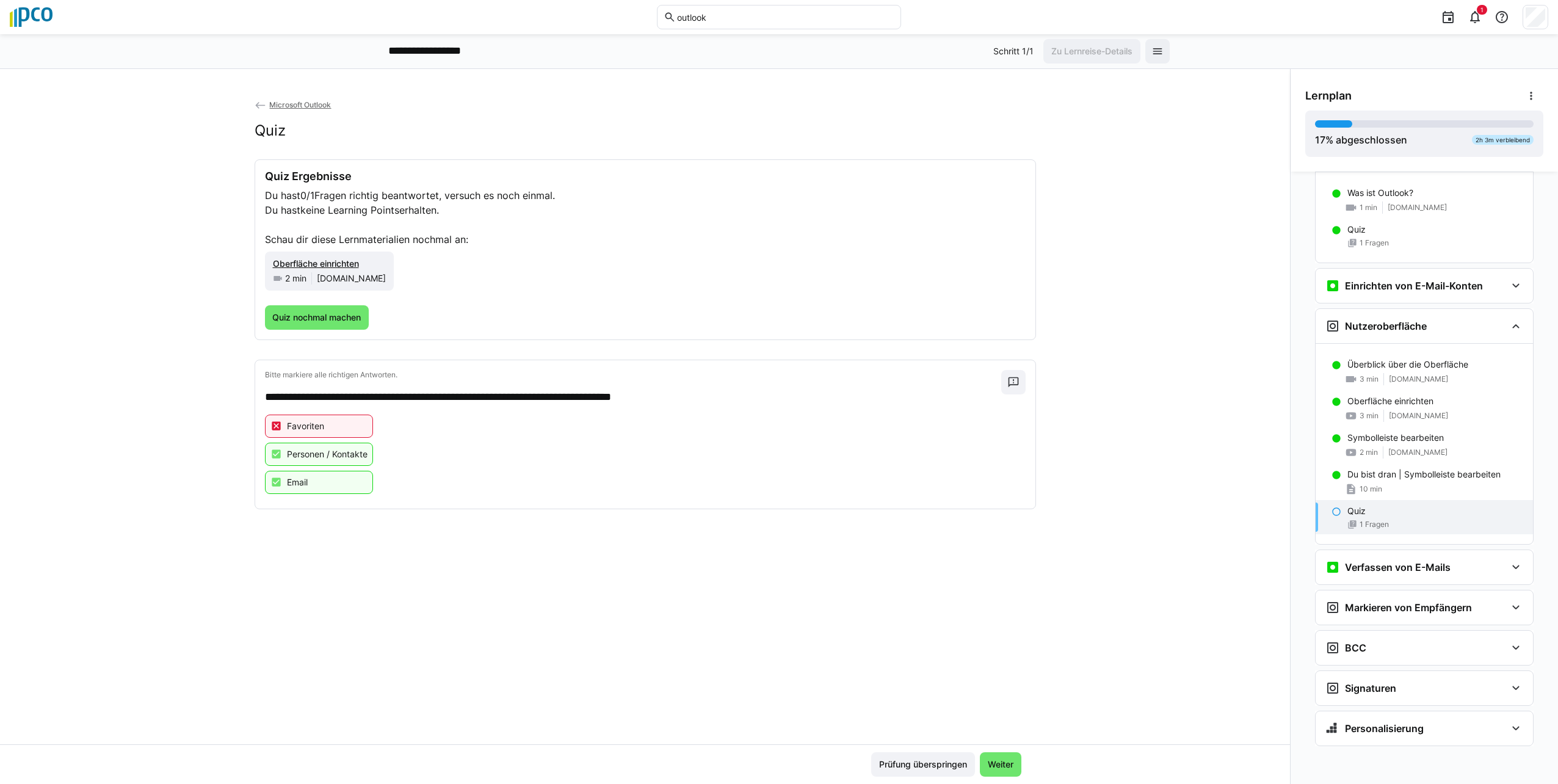
click at [295, 336] on div "Quiz Ergebnisse Du hast 0/1 Fragen richtig beantwortet, versuch es noch einmal.…" at bounding box center [645, 249] width 780 height 179
click at [318, 312] on span "Quiz nochmal machen" at bounding box center [317, 317] width 92 height 12
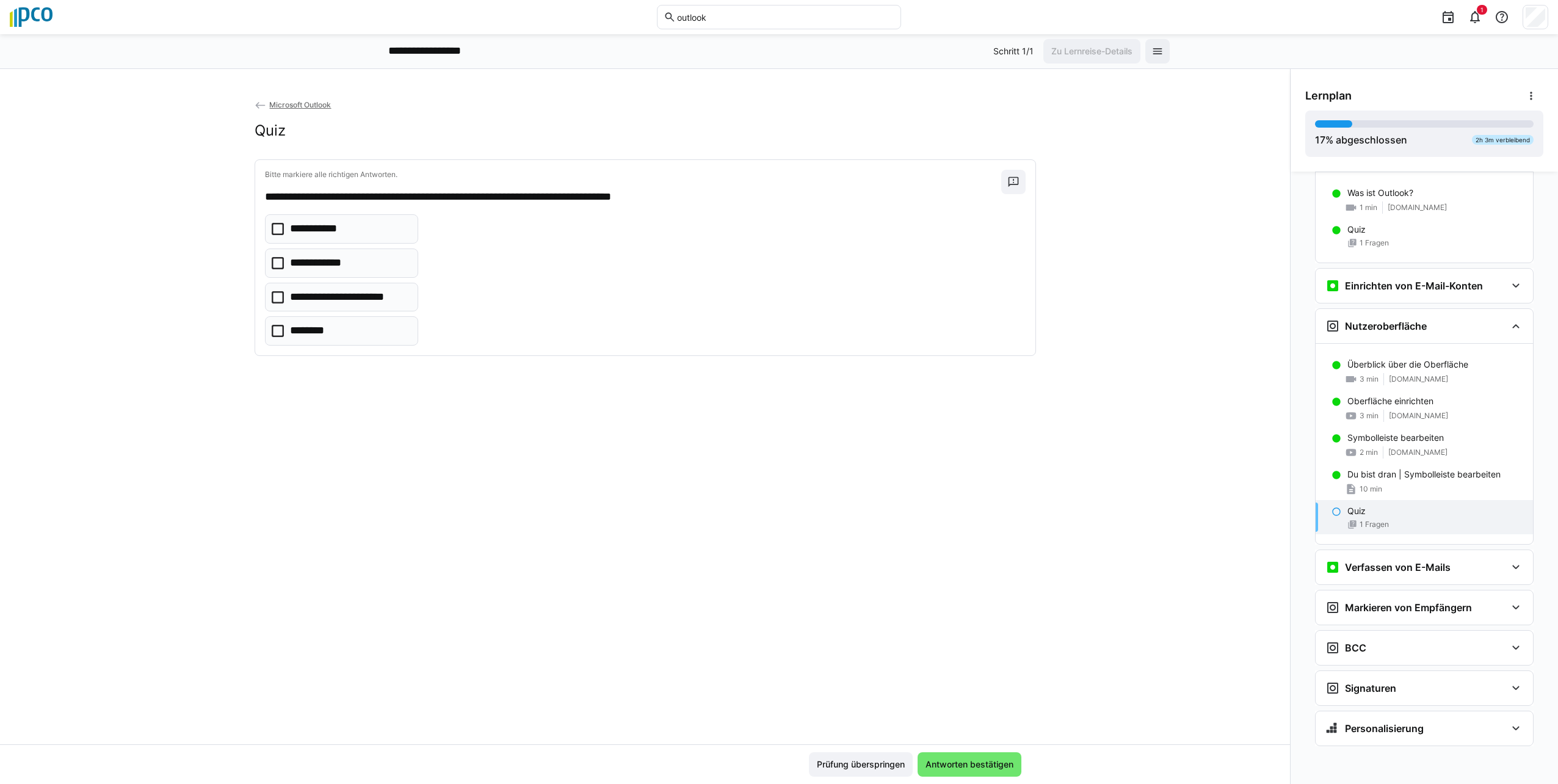
click at [275, 227] on icon at bounding box center [278, 229] width 12 height 12
click at [272, 300] on icon at bounding box center [278, 297] width 12 height 12
click at [275, 333] on icon at bounding box center [278, 331] width 12 height 12
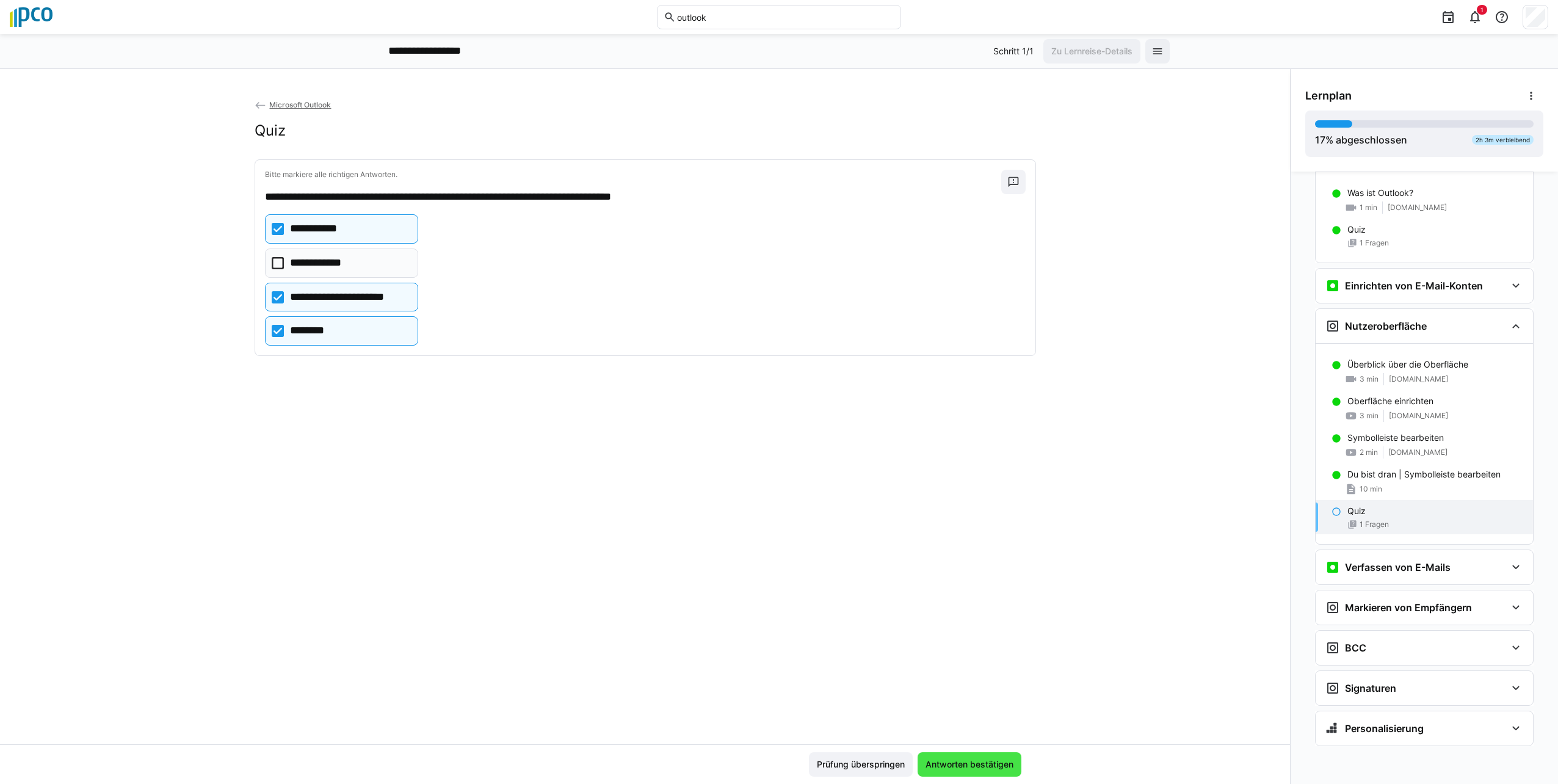
click at [775, 766] on span "Antworten bestätigen" at bounding box center [969, 764] width 91 height 12
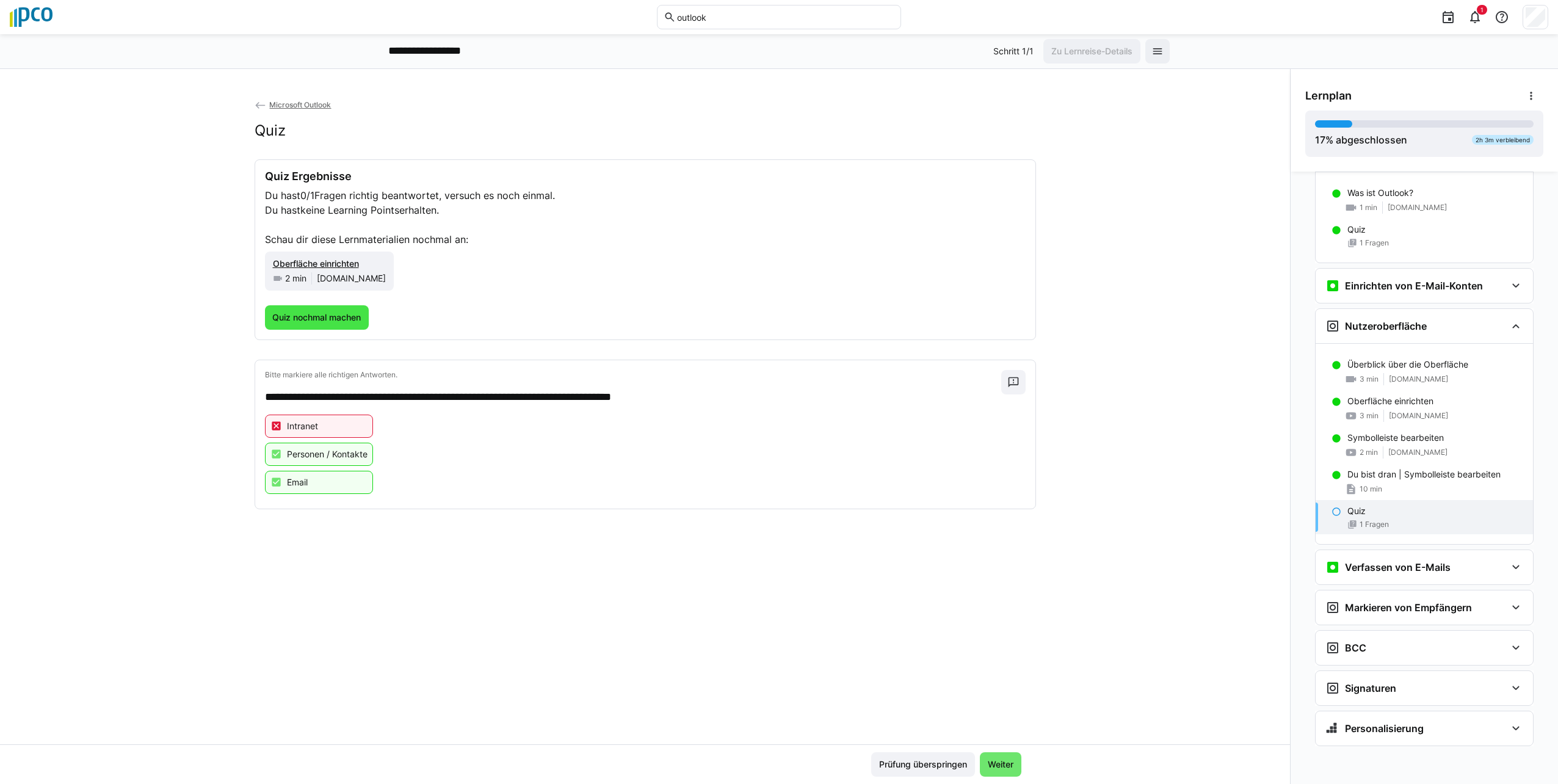
click at [313, 319] on span "Quiz nochmal machen" at bounding box center [317, 317] width 92 height 12
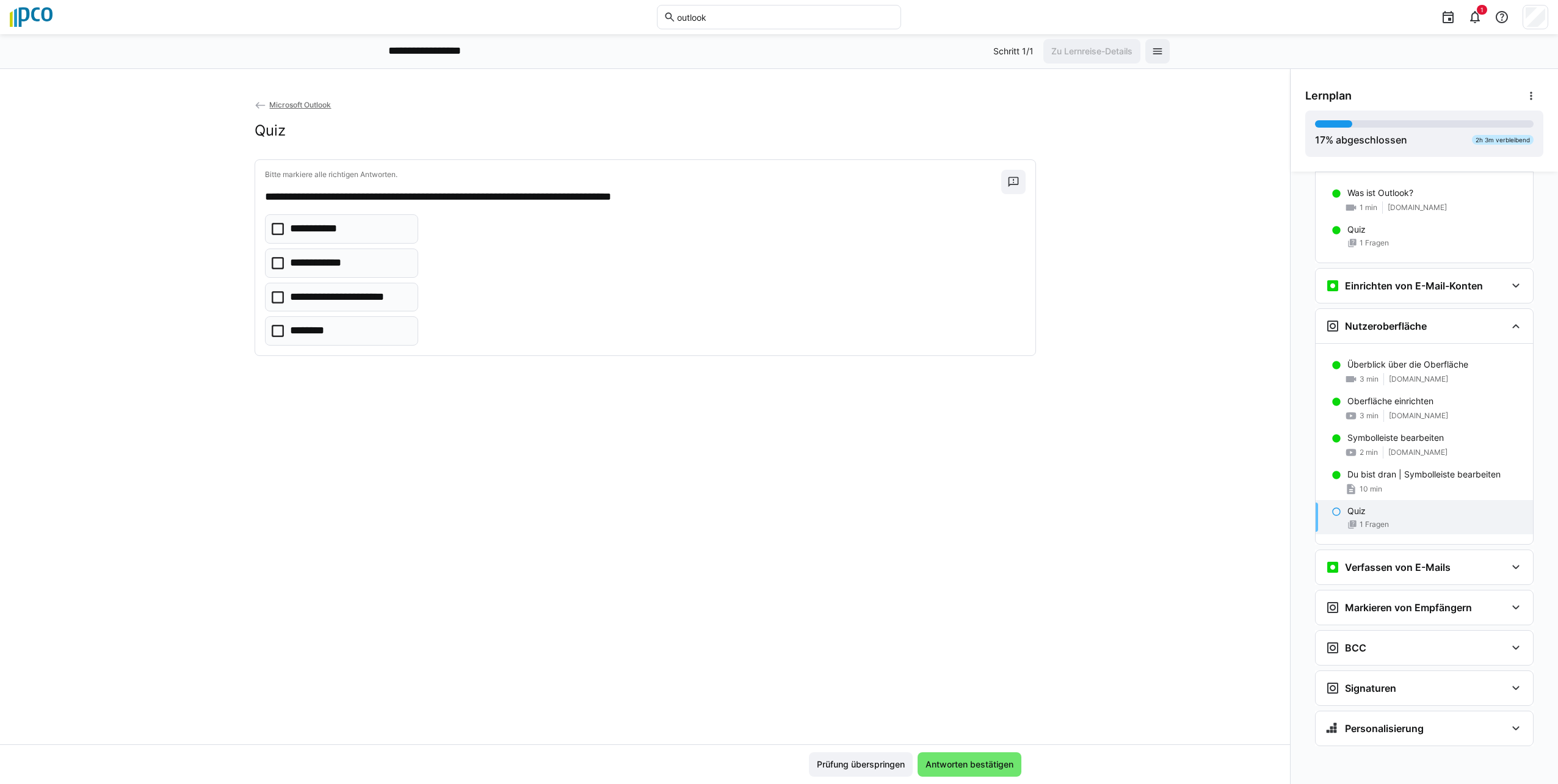
click at [272, 300] on icon at bounding box center [278, 297] width 12 height 12
click at [272, 332] on icon at bounding box center [278, 331] width 12 height 12
click at [775, 762] on span "Antworten bestätigen" at bounding box center [969, 764] width 91 height 12
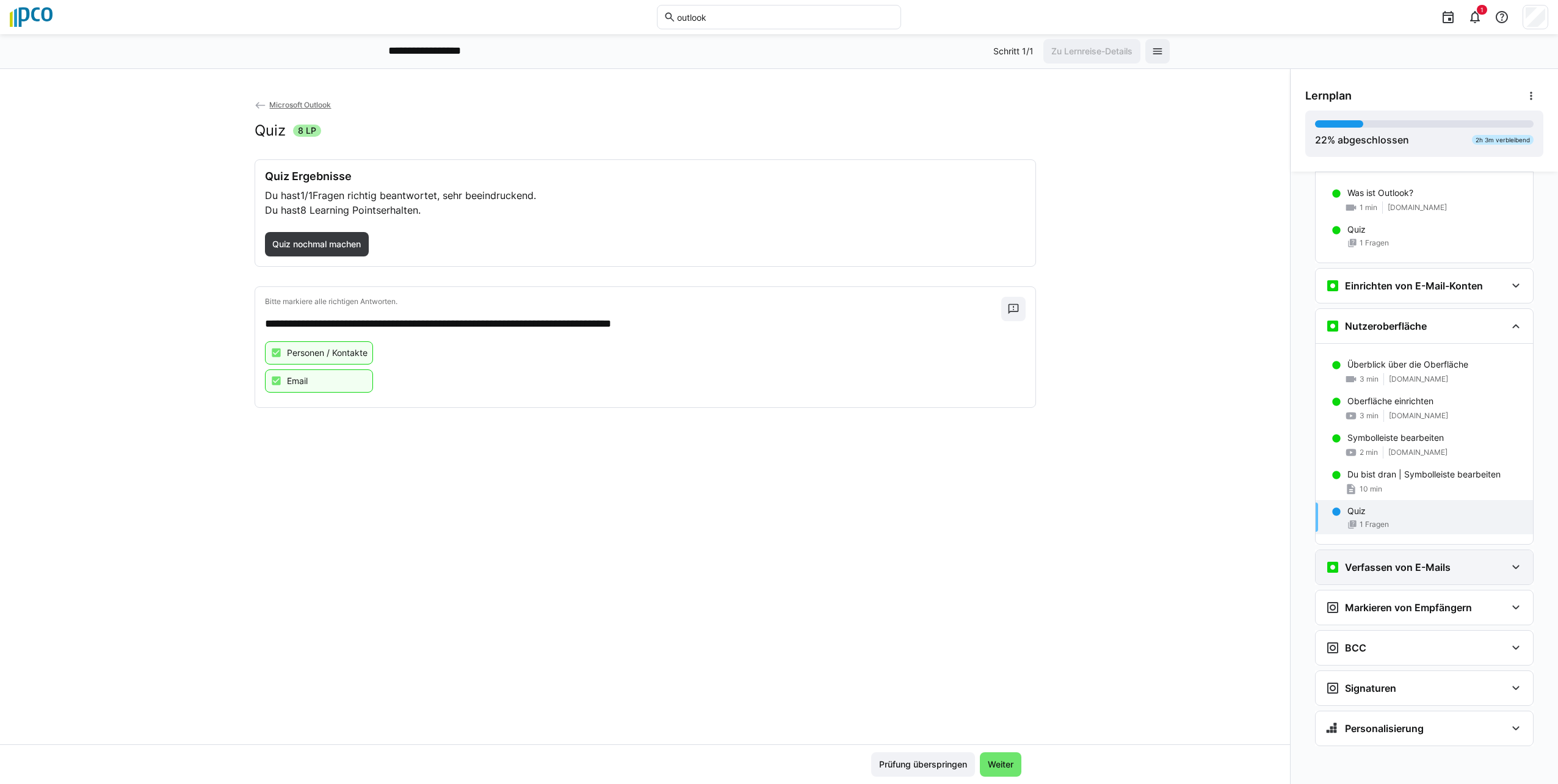
click at [775, 564] on div "Verfassen von E-Mails" at bounding box center [1415, 567] width 181 height 15
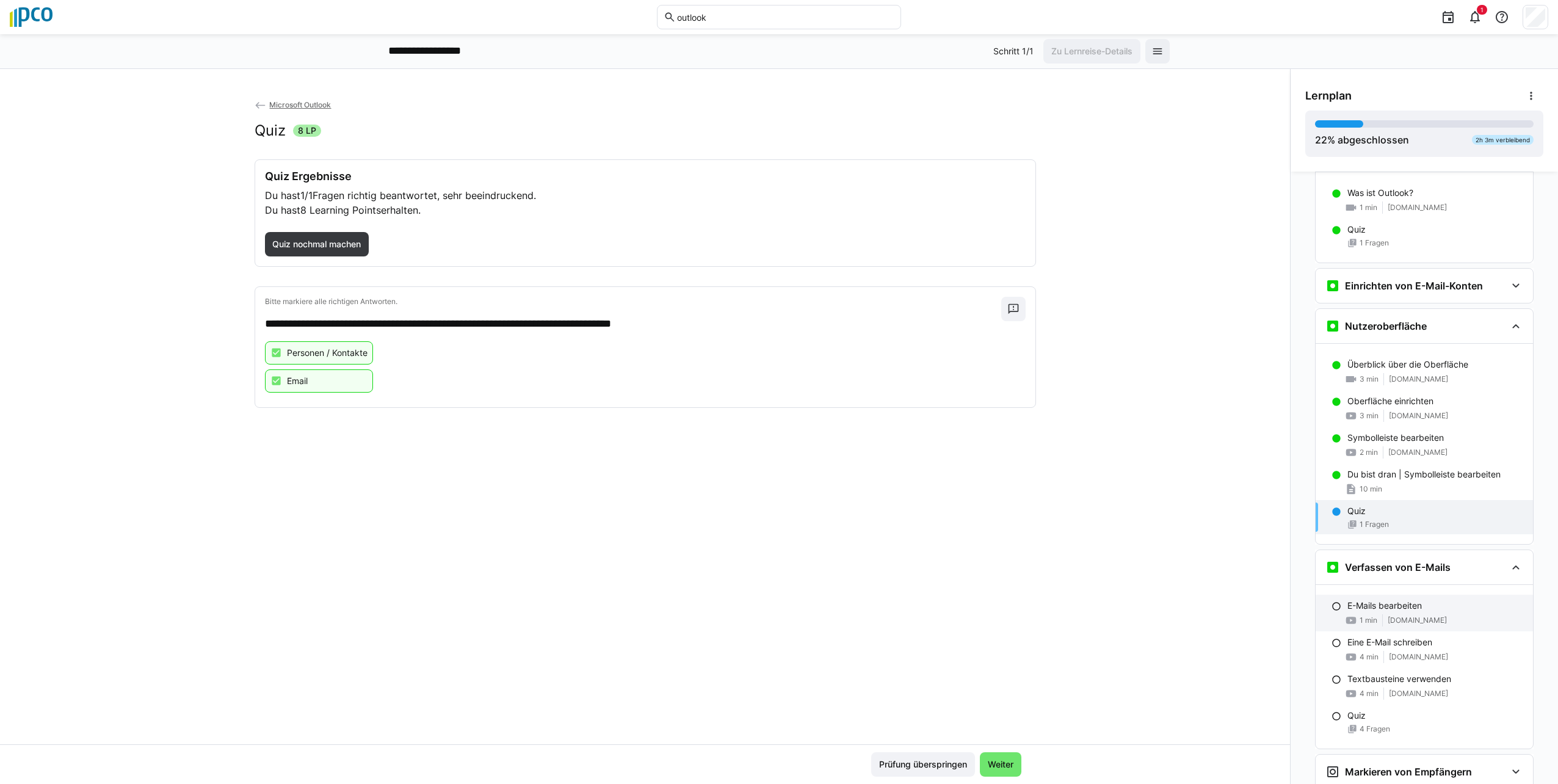
click at [775, 599] on div "E-Mails bearbeiten 1 min [DOMAIN_NAME]" at bounding box center [1424, 613] width 217 height 37
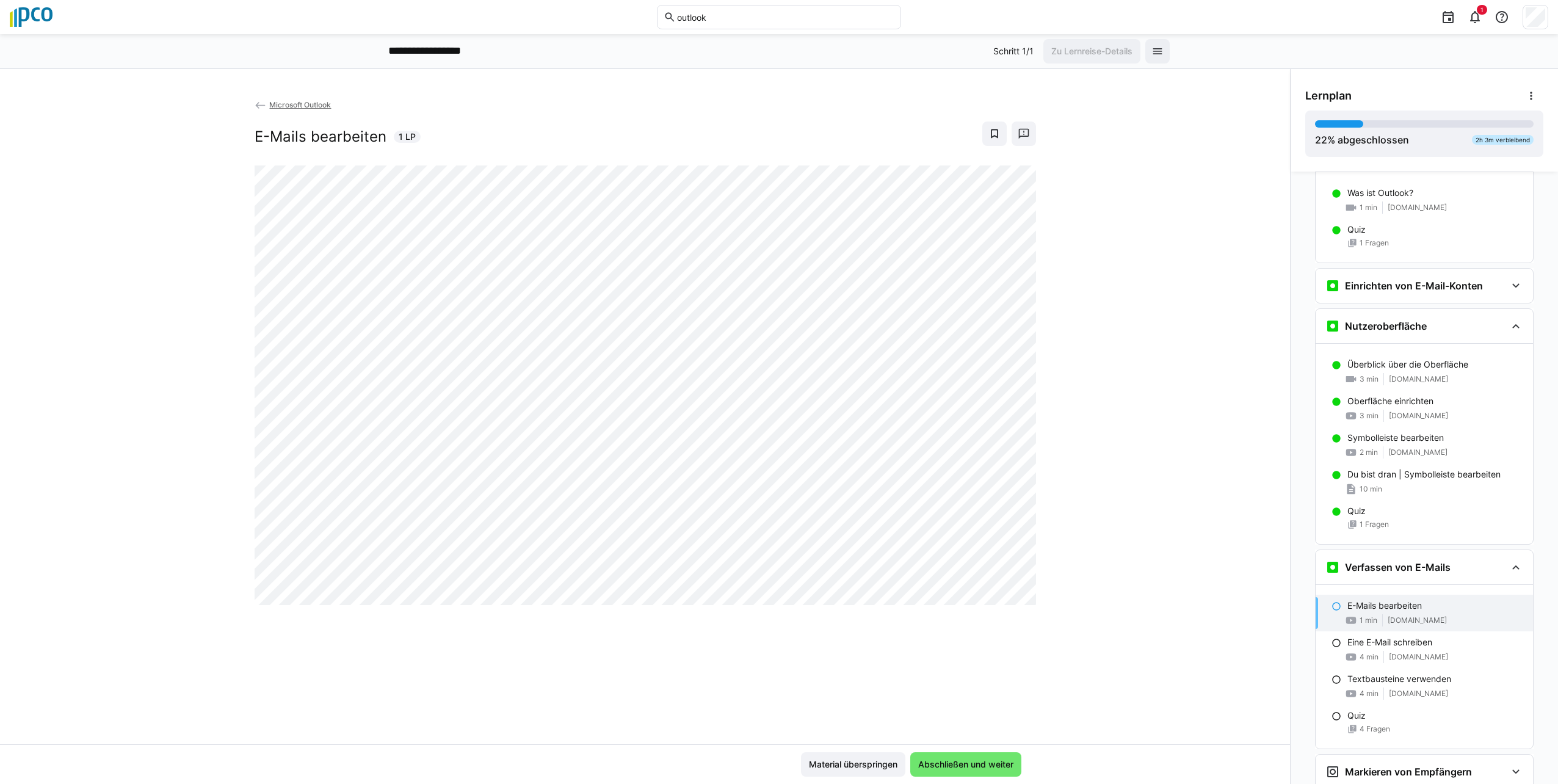
scroll to position [517, 0]
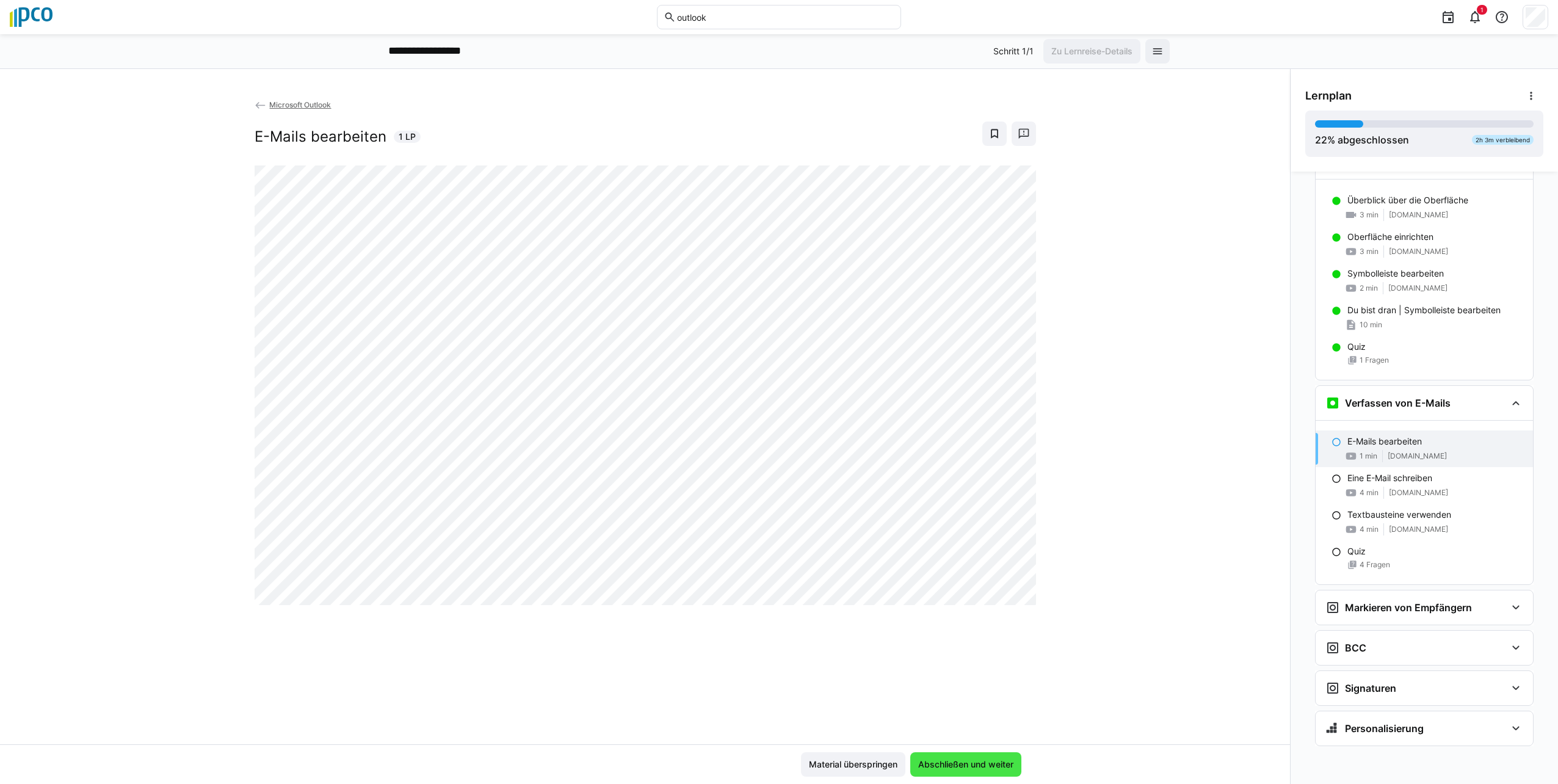
click at [775, 760] on span "Abschließen und weiter" at bounding box center [965, 764] width 99 height 12
